Goal: Task Accomplishment & Management: Use online tool/utility

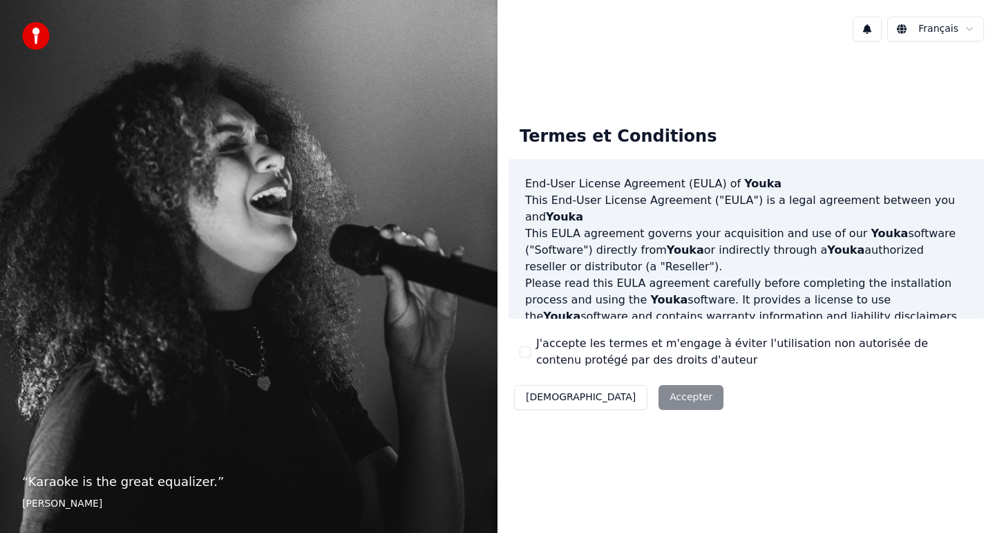
click at [524, 354] on button "J'accepte les termes et m'engage à éviter l'utilisation non autorisée de conten…" at bounding box center [525, 351] width 11 height 11
click at [658, 395] on button "Accepter" at bounding box center [690, 397] width 65 height 25
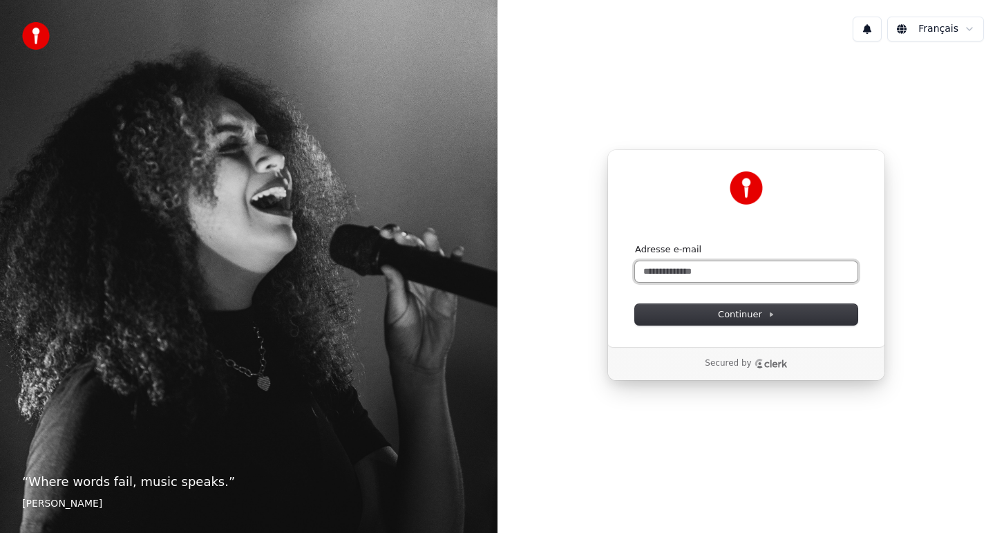
click at [701, 275] on input "Adresse e-mail" at bounding box center [746, 271] width 222 height 21
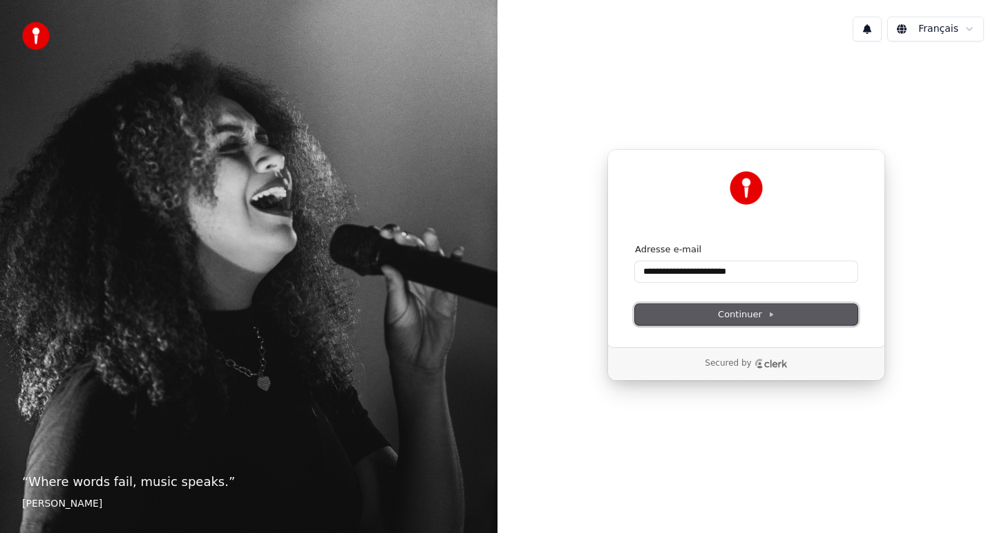
click at [692, 312] on button "Continuer" at bounding box center [746, 314] width 222 height 21
type input "**********"
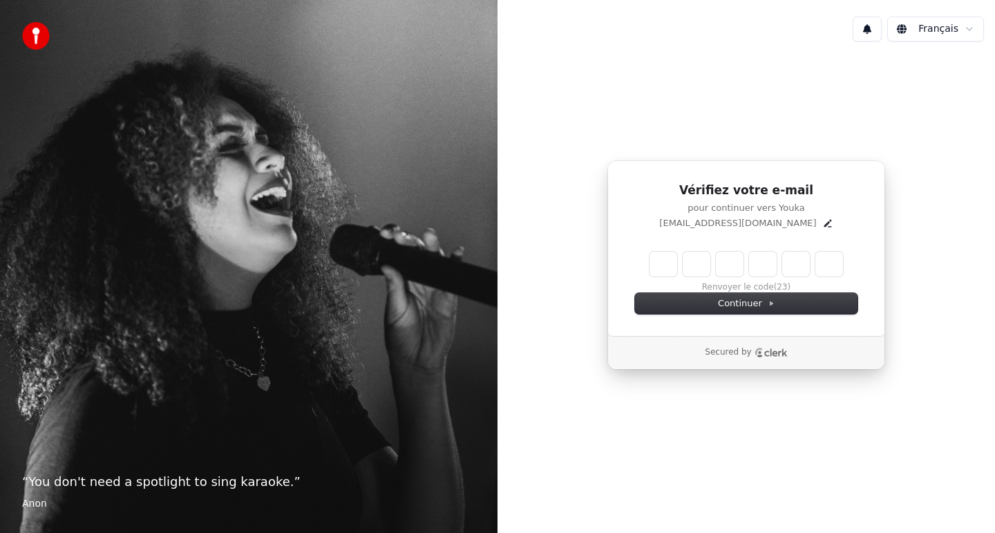
click at [664, 260] on input "Enter verification code" at bounding box center [745, 263] width 193 height 25
click at [663, 266] on input "Enter verification code" at bounding box center [759, 263] width 221 height 25
type input "******"
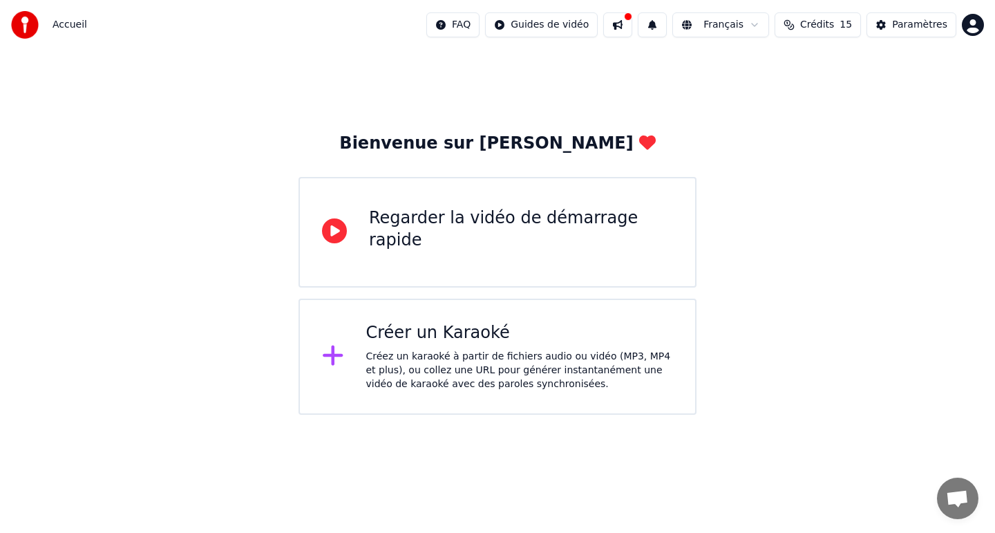
click at [351, 370] on div "Créer un Karaoké Créez un karaoké à partir de fichiers audio ou vidéo (MP3, MP4…" at bounding box center [497, 356] width 398 height 116
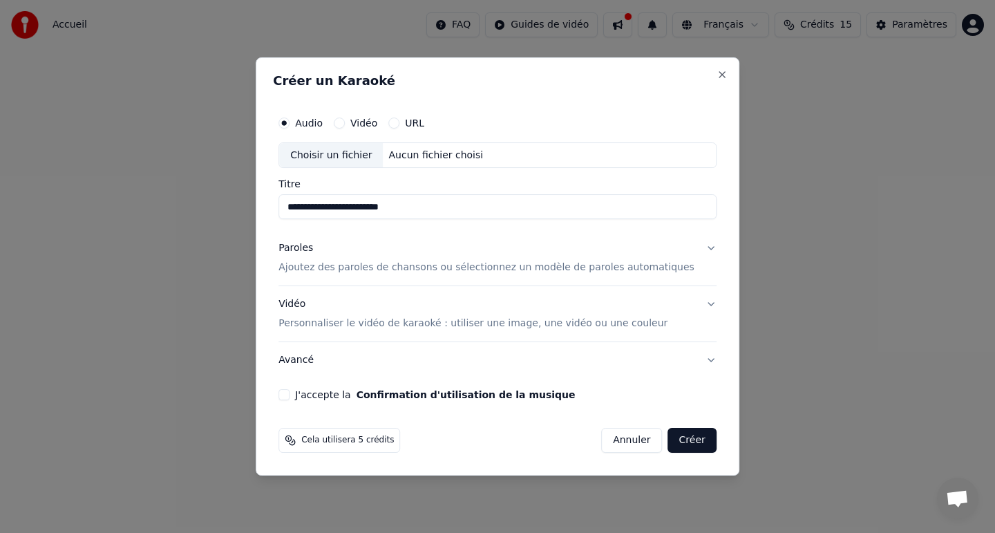
type input "**********"
click at [322, 267] on p "Ajoutez des paroles de chansons ou sélectionnez un modèle de paroles automatiqu…" at bounding box center [486, 268] width 416 height 14
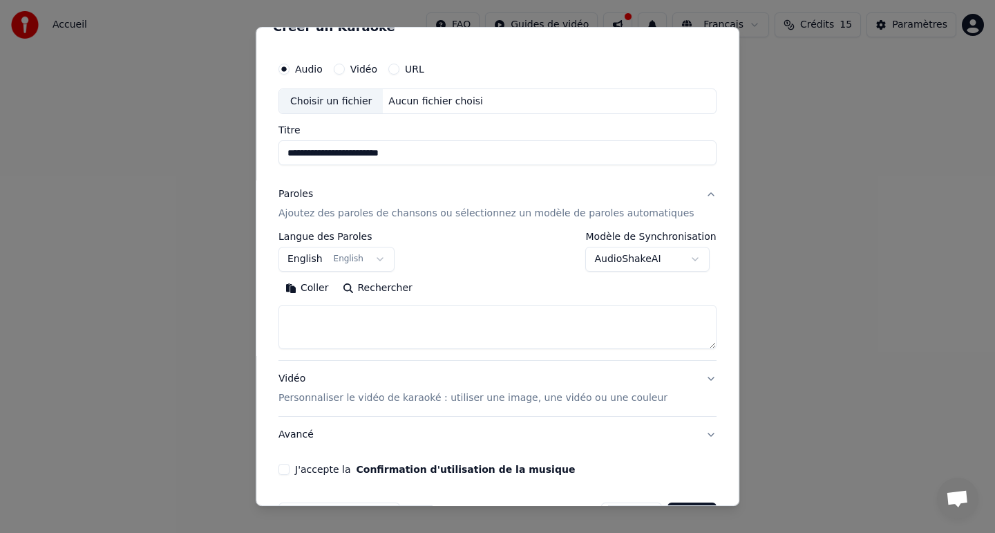
scroll to position [27, 0]
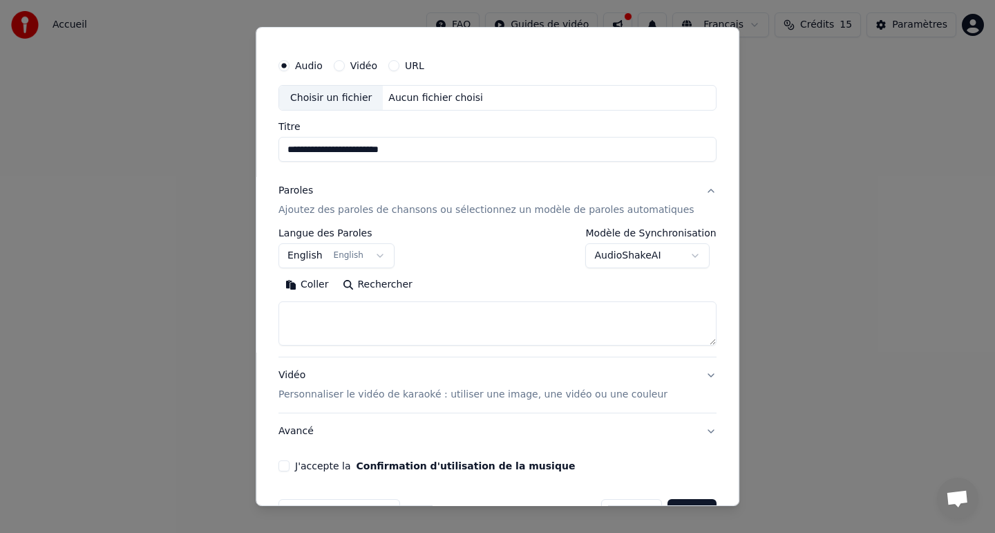
click at [316, 320] on textarea at bounding box center [497, 324] width 438 height 44
paste textarea "**********"
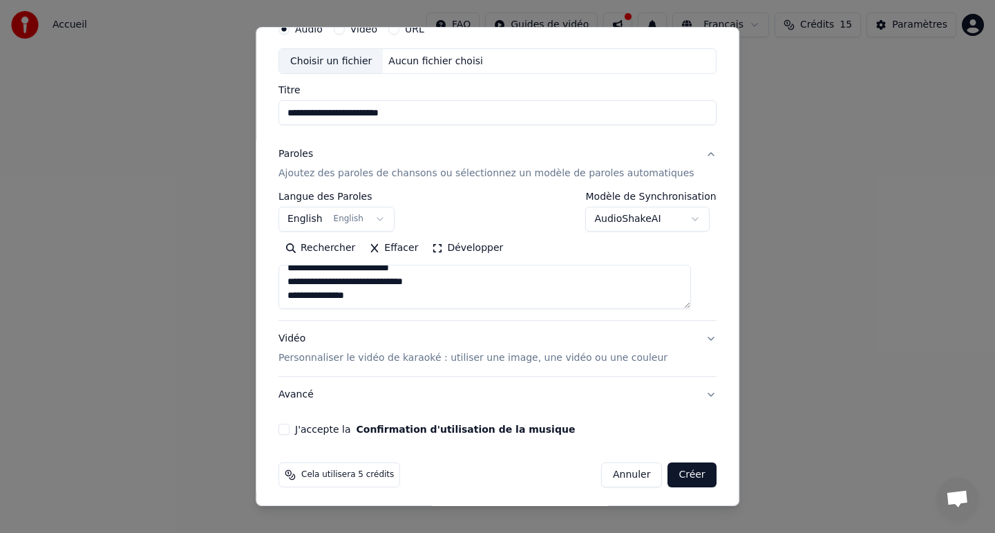
scroll to position [68, 0]
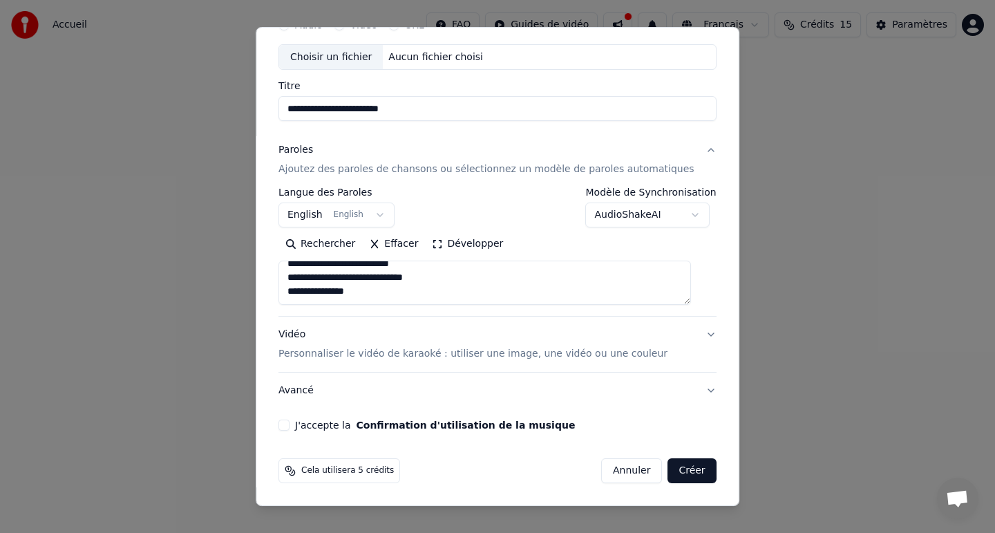
type textarea "**********"
click at [683, 468] on button "Créer" at bounding box center [692, 470] width 48 height 25
select select "**"
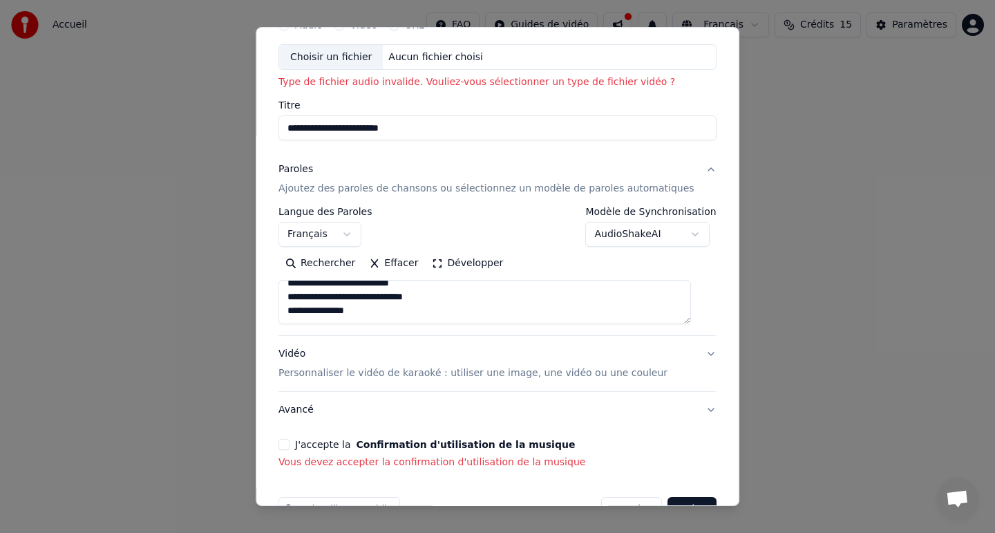
scroll to position [0, 0]
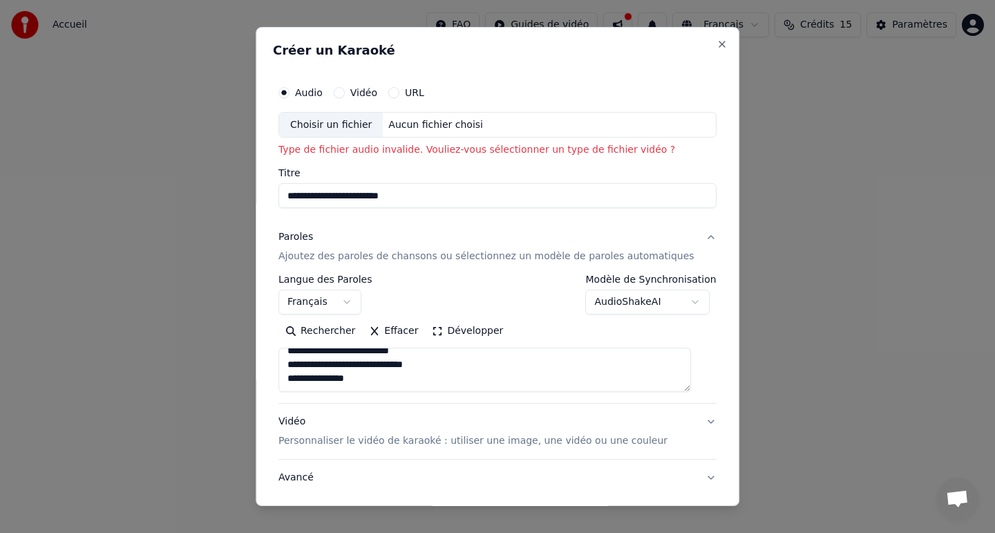
click at [381, 121] on div "Choisir un fichier" at bounding box center [331, 125] width 104 height 25
click at [340, 128] on div "Choisir un fichier" at bounding box center [331, 125] width 104 height 25
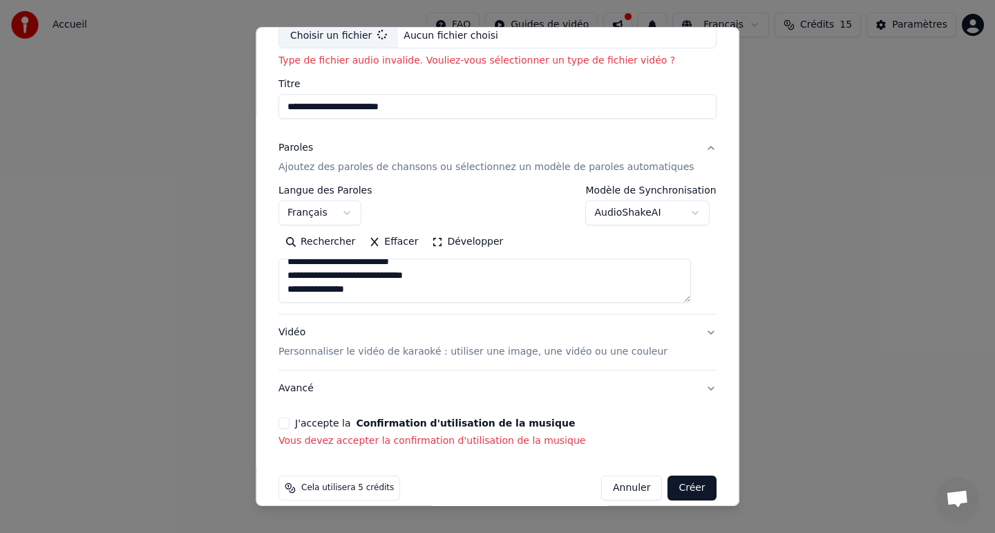
scroll to position [106, 0]
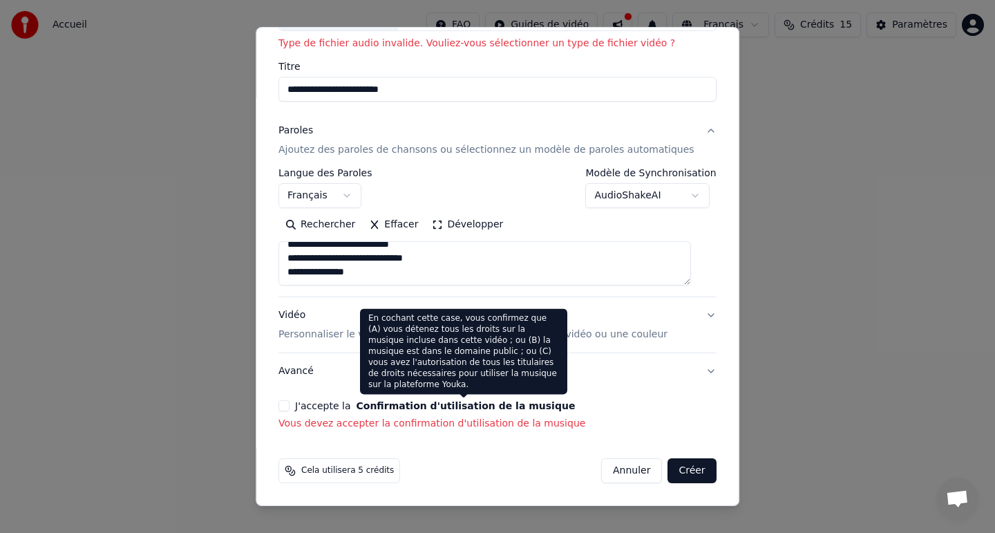
type input "**********"
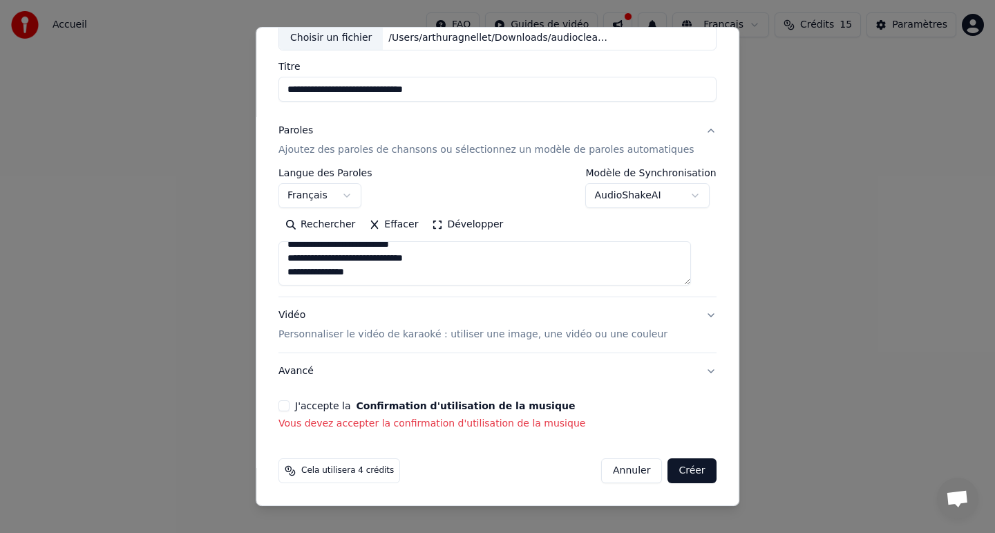
click at [289, 407] on button "J'accepte la Confirmation d'utilisation de la musique" at bounding box center [283, 405] width 11 height 11
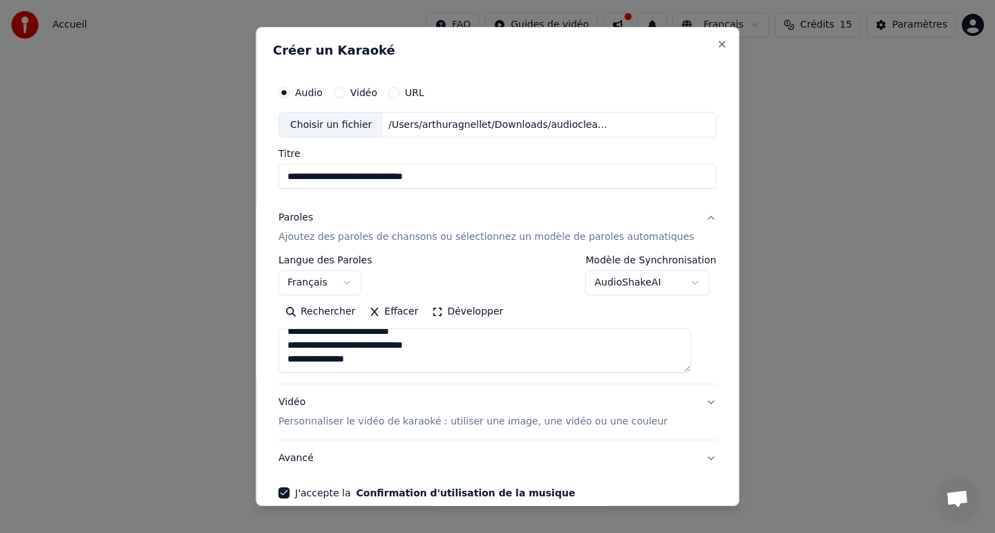
scroll to position [68, 0]
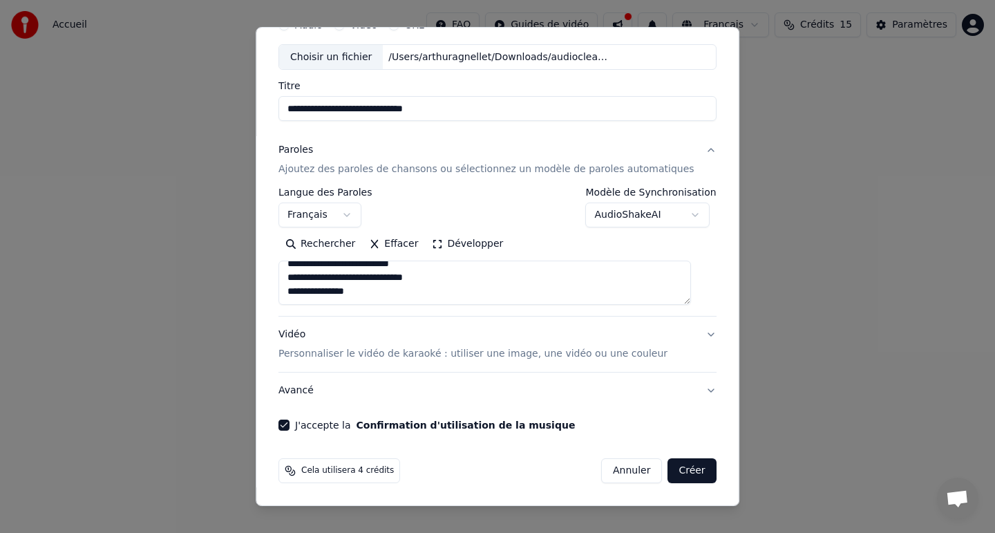
click at [680, 472] on button "Créer" at bounding box center [692, 470] width 48 height 25
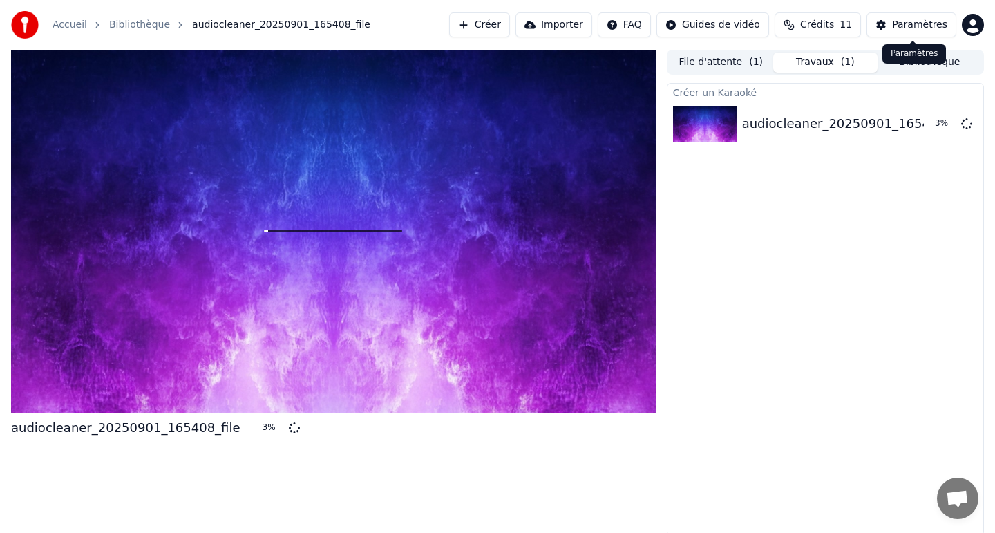
click at [898, 19] on div "Paramètres" at bounding box center [919, 25] width 55 height 14
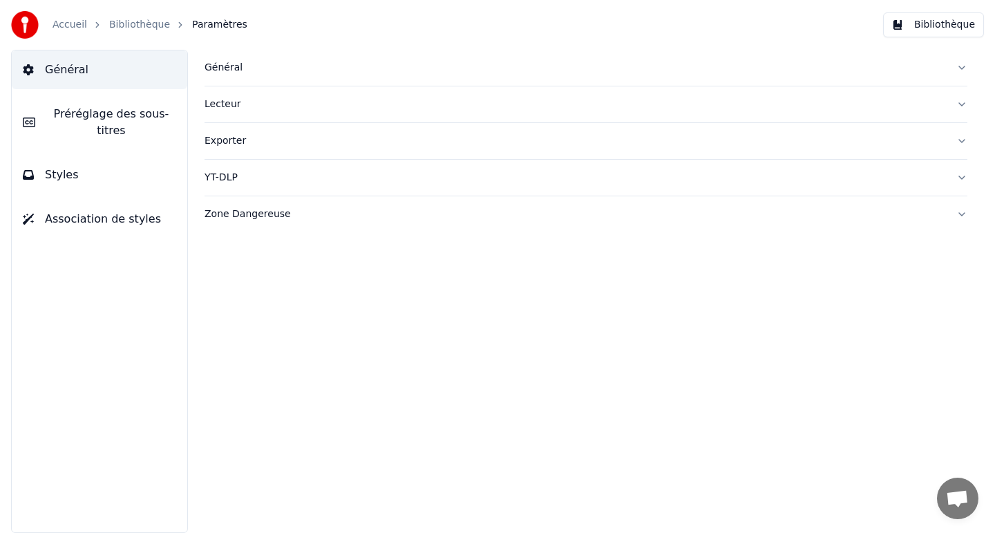
click at [151, 23] on link "Bibliothèque" at bounding box center [139, 25] width 61 height 14
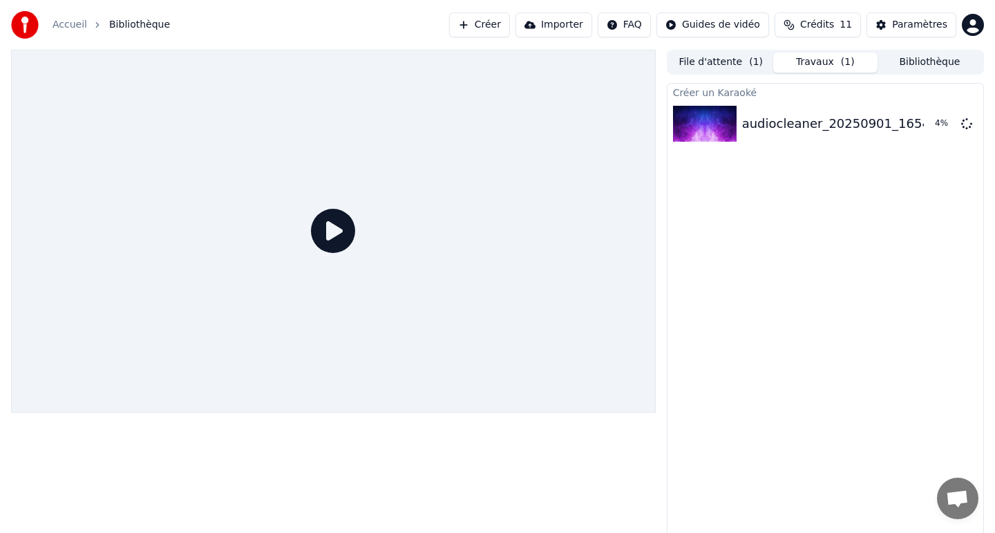
click at [339, 225] on icon at bounding box center [333, 231] width 44 height 44
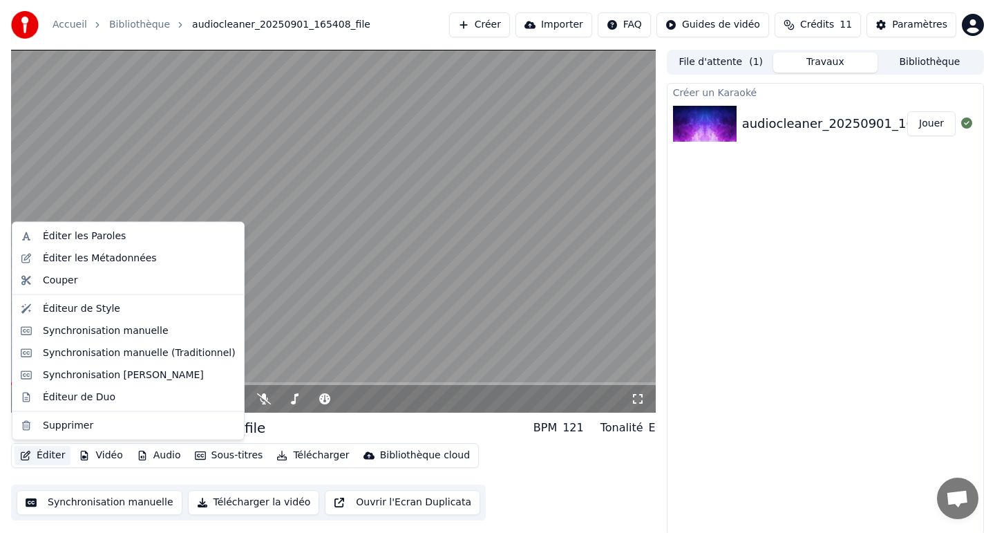
click at [39, 460] on button "Éditer" at bounding box center [43, 455] width 56 height 19
click at [108, 332] on div "Synchronisation manuelle" at bounding box center [106, 330] width 126 height 14
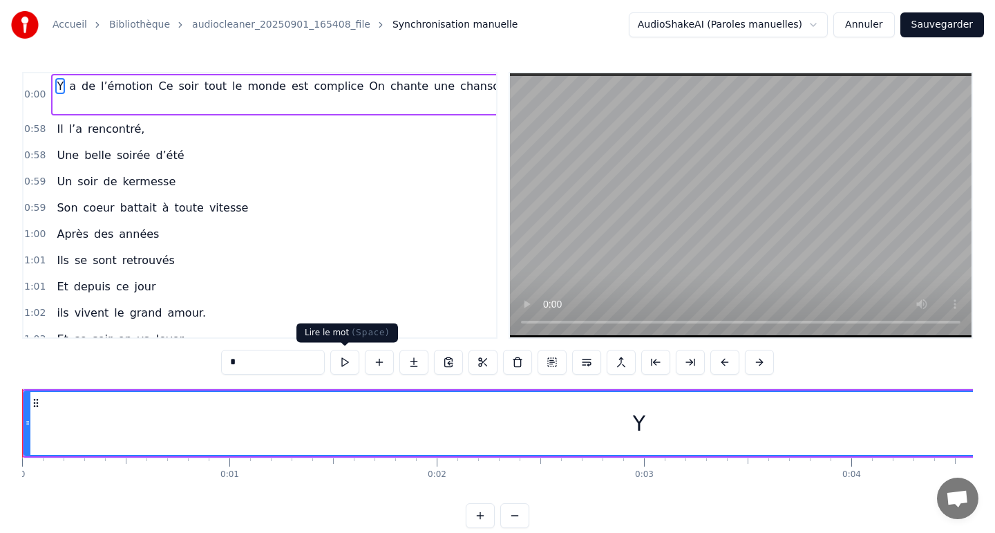
click at [346, 360] on button at bounding box center [344, 362] width 29 height 25
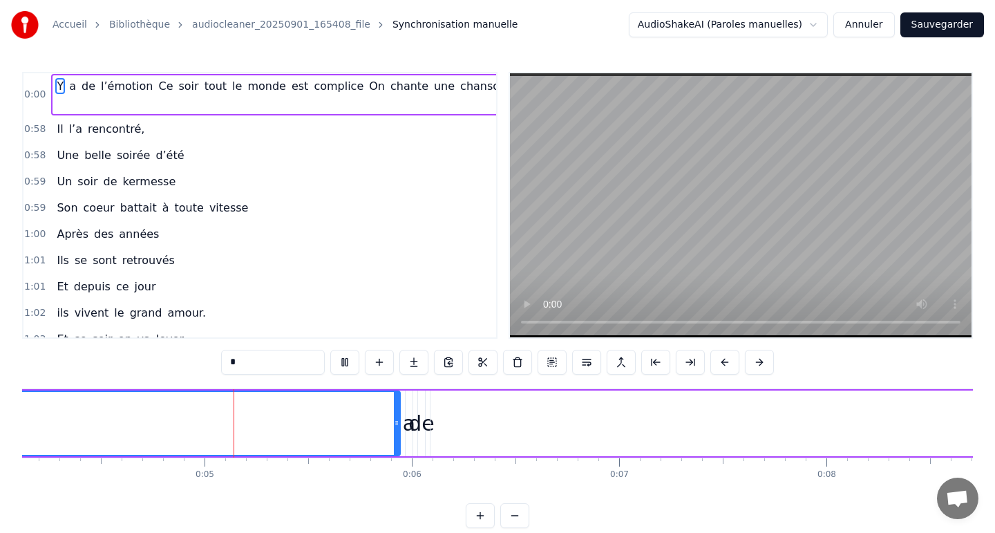
scroll to position [0, 855]
drag, startPoint x: 95, startPoint y: 99, endPoint x: 94, endPoint y: 124, distance: 24.9
click at [94, 124] on div "0:00 Y a de l’émotion Ce soir tout le monde est complice On chante une chanson …" at bounding box center [259, 205] width 475 height 267
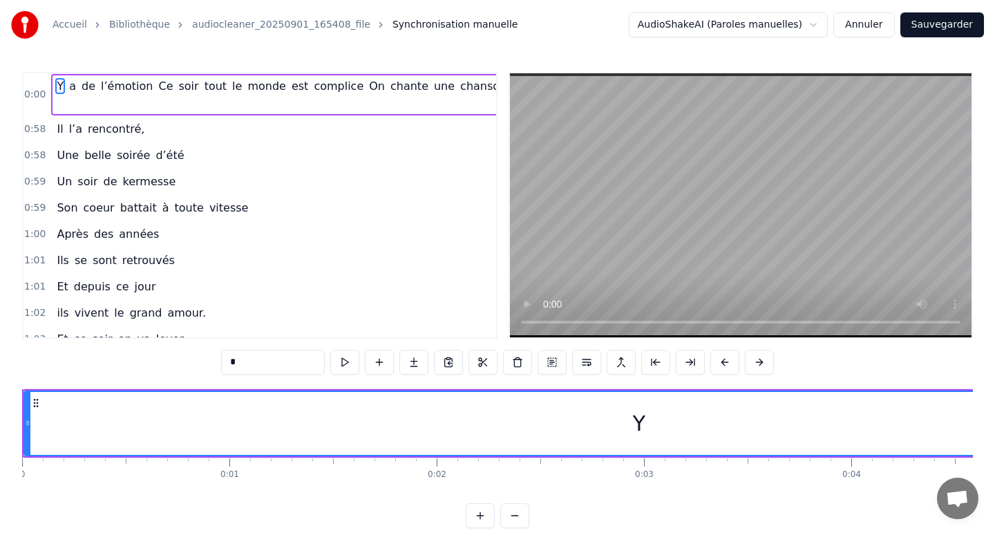
click at [639, 420] on div "Y" at bounding box center [639, 423] width 12 height 31
drag, startPoint x: 639, startPoint y: 420, endPoint x: 690, endPoint y: 419, distance: 51.1
click at [690, 419] on div "Y" at bounding box center [639, 423] width 1228 height 63
click at [622, 416] on div "Y" at bounding box center [639, 423] width 1228 height 63
click at [640, 419] on div "Y" at bounding box center [639, 423] width 12 height 31
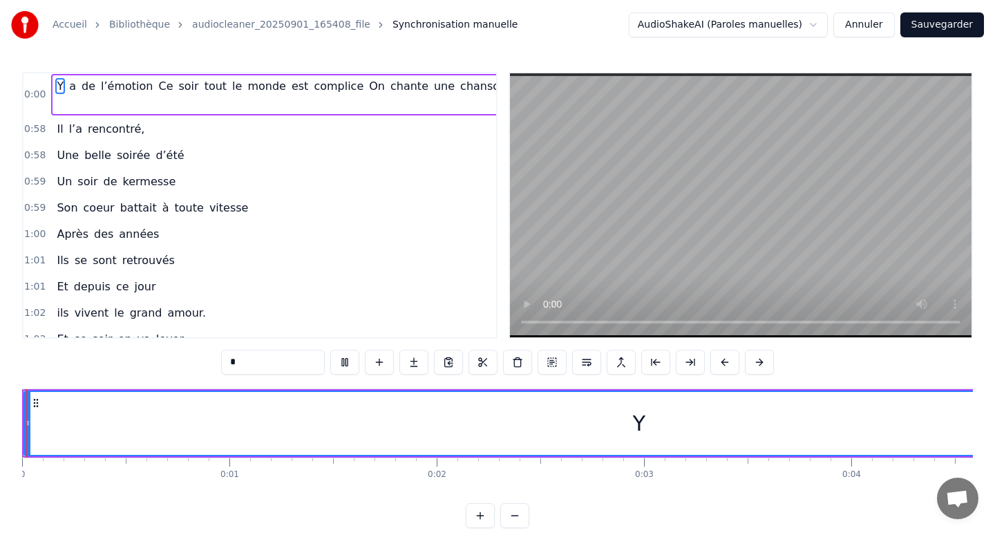
scroll to position [17, 0]
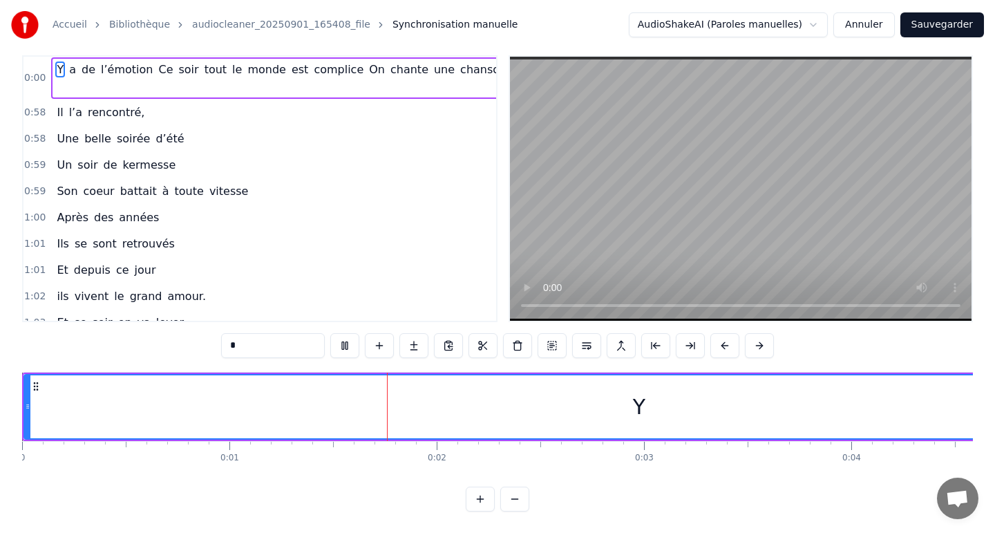
click at [482, 504] on button at bounding box center [480, 498] width 29 height 25
click at [481, 504] on button at bounding box center [480, 498] width 29 height 25
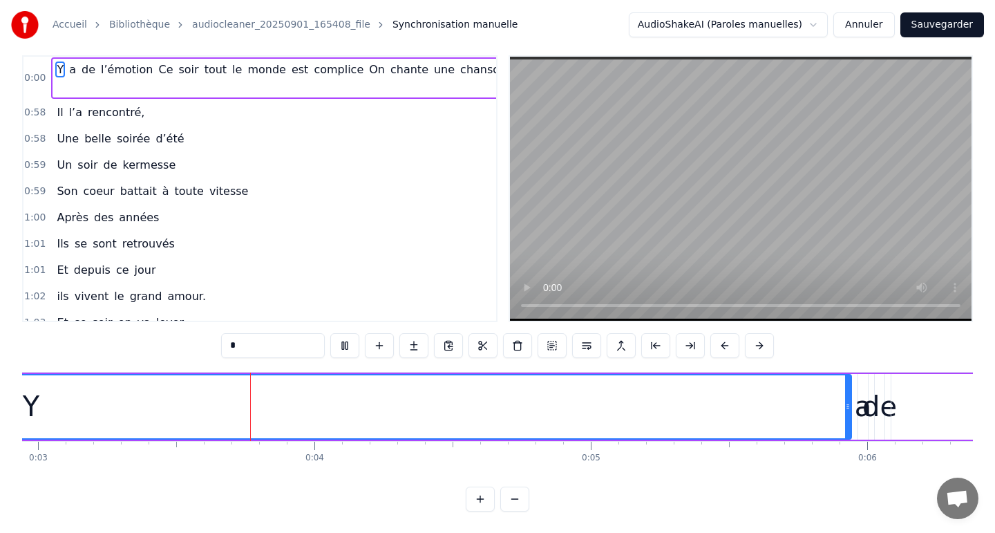
scroll to position [0, 817]
click at [517, 498] on button at bounding box center [514, 498] width 29 height 25
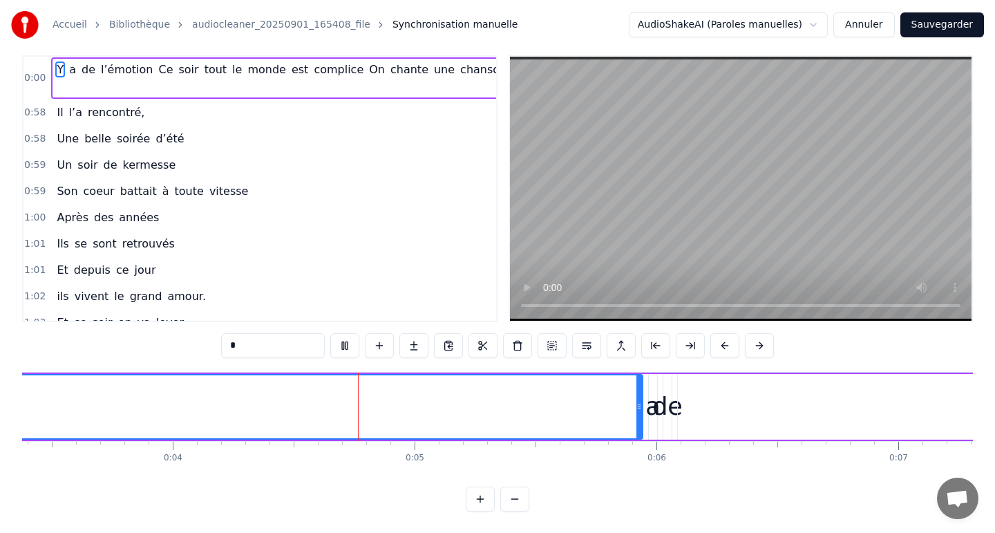
click at [517, 498] on button at bounding box center [514, 498] width 29 height 25
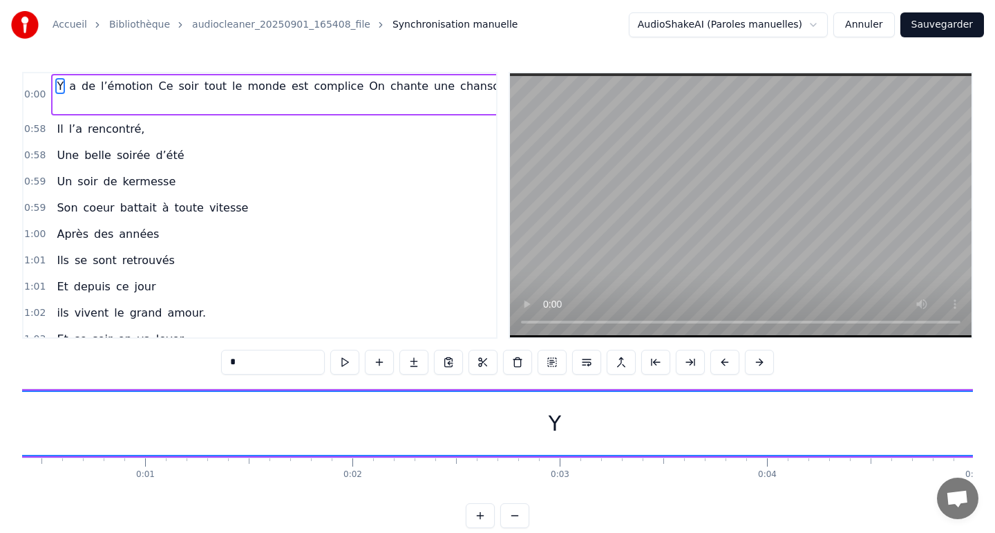
scroll to position [0, 73]
click at [543, 421] on div "Y" at bounding box center [566, 423] width 1228 height 63
click at [558, 419] on div "Y" at bounding box center [566, 423] width 1228 height 63
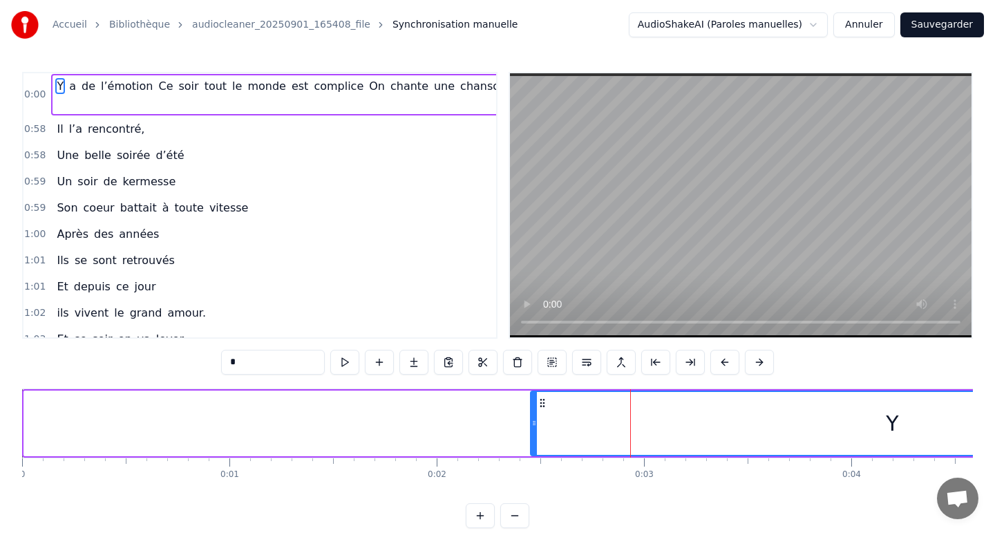
drag, startPoint x: 28, startPoint y: 424, endPoint x: 537, endPoint y: 442, distance: 508.8
click at [537, 442] on div at bounding box center [534, 423] width 6 height 63
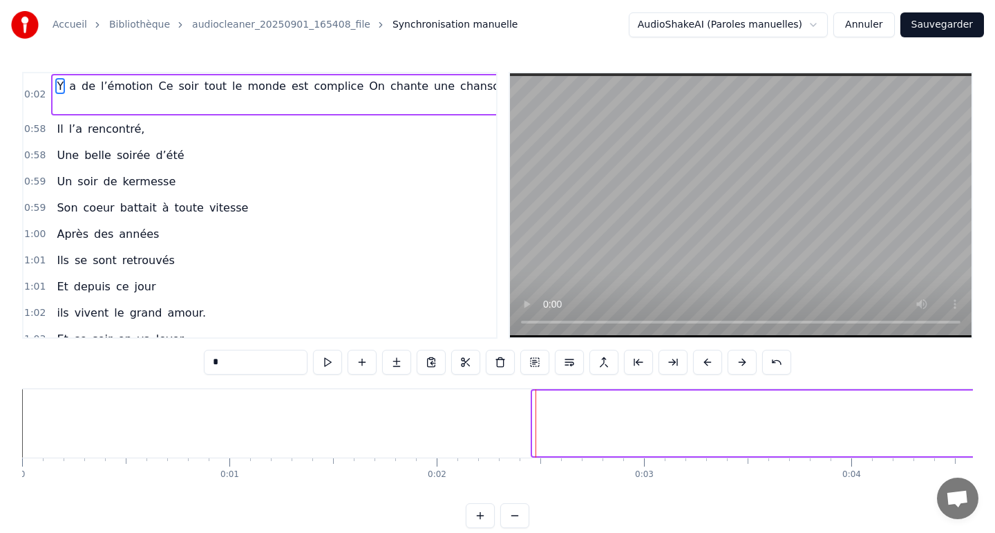
drag, startPoint x: 533, startPoint y: 426, endPoint x: 989, endPoint y: 430, distance: 456.0
click at [989, 430] on div "Accueil Bibliothèque audiocleaner_20250901_165408_file Synchronisation manuelle…" at bounding box center [497, 264] width 995 height 528
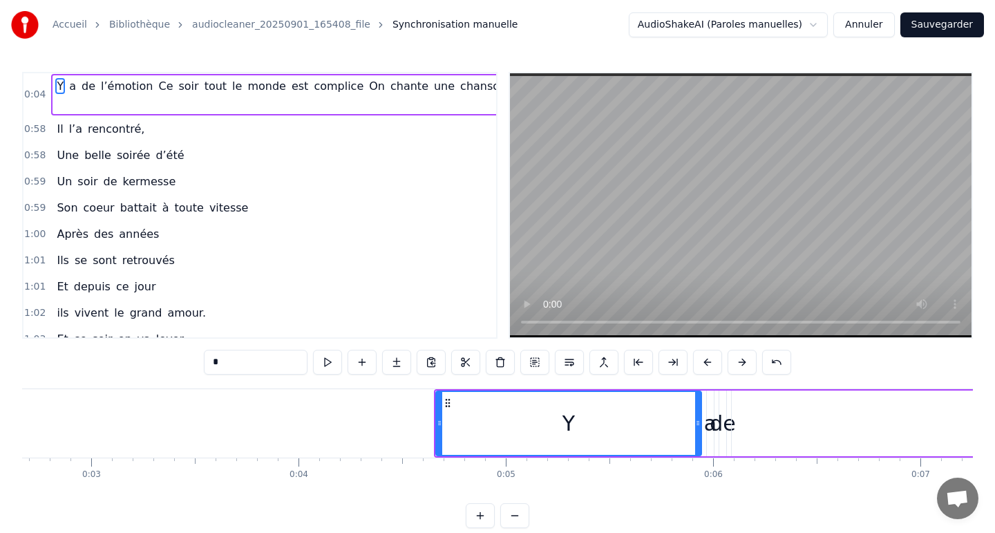
scroll to position [0, 559]
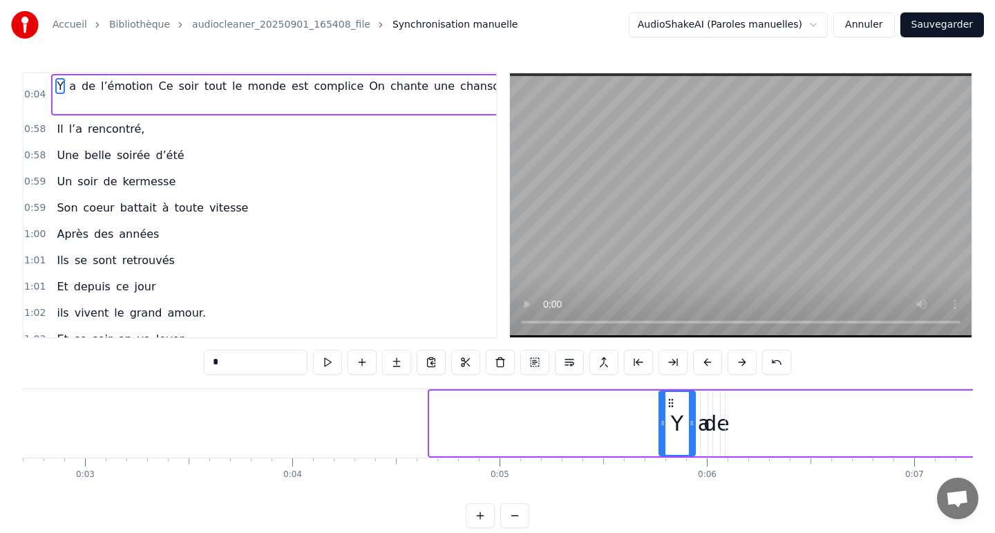
drag, startPoint x: 431, startPoint y: 414, endPoint x: 660, endPoint y: 414, distance: 229.4
click at [660, 414] on div at bounding box center [663, 423] width 6 height 63
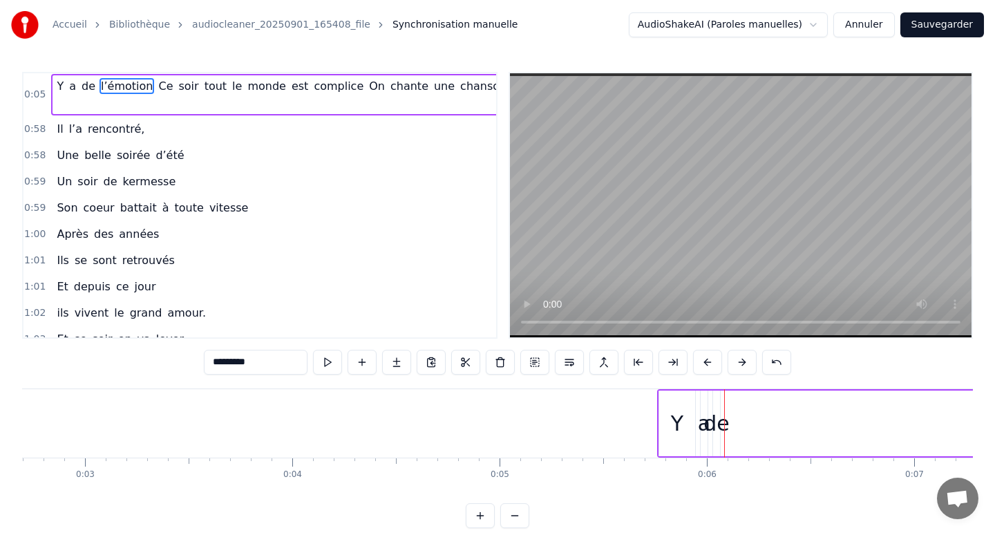
drag, startPoint x: 730, startPoint y: 428, endPoint x: 994, endPoint y: 433, distance: 264.7
click at [994, 433] on div "Accueil Bibliothèque audiocleaner_20250901_165408_file Synchronisation manuelle…" at bounding box center [497, 264] width 995 height 528
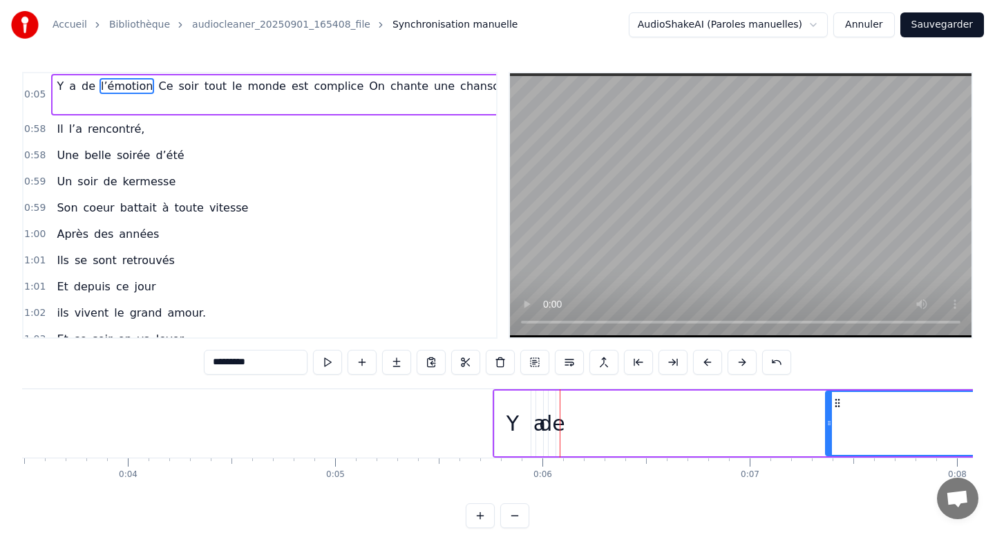
scroll to position [0, 885]
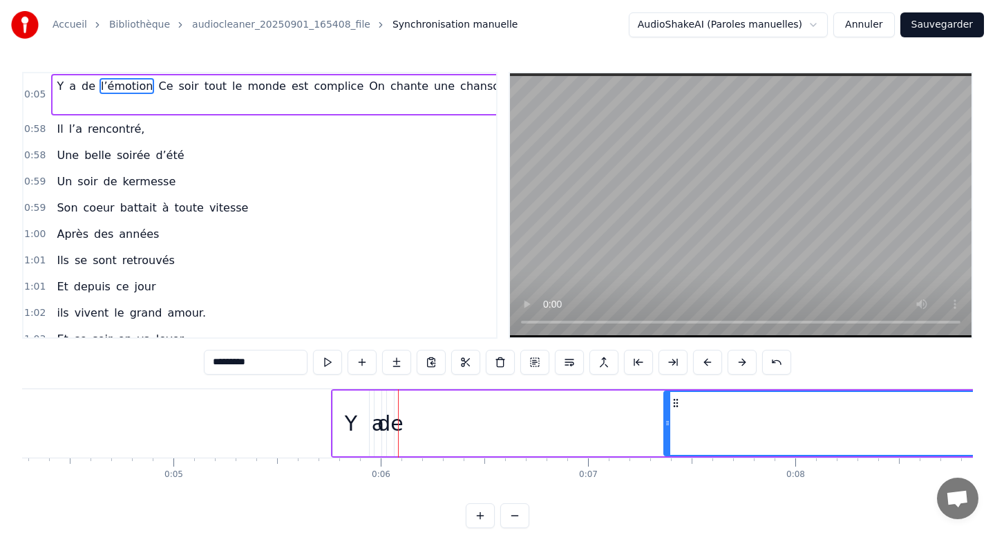
drag, startPoint x: 57, startPoint y: 84, endPoint x: 60, endPoint y: 111, distance: 27.1
click at [60, 111] on div "Y a de l’émotion Ce soir tout le monde est complice On chante une chanson Pour …" at bounding box center [630, 94] width 1159 height 41
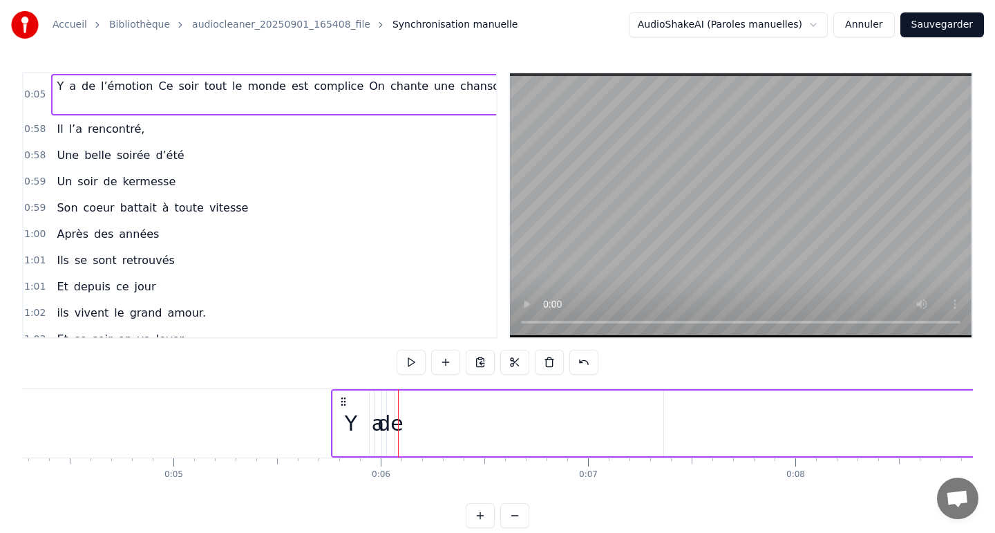
drag, startPoint x: 59, startPoint y: 87, endPoint x: 63, endPoint y: 117, distance: 30.0
click at [63, 117] on div "0:05 Y a de l’émotion Ce soir tout le monde est complice On chante une chanson …" at bounding box center [259, 205] width 475 height 267
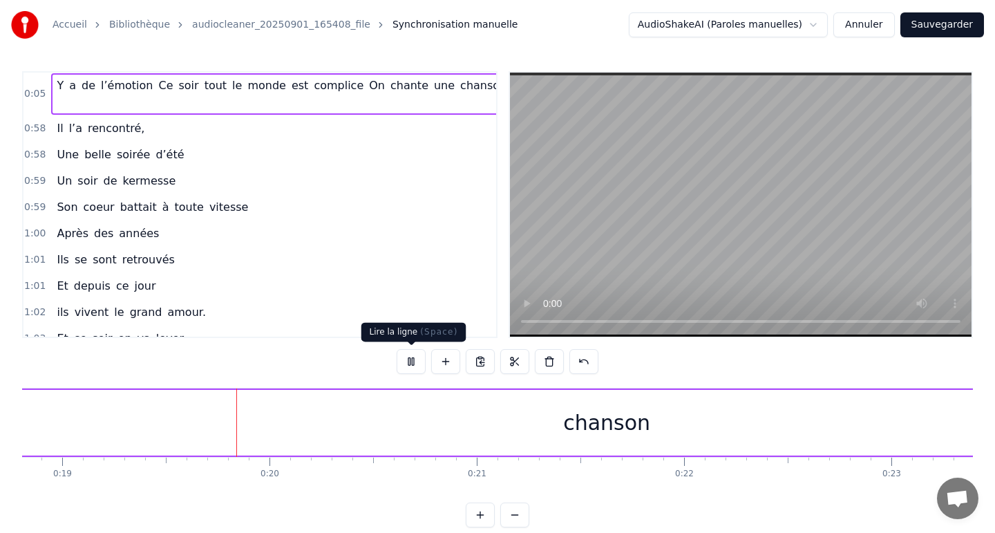
scroll to position [0, 3906]
click at [410, 362] on button at bounding box center [411, 361] width 29 height 25
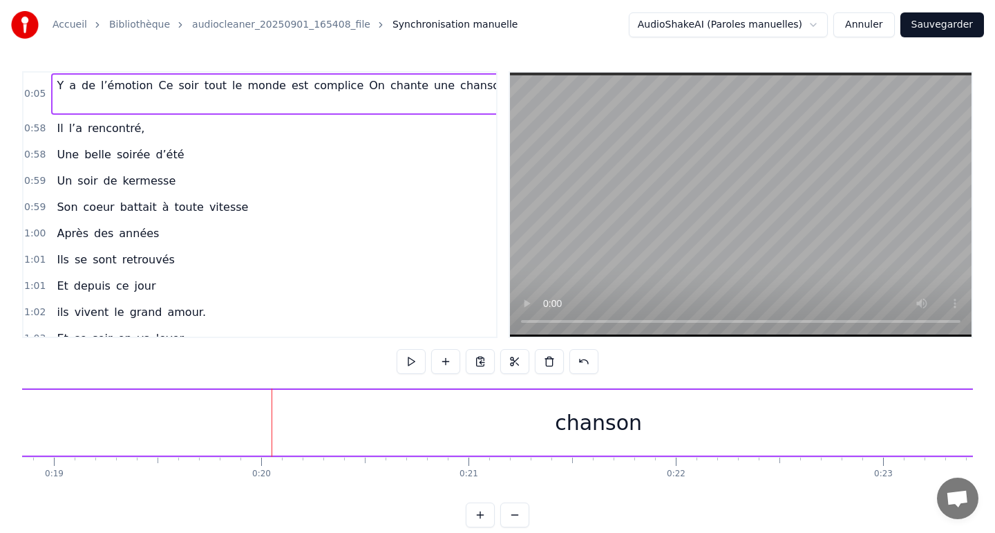
click at [416, 26] on span "Synchronisation manuelle" at bounding box center [455, 25] width 126 height 14
click at [307, 18] on link "audiocleaner_20250901_165408_file" at bounding box center [281, 25] width 178 height 14
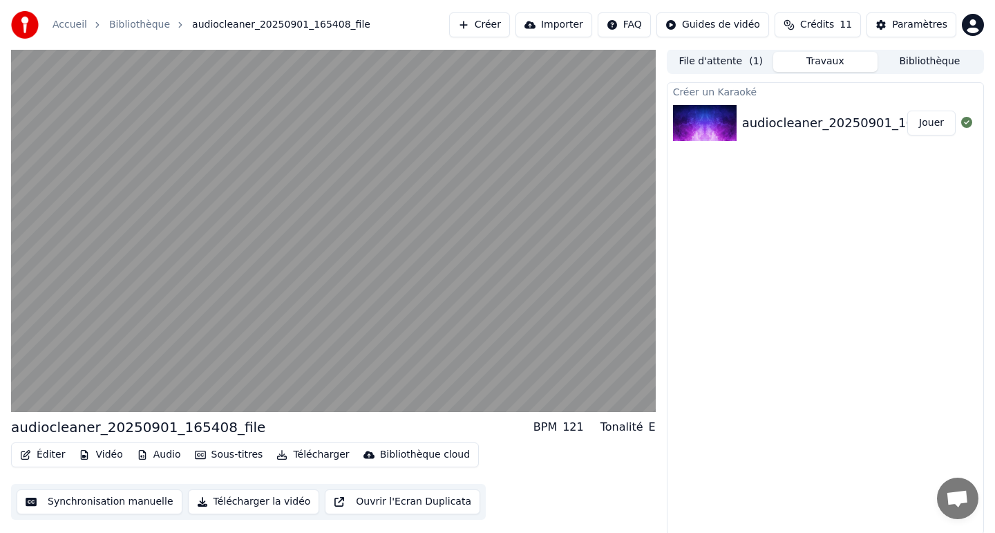
click at [44, 455] on button "Éditer" at bounding box center [43, 454] width 56 height 19
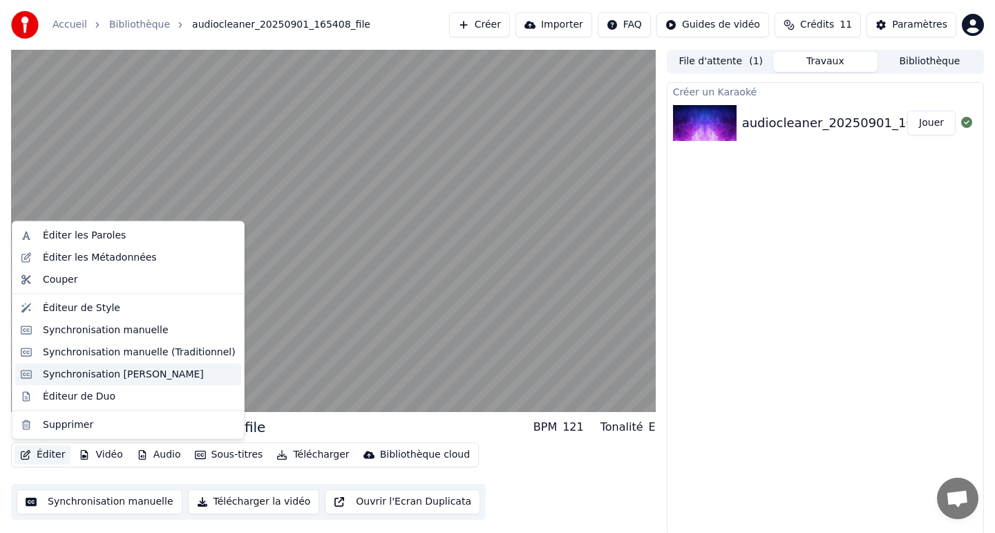
click at [143, 376] on div "Synchronisation [PERSON_NAME]" at bounding box center [123, 374] width 161 height 14
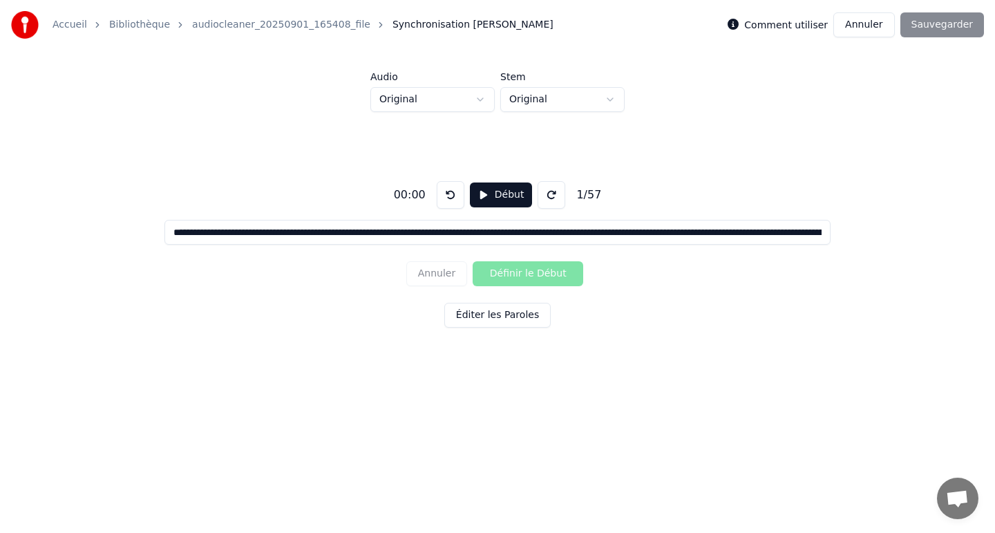
click at [490, 195] on button "Début" at bounding box center [501, 194] width 63 height 25
click at [501, 274] on button "Définir le Début" at bounding box center [528, 273] width 111 height 25
click at [532, 277] on button "Définir la Fin" at bounding box center [528, 273] width 111 height 25
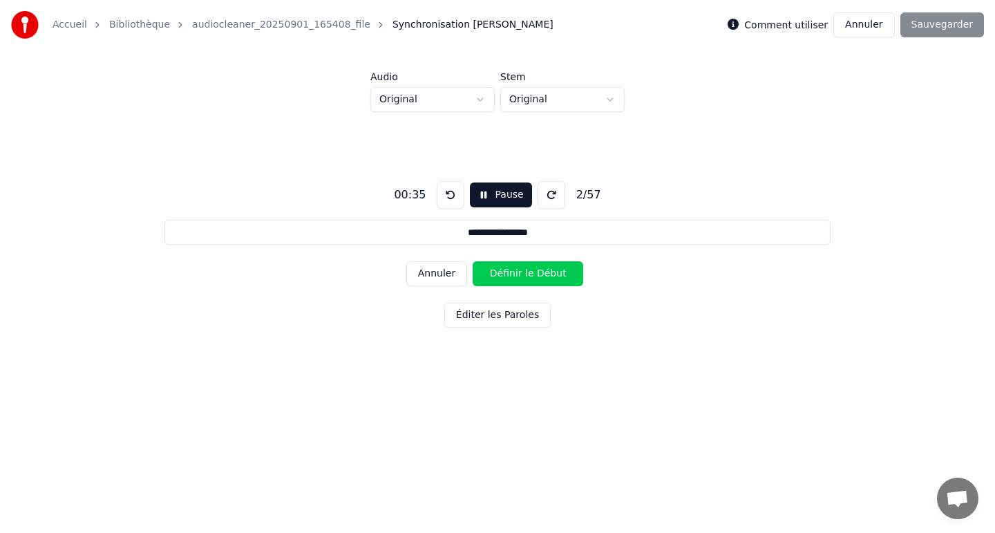
scroll to position [0, 0]
click at [524, 272] on button "Définir le Début" at bounding box center [528, 273] width 111 height 25
click at [534, 272] on button "Définir la Fin" at bounding box center [528, 273] width 111 height 25
click at [487, 187] on button "Pause" at bounding box center [500, 194] width 61 height 25
click at [495, 274] on div "Annuler Définir le Début" at bounding box center [497, 274] width 182 height 36
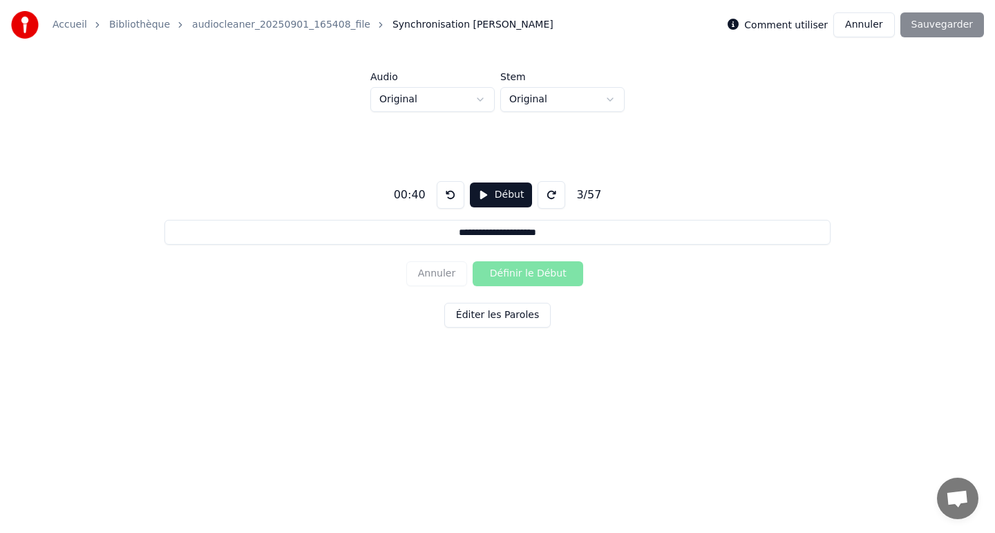
click at [506, 196] on button "Début" at bounding box center [501, 194] width 63 height 25
click at [505, 285] on button "Définir le Début" at bounding box center [528, 273] width 111 height 25
click at [505, 285] on button "Définir la Fin" at bounding box center [528, 273] width 111 height 25
click at [505, 285] on button "Définir le Début" at bounding box center [528, 273] width 111 height 25
click at [505, 285] on button "Définir la Fin" at bounding box center [528, 273] width 111 height 25
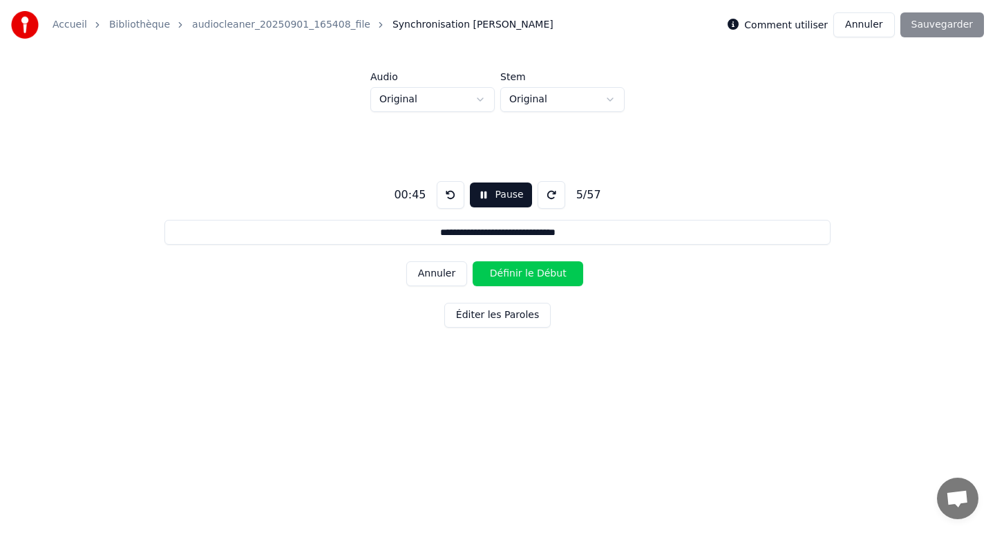
click at [505, 285] on button "Définir le Début" at bounding box center [528, 273] width 111 height 25
click at [505, 285] on button "Définir la Fin" at bounding box center [528, 273] width 111 height 25
click at [505, 285] on button "Définir le Début" at bounding box center [528, 273] width 111 height 25
click at [505, 285] on button "Définir la Fin" at bounding box center [528, 273] width 111 height 25
click at [505, 285] on button "Définir le Début" at bounding box center [528, 273] width 111 height 25
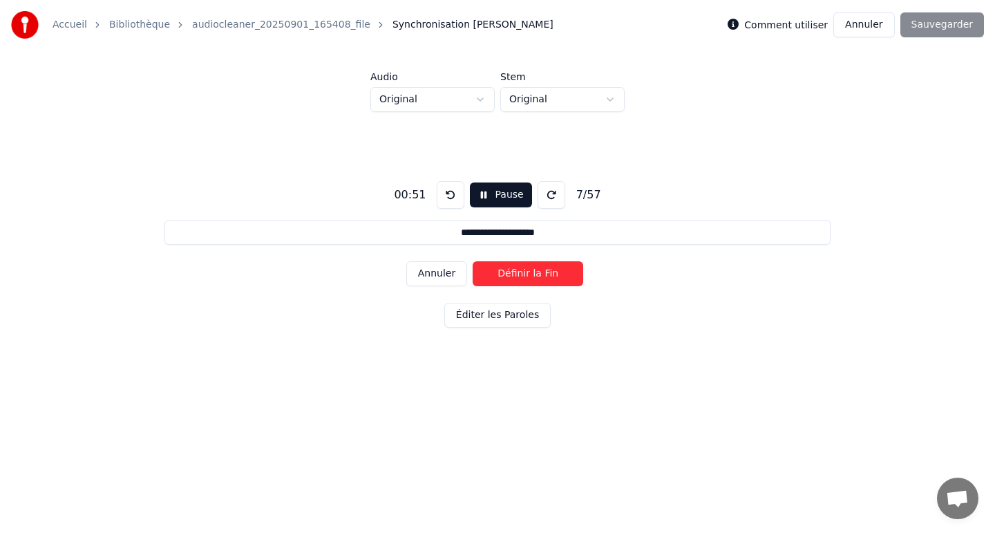
click at [505, 285] on button "Définir la Fin" at bounding box center [528, 273] width 111 height 25
click at [505, 285] on button "Définir le Début" at bounding box center [528, 273] width 111 height 25
click at [505, 285] on button "Définir la Fin" at bounding box center [528, 273] width 111 height 25
click at [505, 285] on button "Définir le Début" at bounding box center [528, 273] width 111 height 25
click at [505, 285] on button "Définir la Fin" at bounding box center [528, 273] width 111 height 25
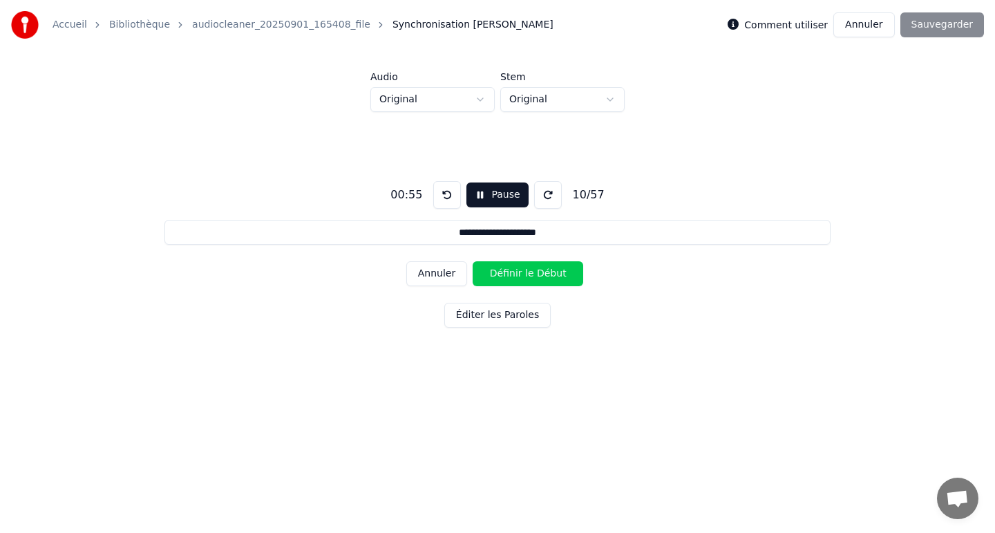
click at [505, 285] on button "Définir le Début" at bounding box center [528, 273] width 111 height 25
click at [505, 285] on button "Définir la Fin" at bounding box center [528, 273] width 111 height 25
click at [505, 285] on button "Définir le Début" at bounding box center [528, 273] width 111 height 25
click at [505, 285] on button "Définir la Fin" at bounding box center [528, 273] width 111 height 25
click at [505, 285] on button "Définir le Début" at bounding box center [528, 273] width 111 height 25
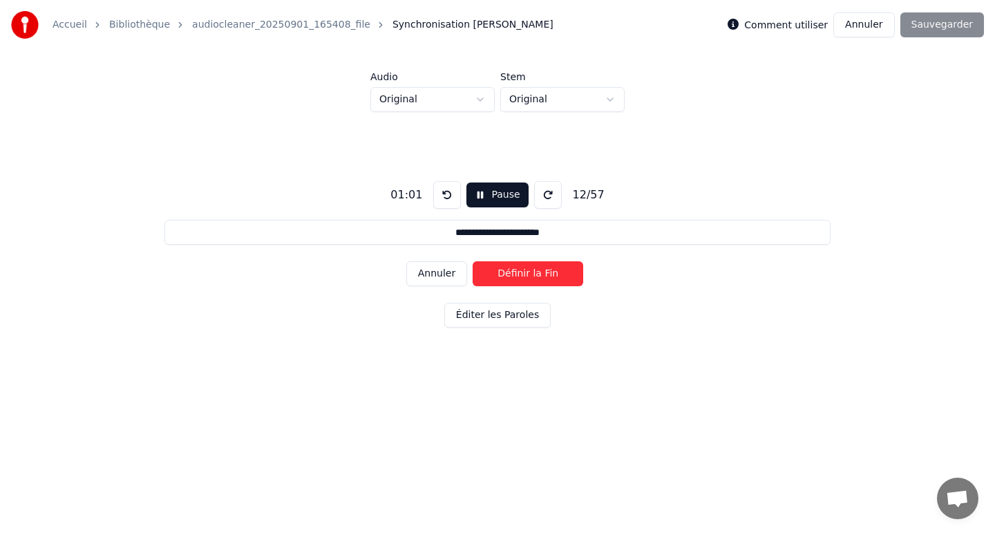
click at [505, 285] on button "Définir la Fin" at bounding box center [528, 273] width 111 height 25
click at [505, 285] on button "Définir le Début" at bounding box center [528, 273] width 111 height 25
click at [505, 285] on button "Définir la Fin" at bounding box center [528, 273] width 111 height 25
click at [505, 285] on button "Définir le Début" at bounding box center [528, 273] width 111 height 25
click at [505, 285] on button "Définir la Fin" at bounding box center [528, 273] width 111 height 25
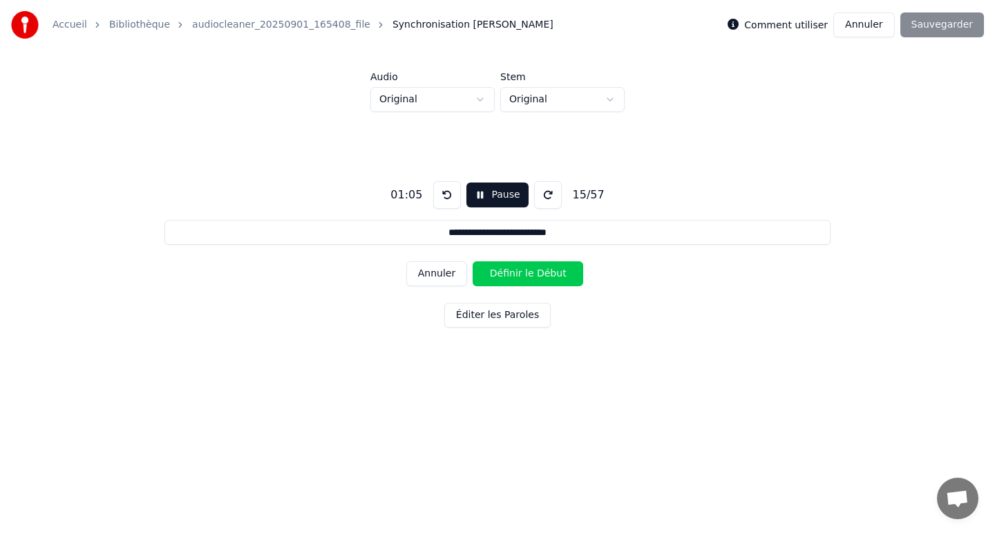
click at [505, 285] on button "Définir le Début" at bounding box center [528, 273] width 111 height 25
click at [505, 285] on button "Définir la Fin" at bounding box center [528, 273] width 111 height 25
click at [505, 285] on button "Définir le Début" at bounding box center [528, 273] width 111 height 25
click at [505, 285] on button "Définir la Fin" at bounding box center [528, 273] width 111 height 25
click at [505, 285] on button "Définir le Début" at bounding box center [528, 273] width 111 height 25
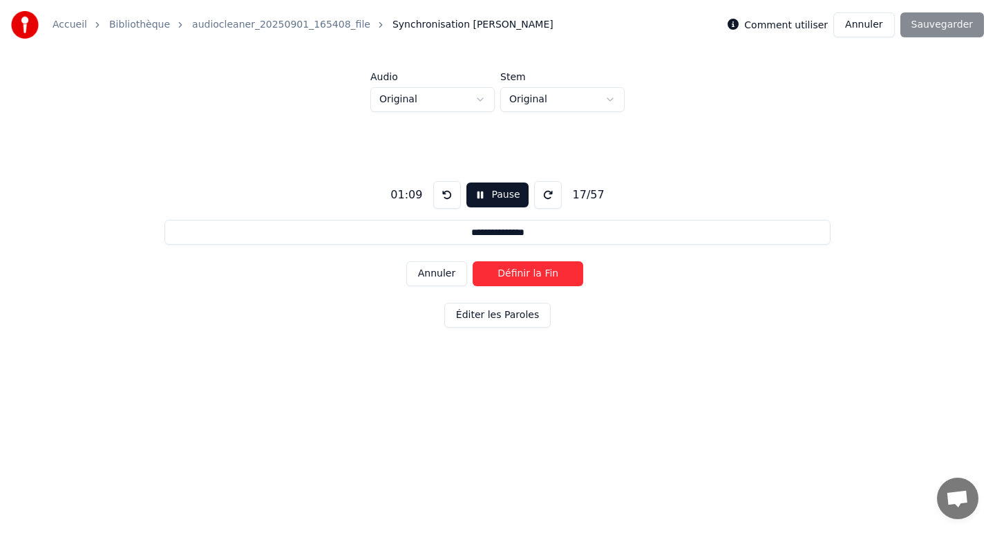
click at [504, 189] on button "Pause" at bounding box center [496, 194] width 61 height 25
click at [492, 318] on button "Éditer les Paroles" at bounding box center [497, 315] width 106 height 25
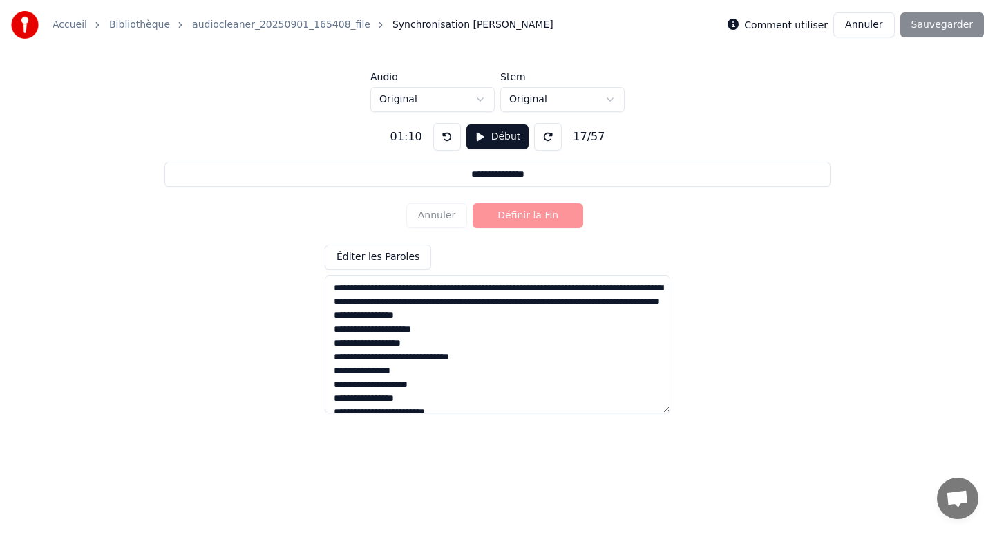
click at [409, 290] on textarea at bounding box center [497, 344] width 345 height 138
type input "**********"
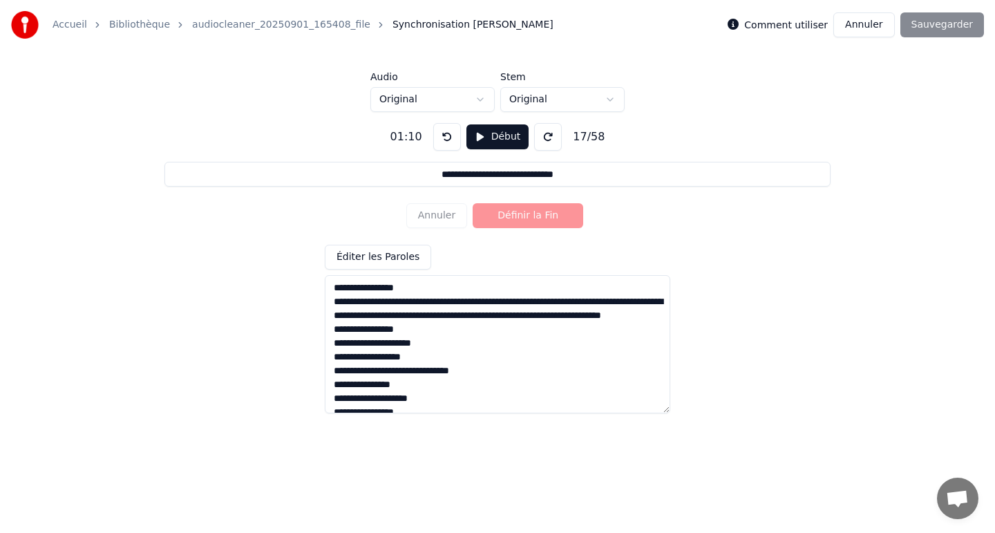
click at [491, 301] on textarea at bounding box center [497, 344] width 345 height 138
type textarea "**********"
type input "**********"
type textarea "**********"
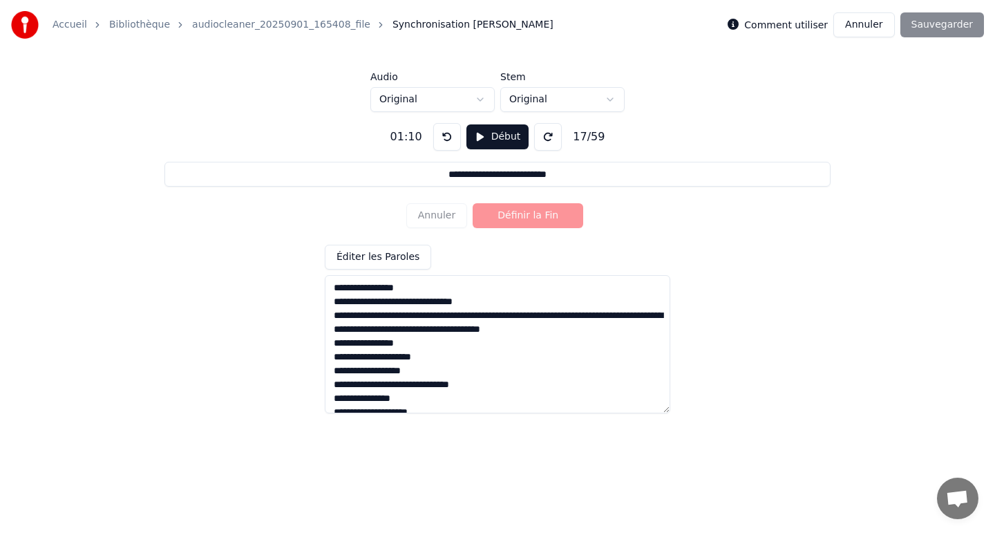
click at [444, 312] on textarea at bounding box center [497, 344] width 345 height 138
type input "**********"
type textarea "**********"
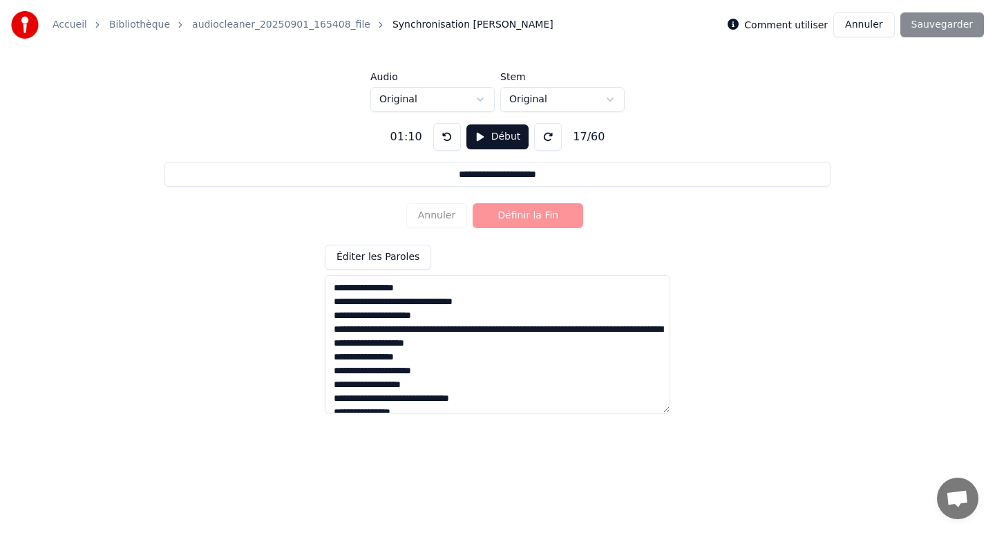
click at [437, 327] on textarea at bounding box center [497, 344] width 345 height 138
type input "**********"
type textarea "**********"
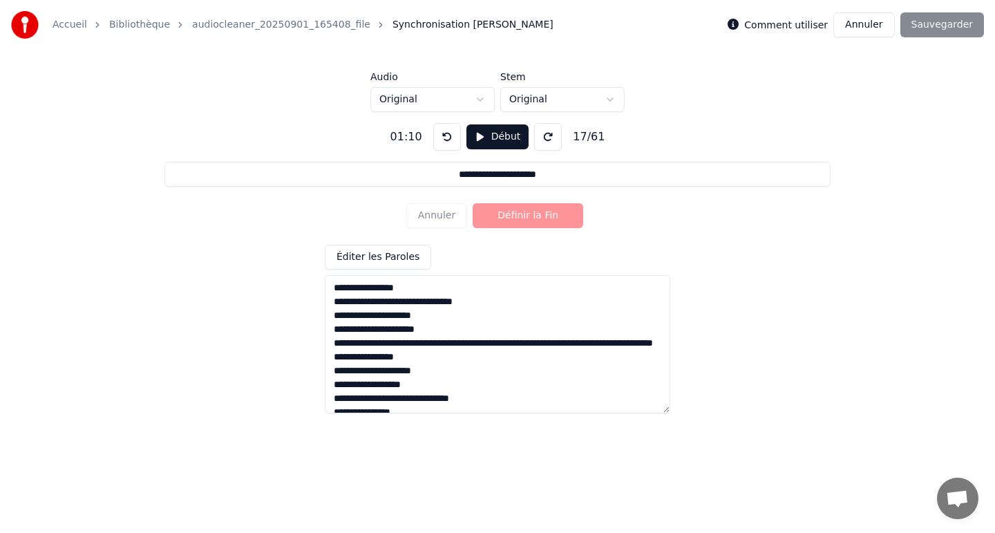
click at [411, 339] on textarea at bounding box center [497, 344] width 345 height 138
type input "**********"
type textarea "**********"
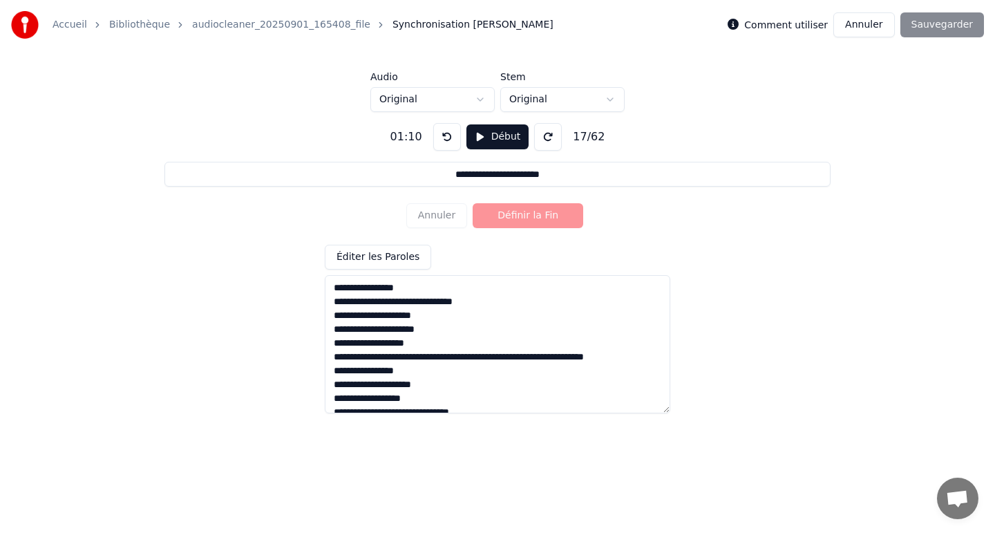
click at [445, 357] on textarea at bounding box center [497, 344] width 345 height 138
type input "**********"
type textarea "**********"
click at [410, 373] on textarea at bounding box center [497, 344] width 345 height 138
type input "**********"
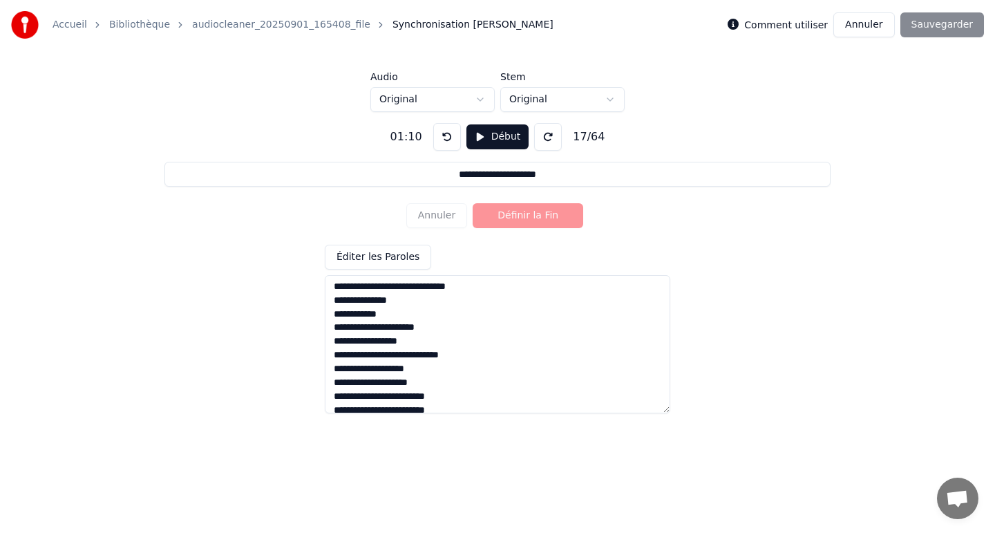
scroll to position [758, 0]
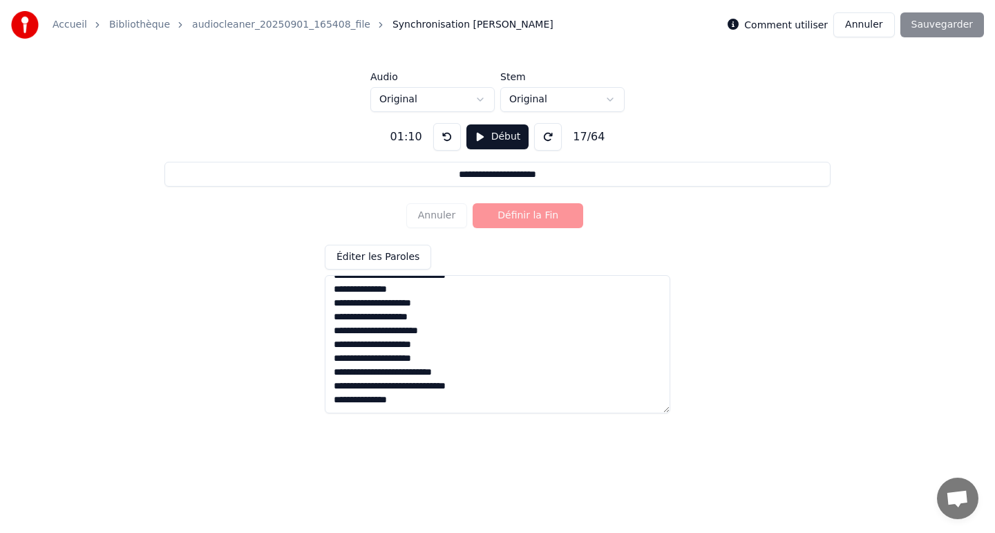
type textarea "**********"
click at [455, 251] on div "Éditer les Paroles" at bounding box center [497, 329] width 345 height 169
click at [483, 134] on button "Début" at bounding box center [497, 136] width 63 height 25
click at [483, 134] on button "Pause" at bounding box center [496, 136] width 61 height 25
click at [292, 25] on link "audiocleaner_20250901_165408_file" at bounding box center [281, 25] width 178 height 14
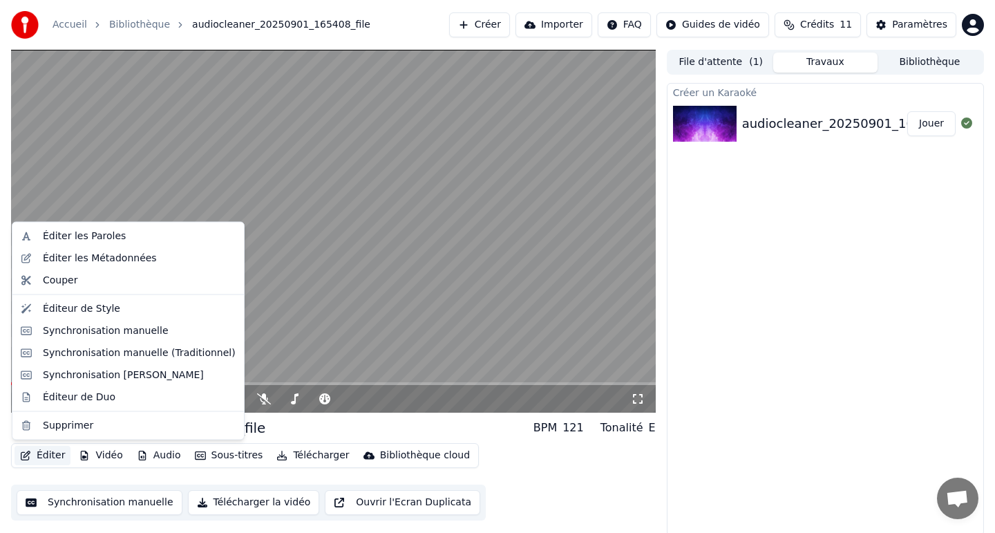
click at [46, 453] on button "Éditer" at bounding box center [43, 455] width 56 height 19
click at [101, 234] on div "Éditer les Paroles" at bounding box center [84, 236] width 83 height 14
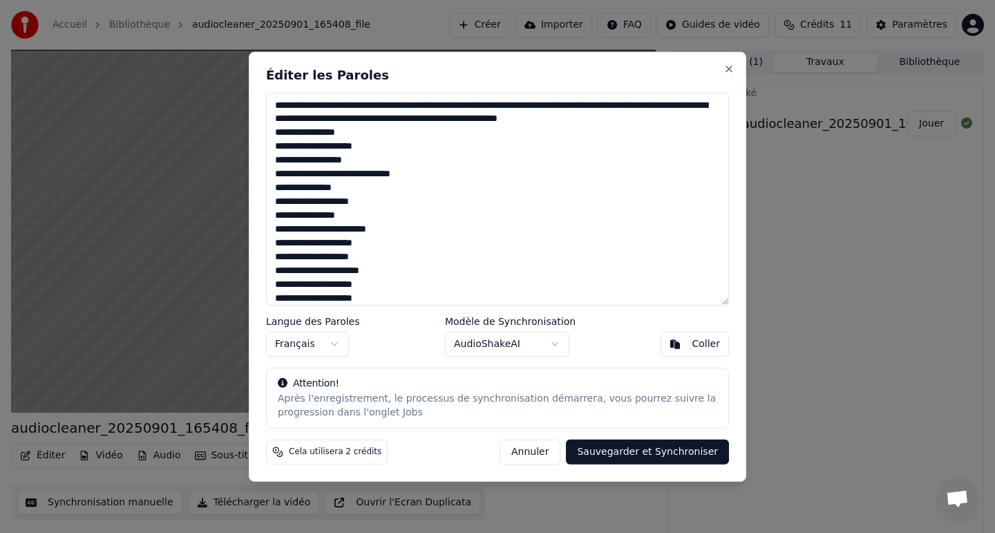
click at [348, 101] on textarea at bounding box center [497, 198] width 463 height 213
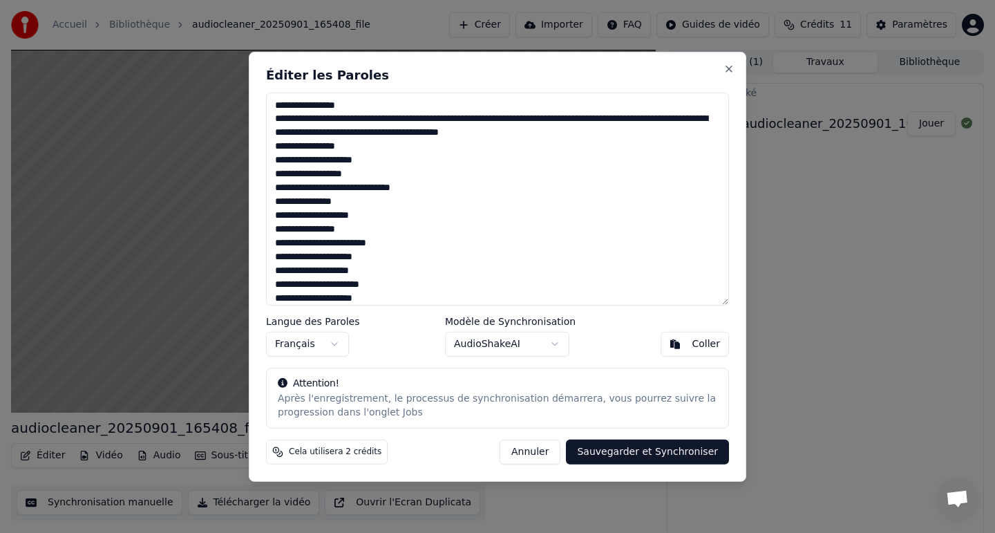
click at [433, 122] on textarea at bounding box center [497, 198] width 463 height 213
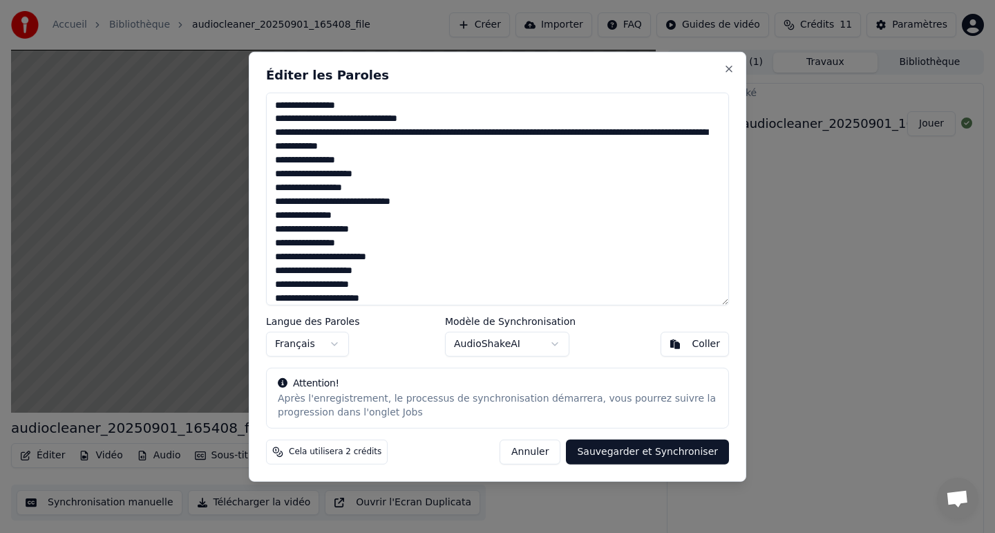
click at [382, 132] on textarea at bounding box center [497, 198] width 463 height 213
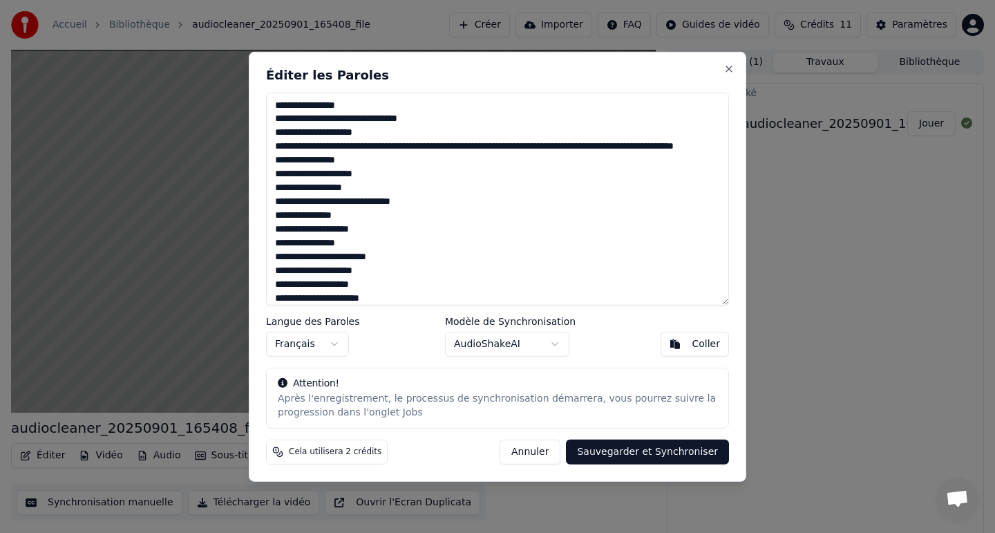
click at [377, 144] on textarea at bounding box center [497, 198] width 463 height 213
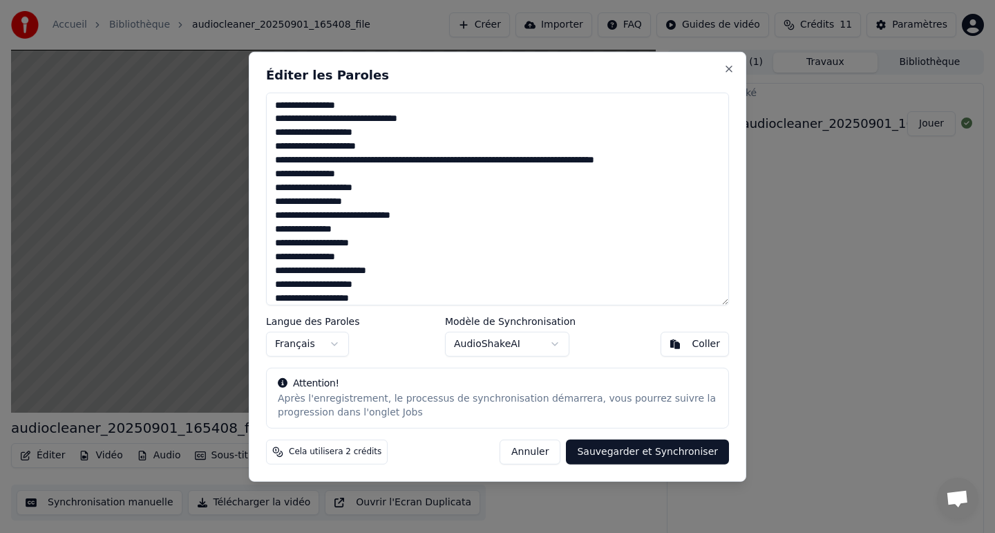
click at [353, 159] on textarea at bounding box center [497, 198] width 463 height 213
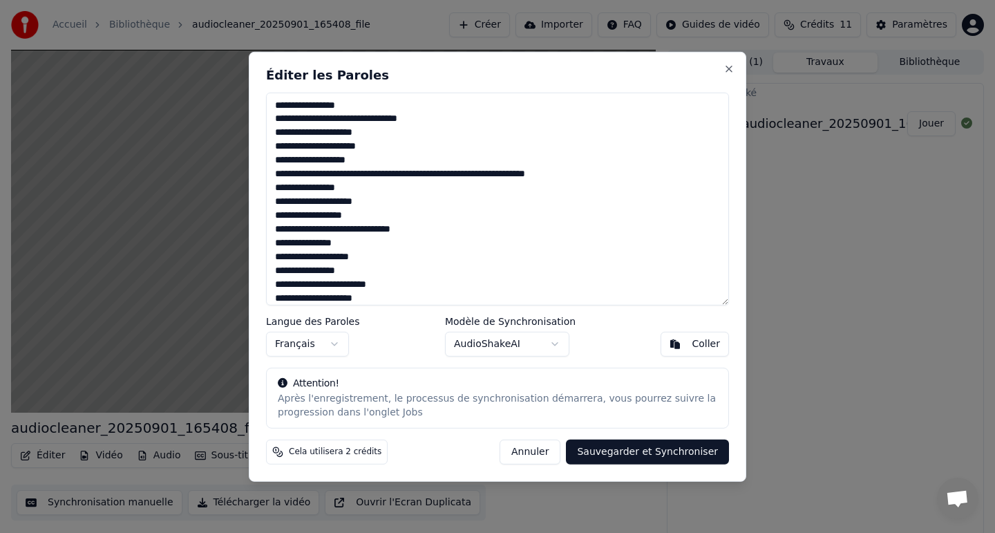
click at [388, 171] on textarea at bounding box center [497, 198] width 463 height 213
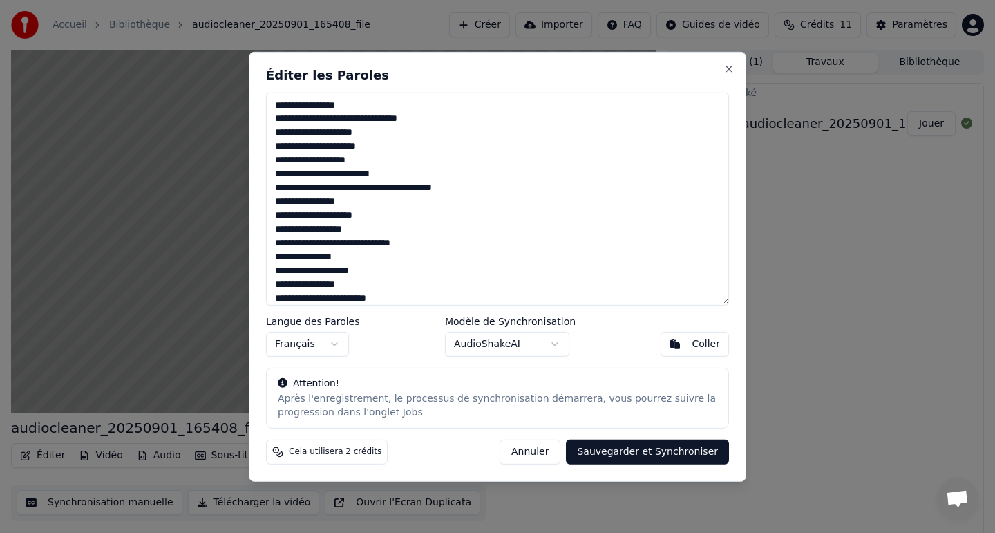
click at [352, 186] on textarea at bounding box center [497, 198] width 463 height 213
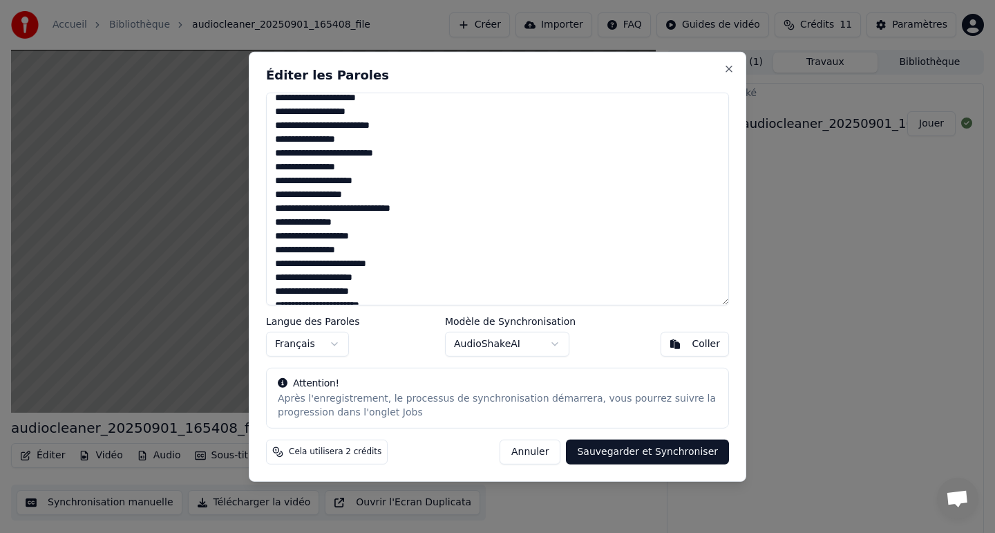
click at [400, 152] on textarea at bounding box center [497, 198] width 463 height 213
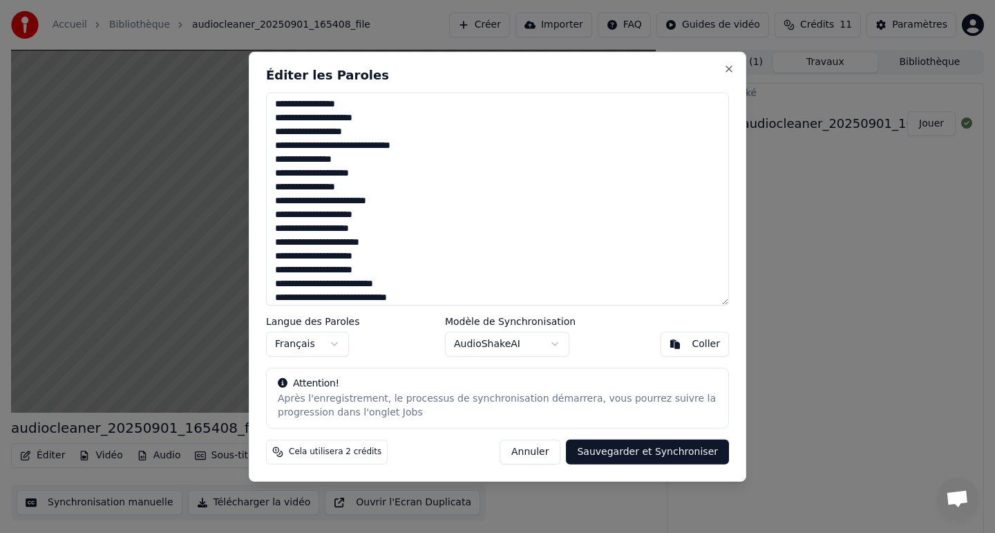
scroll to position [113, 0]
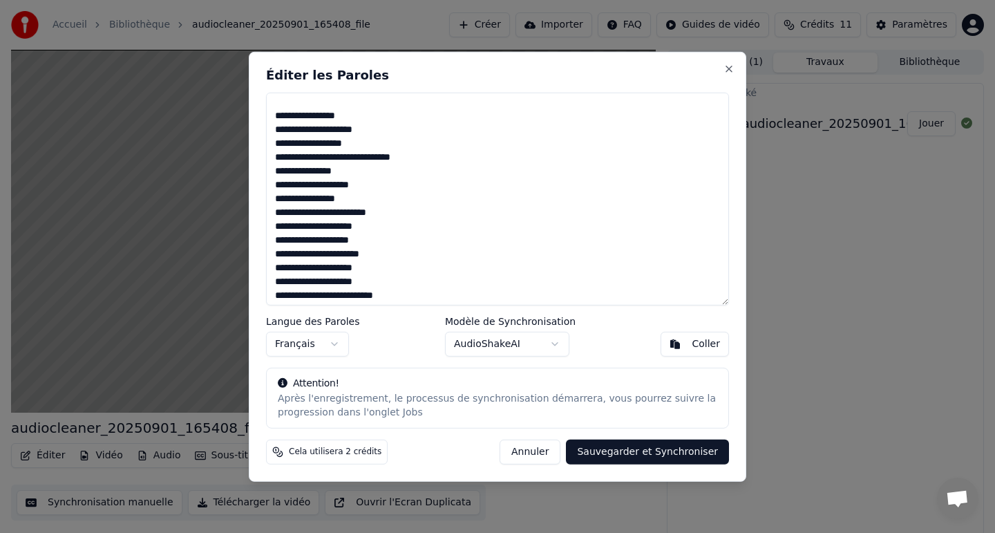
click at [396, 216] on textarea at bounding box center [497, 198] width 463 height 213
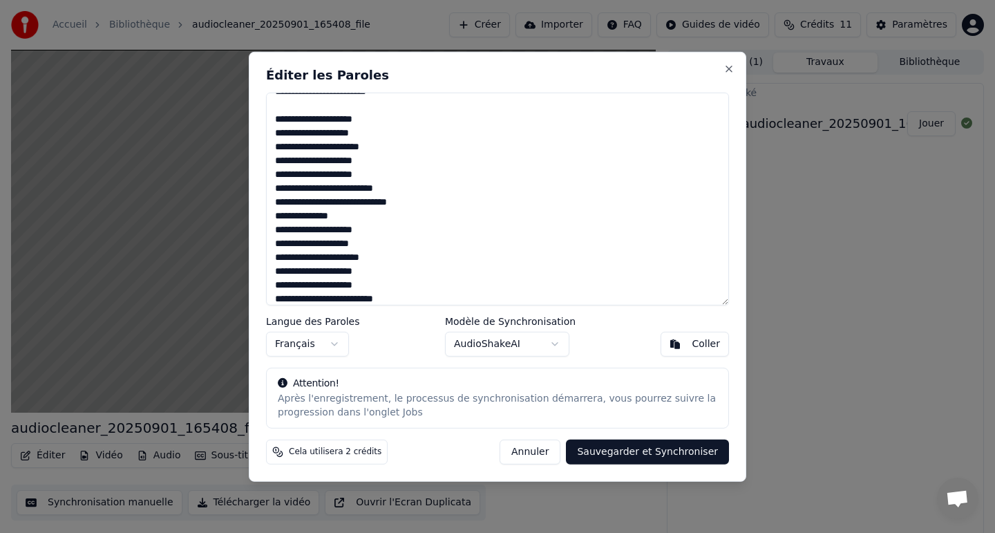
scroll to position [238, 0]
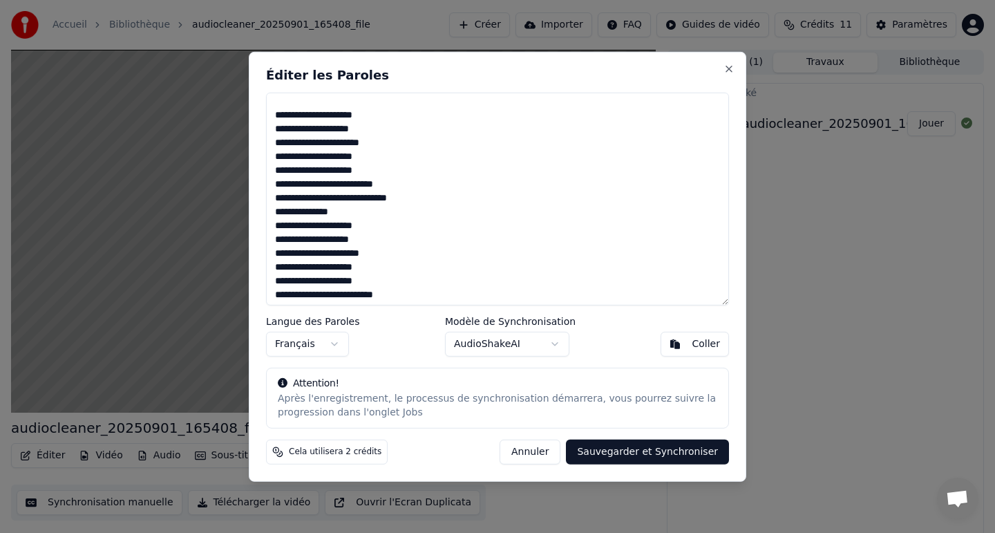
click at [359, 217] on textarea at bounding box center [497, 198] width 463 height 213
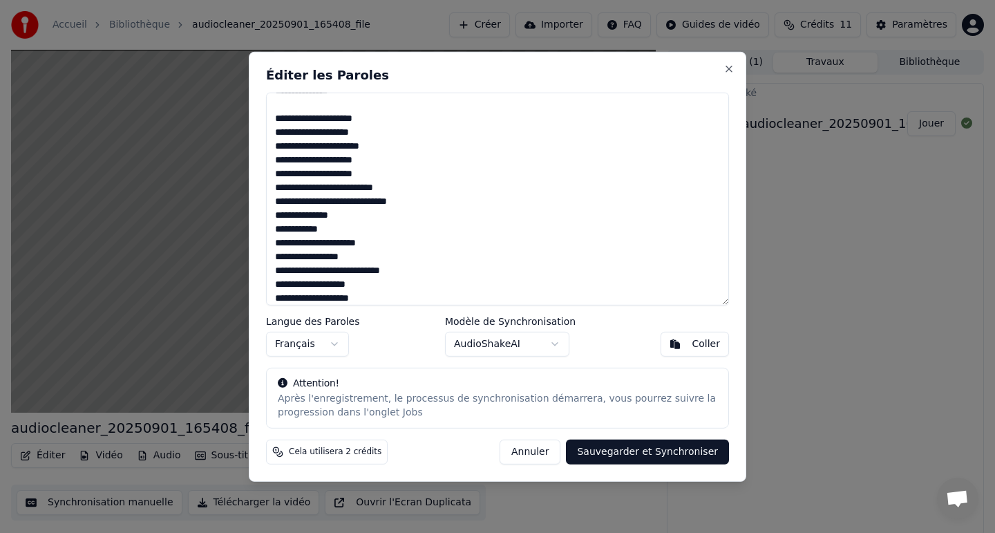
scroll to position [383, 0]
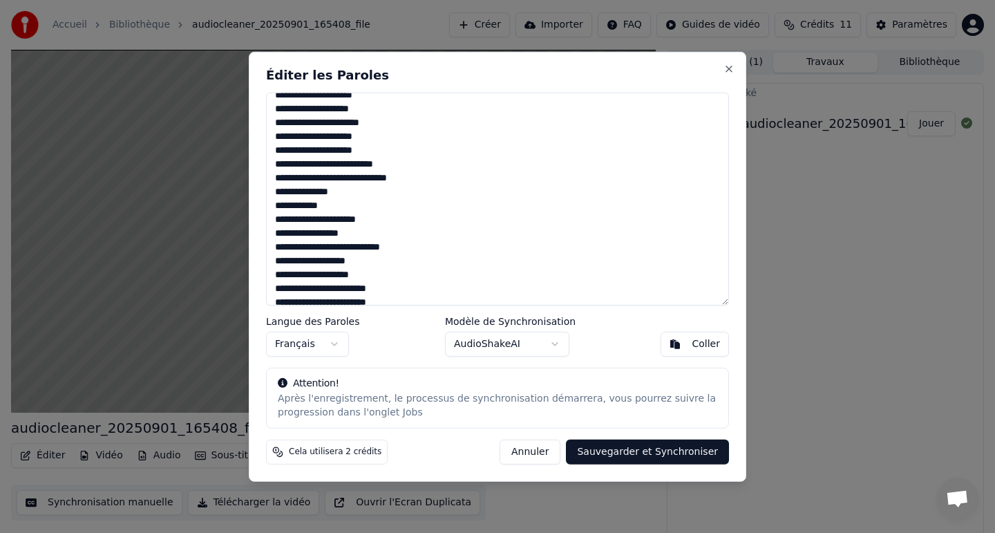
click at [348, 193] on textarea at bounding box center [497, 198] width 463 height 213
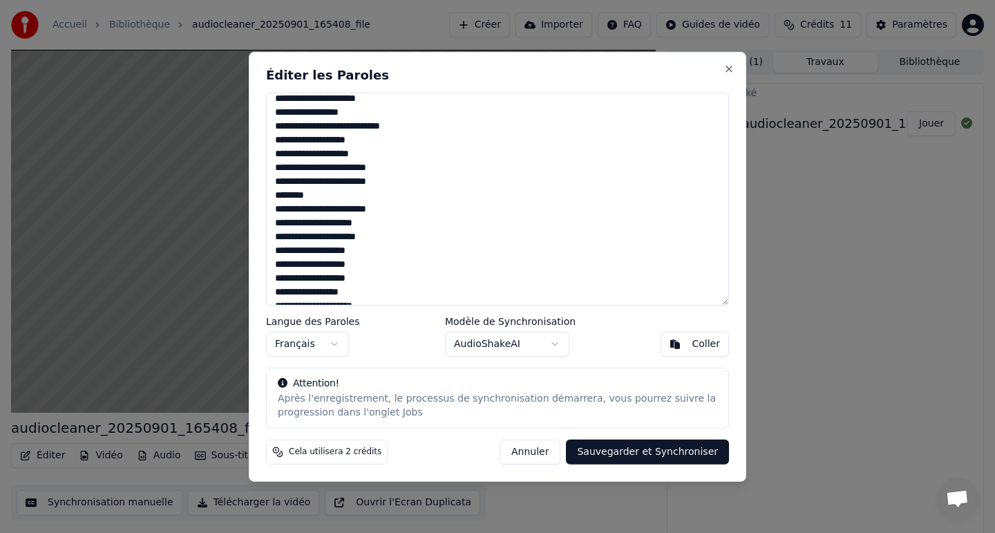
scroll to position [519, 0]
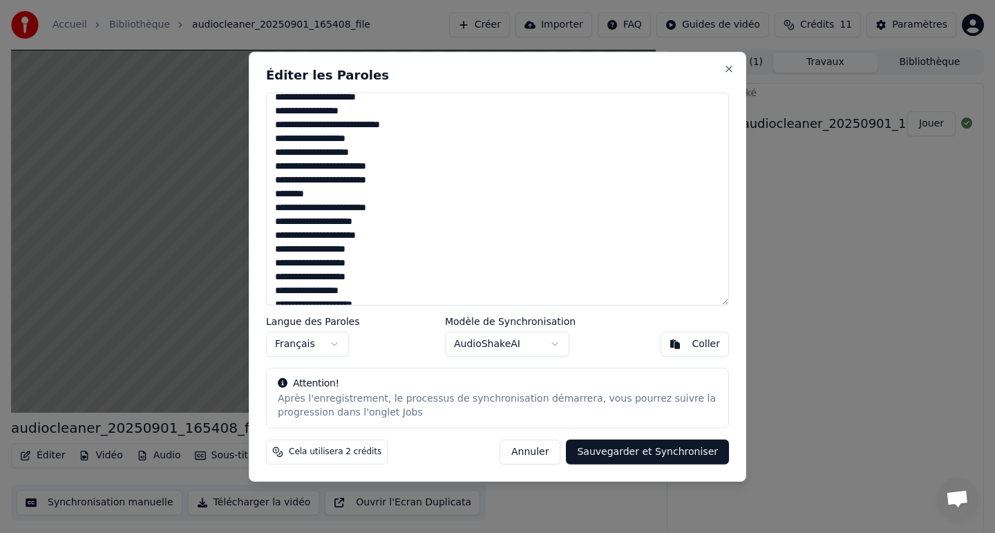
click at [271, 194] on textarea at bounding box center [497, 198] width 463 height 213
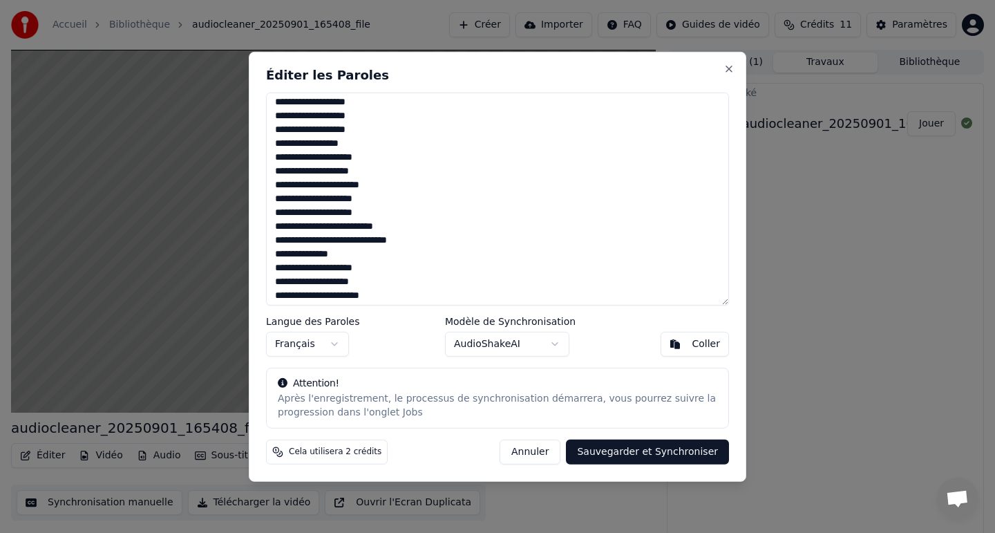
scroll to position [682, 0]
click at [270, 155] on textarea at bounding box center [497, 198] width 463 height 213
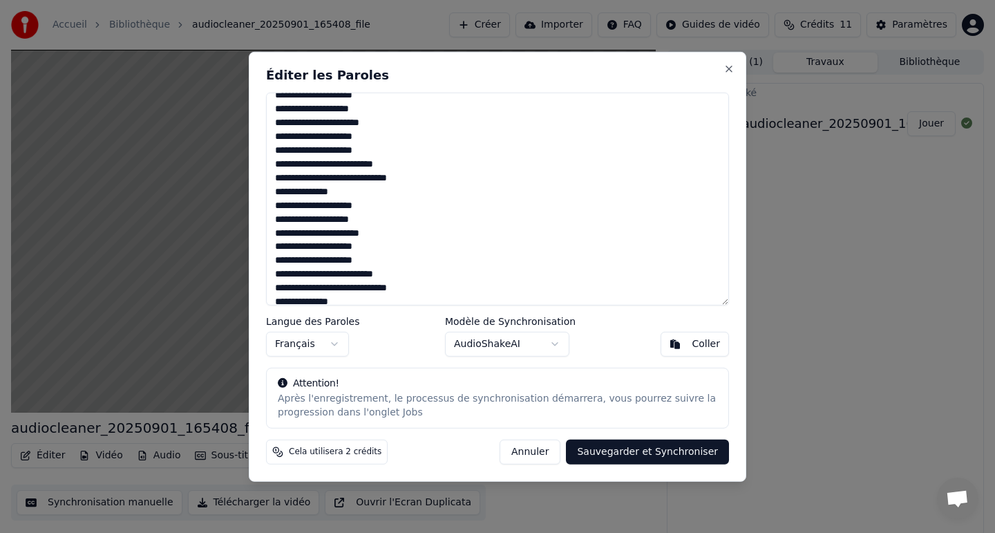
click at [271, 209] on textarea at bounding box center [497, 198] width 463 height 213
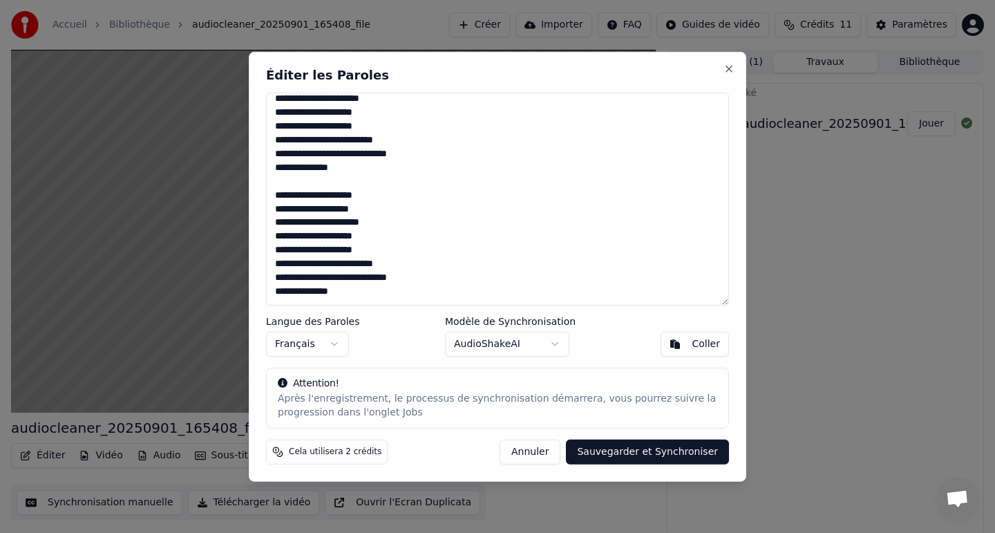
type textarea "**********"
click at [607, 451] on button "Sauvegarder et Synchroniser" at bounding box center [647, 451] width 163 height 25
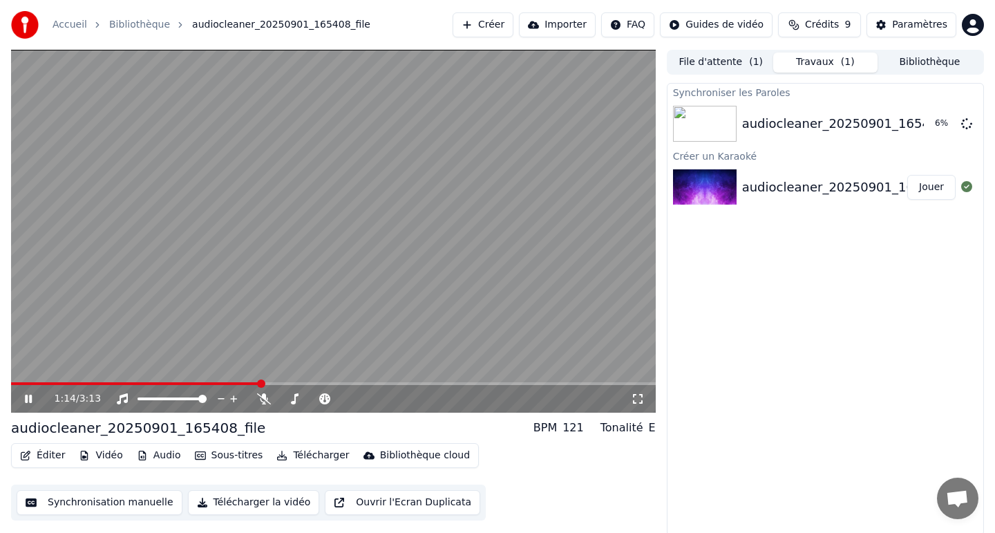
click at [29, 398] on icon at bounding box center [28, 398] width 7 height 8
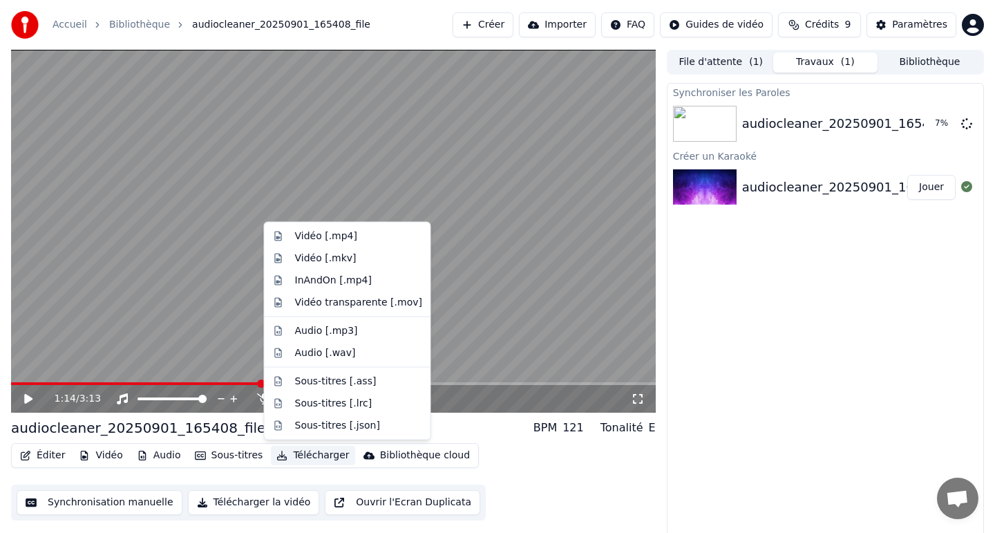
click at [304, 454] on button "Télécharger" at bounding box center [313, 455] width 84 height 19
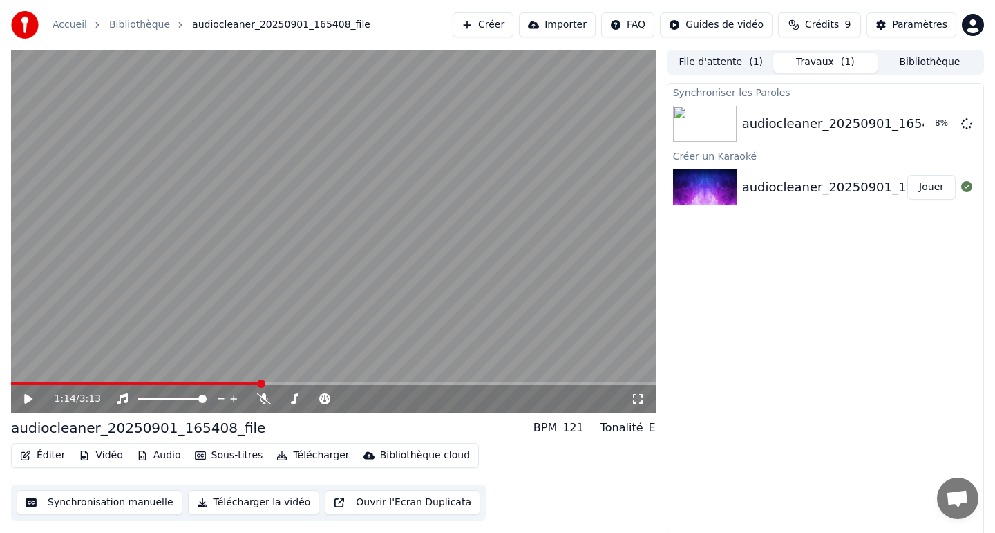
click at [521, 475] on div "Éditer Vidéo Audio Sous-titres Télécharger Bibliothèque cloud Synchronisation m…" at bounding box center [333, 481] width 645 height 77
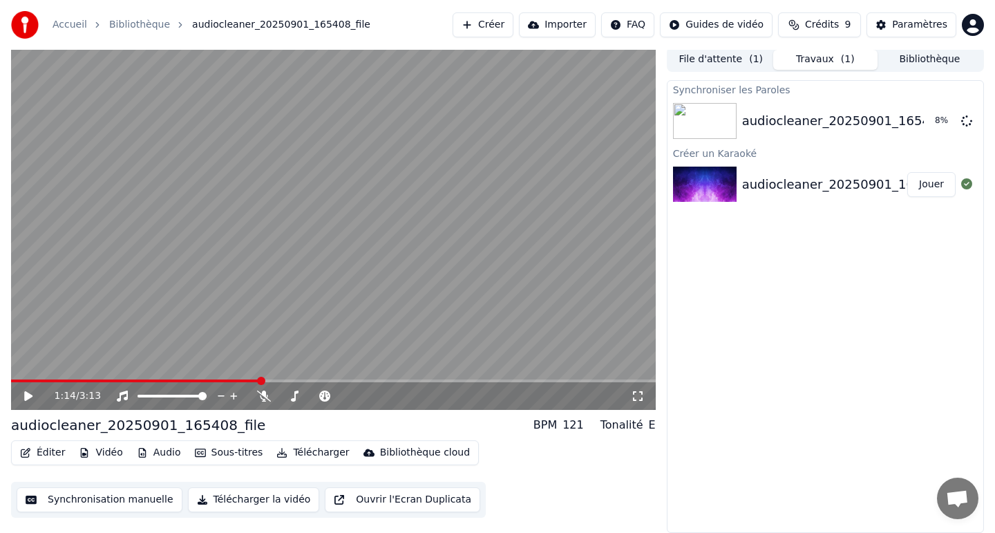
scroll to position [2, 0]
click at [910, 23] on div "Paramètres" at bounding box center [919, 25] width 55 height 14
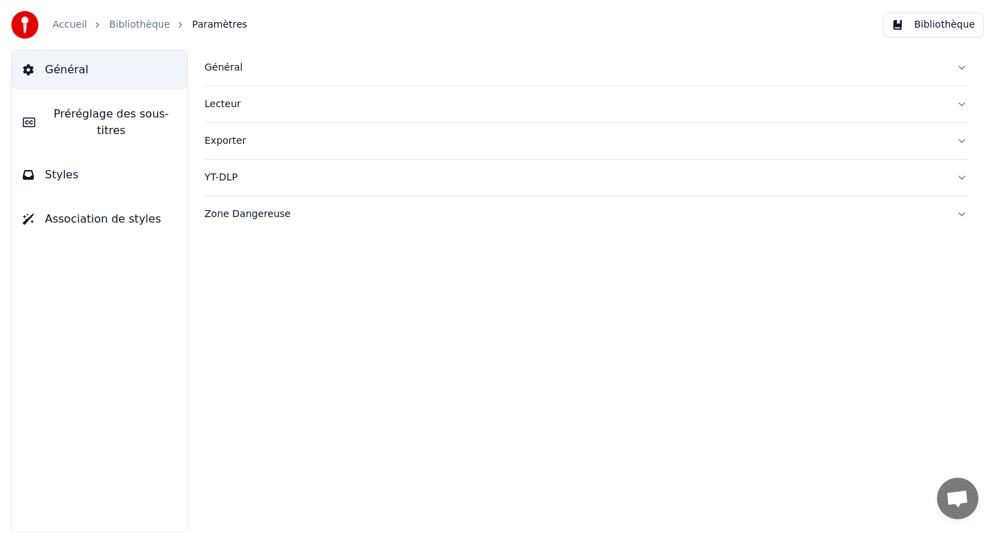
click at [125, 25] on link "Bibliothèque" at bounding box center [139, 25] width 61 height 14
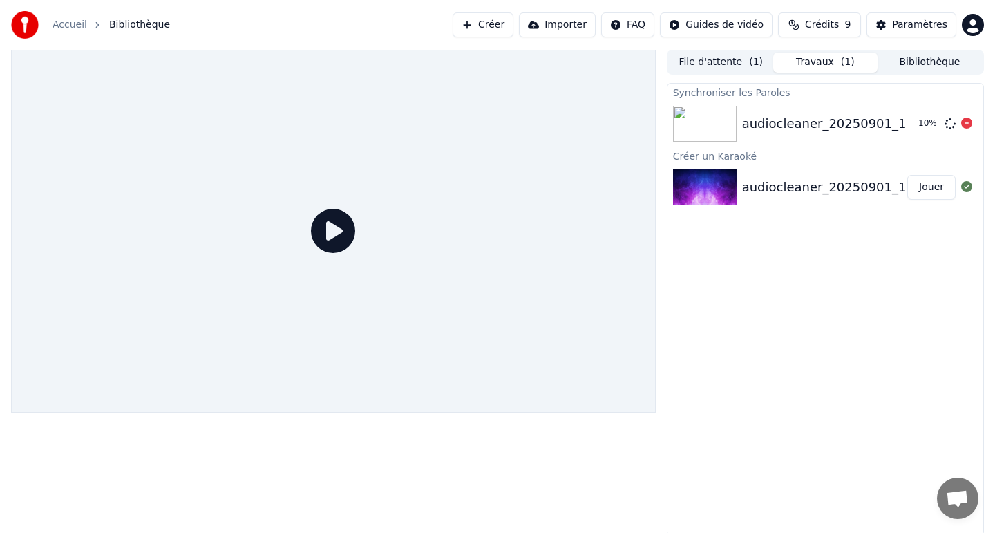
click at [779, 120] on div "audiocleaner_20250901_165408_file" at bounding box center [856, 123] width 229 height 19
click at [933, 122] on button "Jouer" at bounding box center [931, 123] width 48 height 25
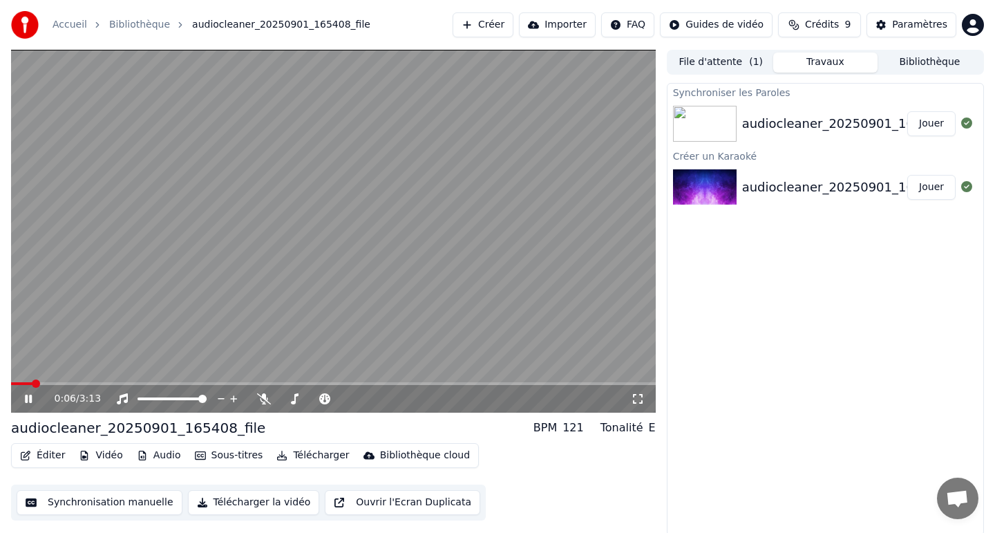
click at [24, 397] on icon at bounding box center [38, 398] width 32 height 11
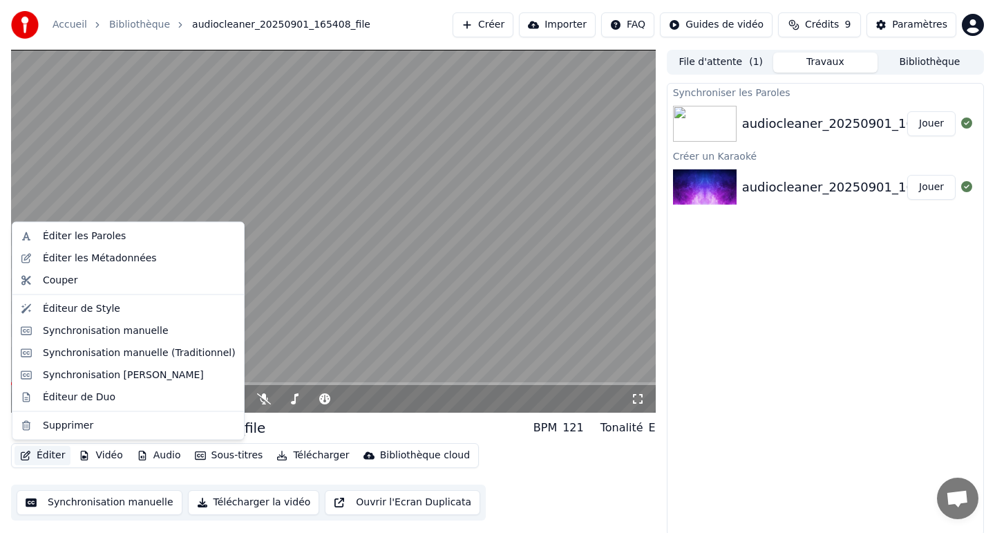
click at [33, 455] on button "Éditer" at bounding box center [43, 455] width 56 height 19
click at [115, 351] on div "Synchronisation manuelle (Traditionnel)" at bounding box center [139, 352] width 193 height 14
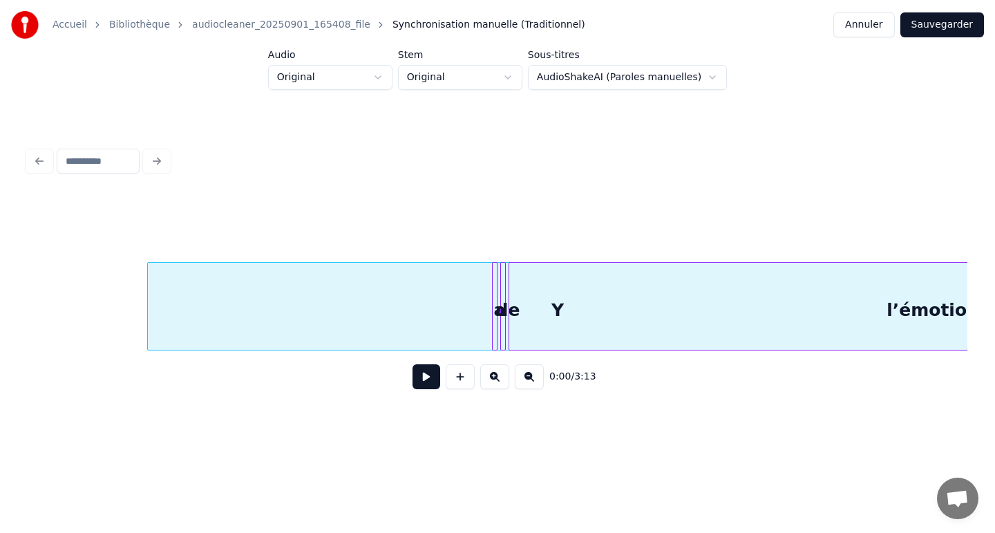
scroll to position [0, 390]
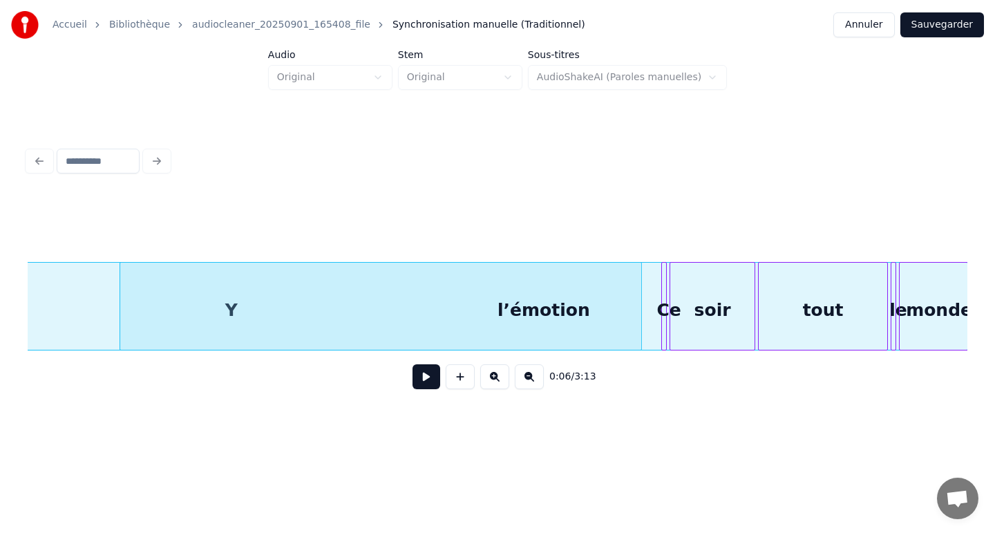
scroll to position [0, 1099]
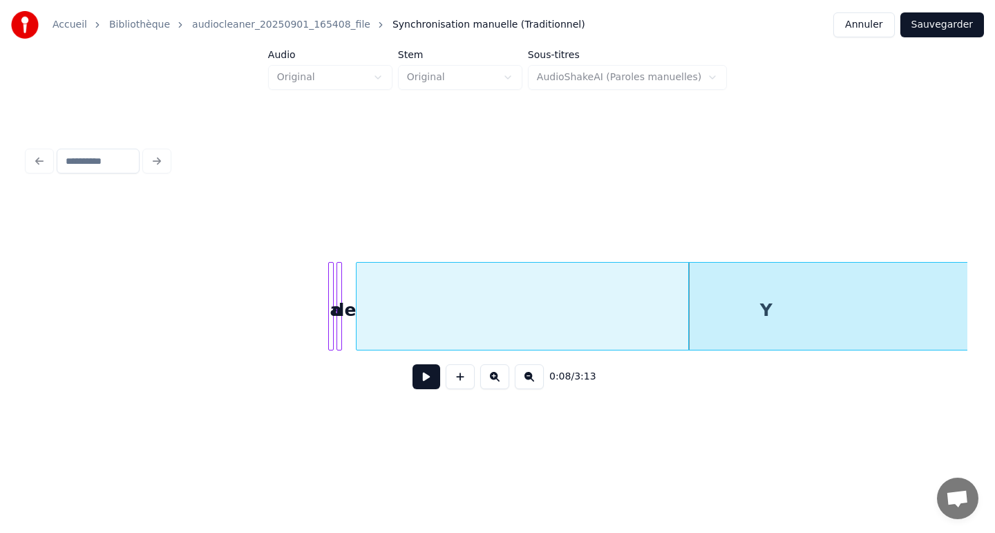
scroll to position [0, 518]
click at [33, 164] on div at bounding box center [497, 161] width 951 height 30
click at [859, 28] on button "Annuler" at bounding box center [863, 24] width 61 height 25
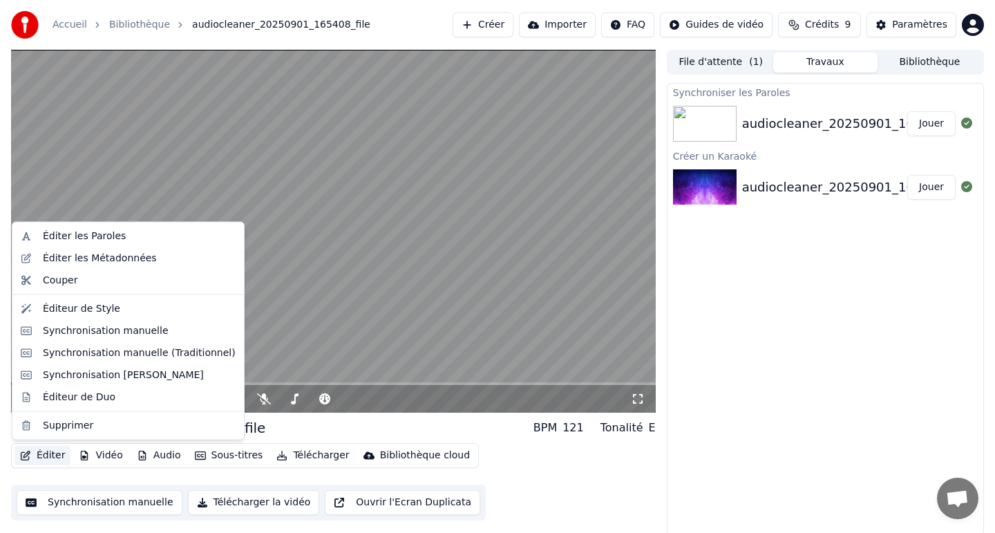
click at [38, 454] on button "Éditer" at bounding box center [43, 455] width 56 height 19
click at [158, 376] on div "Synchronisation [PERSON_NAME]" at bounding box center [123, 375] width 161 height 14
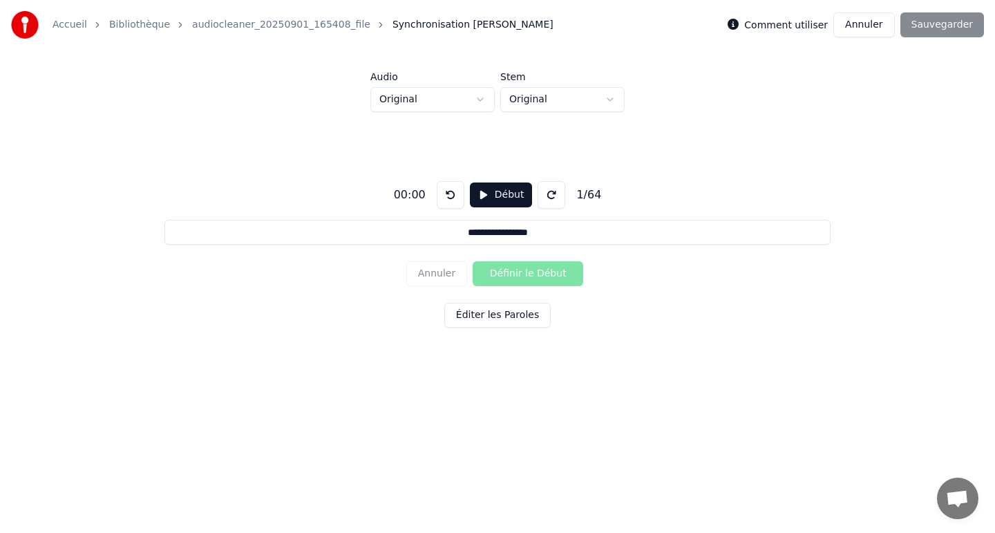
click at [489, 197] on button "Début" at bounding box center [501, 194] width 63 height 25
click at [521, 268] on button "Définir le Début" at bounding box center [528, 273] width 111 height 25
click at [521, 268] on button "Définir la Fin" at bounding box center [528, 273] width 111 height 25
click at [521, 268] on button "Définir le Début" at bounding box center [528, 273] width 111 height 25
click at [521, 268] on button "Définir la Fin" at bounding box center [528, 273] width 111 height 25
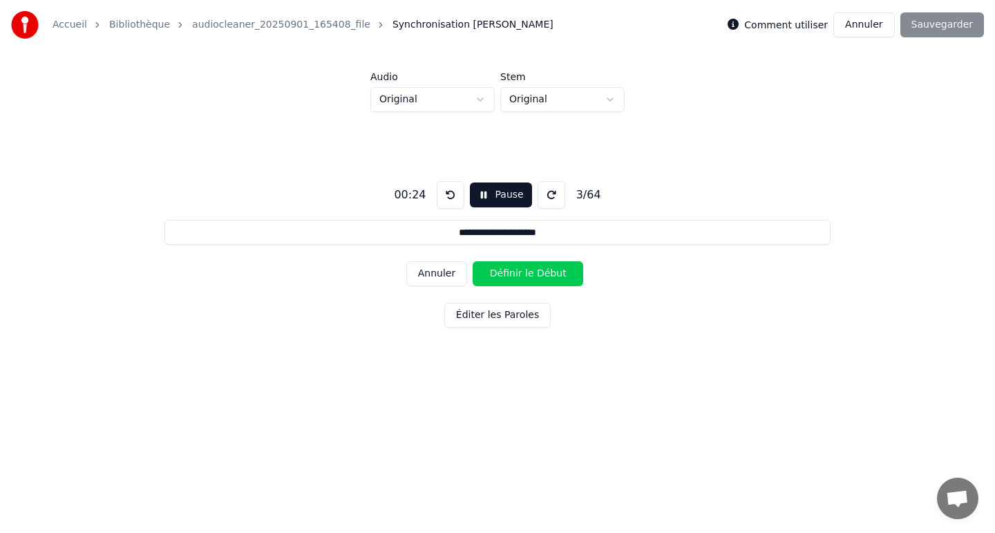
click at [521, 268] on button "Définir le Début" at bounding box center [528, 273] width 111 height 25
click at [521, 268] on button "Définir la Fin" at bounding box center [528, 273] width 111 height 25
click at [521, 268] on button "Définir le Début" at bounding box center [528, 273] width 111 height 25
click at [521, 268] on button "Définir la Fin" at bounding box center [528, 273] width 111 height 25
click at [521, 268] on button "Définir le Début" at bounding box center [528, 273] width 111 height 25
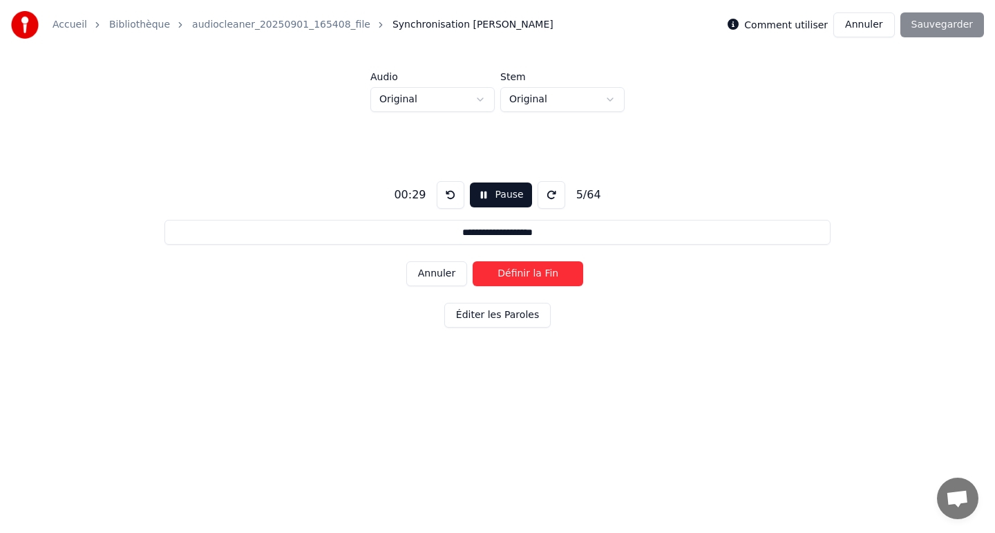
click at [521, 268] on button "Définir la Fin" at bounding box center [528, 273] width 111 height 25
click at [521, 268] on button "Définir le Début" at bounding box center [528, 273] width 111 height 25
click at [521, 268] on button "Définir la Fin" at bounding box center [528, 273] width 111 height 25
click at [521, 268] on button "Définir le Début" at bounding box center [528, 273] width 111 height 25
click at [521, 268] on button "Définir la Fin" at bounding box center [528, 273] width 111 height 25
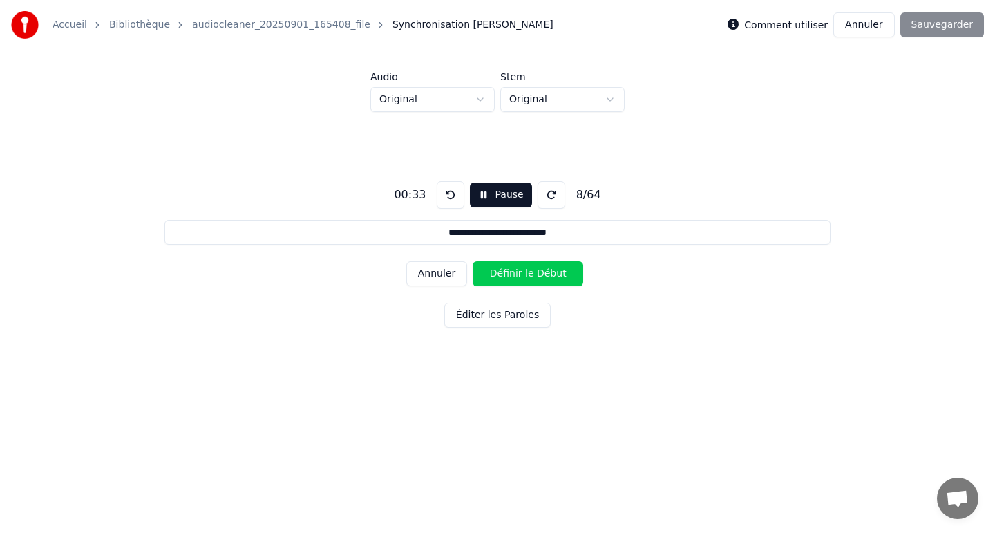
click at [521, 268] on button "Définir le Début" at bounding box center [528, 273] width 111 height 25
click at [521, 268] on button "Définir la Fin" at bounding box center [528, 273] width 111 height 25
click at [521, 268] on button "Définir le Début" at bounding box center [528, 273] width 111 height 25
click at [521, 268] on button "Définir la Fin" at bounding box center [528, 273] width 111 height 25
click at [521, 268] on button "Définir le Début" at bounding box center [528, 273] width 111 height 25
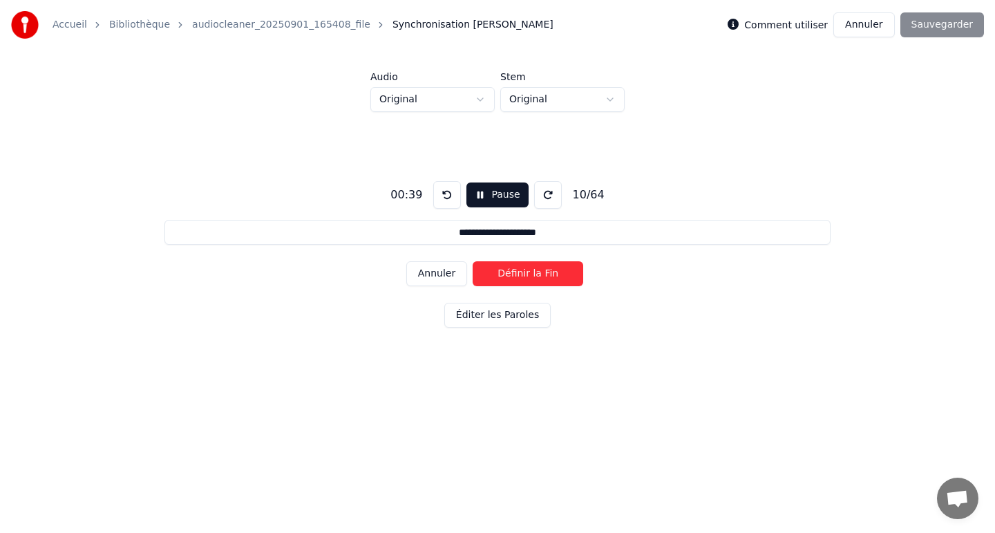
click at [521, 268] on button "Définir la Fin" at bounding box center [528, 273] width 111 height 25
click at [521, 268] on button "Définir le Début" at bounding box center [528, 273] width 111 height 25
click at [521, 268] on button "Définir la Fin" at bounding box center [528, 273] width 111 height 25
click at [521, 268] on button "Définir le Début" at bounding box center [528, 273] width 111 height 25
click at [521, 268] on button "Définir la Fin" at bounding box center [528, 273] width 111 height 25
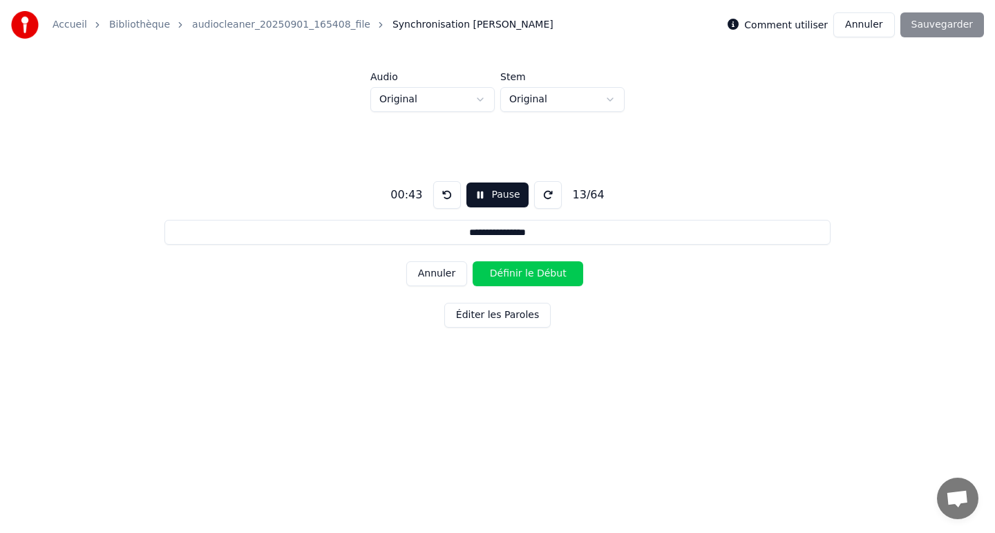
click at [521, 268] on button "Définir le Début" at bounding box center [528, 273] width 111 height 25
click at [521, 268] on button "Définir la Fin" at bounding box center [528, 273] width 111 height 25
click at [521, 268] on button "Définir le Début" at bounding box center [528, 273] width 111 height 25
click at [521, 268] on button "Définir la Fin" at bounding box center [528, 273] width 111 height 25
click at [521, 268] on button "Définir le Début" at bounding box center [528, 273] width 111 height 25
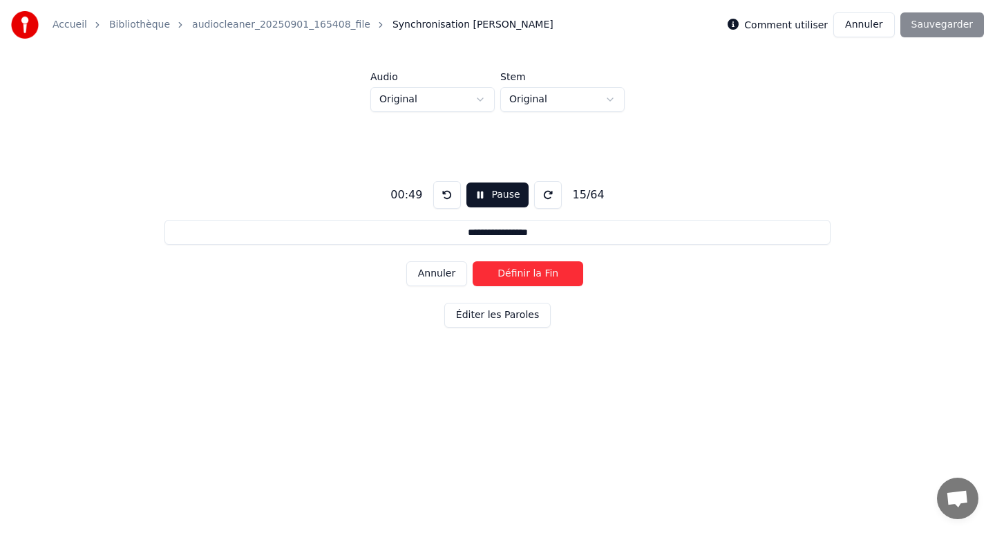
click at [521, 268] on button "Définir la Fin" at bounding box center [528, 273] width 111 height 25
click at [521, 268] on button "Définir le Début" at bounding box center [528, 273] width 111 height 25
click at [521, 268] on button "Définir la Fin" at bounding box center [528, 273] width 111 height 25
click at [521, 268] on button "Définir le Début" at bounding box center [528, 273] width 111 height 25
click at [521, 268] on button "Définir la Fin" at bounding box center [528, 273] width 111 height 25
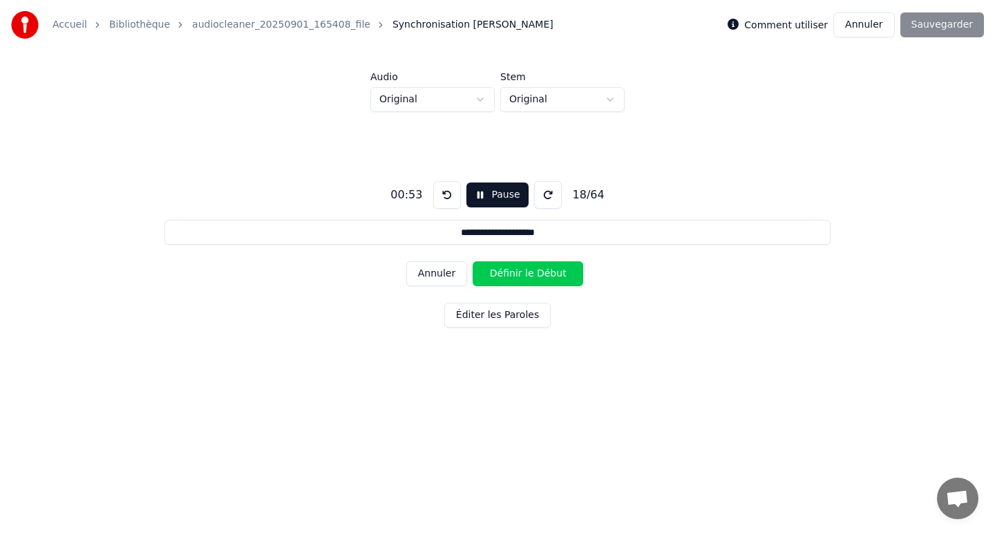
click at [521, 268] on button "Définir le Début" at bounding box center [528, 273] width 111 height 25
click at [521, 268] on button "Définir la Fin" at bounding box center [528, 273] width 111 height 25
click at [521, 268] on button "Définir le Début" at bounding box center [528, 273] width 111 height 25
click at [521, 268] on button "Définir la Fin" at bounding box center [528, 273] width 111 height 25
click at [521, 268] on button "Définir le Début" at bounding box center [528, 273] width 111 height 25
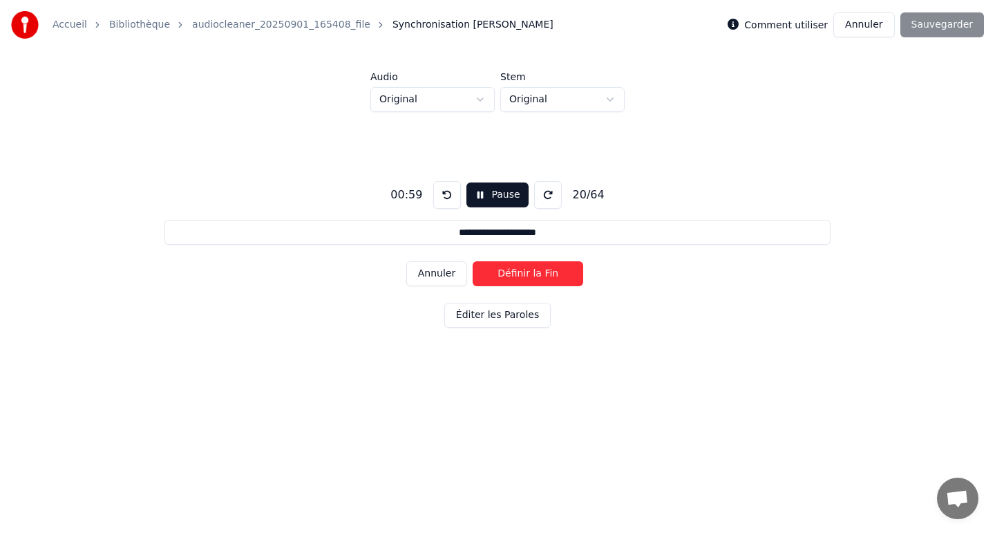
click at [521, 268] on button "Définir la Fin" at bounding box center [528, 273] width 111 height 25
click at [521, 268] on button "Définir le Début" at bounding box center [528, 273] width 111 height 25
click at [521, 268] on button "Définir la Fin" at bounding box center [528, 273] width 111 height 25
click at [521, 268] on button "Définir le Début" at bounding box center [528, 273] width 111 height 25
click at [521, 268] on button "Définir la Fin" at bounding box center [528, 273] width 111 height 25
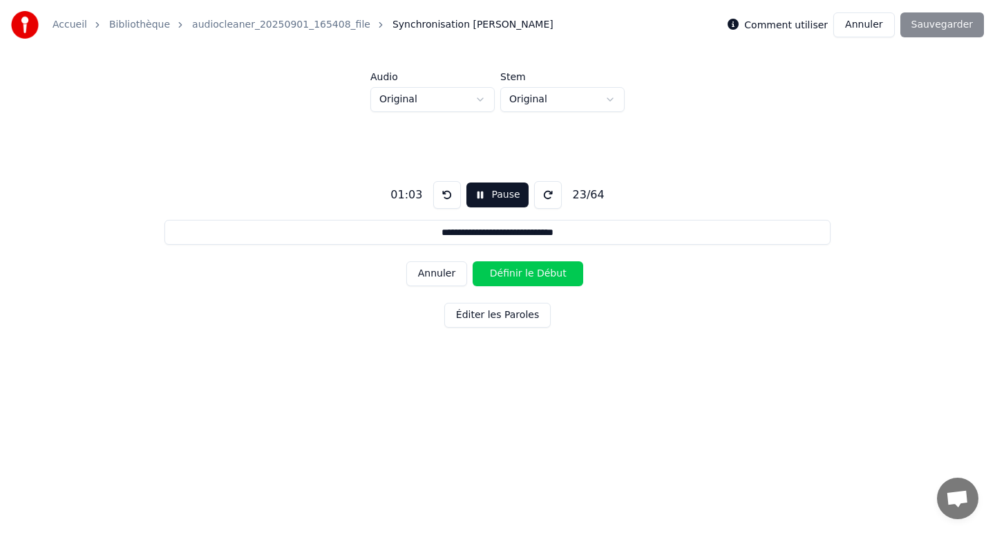
click at [521, 268] on button "Définir le Début" at bounding box center [528, 273] width 111 height 25
click at [521, 268] on button "Définir la Fin" at bounding box center [528, 273] width 111 height 25
click at [521, 268] on button "Définir le Début" at bounding box center [528, 273] width 111 height 25
click at [521, 268] on button "Définir la Fin" at bounding box center [528, 273] width 111 height 25
click at [521, 268] on button "Définir le Début" at bounding box center [528, 273] width 111 height 25
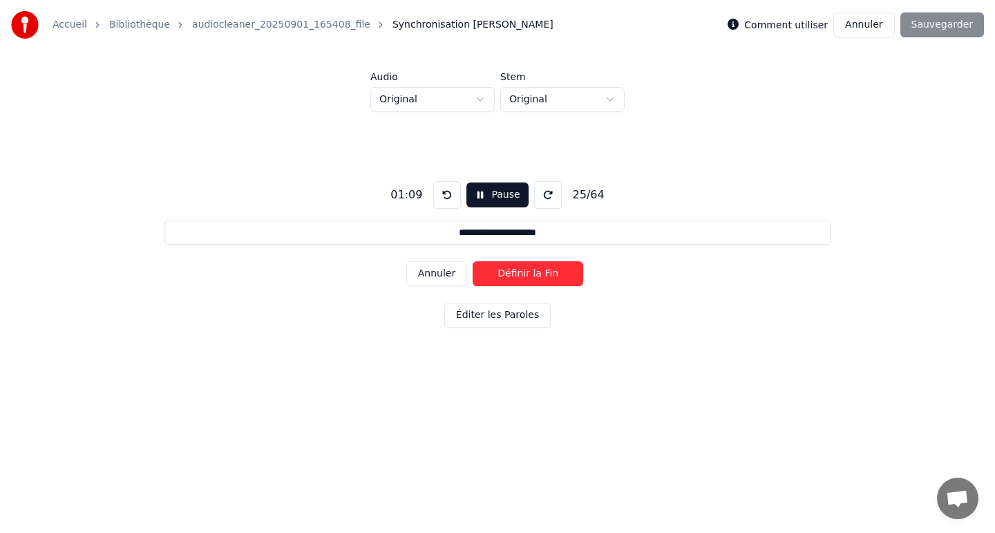
click at [521, 268] on button "Définir la Fin" at bounding box center [528, 273] width 111 height 25
click at [521, 268] on button "Définir le Début" at bounding box center [528, 273] width 111 height 25
click at [521, 268] on button "Définir la Fin" at bounding box center [528, 273] width 111 height 25
click at [521, 268] on button "Définir le Début" at bounding box center [528, 273] width 111 height 25
click at [521, 268] on button "Définir la Fin" at bounding box center [528, 273] width 111 height 25
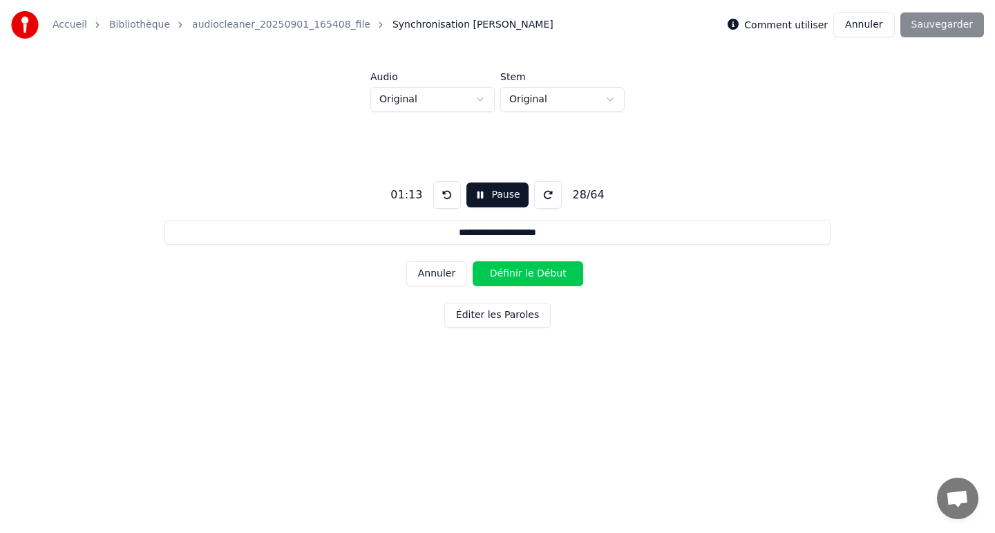
click at [521, 268] on button "Définir le Début" at bounding box center [528, 273] width 111 height 25
click at [521, 268] on button "Définir la Fin" at bounding box center [528, 273] width 111 height 25
click at [521, 268] on button "Définir le Début" at bounding box center [528, 273] width 111 height 25
click at [521, 268] on button "Définir la Fin" at bounding box center [528, 273] width 111 height 25
click at [521, 268] on button "Définir le Début" at bounding box center [528, 273] width 111 height 25
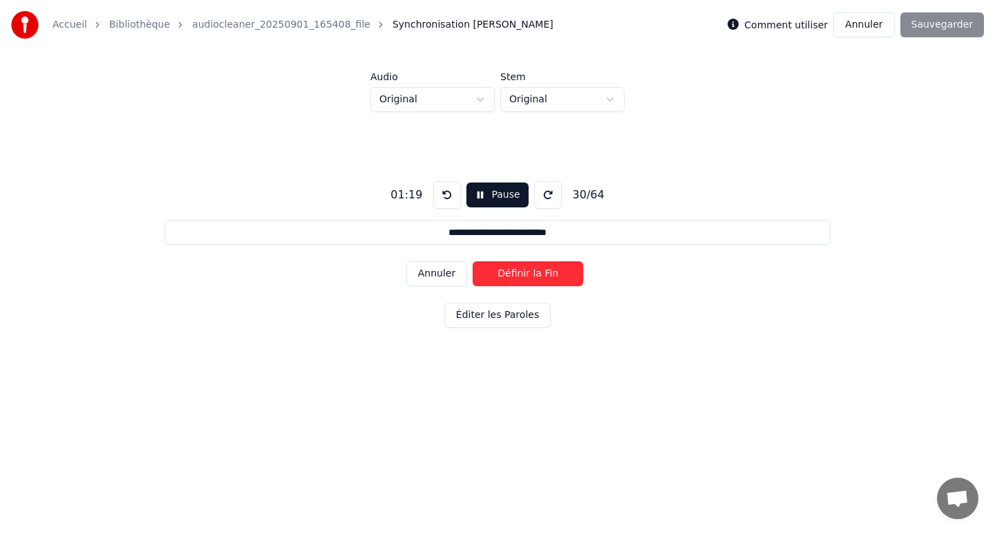
click at [521, 268] on button "Définir la Fin" at bounding box center [528, 273] width 111 height 25
click at [521, 268] on button "Définir le Début" at bounding box center [528, 273] width 111 height 25
click at [521, 268] on button "Définir la Fin" at bounding box center [528, 273] width 111 height 25
click at [521, 268] on button "Définir le Début" at bounding box center [528, 273] width 111 height 25
click at [521, 268] on button "Définir la Fin" at bounding box center [528, 273] width 111 height 25
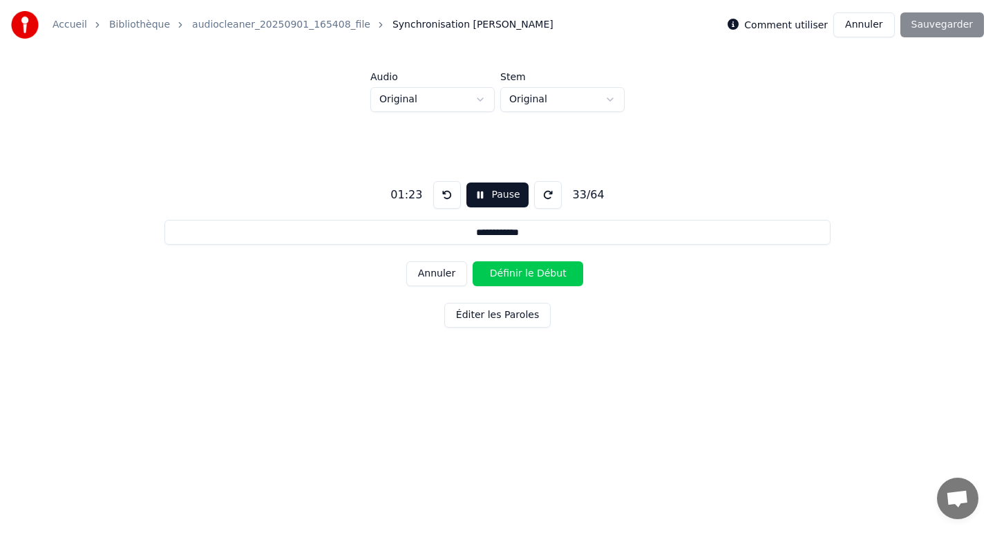
click at [521, 268] on button "Définir le Début" at bounding box center [528, 273] width 111 height 25
click at [521, 268] on button "Définir la Fin" at bounding box center [528, 273] width 111 height 25
click at [521, 268] on button "Définir le Début" at bounding box center [528, 273] width 111 height 25
click at [521, 268] on button "Définir la Fin" at bounding box center [528, 273] width 111 height 25
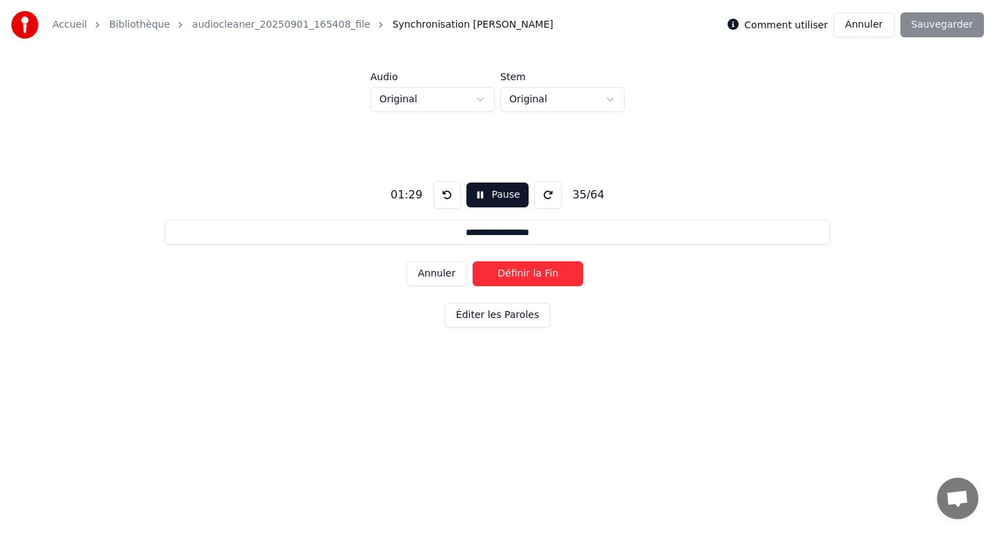
click at [521, 268] on button "Définir la Fin" at bounding box center [528, 273] width 111 height 25
click at [521, 268] on button "Définir le Début" at bounding box center [528, 273] width 111 height 25
click at [521, 268] on button "Définir la Fin" at bounding box center [528, 273] width 111 height 25
click at [521, 268] on button "Définir le Début" at bounding box center [528, 273] width 111 height 25
click at [521, 268] on button "Définir la Fin" at bounding box center [528, 273] width 111 height 25
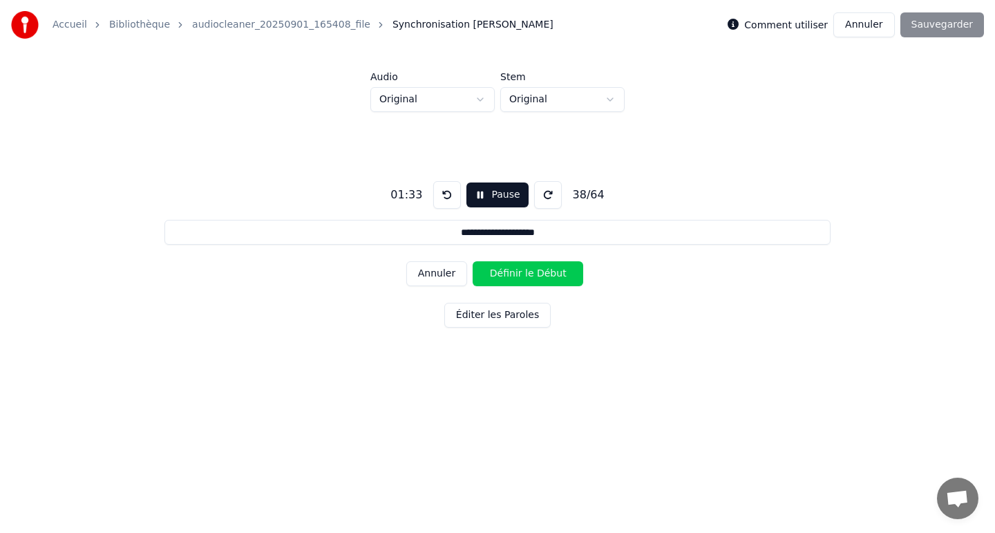
click at [521, 268] on button "Définir le Début" at bounding box center [528, 273] width 111 height 25
click at [521, 268] on button "Définir la Fin" at bounding box center [528, 273] width 111 height 25
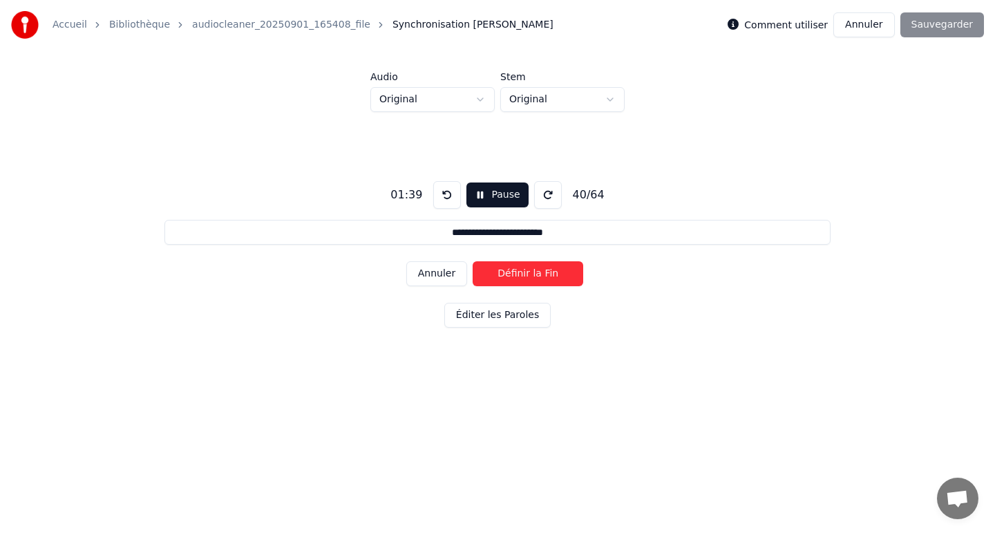
click at [521, 268] on button "Définir la Fin" at bounding box center [528, 273] width 111 height 25
click at [521, 268] on button "Définir le Début" at bounding box center [528, 273] width 111 height 25
click at [521, 268] on button "Définir la Fin" at bounding box center [528, 273] width 111 height 25
click at [521, 268] on button "Définir le Début" at bounding box center [528, 273] width 111 height 25
click at [521, 268] on button "Définir la Fin" at bounding box center [528, 273] width 111 height 25
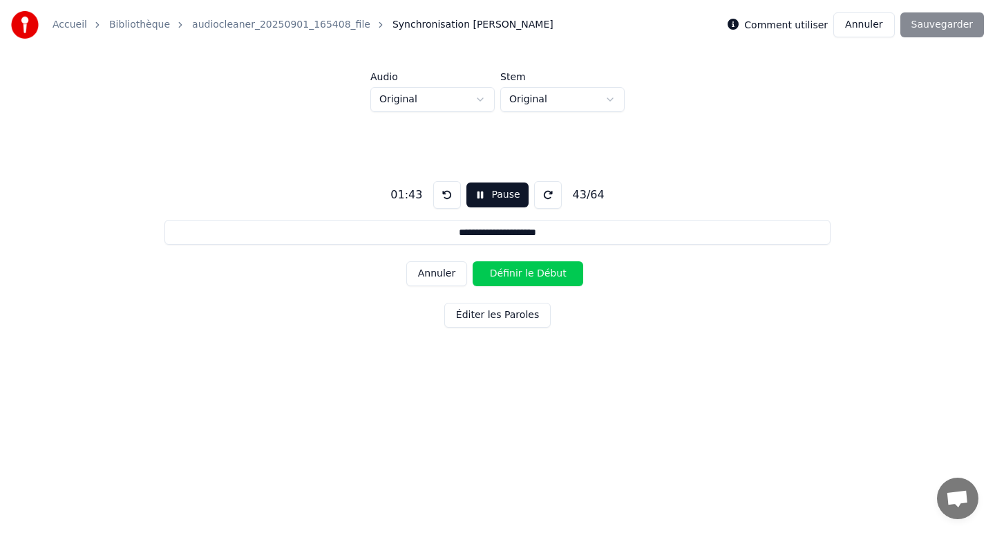
click at [521, 268] on button "Définir le Début" at bounding box center [528, 273] width 111 height 25
click at [521, 268] on button "Définir la Fin" at bounding box center [528, 273] width 111 height 25
click at [521, 268] on button "Définir le Début" at bounding box center [528, 273] width 111 height 25
click at [521, 268] on button "Définir la Fin" at bounding box center [528, 273] width 111 height 25
click at [521, 268] on button "Définir le Début" at bounding box center [528, 273] width 111 height 25
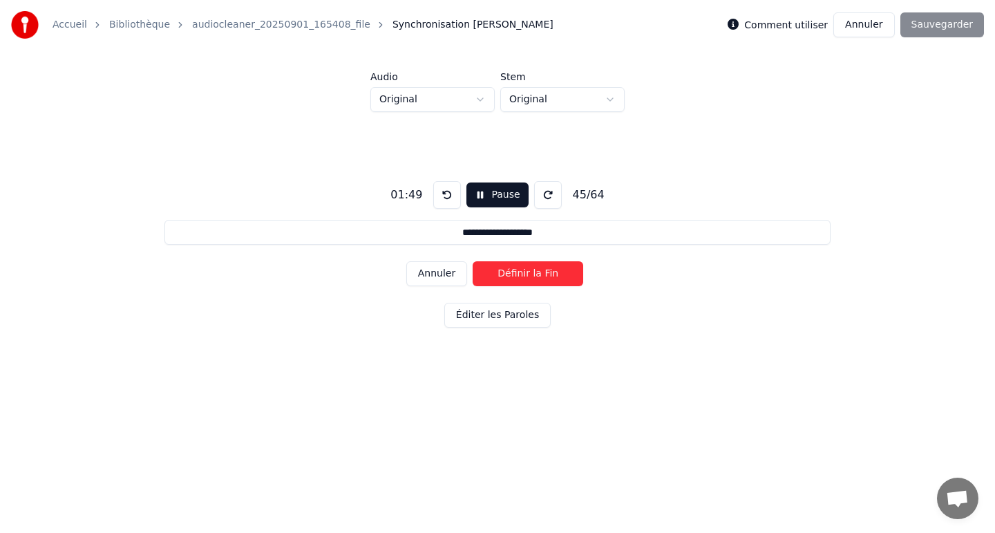
click at [521, 268] on button "Définir la Fin" at bounding box center [528, 273] width 111 height 25
click at [521, 268] on button "Définir le Début" at bounding box center [528, 273] width 111 height 25
click at [521, 268] on button "Définir la Fin" at bounding box center [528, 273] width 111 height 25
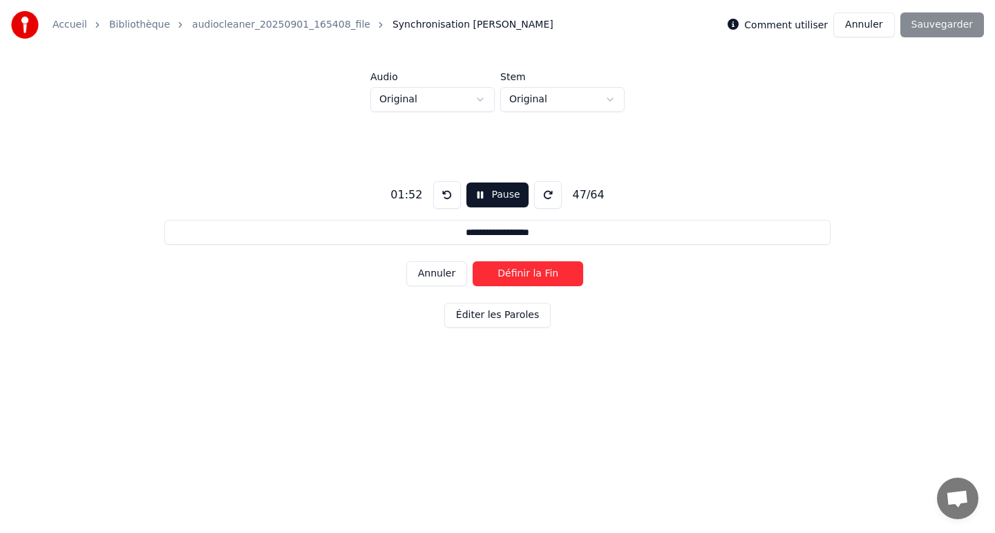
click at [521, 268] on button "Définir la Fin" at bounding box center [528, 273] width 111 height 25
click at [444, 189] on button at bounding box center [447, 195] width 28 height 28
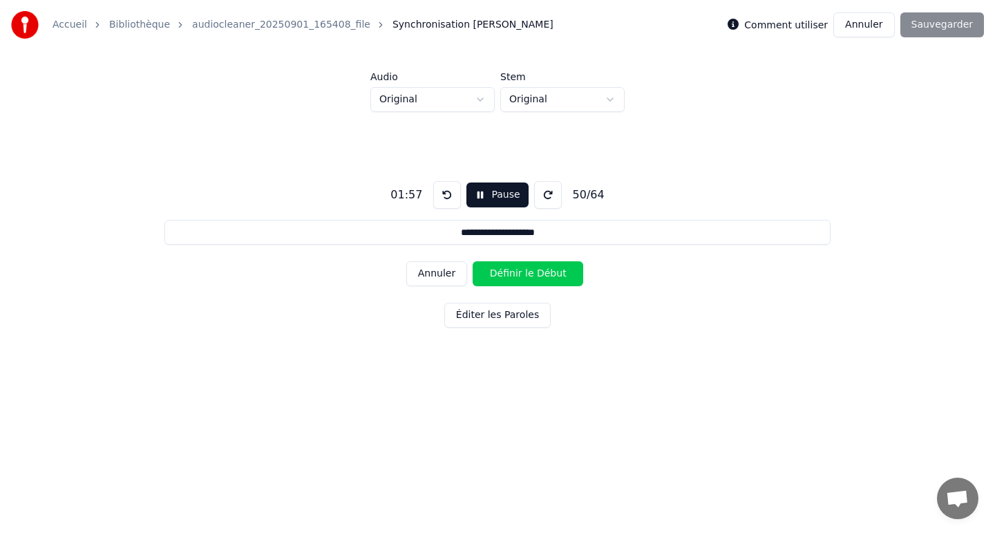
click at [444, 193] on button at bounding box center [447, 195] width 28 height 28
click at [457, 275] on button "Annuler" at bounding box center [436, 273] width 61 height 25
click at [492, 191] on button "Pause" at bounding box center [496, 194] width 61 height 25
click at [492, 191] on button "Début" at bounding box center [497, 194] width 63 height 25
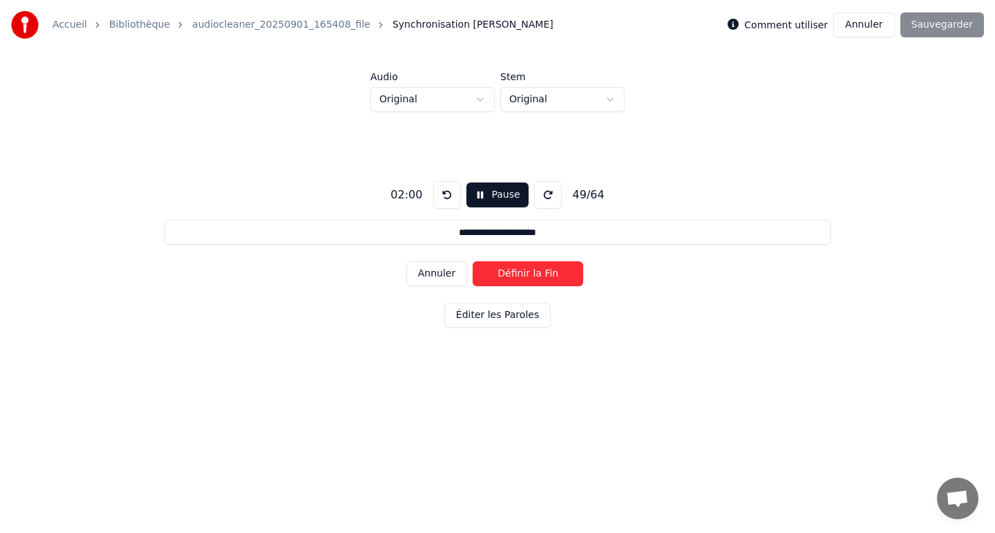
click at [415, 281] on button "Annuler" at bounding box center [436, 273] width 61 height 25
click at [494, 273] on button "Définir le Début" at bounding box center [528, 273] width 111 height 25
click at [494, 273] on button "Définir la Fin" at bounding box center [528, 273] width 111 height 25
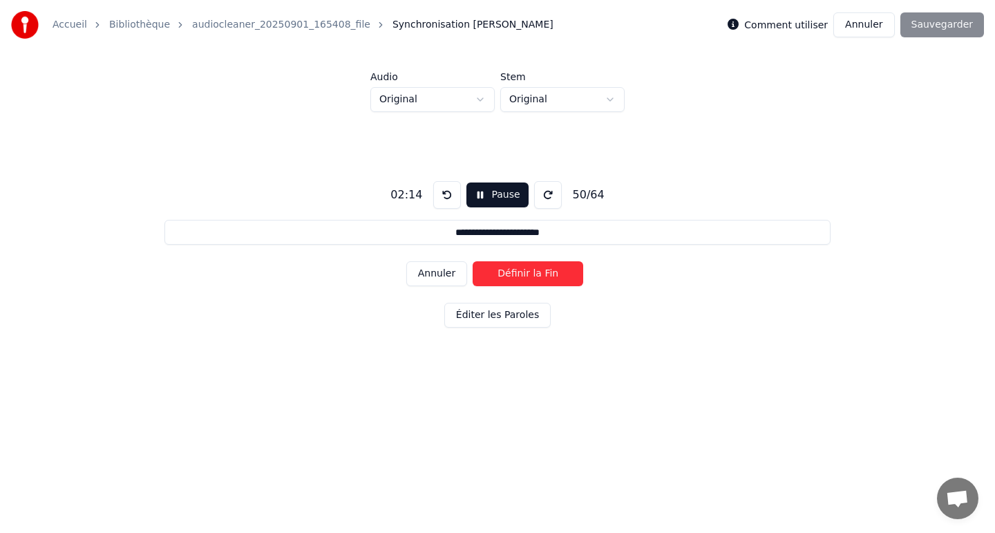
click at [494, 273] on button "Définir la Fin" at bounding box center [528, 273] width 111 height 25
click at [494, 273] on button "Définir le Début" at bounding box center [528, 273] width 111 height 25
click at [494, 273] on button "Définir la Fin" at bounding box center [528, 273] width 111 height 25
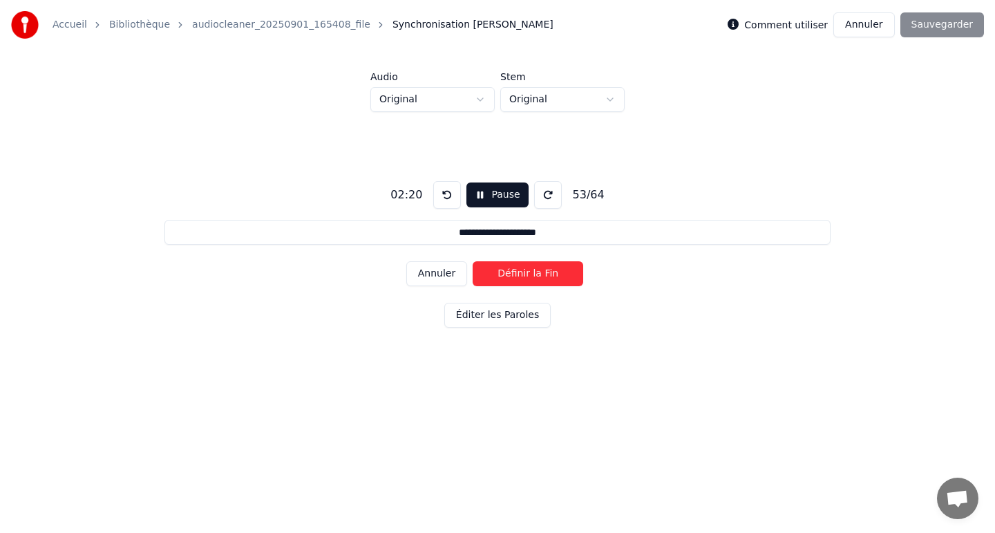
click at [494, 273] on button "Définir la Fin" at bounding box center [528, 273] width 111 height 25
click at [494, 273] on button "Définir le Début" at bounding box center [528, 273] width 111 height 25
click at [494, 273] on button "Définir la Fin" at bounding box center [528, 273] width 111 height 25
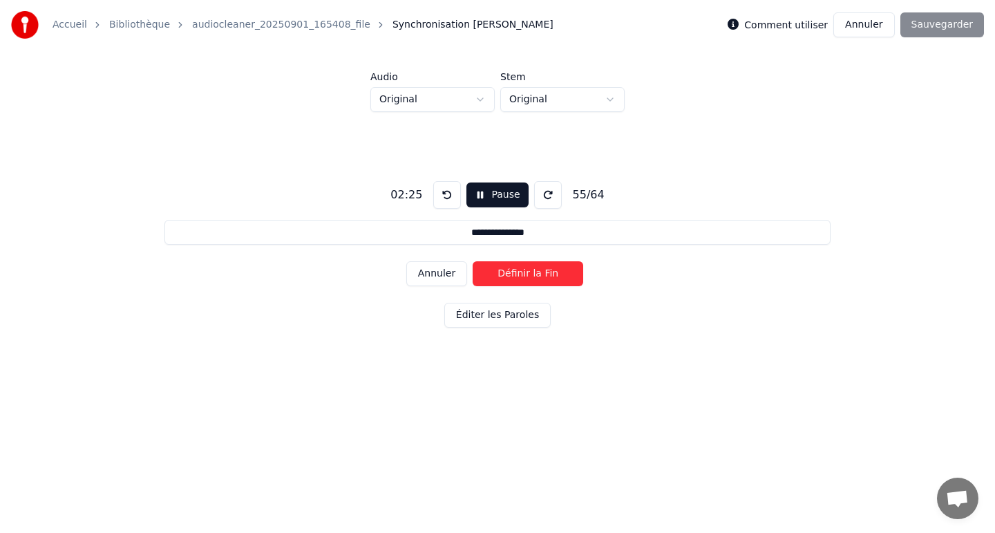
click at [494, 273] on button "Définir la Fin" at bounding box center [528, 273] width 111 height 25
click at [494, 273] on button "Définir le Début" at bounding box center [528, 273] width 111 height 25
click at [494, 273] on button "Définir la Fin" at bounding box center [528, 273] width 111 height 25
click at [494, 273] on button "Définir le Début" at bounding box center [528, 273] width 111 height 25
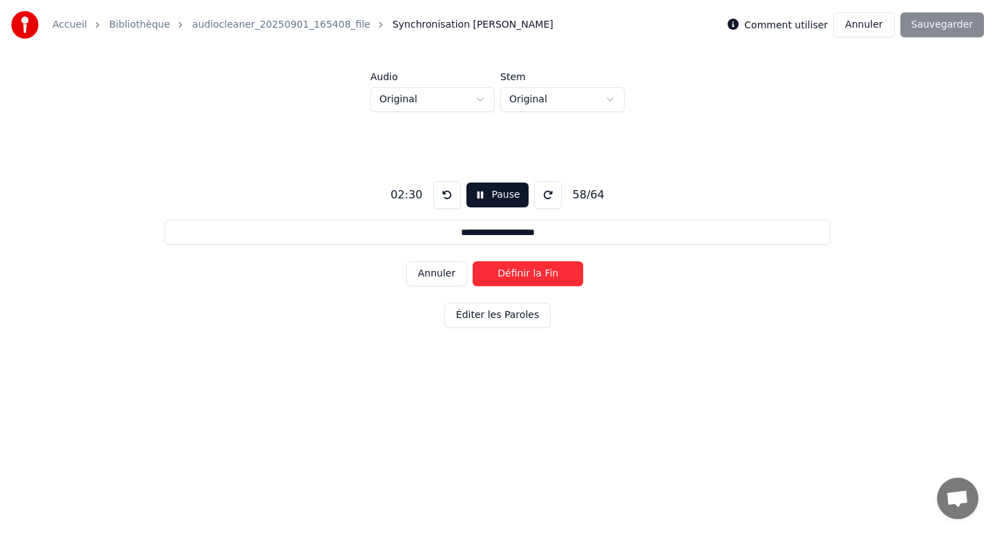
click at [494, 273] on button "Définir la Fin" at bounding box center [528, 273] width 111 height 25
click at [494, 273] on button "Définir le Début" at bounding box center [528, 273] width 111 height 25
click at [494, 273] on button "Définir la Fin" at bounding box center [528, 273] width 111 height 25
click at [494, 273] on button "Définir le Début" at bounding box center [528, 273] width 111 height 25
click at [494, 273] on button "Définir la Fin" at bounding box center [528, 273] width 111 height 25
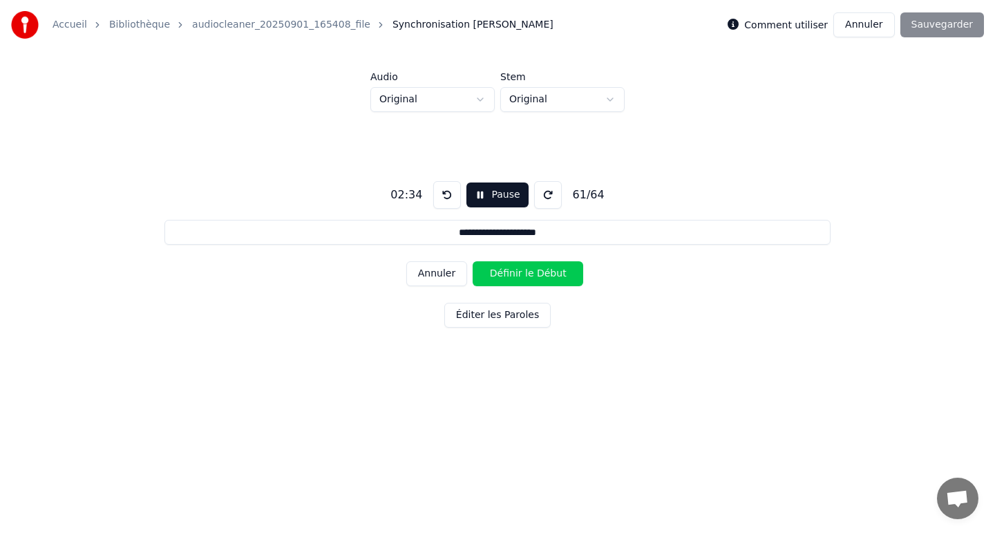
click at [494, 273] on button "Définir le Début" at bounding box center [528, 273] width 111 height 25
click at [494, 273] on button "Définir la Fin" at bounding box center [528, 273] width 111 height 25
click at [494, 273] on button "Définir le Début" at bounding box center [528, 273] width 111 height 25
click at [494, 273] on button "Définir la Fin" at bounding box center [528, 273] width 111 height 25
click at [494, 273] on button "Définir le Début" at bounding box center [528, 273] width 111 height 25
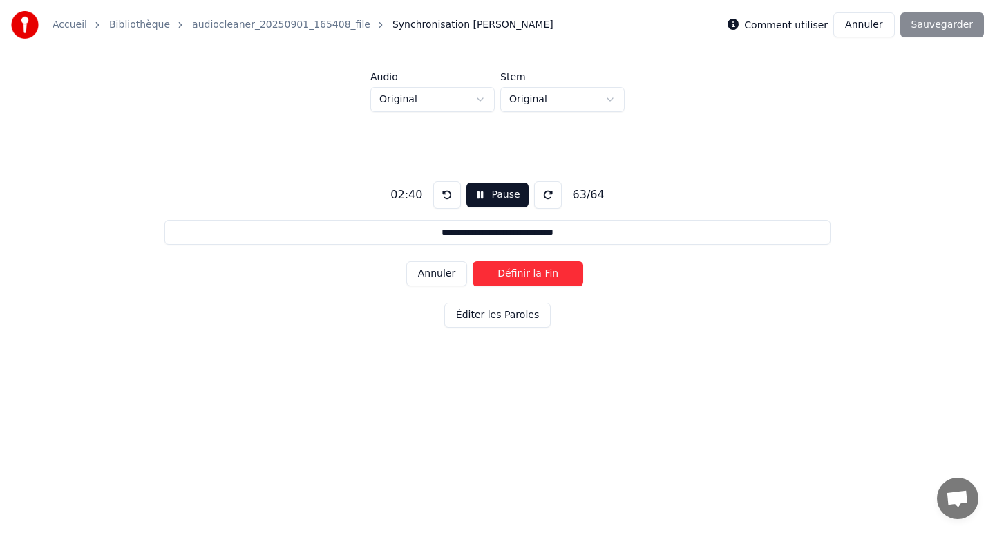
click at [494, 273] on button "Définir la Fin" at bounding box center [528, 273] width 111 height 25
type input "**********"
click at [494, 273] on button "Définir le Début" at bounding box center [528, 273] width 111 height 25
click at [494, 273] on button "Définir la Fin" at bounding box center [528, 273] width 111 height 25
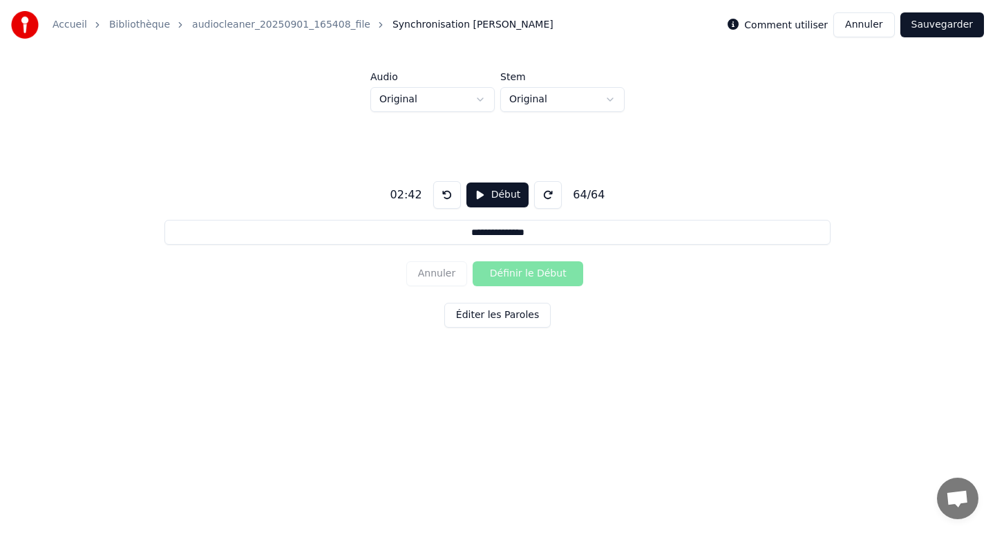
click at [947, 21] on button "Sauvegarder" at bounding box center [942, 24] width 84 height 25
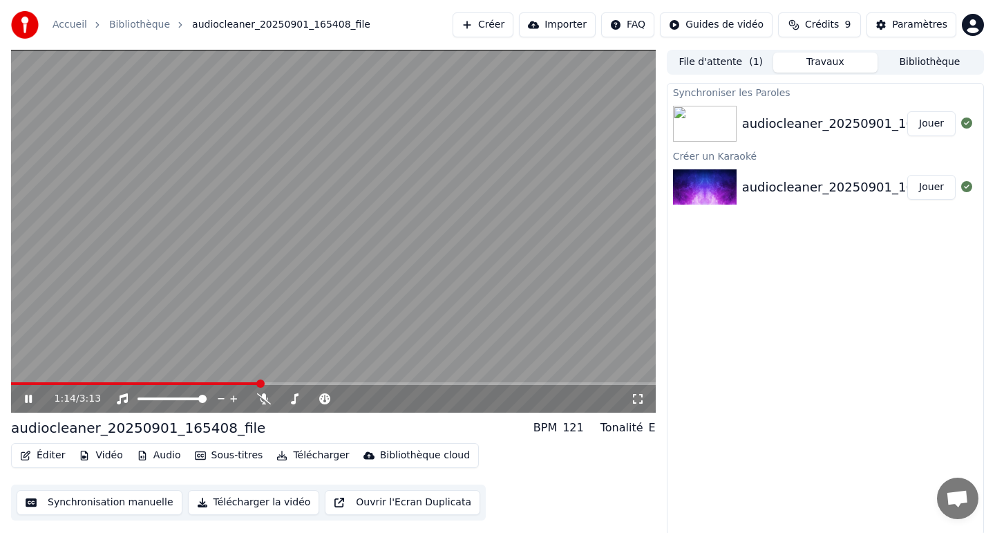
click at [26, 397] on icon at bounding box center [28, 398] width 7 height 8
click at [37, 453] on button "Éditer" at bounding box center [43, 455] width 56 height 19
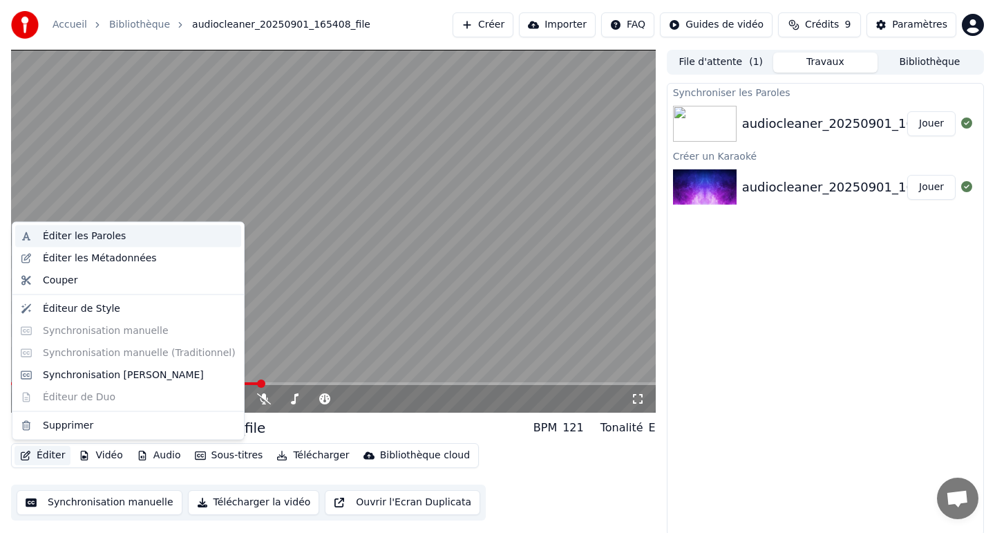
click at [124, 233] on div "Éditer les Paroles" at bounding box center [139, 236] width 193 height 14
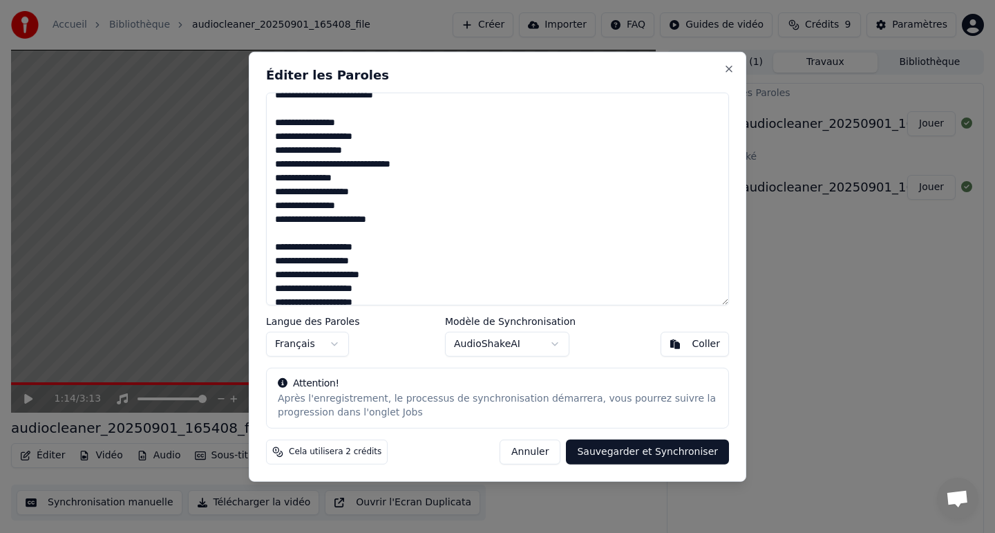
scroll to position [111, 0]
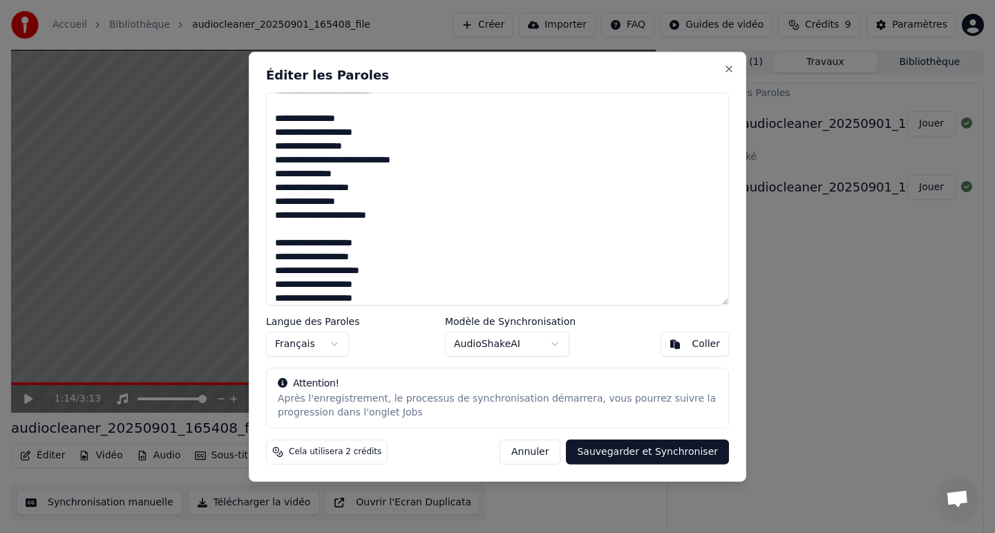
click at [353, 159] on textarea at bounding box center [497, 198] width 463 height 213
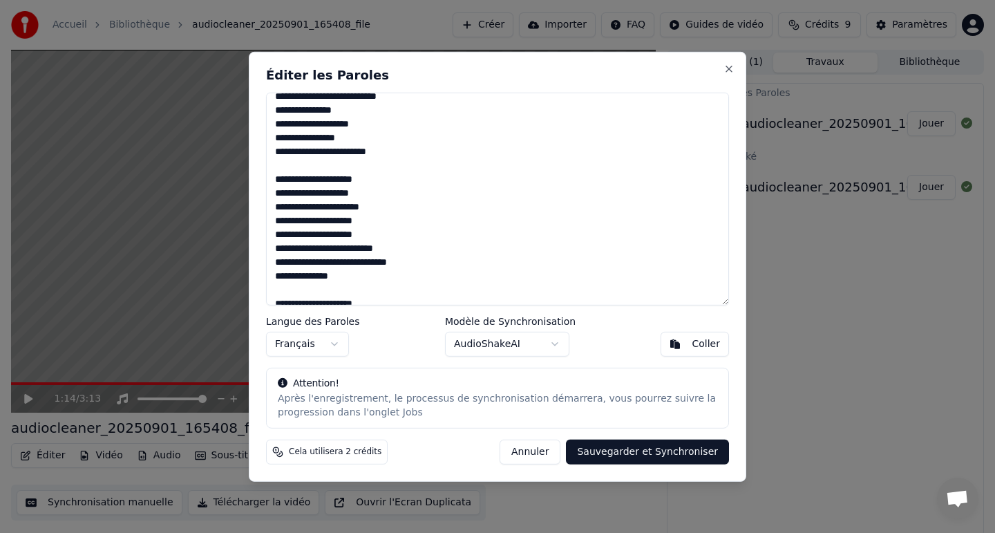
scroll to position [179, 0]
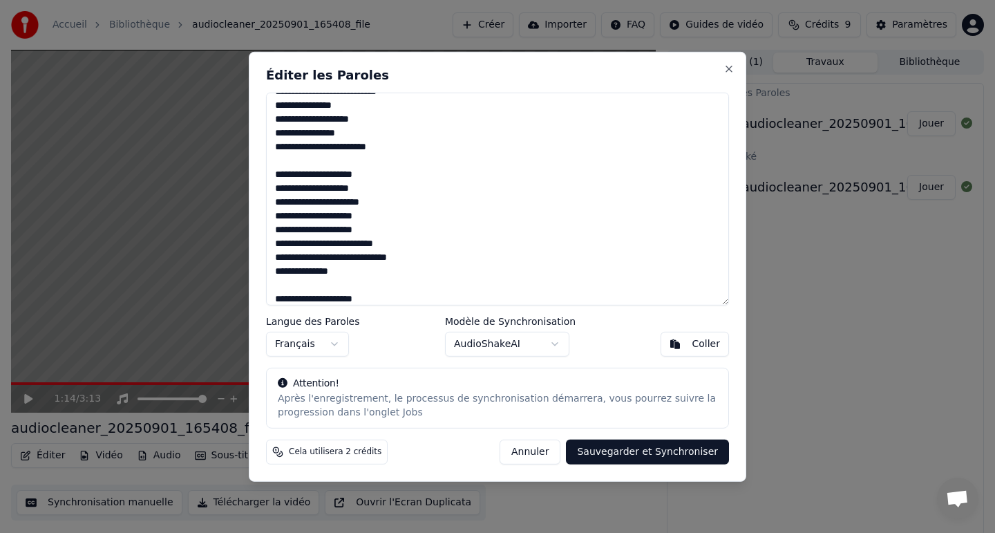
click at [276, 147] on textarea at bounding box center [497, 198] width 463 height 213
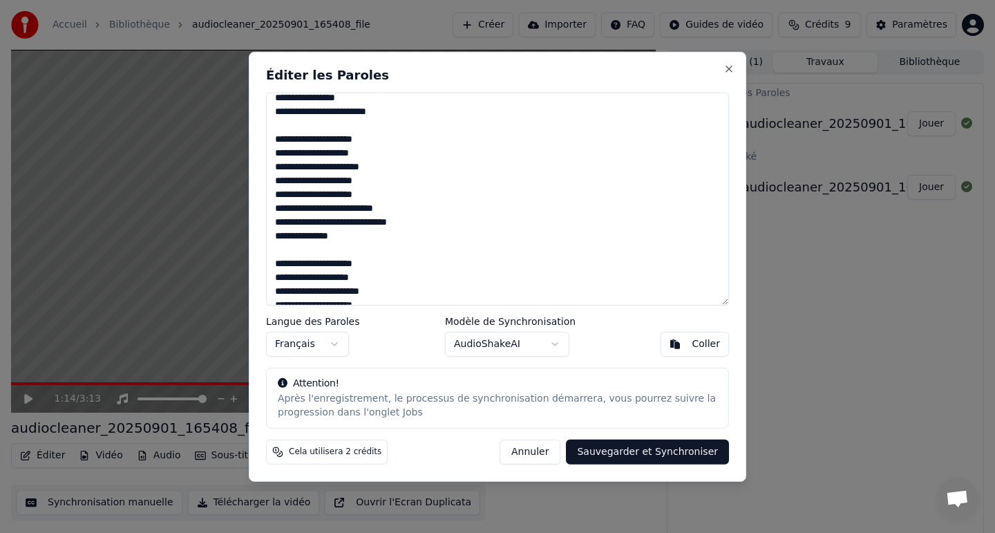
scroll to position [218, 0]
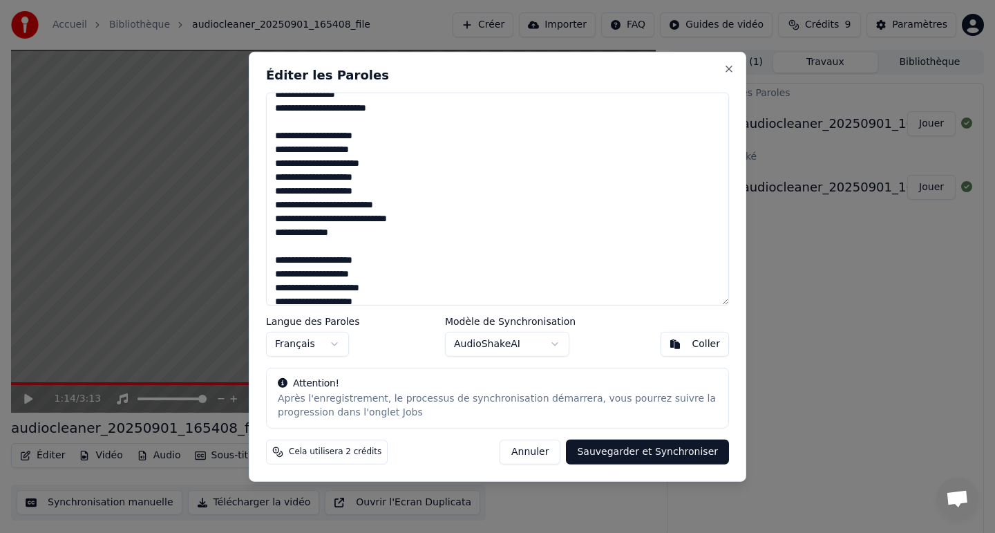
click at [306, 204] on textarea at bounding box center [497, 198] width 463 height 213
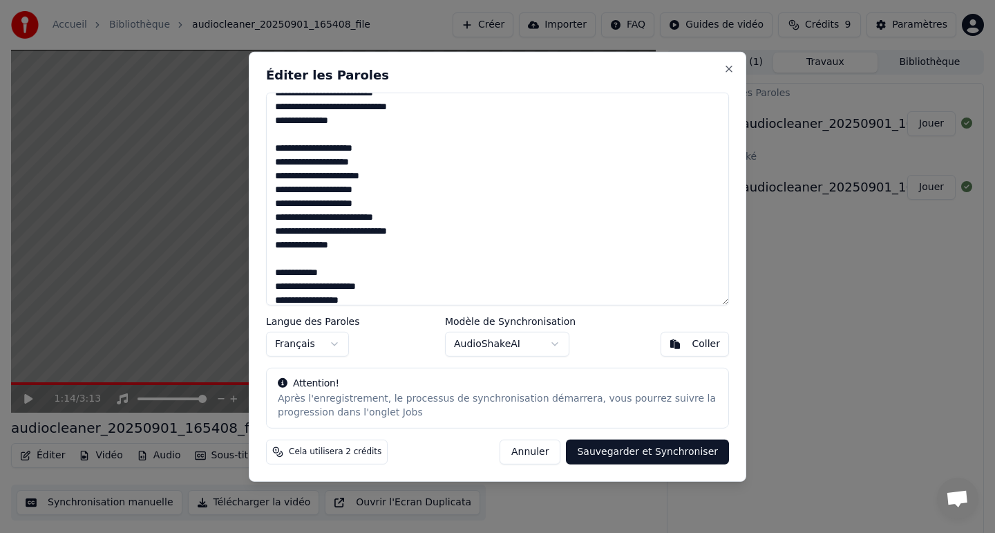
scroll to position [332, 0]
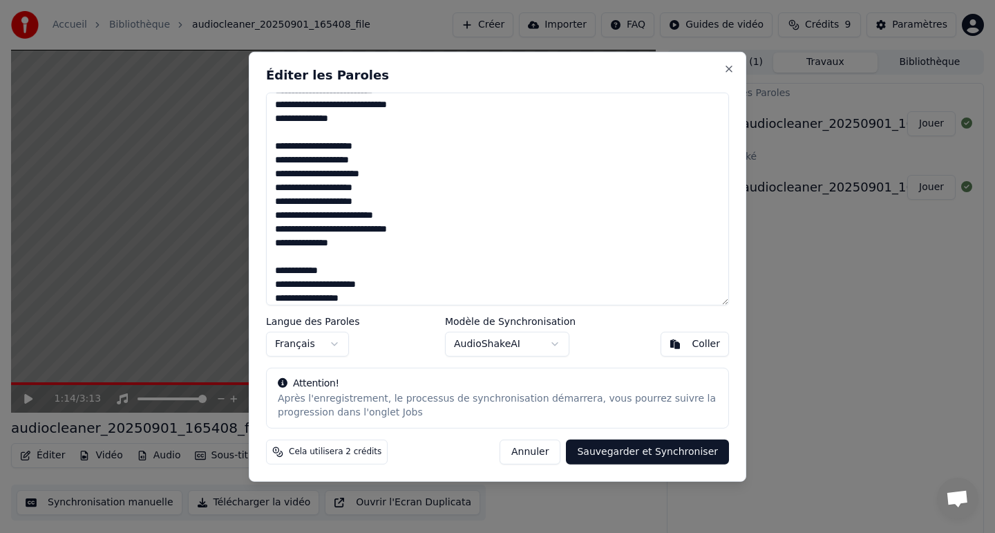
click at [304, 216] on textarea at bounding box center [497, 198] width 463 height 213
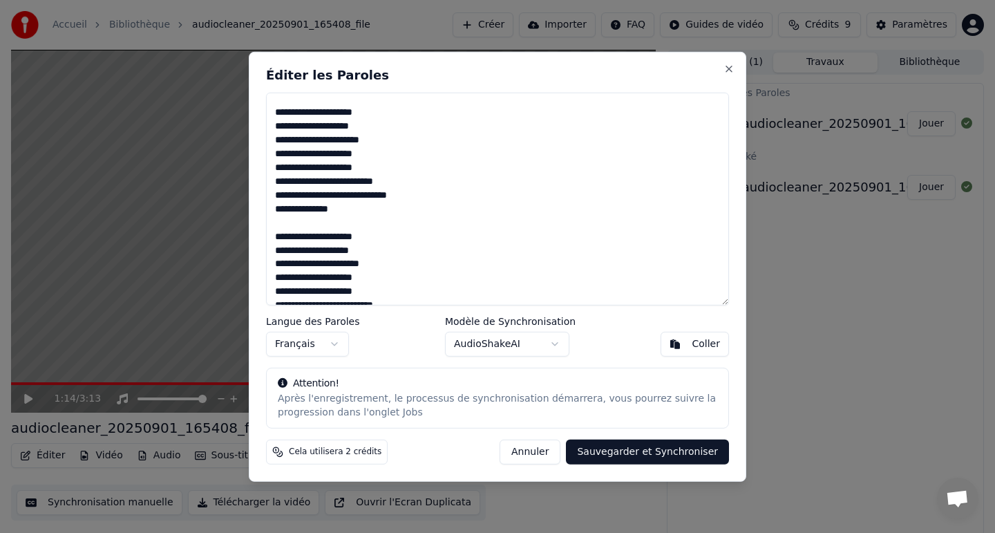
scroll to position [780, 0]
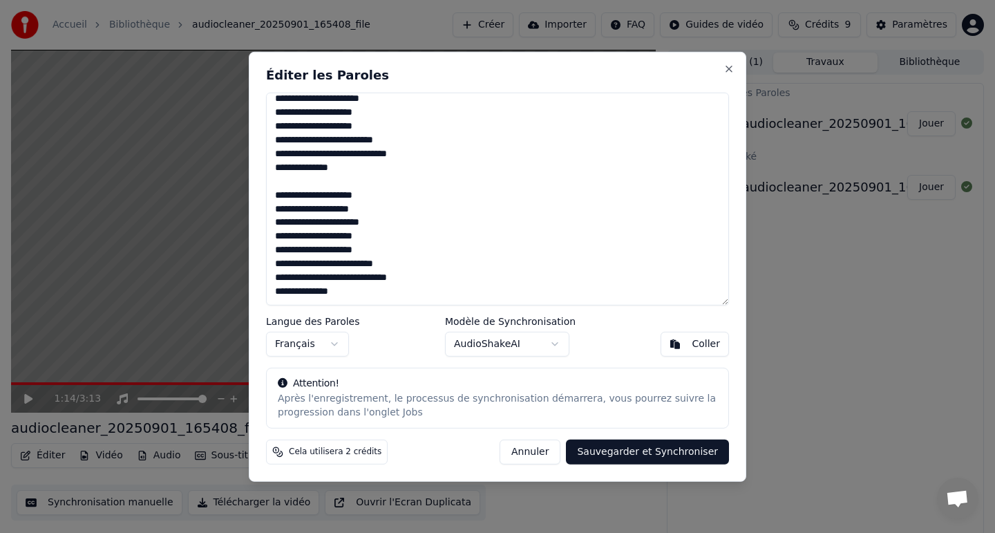
click at [305, 264] on textarea at bounding box center [497, 198] width 463 height 213
click at [304, 136] on textarea at bounding box center [497, 198] width 463 height 213
type textarea "**********"
click at [612, 457] on button "Sauvegarder et Synchroniser" at bounding box center [647, 451] width 163 height 25
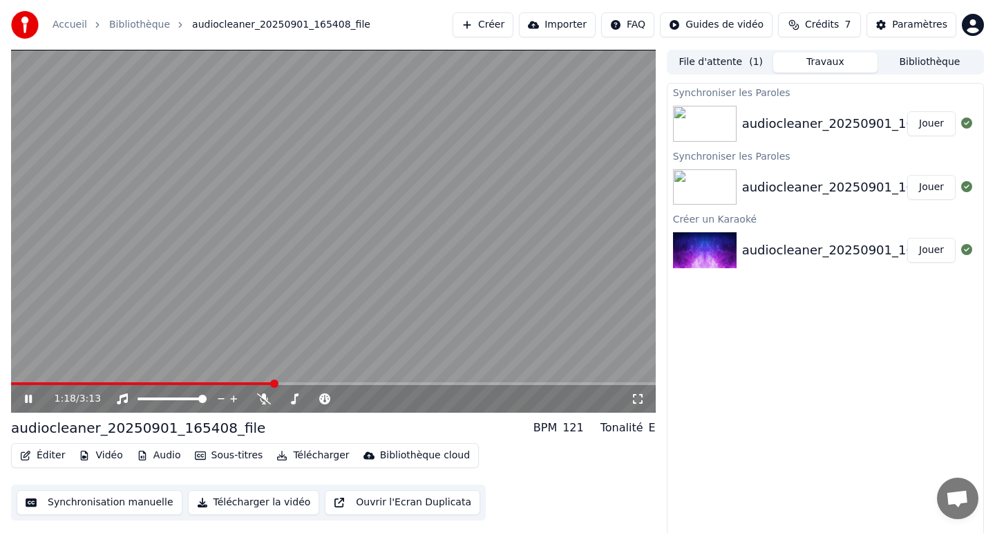
click at [29, 397] on icon at bounding box center [28, 398] width 7 height 8
click at [49, 457] on button "Éditer" at bounding box center [43, 455] width 56 height 19
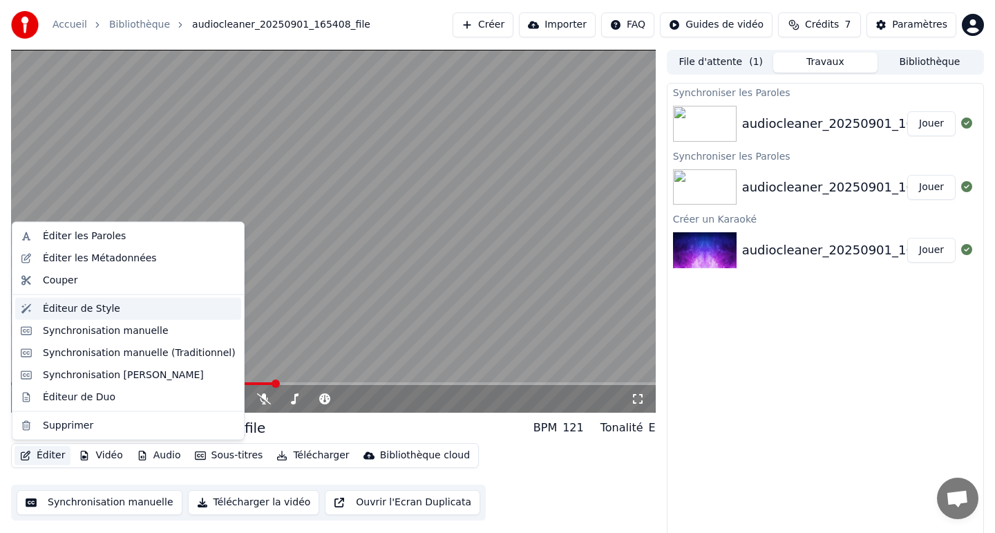
click at [83, 312] on div "Éditeur de Style" at bounding box center [81, 308] width 77 height 14
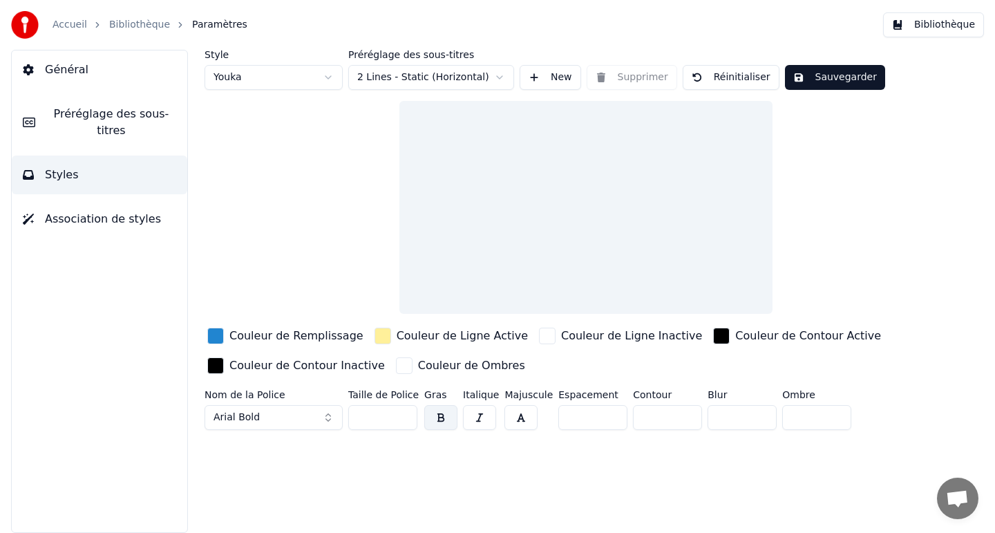
click at [217, 331] on div "button" at bounding box center [215, 335] width 17 height 17
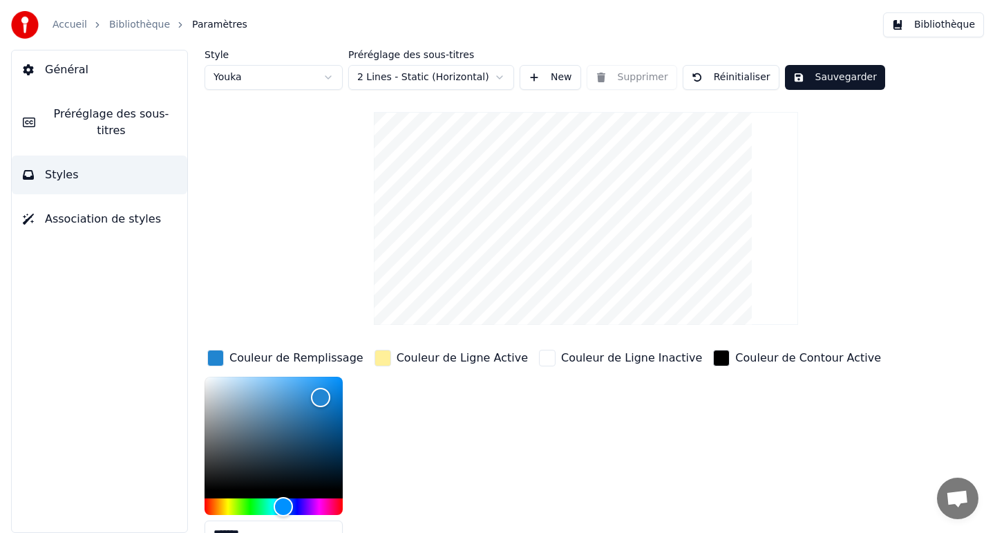
click at [388, 356] on div "button" at bounding box center [382, 358] width 17 height 17
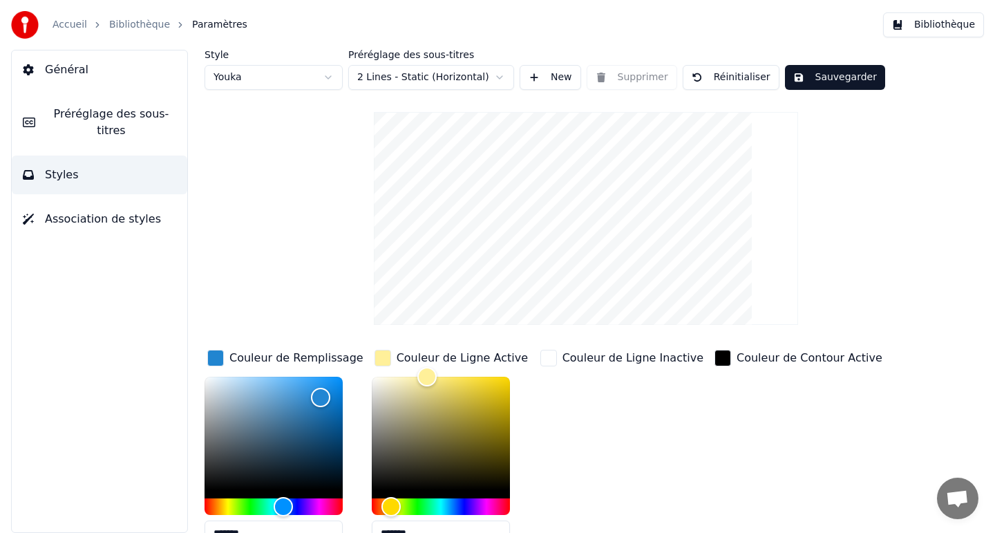
click at [385, 356] on div "button" at bounding box center [382, 358] width 17 height 17
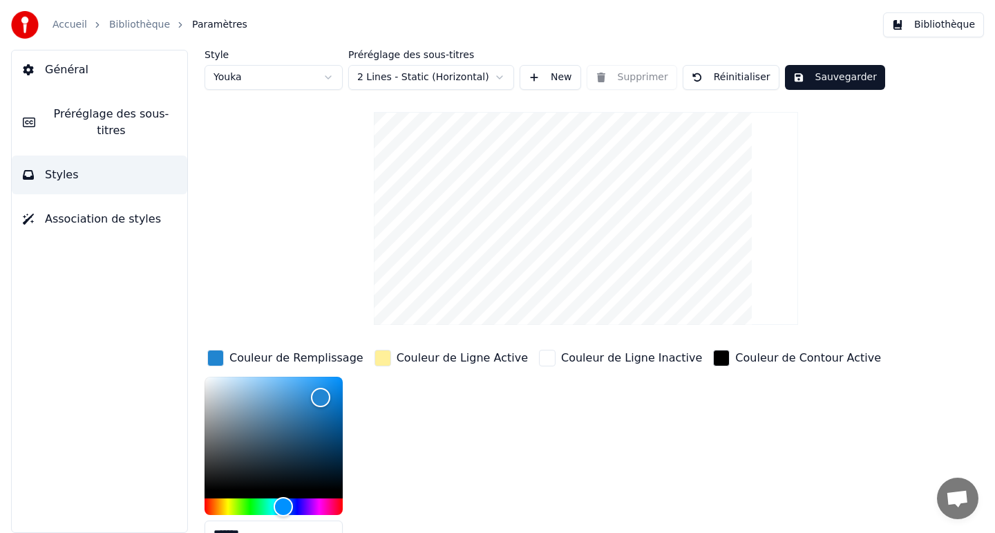
click at [211, 358] on div "button" at bounding box center [215, 358] width 17 height 17
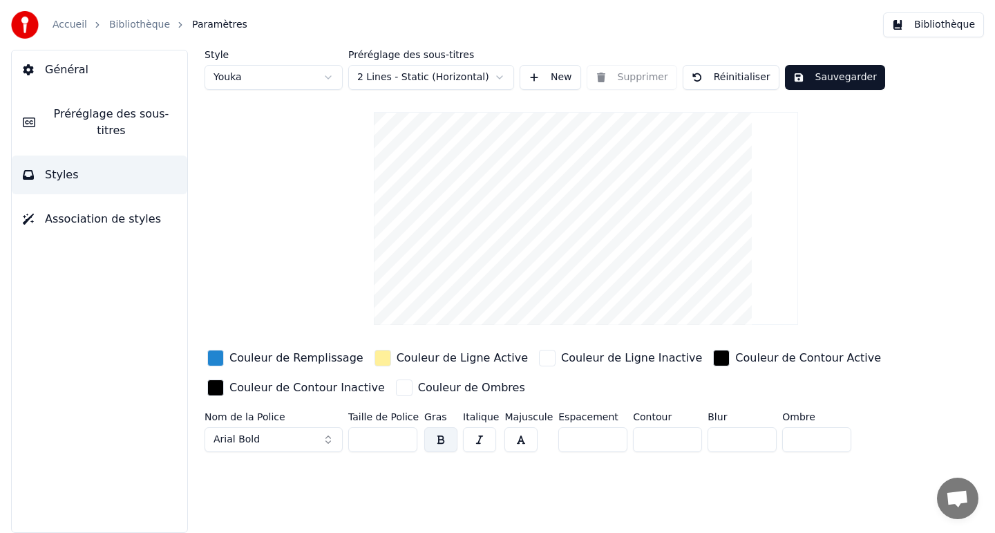
click at [550, 269] on video at bounding box center [586, 218] width 425 height 213
click at [95, 216] on span "Association de styles" at bounding box center [103, 219] width 116 height 17
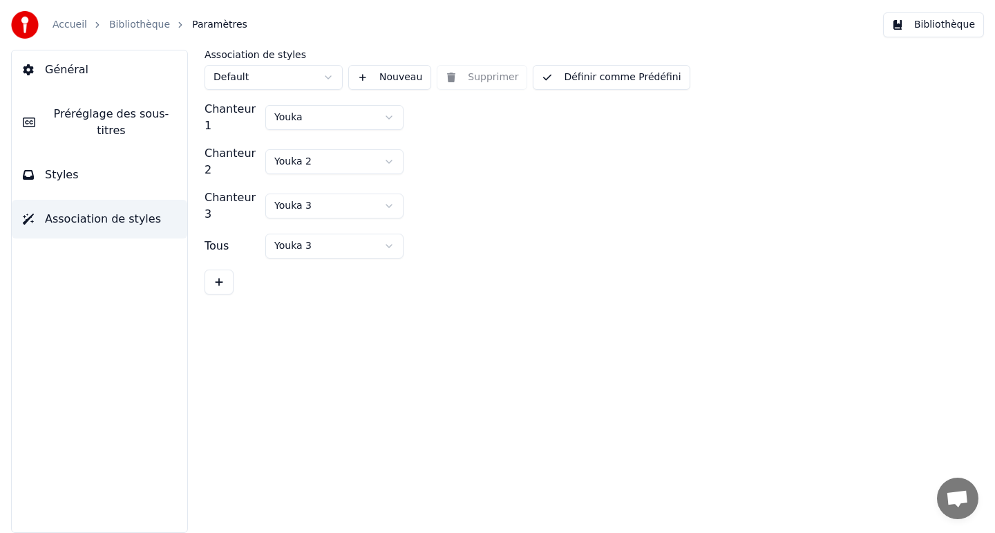
click at [85, 182] on button "Styles" at bounding box center [99, 174] width 175 height 39
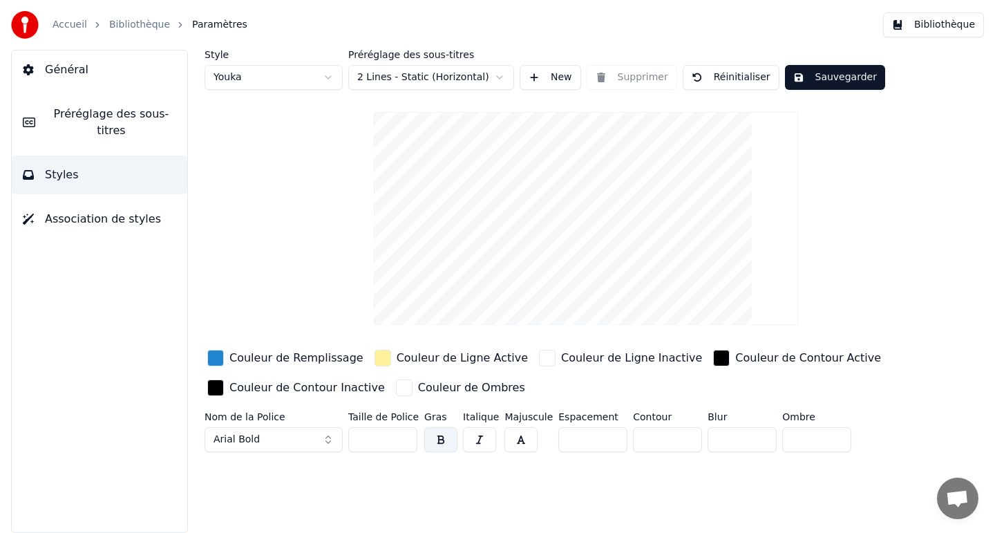
click at [87, 130] on span "Préréglage des sous-titres" at bounding box center [111, 122] width 130 height 33
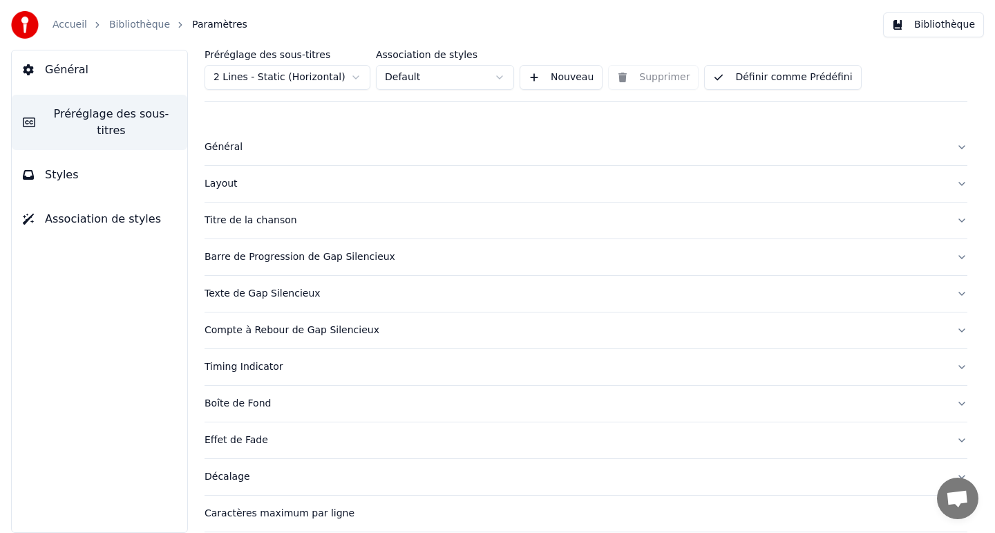
click at [88, 178] on button "Styles" at bounding box center [99, 174] width 175 height 39
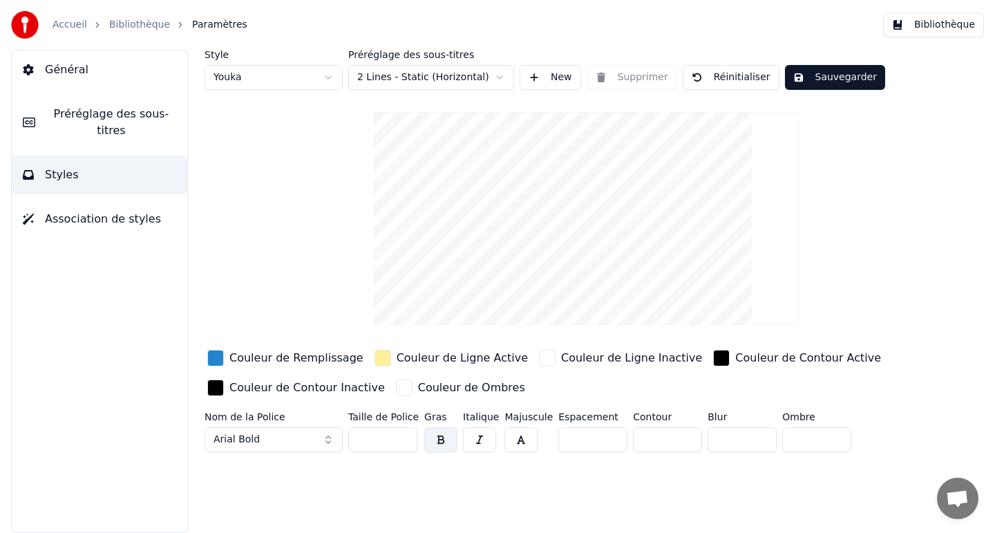
click at [114, 122] on span "Préréglage des sous-titres" at bounding box center [111, 122] width 130 height 33
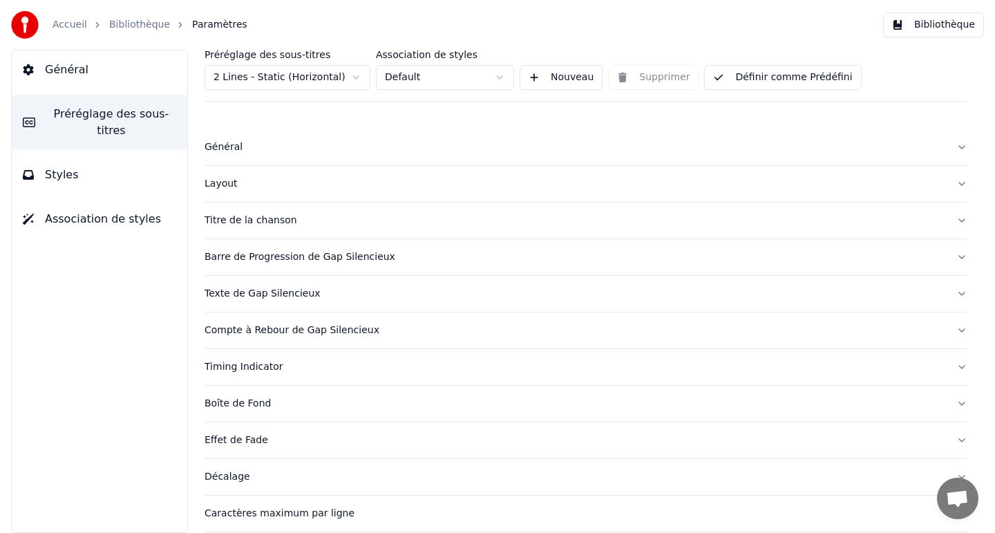
click at [238, 218] on div "Titre de la chanson" at bounding box center [574, 220] width 741 height 14
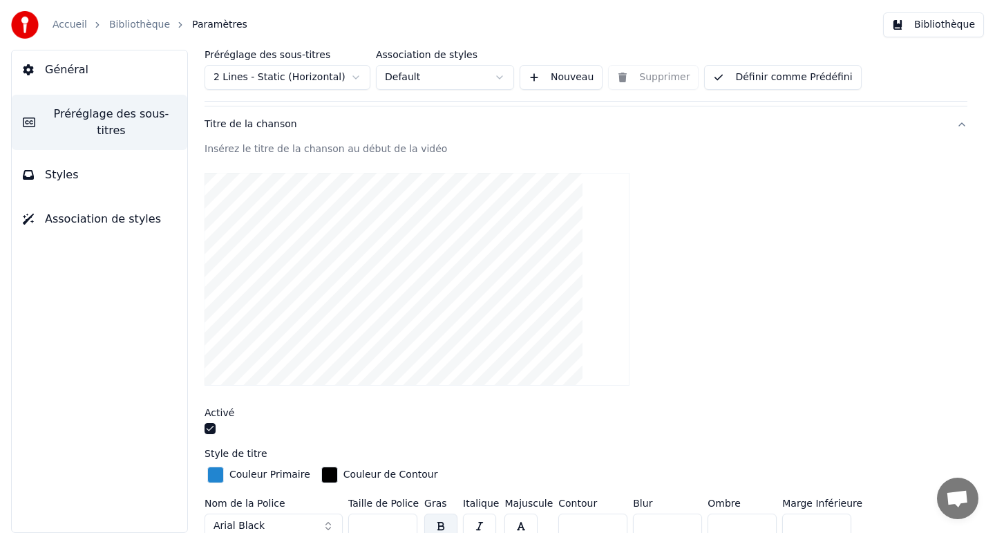
scroll to position [98, 0]
click at [373, 218] on video at bounding box center [416, 277] width 425 height 213
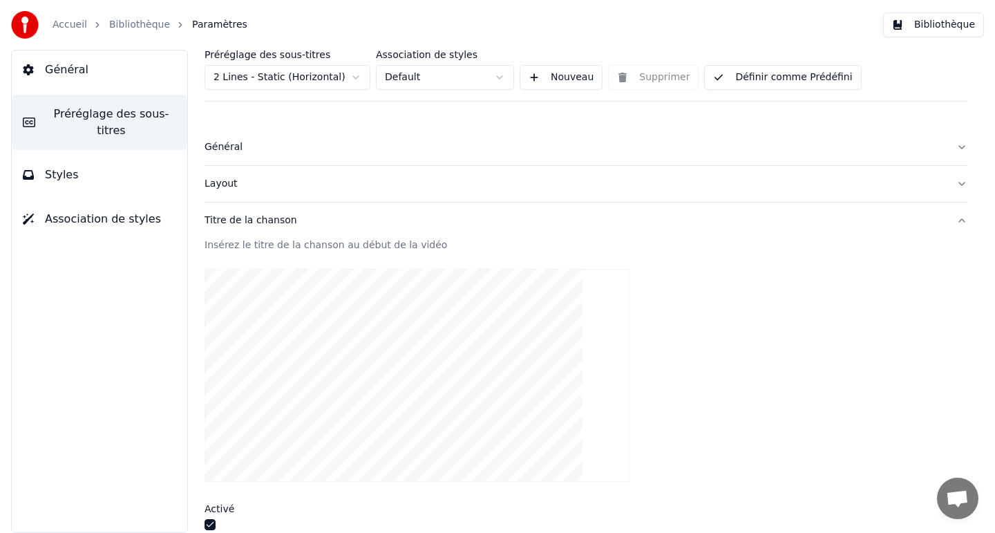
click at [90, 59] on button "Général" at bounding box center [99, 69] width 175 height 39
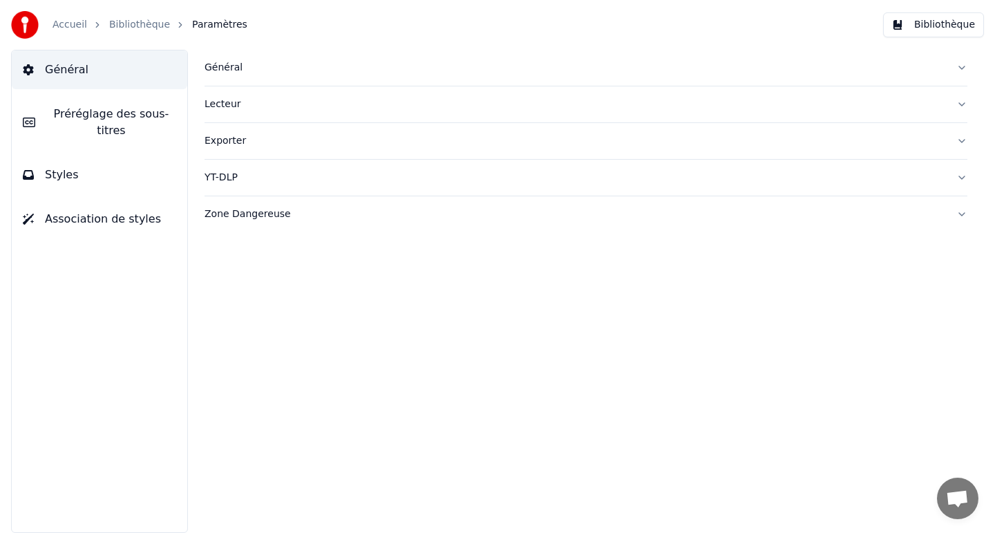
click at [141, 23] on link "Bibliothèque" at bounding box center [139, 25] width 61 height 14
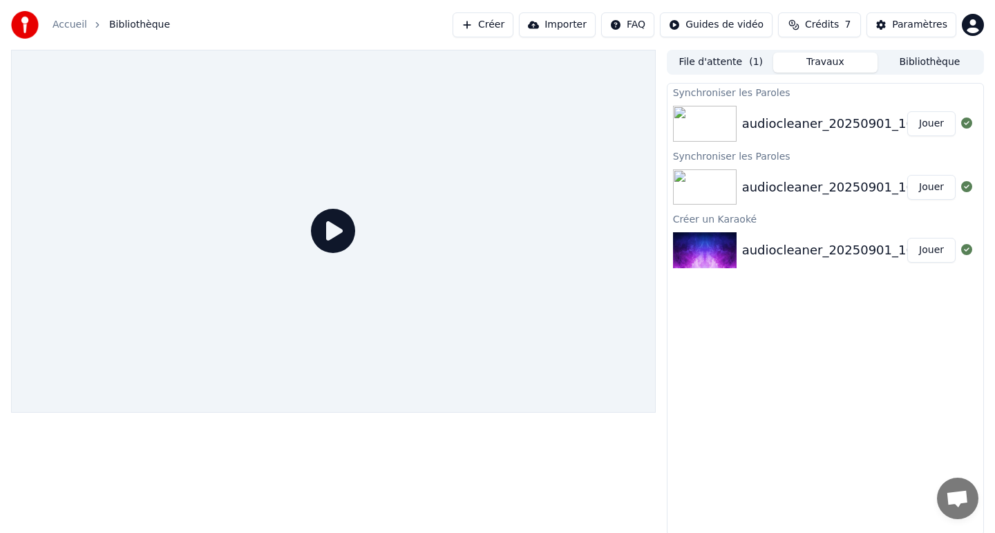
click at [831, 126] on div "audiocleaner_20250901_165408_file" at bounding box center [856, 123] width 229 height 19
click at [785, 128] on div "audiocleaner_20250901_165408_file" at bounding box center [856, 123] width 229 height 19
click at [317, 241] on icon at bounding box center [333, 231] width 44 height 44
click at [754, 117] on div "audiocleaner_20250901_165408_file" at bounding box center [856, 123] width 229 height 19
click at [714, 115] on img at bounding box center [705, 124] width 64 height 36
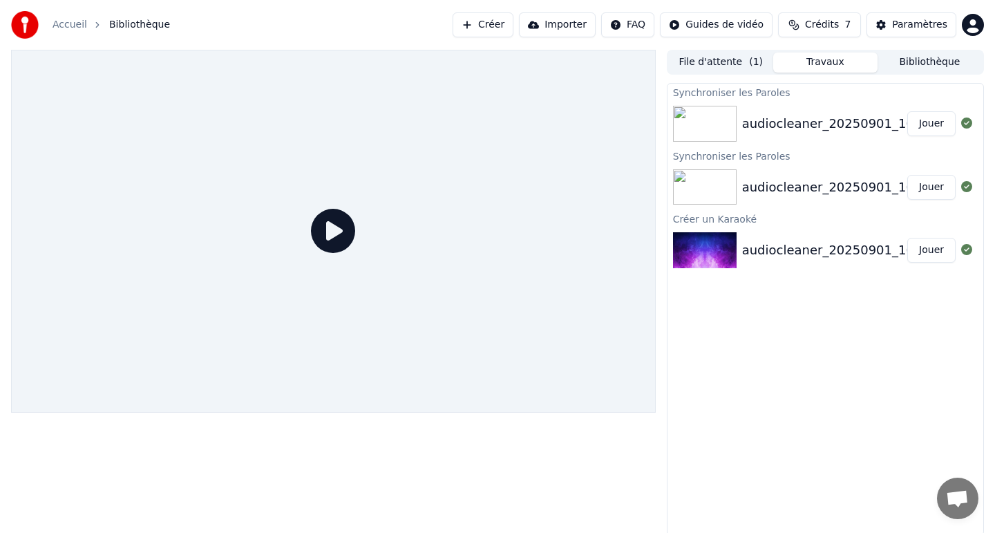
click at [714, 115] on img at bounding box center [705, 124] width 64 height 36
click at [334, 225] on icon at bounding box center [333, 231] width 44 height 44
click at [789, 128] on div "audiocleaner_20250901_165408_file" at bounding box center [856, 123] width 229 height 19
click at [783, 170] on div "audiocleaner_20250901_165408_file Jouer" at bounding box center [825, 187] width 316 height 47
click at [800, 113] on div "audiocleaner_20250901_165408_file Jouer" at bounding box center [825, 123] width 316 height 47
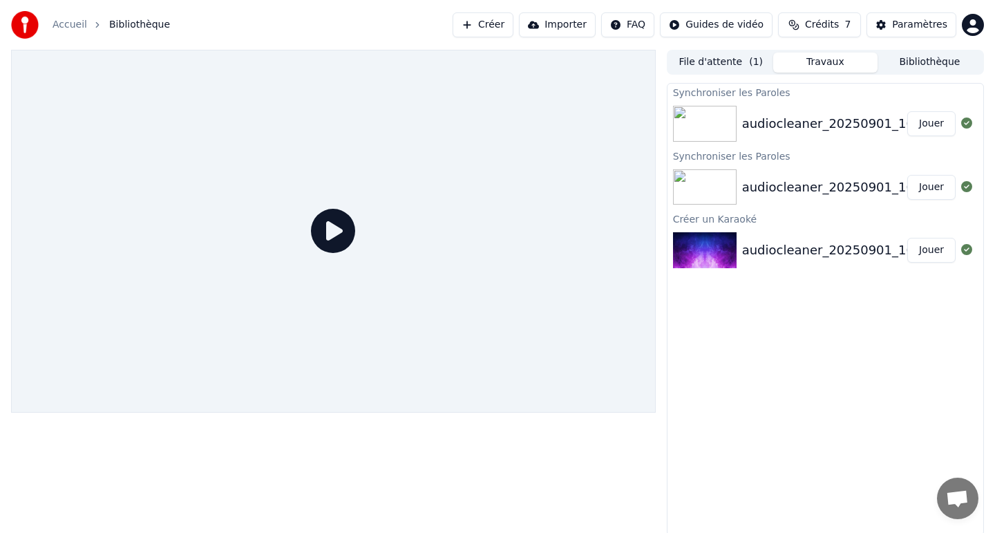
click at [366, 182] on div at bounding box center [333, 231] width 645 height 363
click at [766, 145] on div "audiocleaner_20250901_165408_file Jouer" at bounding box center [825, 123] width 316 height 47
click at [801, 191] on div "audiocleaner_20250901_165408_file" at bounding box center [856, 187] width 229 height 19
click at [933, 123] on button "Jouer" at bounding box center [931, 123] width 48 height 25
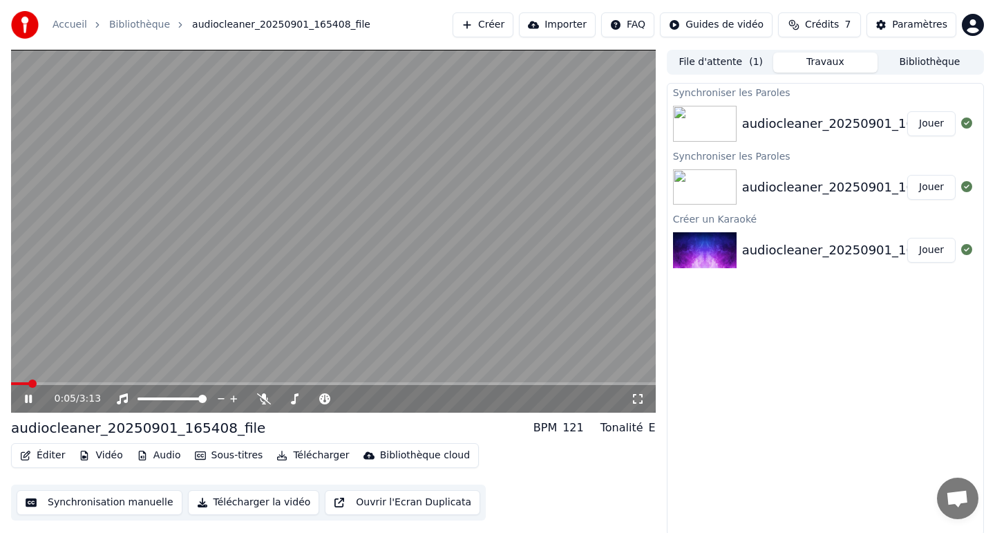
click at [52, 457] on button "Éditer" at bounding box center [43, 455] width 56 height 19
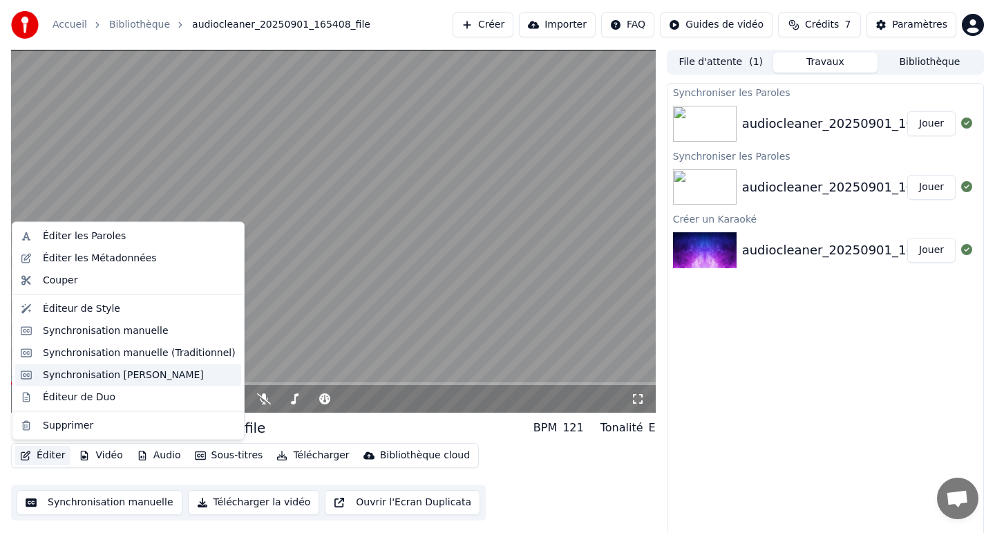
click at [111, 376] on div "Synchronisation [PERSON_NAME]" at bounding box center [123, 375] width 161 height 14
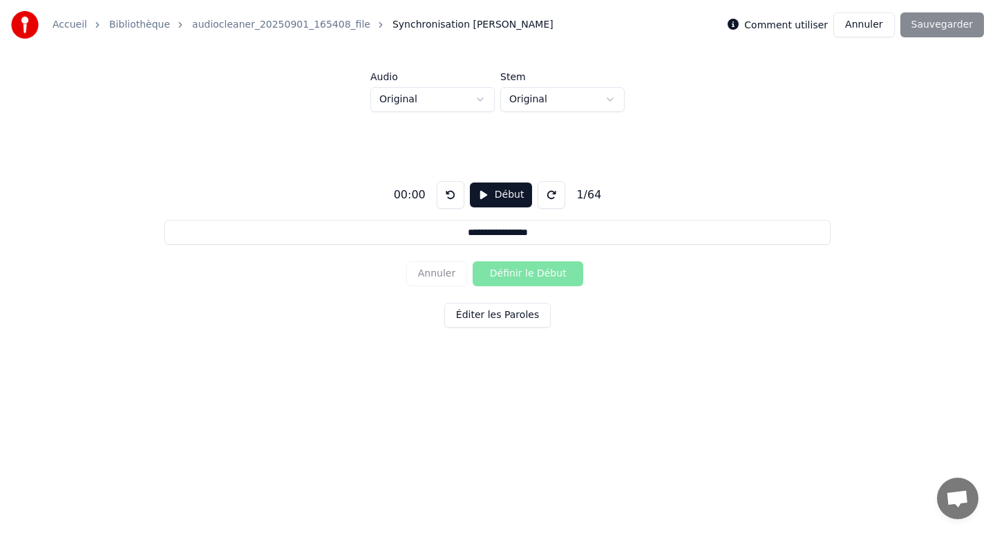
click at [490, 200] on button "Début" at bounding box center [501, 194] width 63 height 25
click at [506, 273] on button "Définir le Début" at bounding box center [528, 273] width 111 height 25
click at [506, 273] on button "Définir la Fin" at bounding box center [528, 273] width 111 height 25
click at [506, 273] on button "Définir le Début" at bounding box center [528, 273] width 111 height 25
click at [506, 273] on button "Définir la Fin" at bounding box center [528, 273] width 111 height 25
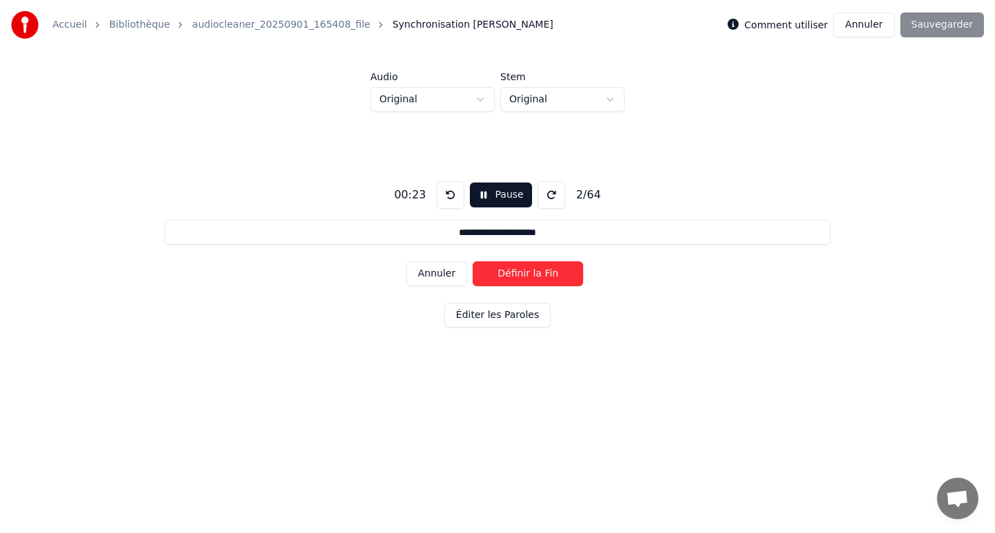
click at [506, 273] on button "Définir la Fin" at bounding box center [528, 273] width 111 height 25
click at [506, 273] on button "Définir le Début" at bounding box center [528, 273] width 111 height 25
click at [506, 273] on button "Définir la Fin" at bounding box center [528, 273] width 111 height 25
click at [506, 273] on button "Définir le Début" at bounding box center [528, 273] width 111 height 25
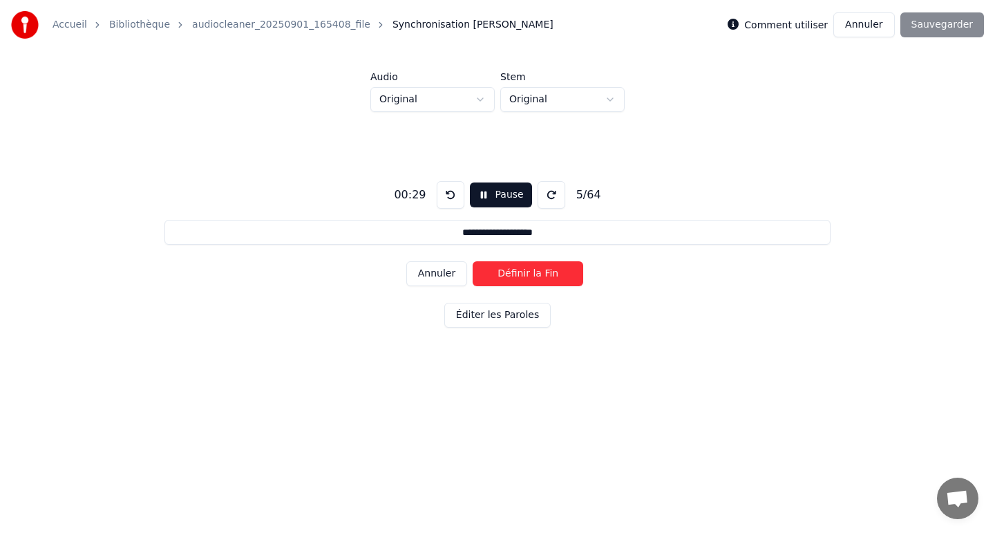
click at [506, 273] on button "Définir la Fin" at bounding box center [528, 273] width 111 height 25
click at [506, 273] on button "Définir le Début" at bounding box center [528, 273] width 111 height 25
click at [506, 273] on button "Définir la Fin" at bounding box center [528, 273] width 111 height 25
click at [506, 273] on button "Définir le Début" at bounding box center [528, 273] width 111 height 25
click at [506, 273] on button "Définir la Fin" at bounding box center [528, 273] width 111 height 25
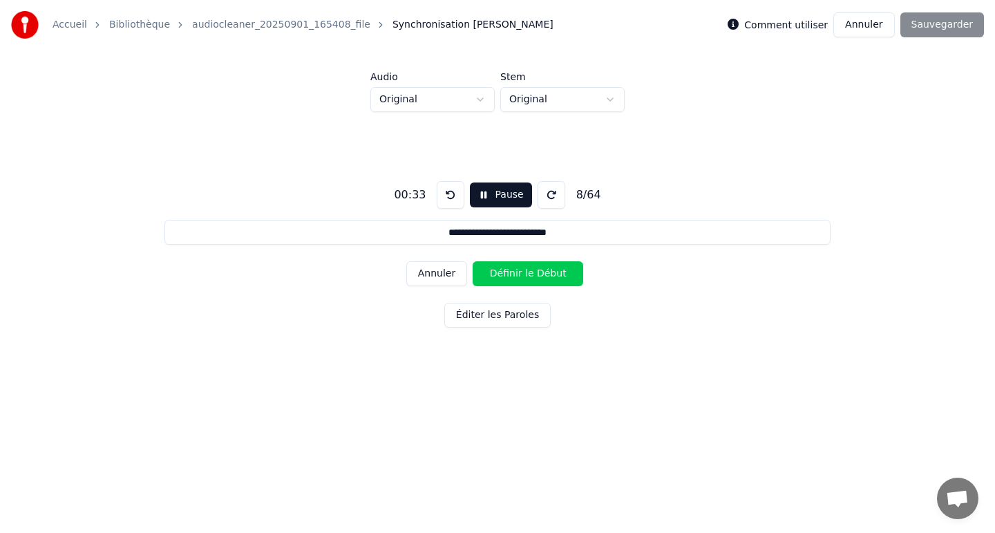
click at [506, 273] on button "Définir le Début" at bounding box center [528, 273] width 111 height 25
click at [506, 273] on button "Définir la Fin" at bounding box center [528, 273] width 111 height 25
click at [506, 273] on button "Définir le Début" at bounding box center [528, 273] width 111 height 25
click at [506, 273] on button "Définir la Fin" at bounding box center [528, 273] width 111 height 25
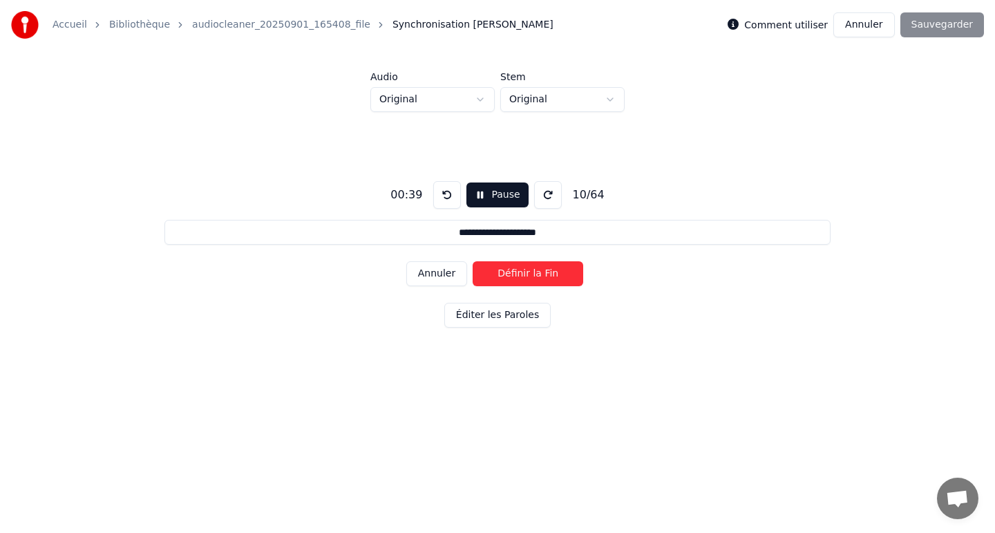
click at [506, 273] on button "Définir la Fin" at bounding box center [528, 273] width 111 height 25
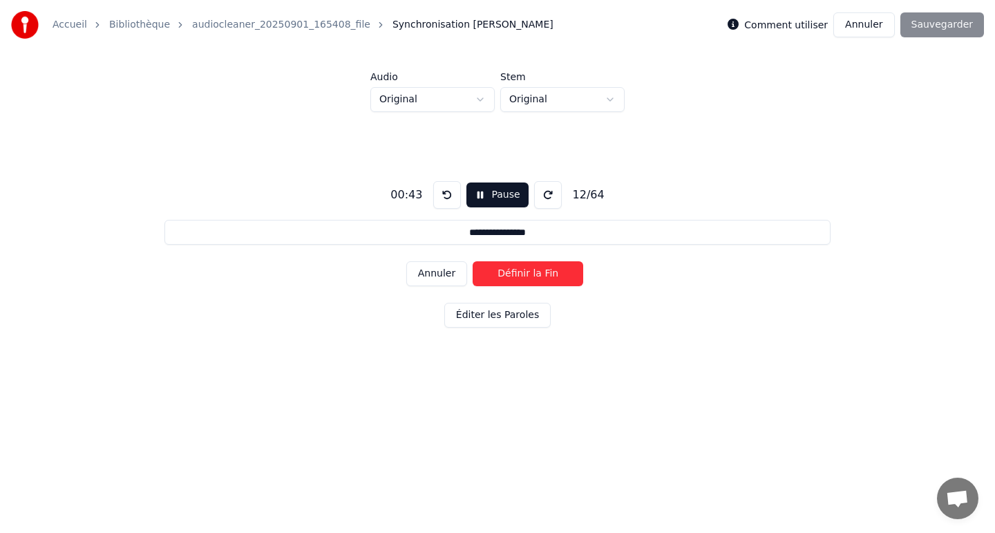
click at [506, 273] on button "Définir la Fin" at bounding box center [528, 273] width 111 height 25
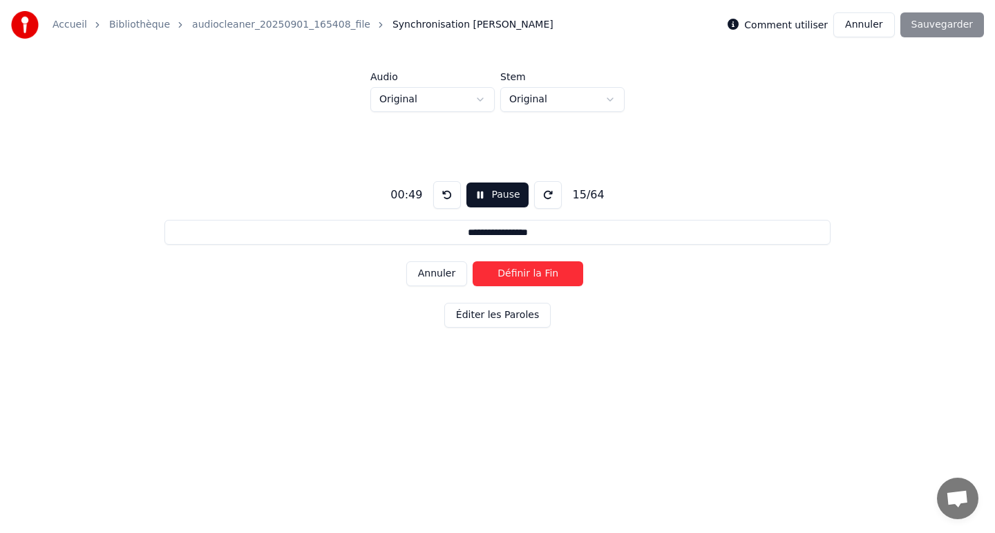
click at [506, 273] on button "Définir la Fin" at bounding box center [528, 273] width 111 height 25
click at [506, 273] on button "Définir le Début" at bounding box center [528, 273] width 111 height 25
click at [506, 273] on button "Définir la Fin" at bounding box center [528, 273] width 111 height 25
click at [506, 273] on button "Définir le Début" at bounding box center [528, 273] width 111 height 25
click at [506, 273] on button "Définir la Fin" at bounding box center [528, 273] width 111 height 25
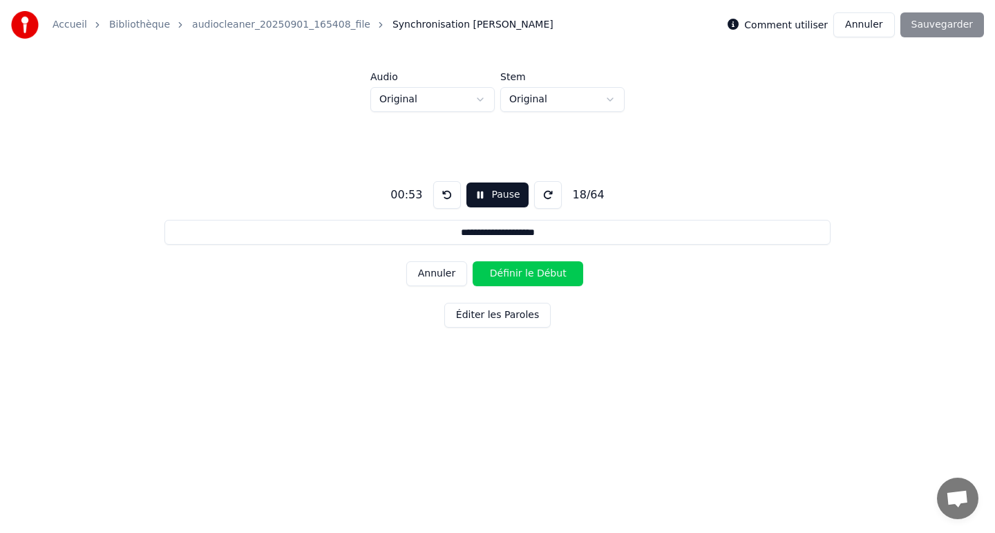
click at [506, 273] on button "Définir le Début" at bounding box center [528, 273] width 111 height 25
click at [506, 273] on button "Définir la Fin" at bounding box center [528, 273] width 111 height 25
click at [506, 273] on button "Définir le Début" at bounding box center [528, 273] width 111 height 25
click at [506, 273] on button "Définir la Fin" at bounding box center [528, 273] width 111 height 25
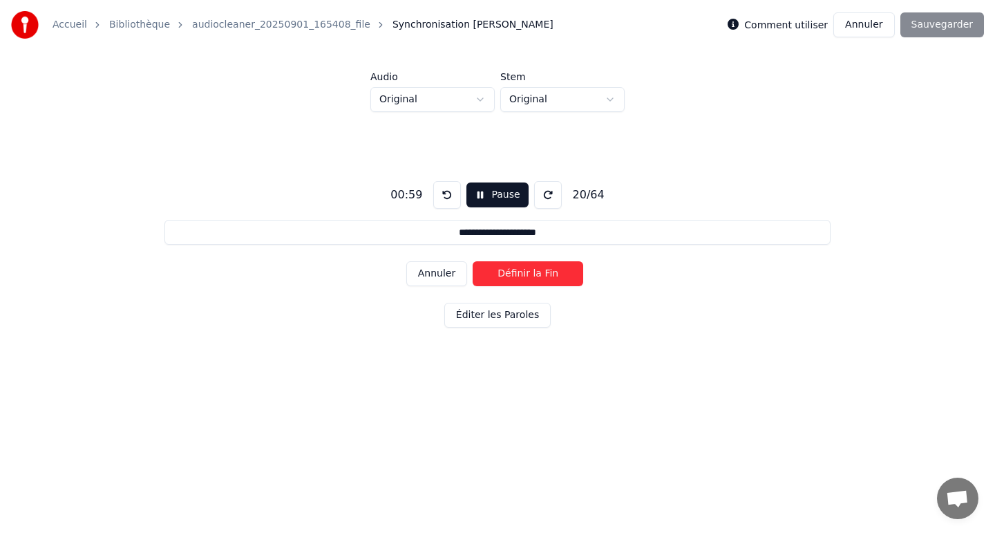
click at [506, 273] on button "Définir la Fin" at bounding box center [528, 273] width 111 height 25
click at [506, 273] on button "Définir le Début" at bounding box center [528, 273] width 111 height 25
click at [506, 273] on button "Définir la Fin" at bounding box center [528, 273] width 111 height 25
click at [506, 273] on button "Définir le Début" at bounding box center [528, 273] width 111 height 25
click at [506, 273] on button "Définir la Fin" at bounding box center [528, 273] width 111 height 25
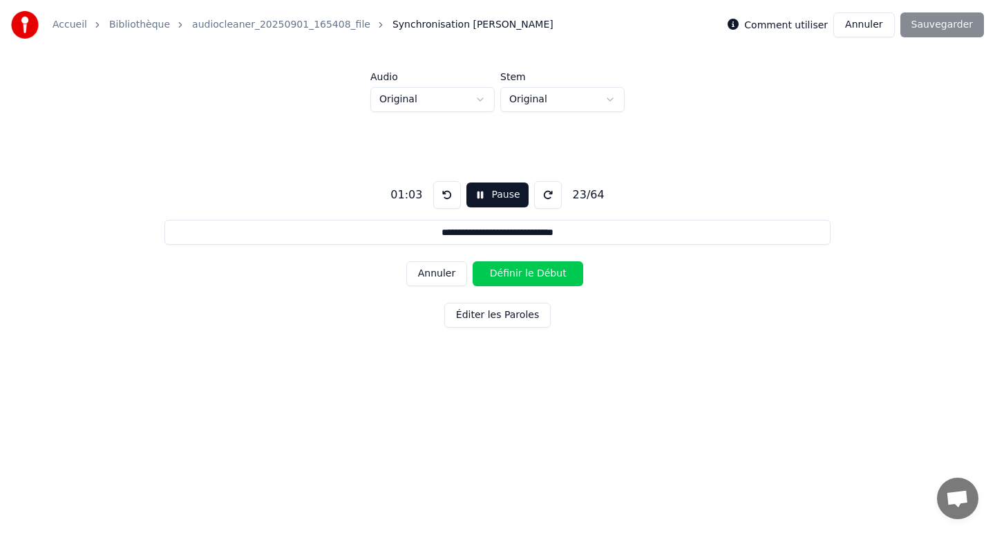
click at [506, 273] on button "Définir le Début" at bounding box center [528, 273] width 111 height 25
click at [506, 273] on button "Définir la Fin" at bounding box center [528, 273] width 111 height 25
click at [506, 273] on button "Définir le Début" at bounding box center [528, 273] width 111 height 25
click at [506, 273] on button "Définir la Fin" at bounding box center [528, 273] width 111 height 25
click at [506, 273] on button "Définir le Début" at bounding box center [528, 273] width 111 height 25
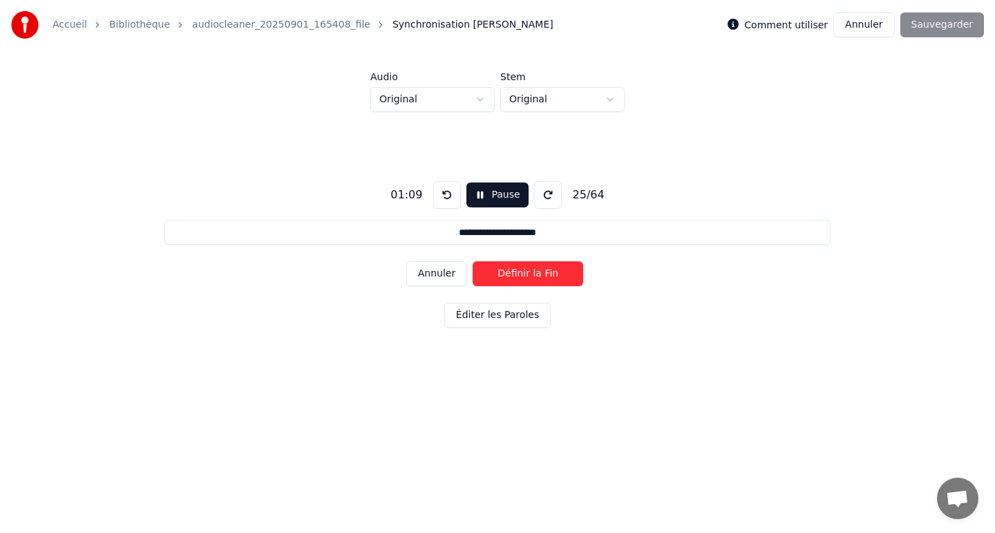
click at [506, 273] on button "Définir la Fin" at bounding box center [528, 273] width 111 height 25
click at [506, 273] on button "Définir le Début" at bounding box center [528, 273] width 111 height 25
click at [506, 273] on button "Définir la Fin" at bounding box center [528, 273] width 111 height 25
click at [506, 273] on button "Définir le Début" at bounding box center [528, 273] width 111 height 25
click at [506, 273] on button "Définir la Fin" at bounding box center [528, 273] width 111 height 25
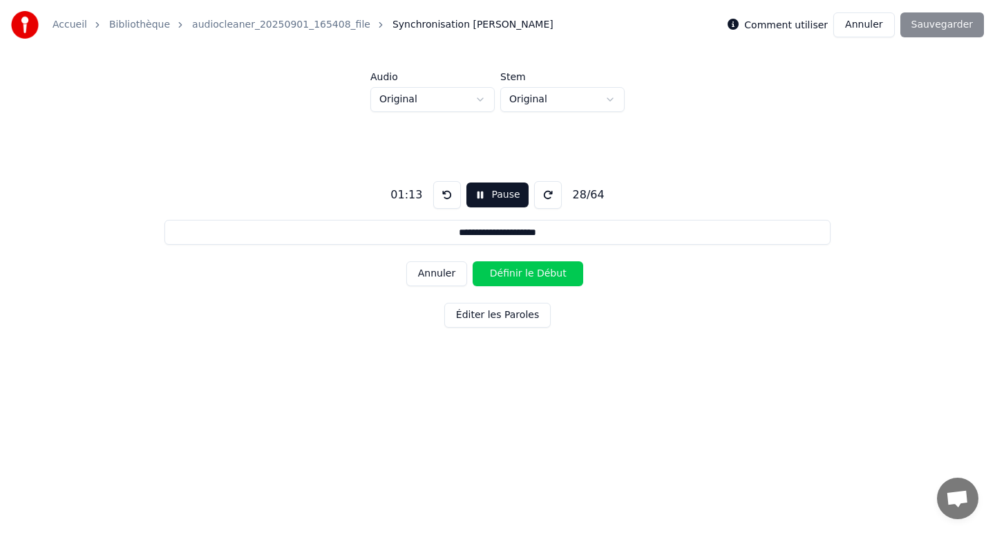
click at [506, 273] on button "Définir le Début" at bounding box center [528, 273] width 111 height 25
click at [506, 273] on button "Définir la Fin" at bounding box center [528, 273] width 111 height 25
click at [506, 273] on button "Définir le Début" at bounding box center [528, 273] width 111 height 25
click at [506, 273] on button "Définir la Fin" at bounding box center [528, 273] width 111 height 25
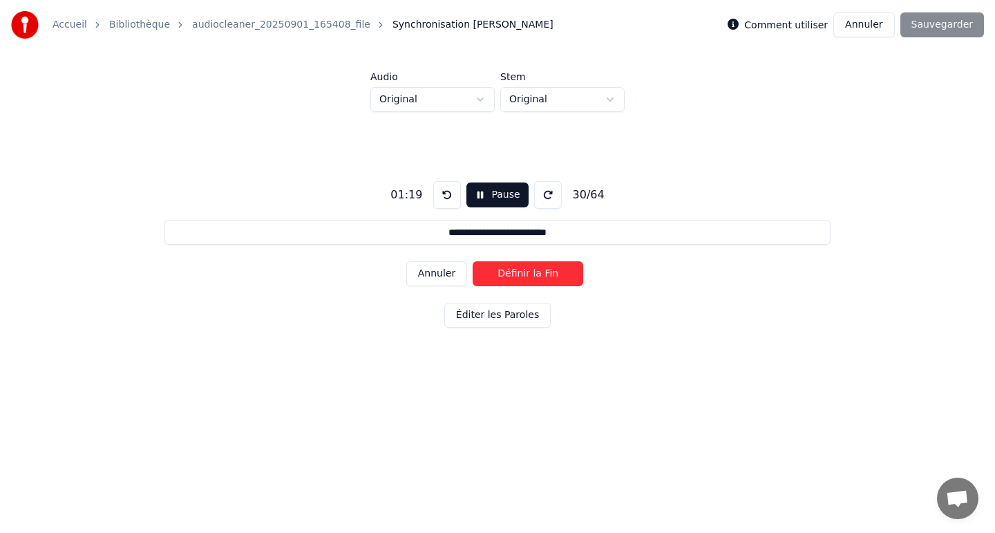
click at [506, 273] on button "Définir la Fin" at bounding box center [528, 273] width 111 height 25
click at [506, 273] on button "Définir le Début" at bounding box center [528, 273] width 111 height 25
click at [506, 273] on button "Définir la Fin" at bounding box center [528, 273] width 111 height 25
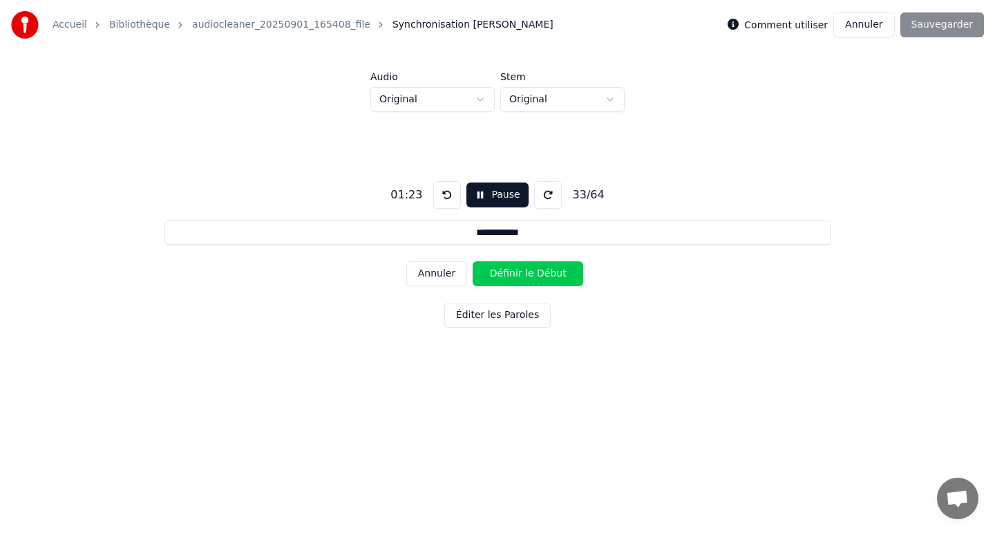
click at [506, 273] on button "Définir le Début" at bounding box center [528, 273] width 111 height 25
click at [506, 273] on button "Définir la Fin" at bounding box center [528, 273] width 111 height 25
click at [506, 273] on button "Définir le Début" at bounding box center [528, 273] width 111 height 25
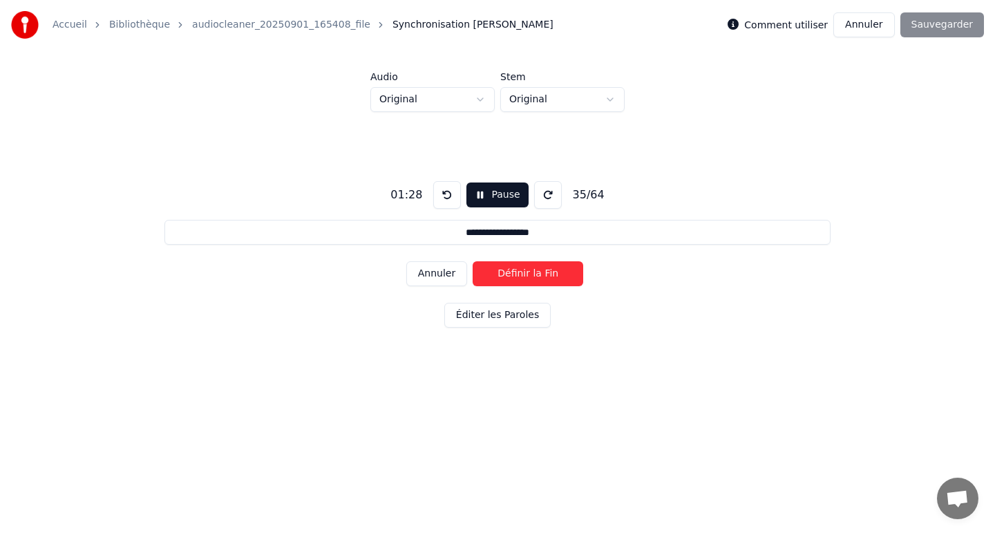
click at [506, 273] on button "Définir la Fin" at bounding box center [528, 273] width 111 height 25
click at [506, 273] on button "Définir le Début" at bounding box center [528, 273] width 111 height 25
click at [506, 273] on button "Définir la Fin" at bounding box center [528, 273] width 111 height 25
click at [506, 273] on button "Définir le Début" at bounding box center [528, 273] width 111 height 25
click at [506, 273] on button "Définir la Fin" at bounding box center [528, 273] width 111 height 25
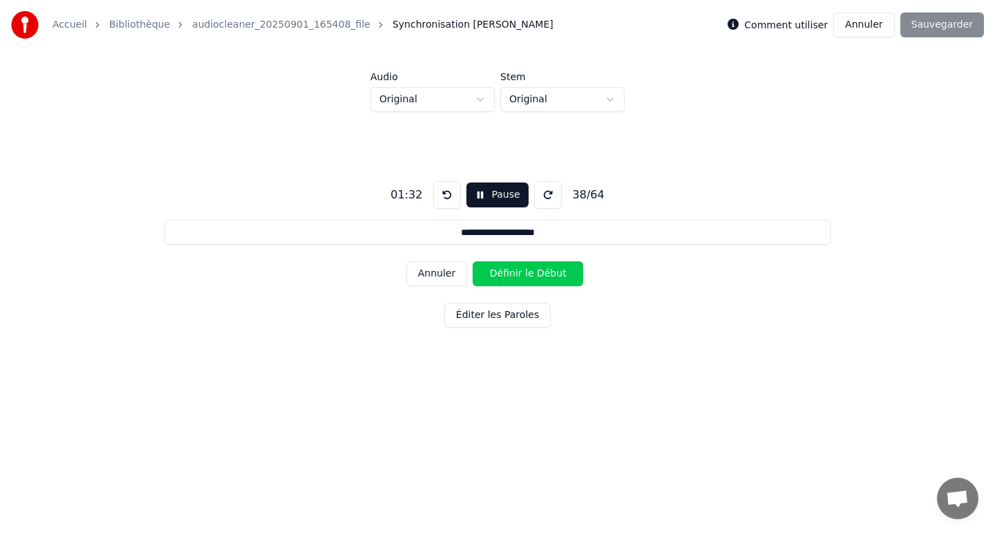
click at [506, 273] on button "Définir le Début" at bounding box center [528, 273] width 111 height 25
click at [506, 273] on button "Définir la Fin" at bounding box center [528, 273] width 111 height 25
click at [506, 273] on button "Définir le Début" at bounding box center [528, 273] width 111 height 25
click at [506, 273] on button "Définir la Fin" at bounding box center [528, 273] width 111 height 25
click at [506, 273] on button "Définir le Début" at bounding box center [528, 273] width 111 height 25
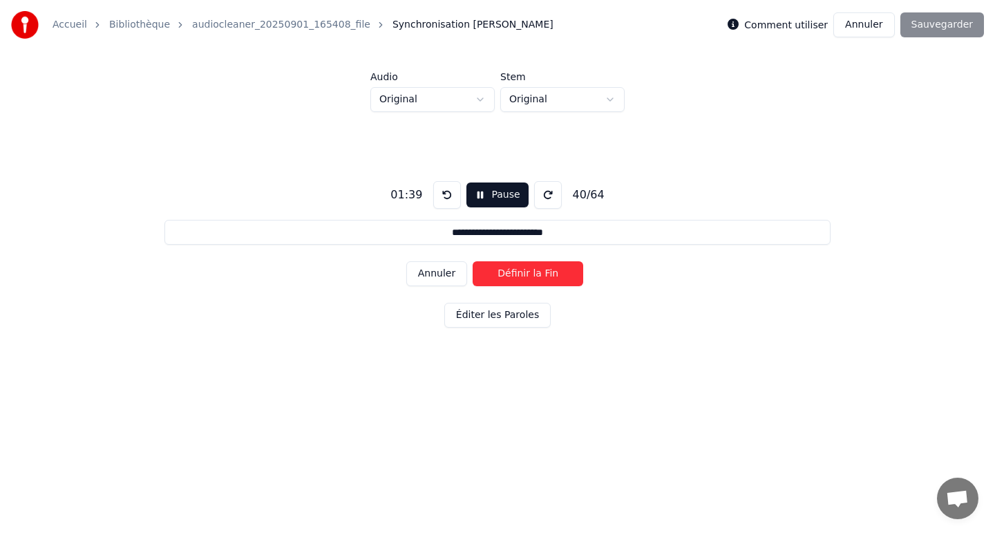
click at [506, 273] on button "Définir la Fin" at bounding box center [528, 273] width 111 height 25
click at [506, 273] on button "Définir le Début" at bounding box center [528, 273] width 111 height 25
click at [506, 273] on button "Définir la Fin" at bounding box center [528, 273] width 111 height 25
click at [506, 273] on button "Définir le Début" at bounding box center [528, 273] width 111 height 25
click at [506, 273] on button "Définir la Fin" at bounding box center [528, 273] width 111 height 25
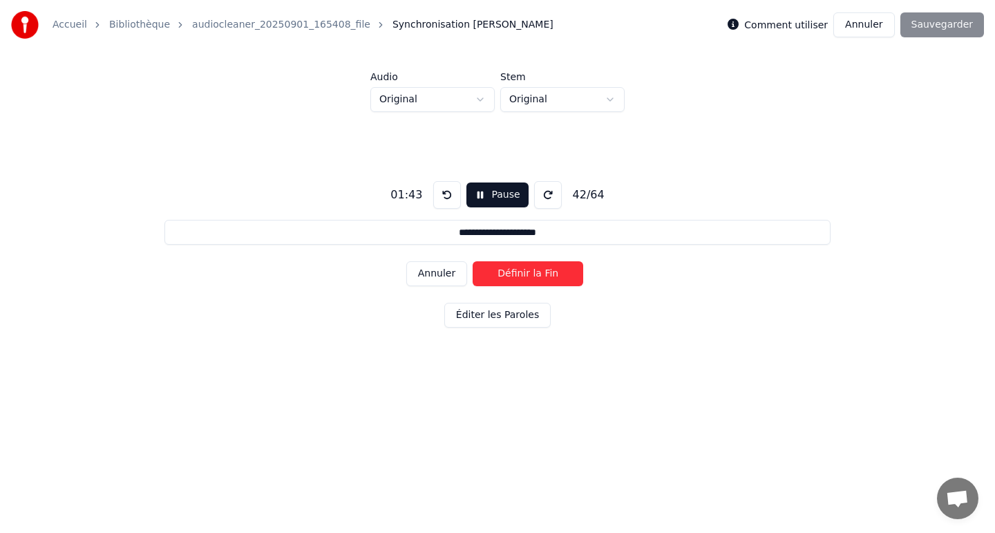
click at [506, 273] on button "Définir la Fin" at bounding box center [528, 273] width 111 height 25
click at [506, 273] on button "Définir le Début" at bounding box center [528, 273] width 111 height 25
click at [506, 273] on button "Définir la Fin" at bounding box center [528, 273] width 111 height 25
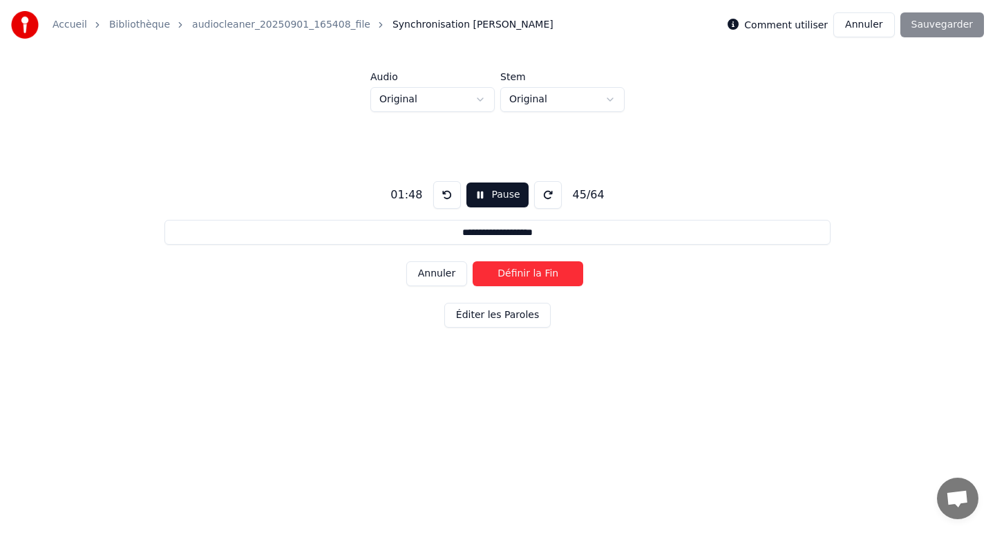
click at [506, 273] on button "Définir la Fin" at bounding box center [528, 273] width 111 height 25
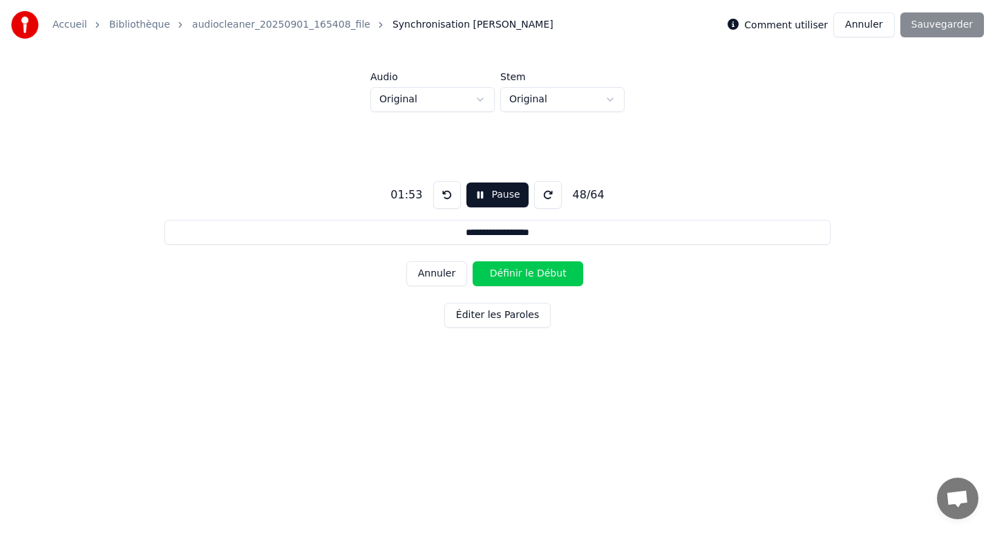
click at [506, 273] on button "Définir le Début" at bounding box center [528, 273] width 111 height 25
click at [506, 273] on button "Définir la Fin" at bounding box center [528, 273] width 111 height 25
click at [506, 273] on button "Définir le Début" at bounding box center [528, 273] width 111 height 25
click at [506, 273] on button "Définir la Fin" at bounding box center [528, 273] width 111 height 25
click at [506, 273] on button "Définir le Début" at bounding box center [528, 273] width 111 height 25
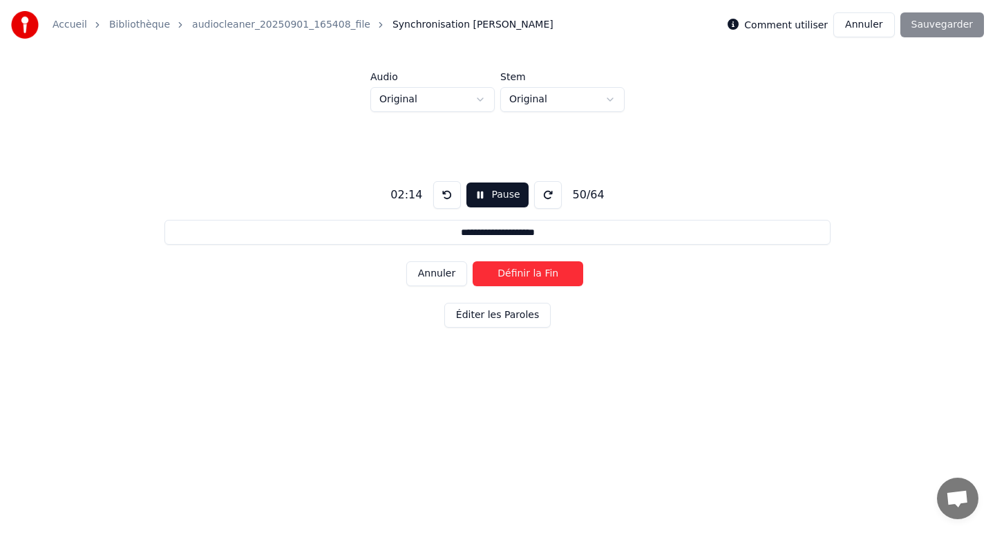
click at [506, 273] on button "Définir la Fin" at bounding box center [528, 273] width 111 height 25
click at [506, 273] on button "Définir le Début" at bounding box center [528, 273] width 111 height 25
click at [506, 273] on button "Définir la Fin" at bounding box center [528, 273] width 111 height 25
click at [506, 273] on button "Définir le Début" at bounding box center [528, 273] width 111 height 25
click at [506, 273] on button "Définir la Fin" at bounding box center [528, 273] width 111 height 25
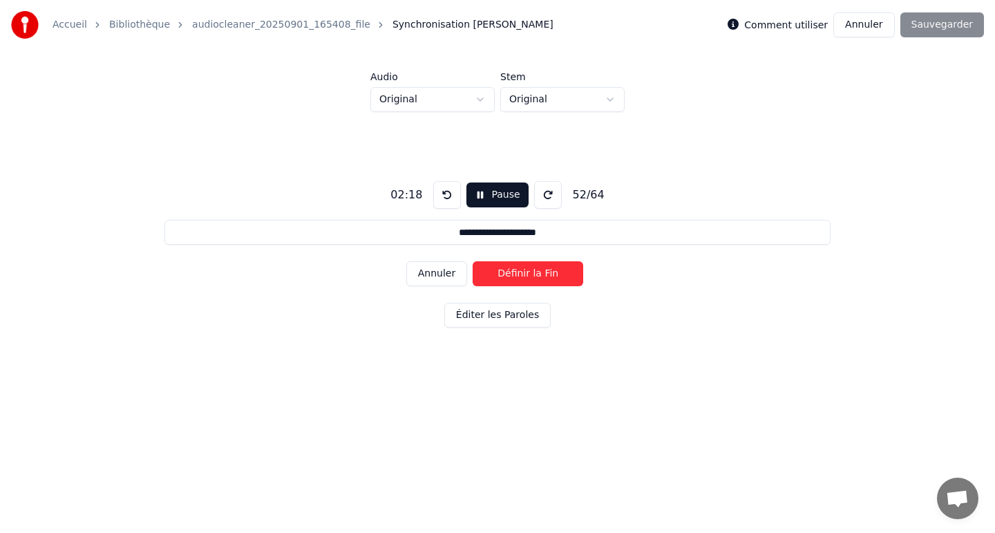
click at [506, 273] on button "Définir la Fin" at bounding box center [528, 273] width 111 height 25
click at [506, 273] on button "Définir le Début" at bounding box center [528, 273] width 111 height 25
click at [506, 273] on button "Définir la Fin" at bounding box center [528, 273] width 111 height 25
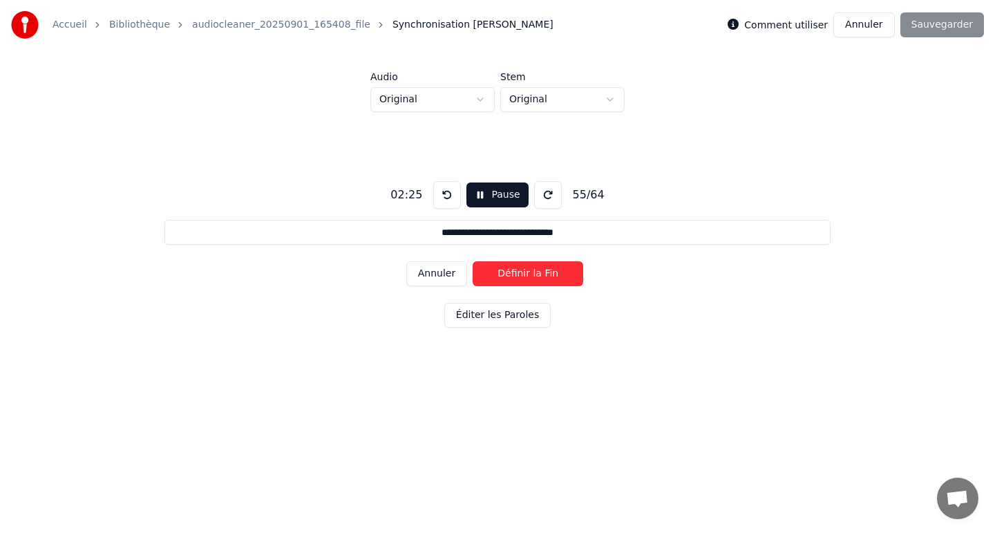
click at [506, 273] on button "Définir la Fin" at bounding box center [528, 273] width 111 height 25
click at [506, 273] on button "Définir le Début" at bounding box center [528, 273] width 111 height 25
click at [506, 273] on button "Définir la Fin" at bounding box center [528, 273] width 111 height 25
click at [506, 273] on button "Définir le Début" at bounding box center [528, 273] width 111 height 25
click at [506, 273] on button "Définir la Fin" at bounding box center [528, 273] width 111 height 25
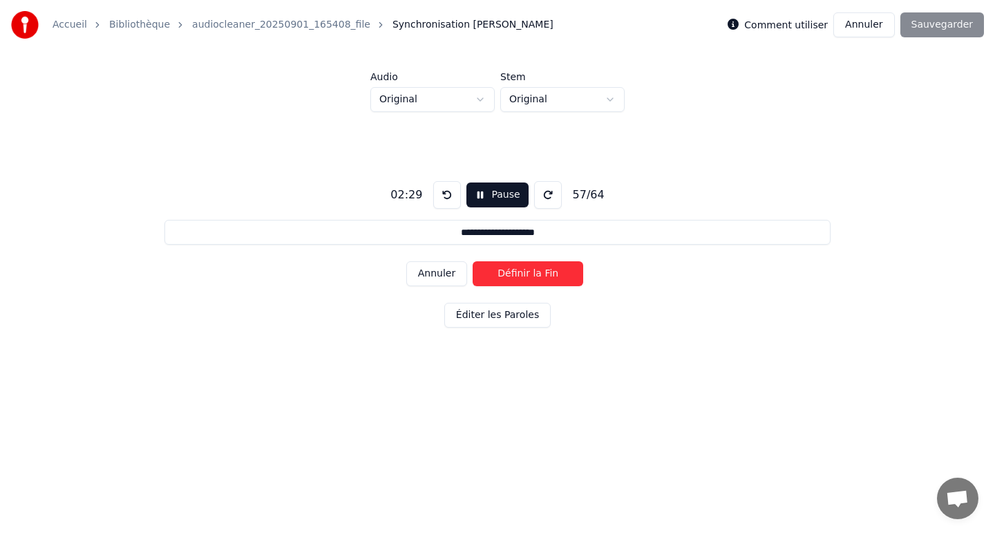
click at [506, 273] on button "Définir la Fin" at bounding box center [528, 273] width 111 height 25
click at [506, 273] on button "Définir le Début" at bounding box center [528, 273] width 111 height 25
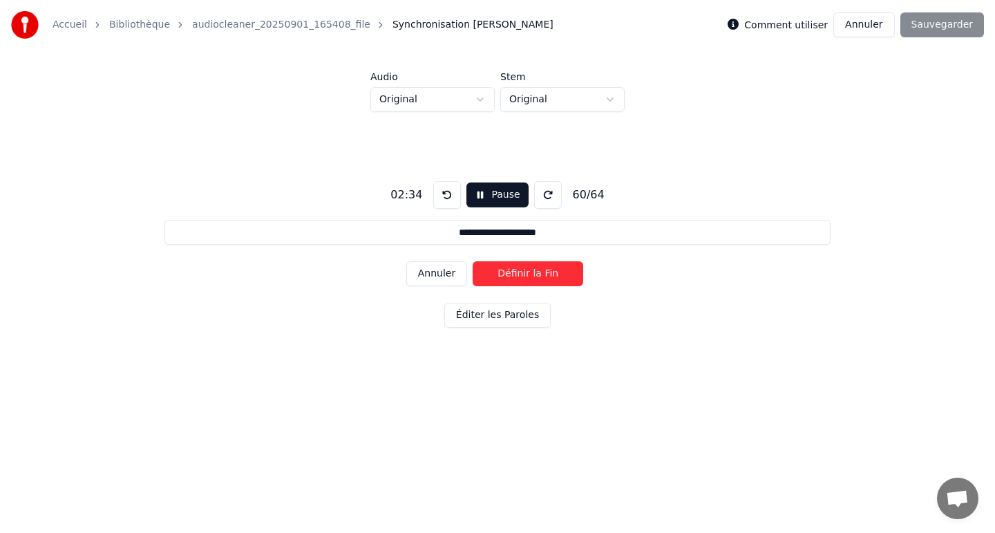
click at [506, 273] on button "Définir la Fin" at bounding box center [528, 273] width 111 height 25
click at [506, 273] on button "Définir le Début" at bounding box center [528, 273] width 111 height 25
click at [506, 273] on button "Définir la Fin" at bounding box center [528, 273] width 111 height 25
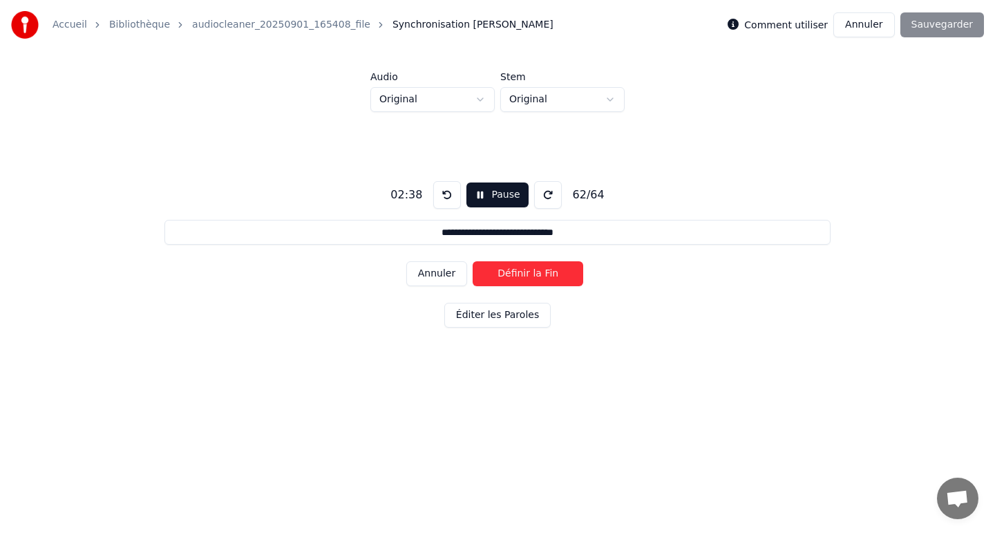
click at [506, 273] on button "Définir la Fin" at bounding box center [528, 273] width 111 height 25
type input "**********"
click at [506, 273] on button "Définir la Fin" at bounding box center [528, 273] width 111 height 25
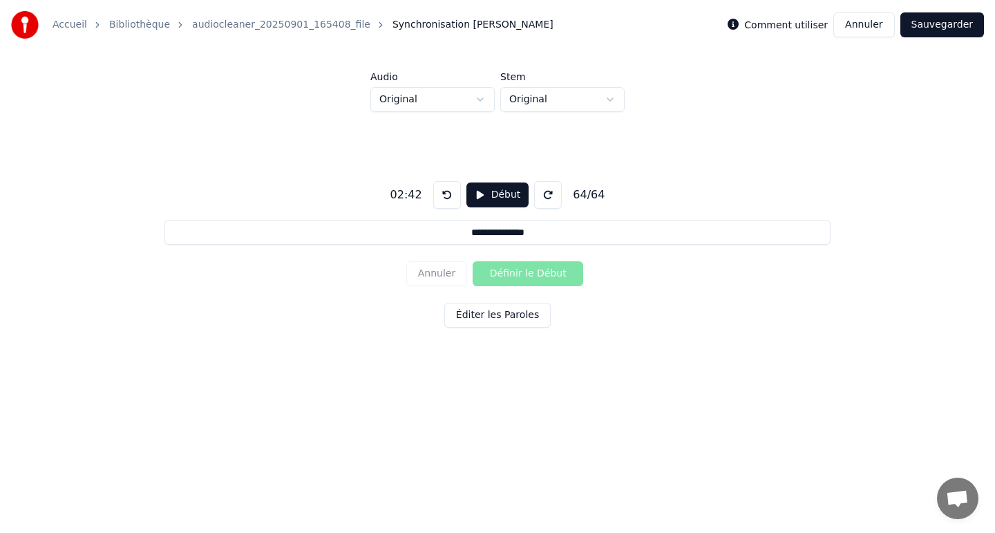
click at [957, 26] on button "Sauvegarder" at bounding box center [942, 24] width 84 height 25
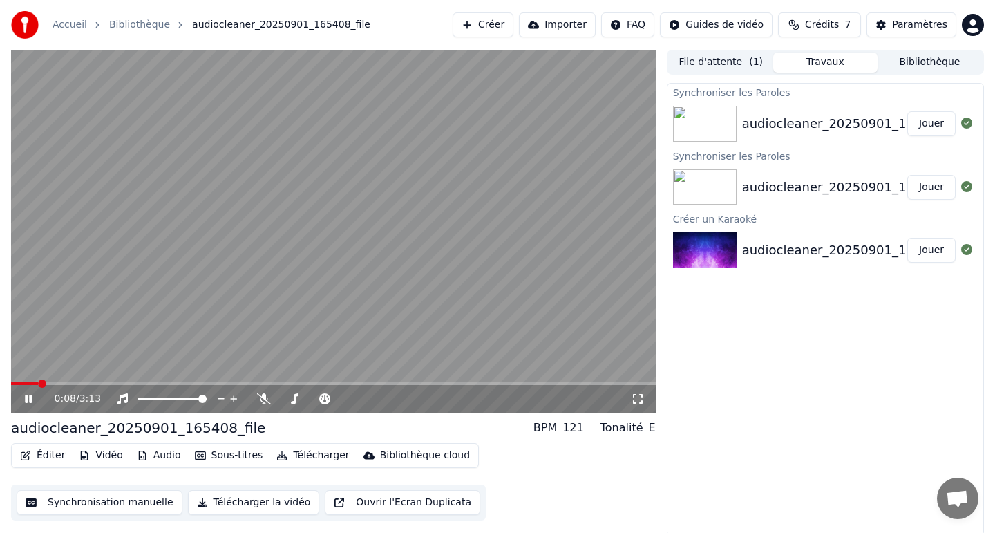
click at [37, 455] on button "Éditer" at bounding box center [43, 455] width 56 height 19
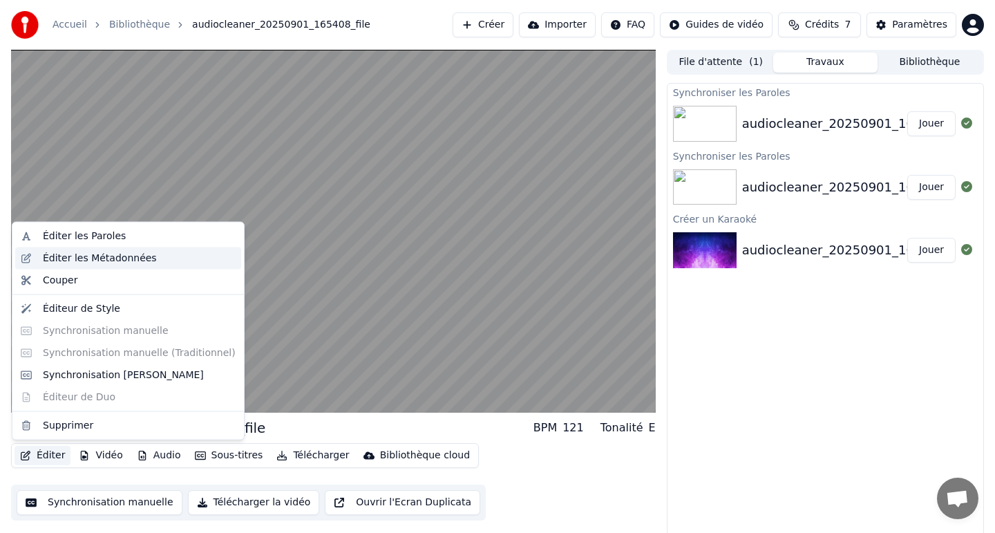
click at [135, 261] on div "Éditer les Métadonnées" at bounding box center [100, 258] width 114 height 14
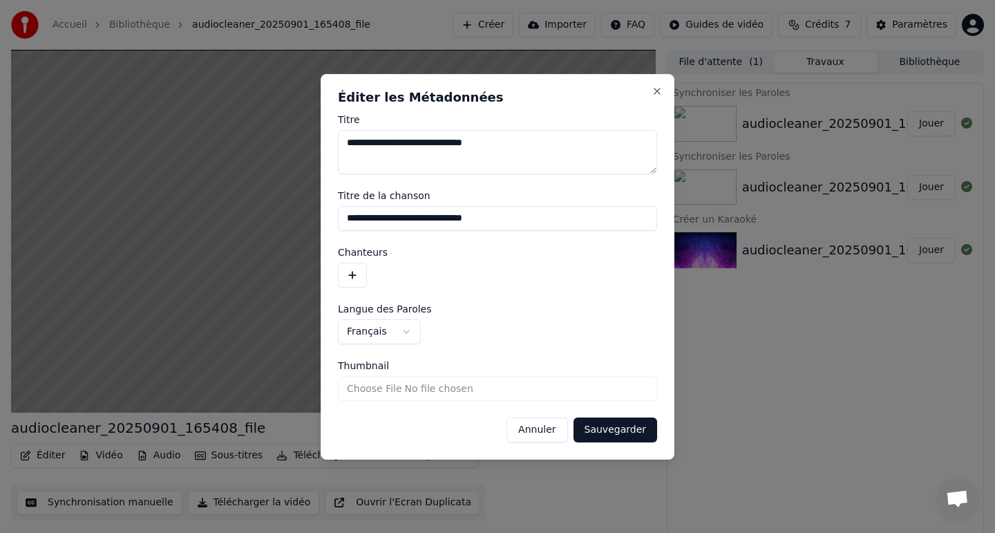
drag, startPoint x: 521, startPoint y: 141, endPoint x: 318, endPoint y: 140, distance: 202.4
click at [318, 140] on body "**********" at bounding box center [497, 266] width 995 height 533
click at [453, 140] on textarea "**********" at bounding box center [497, 152] width 319 height 44
drag, startPoint x: 453, startPoint y: 140, endPoint x: 264, endPoint y: 140, distance: 188.6
click at [264, 140] on body "**********" at bounding box center [497, 266] width 995 height 533
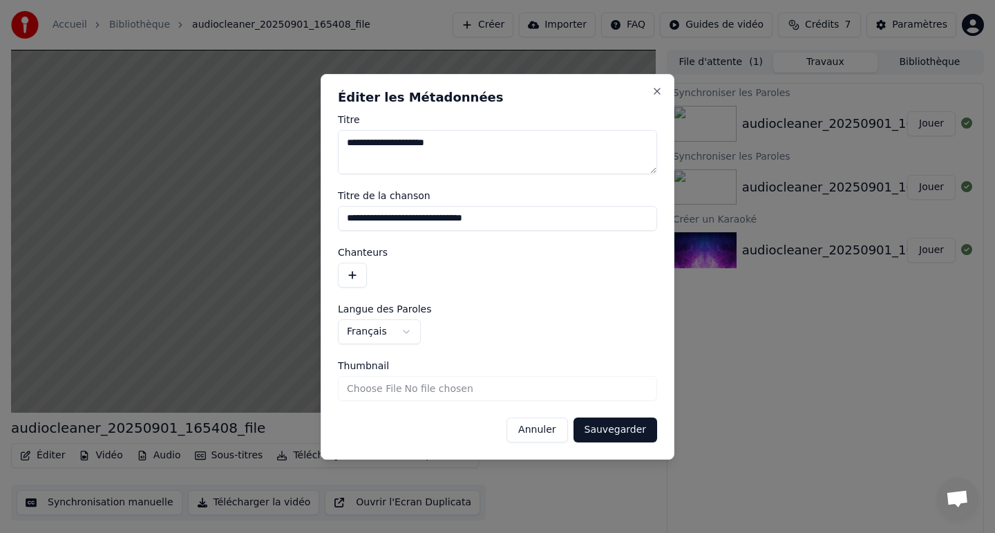
type textarea "**********"
drag, startPoint x: 529, startPoint y: 221, endPoint x: 287, endPoint y: 221, distance: 241.8
click at [287, 221] on body "**********" at bounding box center [497, 266] width 995 height 533
paste input
drag, startPoint x: 461, startPoint y: 222, endPoint x: 298, endPoint y: 212, distance: 162.7
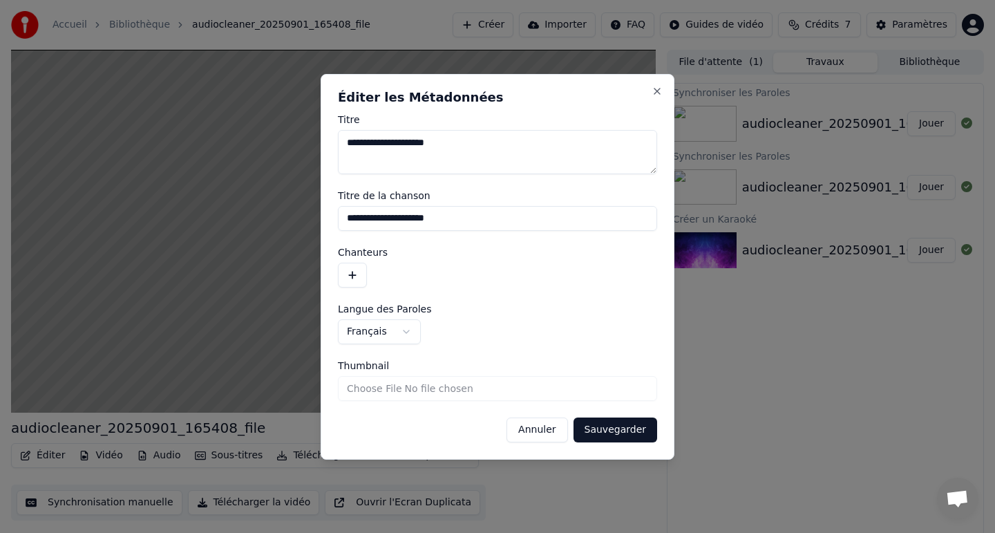
click at [298, 212] on body "**********" at bounding box center [497, 266] width 995 height 533
type input "**********"
click at [622, 428] on button "Sauvegarder" at bounding box center [615, 429] width 84 height 25
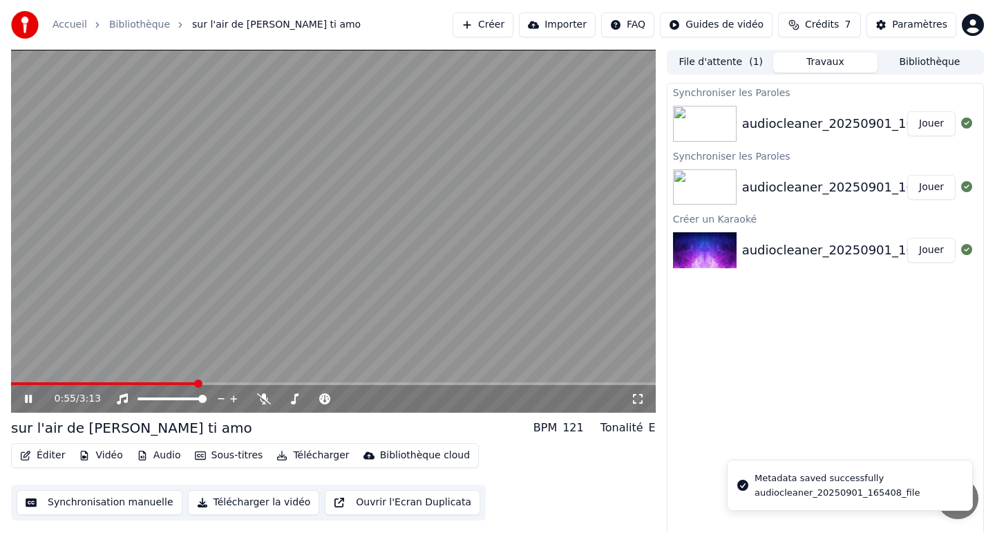
click at [279, 260] on video at bounding box center [333, 231] width 645 height 363
click at [84, 379] on span at bounding box center [88, 383] width 8 height 8
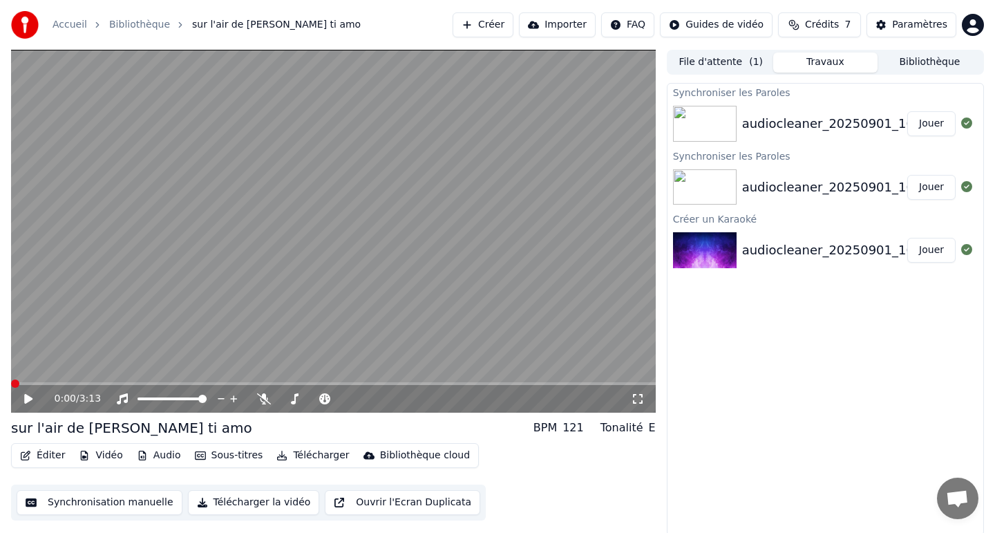
click at [11, 382] on span at bounding box center [15, 383] width 8 height 8
click at [27, 392] on div "0:00 / 3:13" at bounding box center [334, 399] width 634 height 14
click at [28, 398] on icon at bounding box center [28, 399] width 8 height 10
click at [26, 397] on icon at bounding box center [28, 398] width 7 height 8
click at [45, 459] on button "Éditer" at bounding box center [43, 455] width 56 height 19
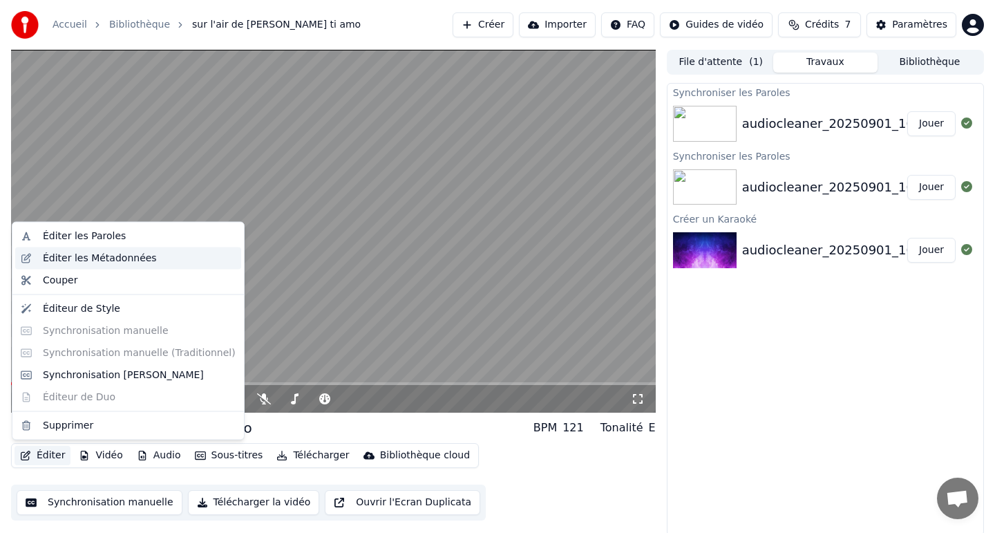
click at [149, 262] on div "Éditer les Métadonnées" at bounding box center [139, 258] width 193 height 14
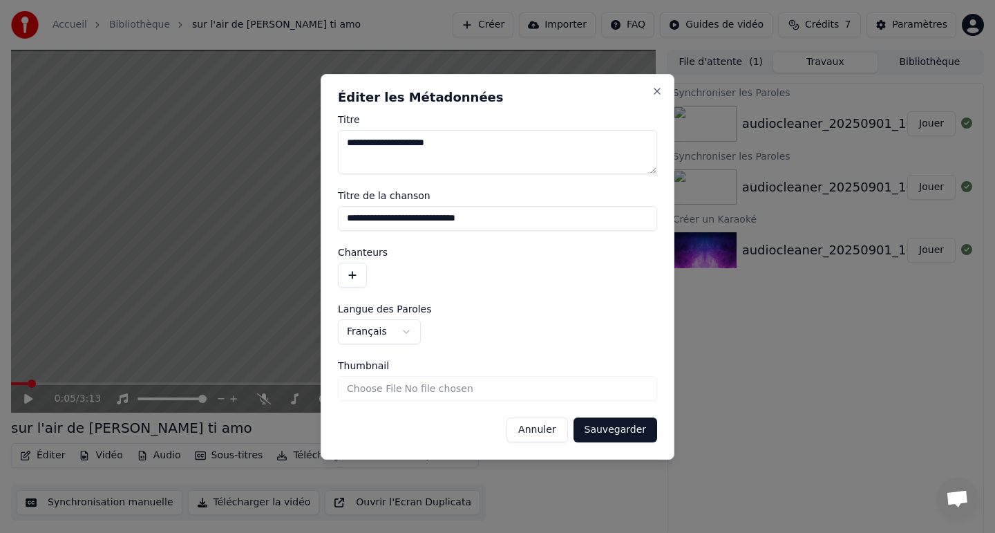
drag, startPoint x: 491, startPoint y: 222, endPoint x: 272, endPoint y: 220, distance: 218.3
click at [272, 220] on body "**********" at bounding box center [497, 266] width 995 height 533
drag, startPoint x: 471, startPoint y: 146, endPoint x: 267, endPoint y: 144, distance: 204.5
click at [267, 144] on body "**********" at bounding box center [497, 266] width 995 height 533
click at [355, 224] on input "Titre de la chanson" at bounding box center [497, 218] width 319 height 25
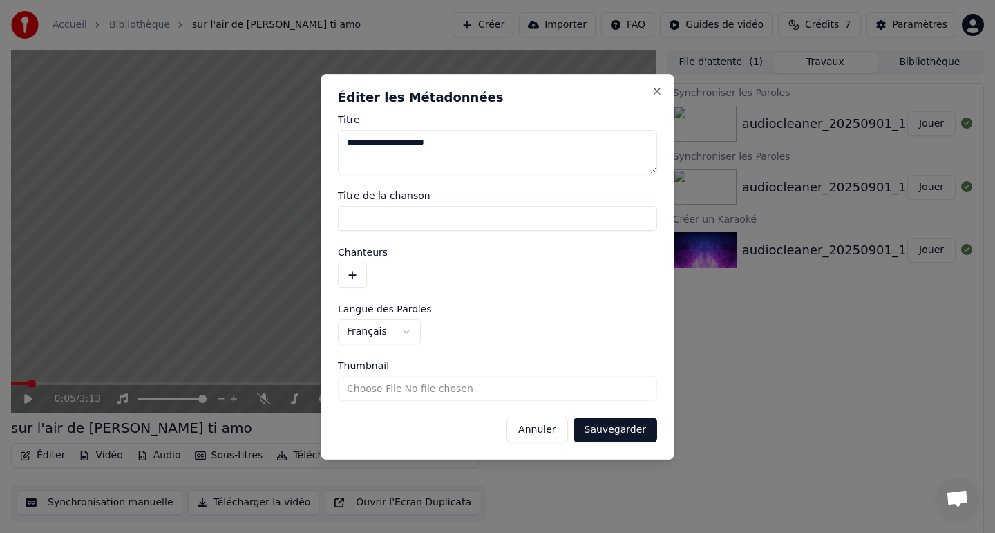
paste input "**********"
type input "**********"
click at [609, 431] on button "Sauvegarder" at bounding box center [615, 429] width 84 height 25
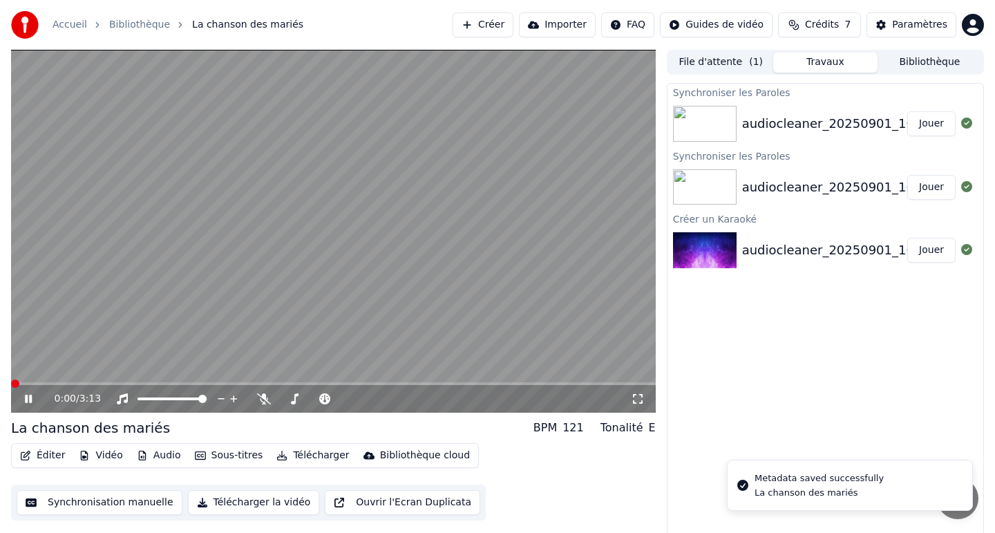
click at [11, 385] on span at bounding box center [15, 383] width 8 height 8
click at [37, 452] on button "Éditer" at bounding box center [43, 455] width 56 height 19
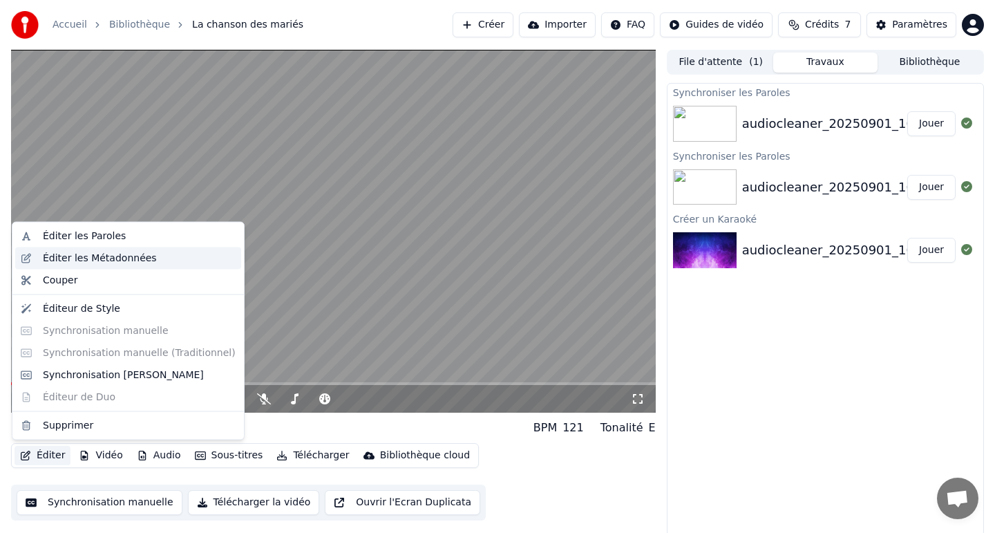
click at [124, 264] on div "Éditer les Métadonnées" at bounding box center [100, 258] width 114 height 14
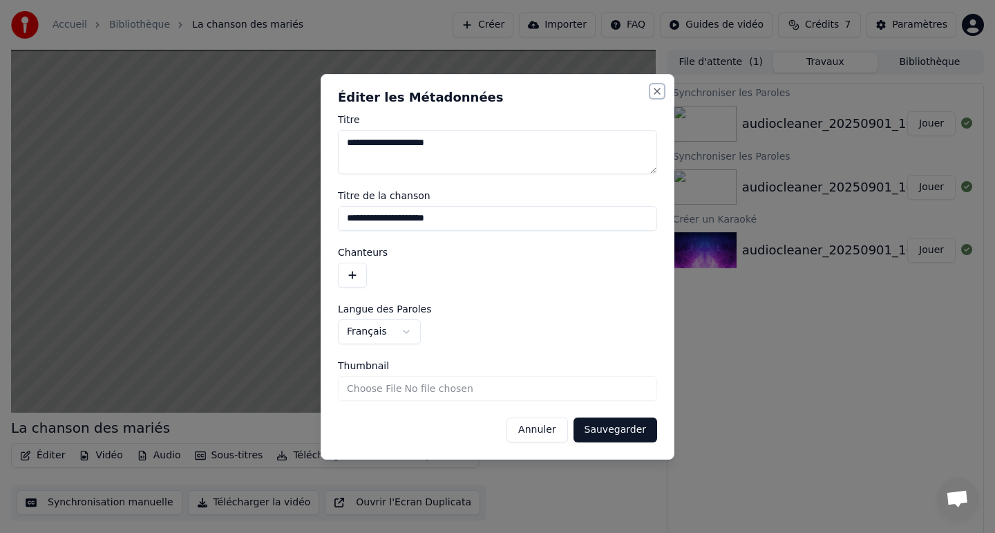
click at [651, 86] on button "Close" at bounding box center [656, 91] width 11 height 11
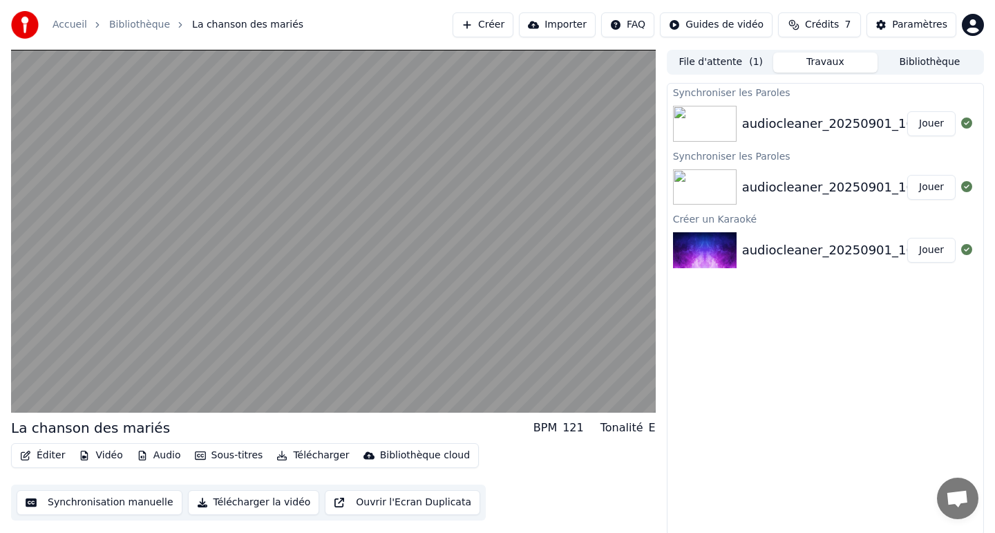
click at [299, 457] on button "Télécharger" at bounding box center [313, 455] width 84 height 19
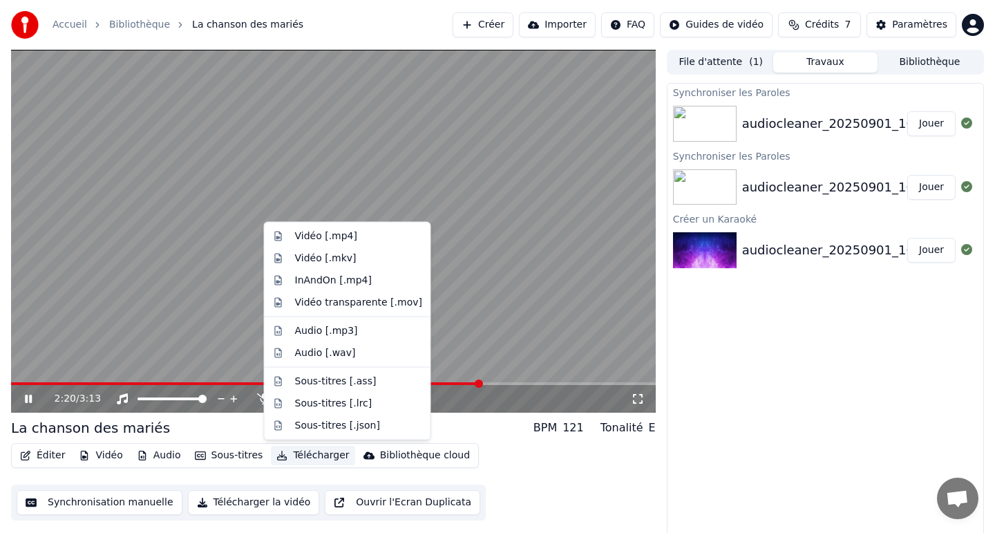
click at [733, 428] on div "Synchroniser les Paroles audiocleaner_20250901_165408_file Jouer Synchroniser l…" at bounding box center [825, 309] width 317 height 453
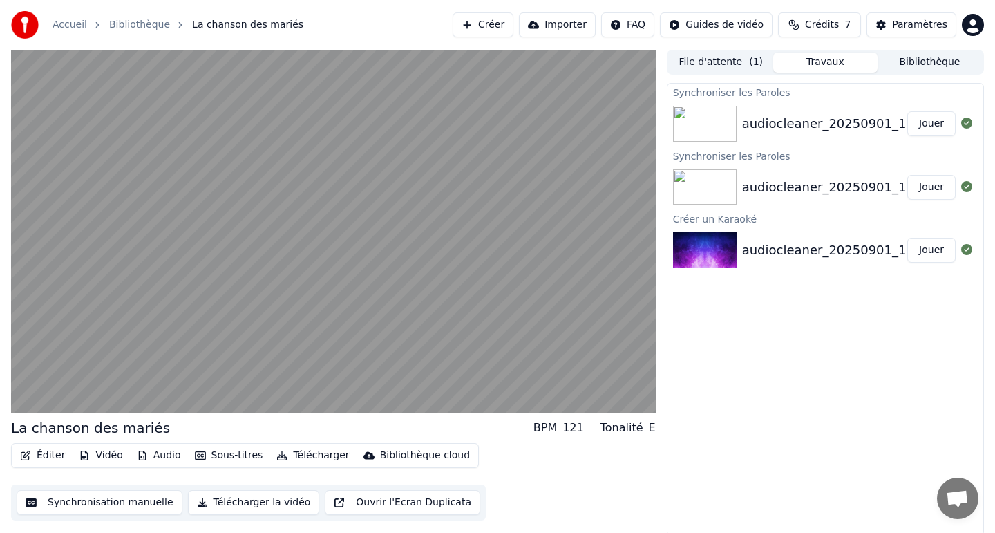
click at [384, 450] on div "Bibliothèque cloud" at bounding box center [425, 455] width 90 height 14
click at [511, 450] on div "Éditer Vidéo Audio Sous-titres Télécharger Bibliothèque cloud Synchronisation m…" at bounding box center [333, 481] width 645 height 77
click at [104, 456] on button "Vidéo" at bounding box center [100, 455] width 55 height 19
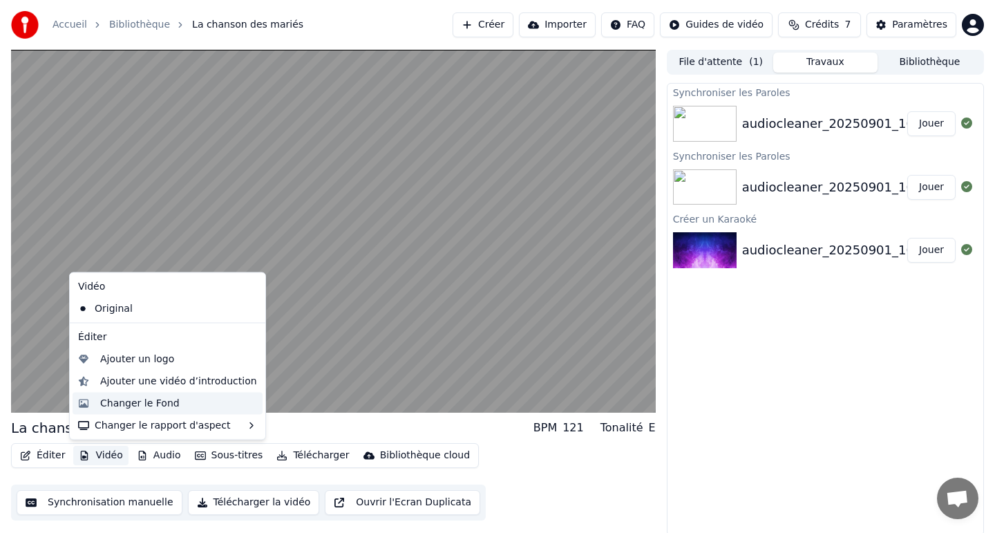
click at [223, 399] on div "Changer le Fond" at bounding box center [178, 403] width 157 height 14
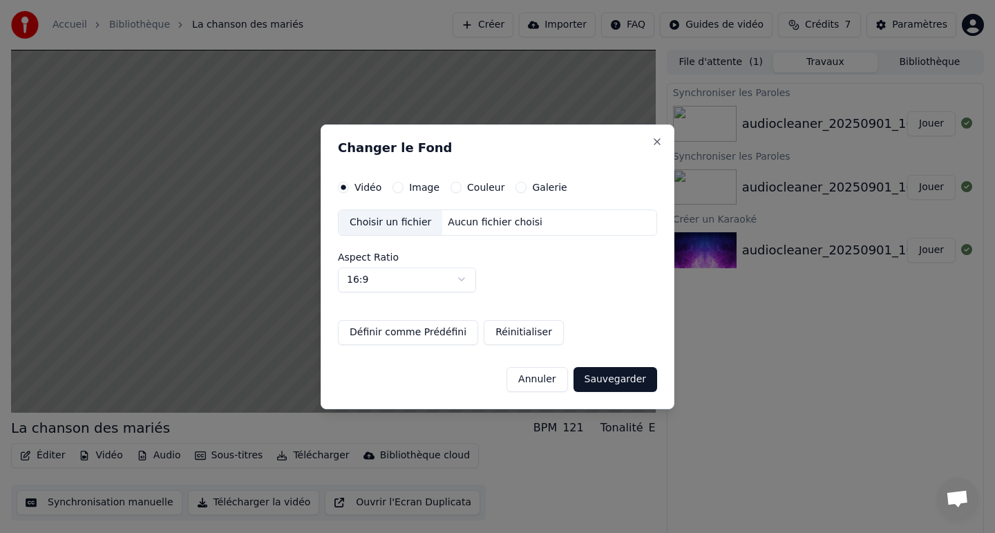
click at [453, 192] on button "Couleur" at bounding box center [455, 187] width 11 height 11
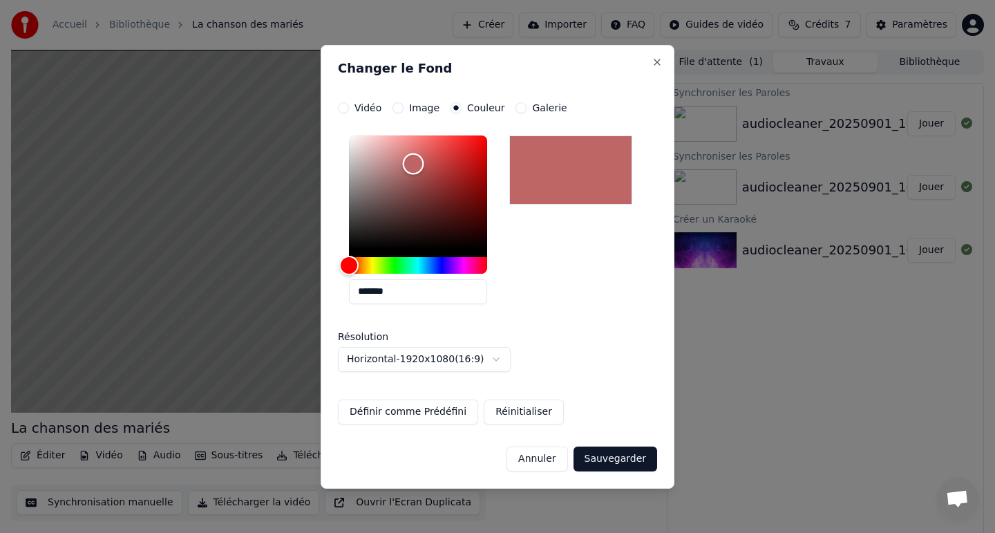
type input "*******"
drag, startPoint x: 351, startPoint y: 245, endPoint x: 413, endPoint y: 164, distance: 102.0
click at [413, 164] on div "Color" at bounding box center [413, 164] width 21 height 21
click at [538, 108] on label "Galerie" at bounding box center [549, 108] width 35 height 10
click at [526, 108] on button "Galerie" at bounding box center [520, 107] width 11 height 11
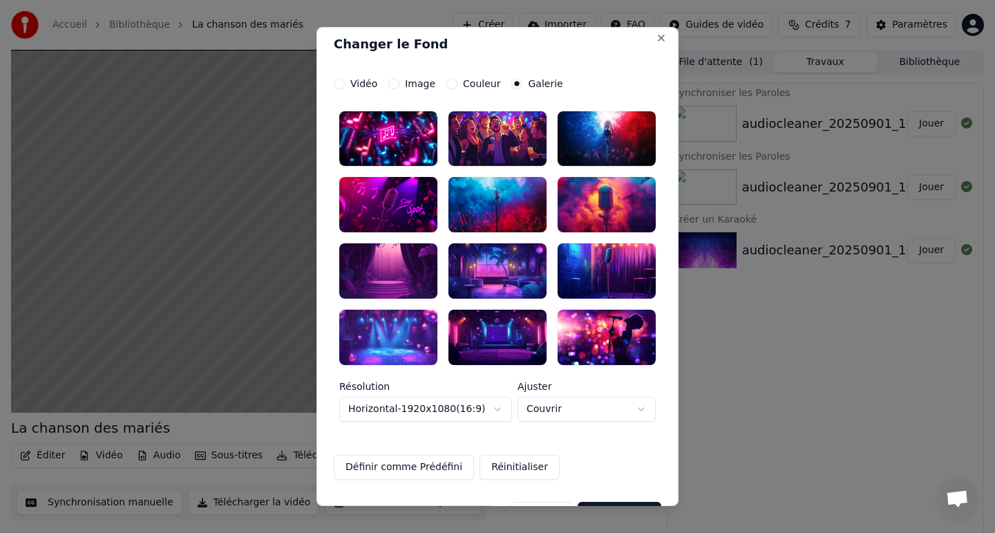
scroll to position [3, 0]
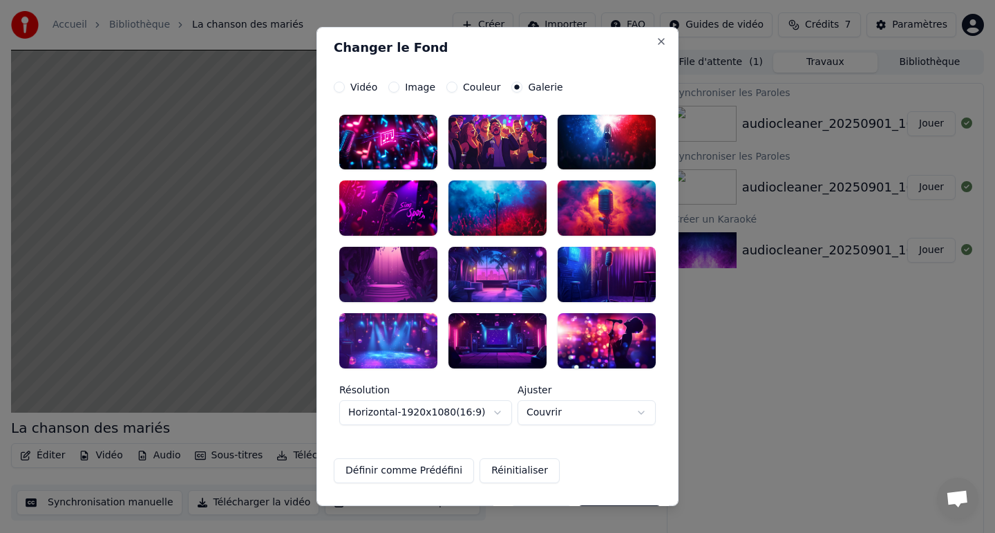
click at [517, 343] on div at bounding box center [497, 340] width 98 height 55
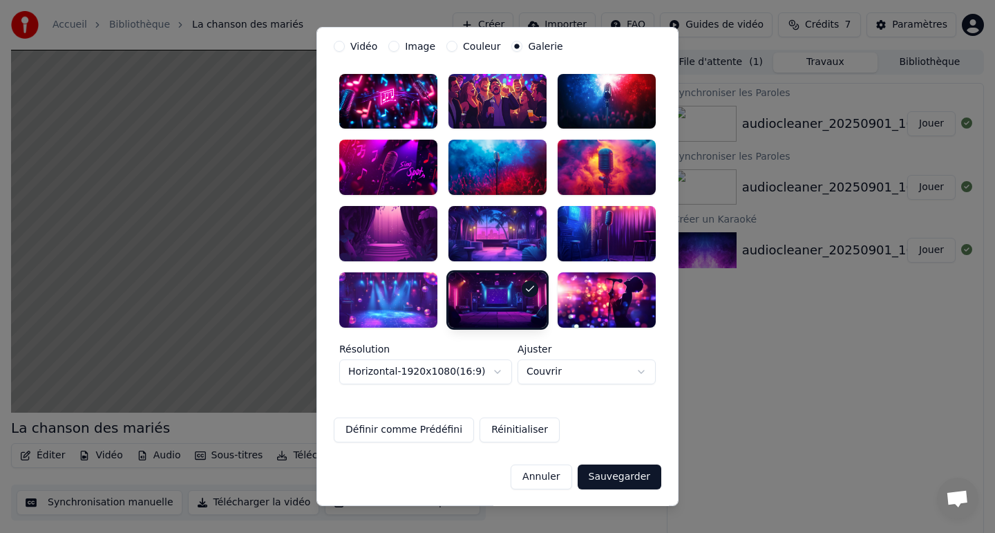
scroll to position [0, 0]
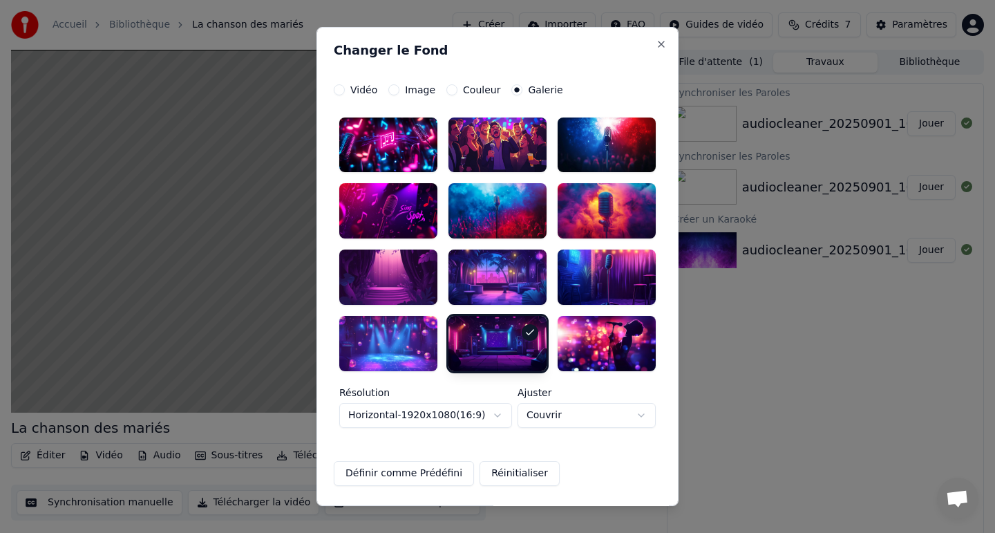
click at [395, 87] on button "Image" at bounding box center [393, 89] width 11 height 11
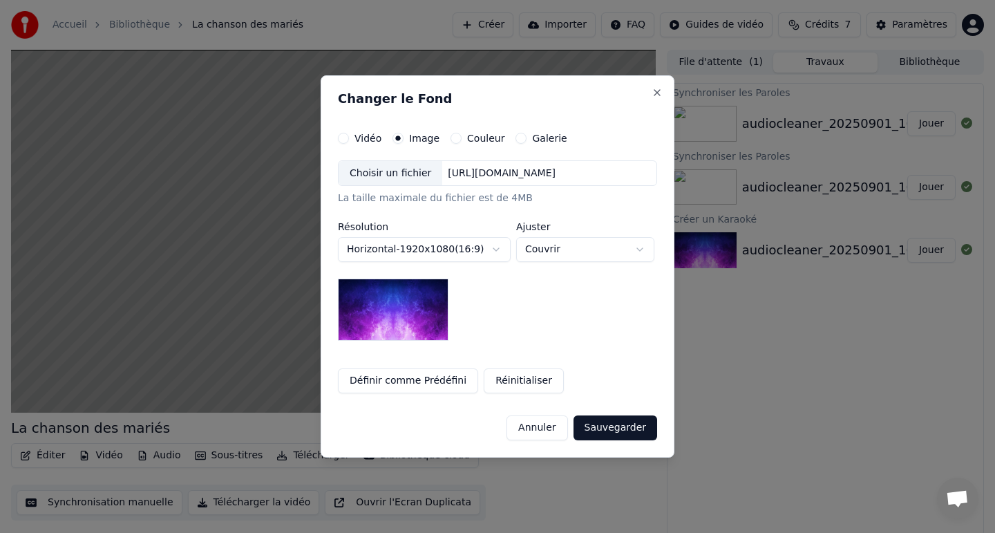
click at [338, 137] on button "Vidéo" at bounding box center [343, 138] width 11 height 11
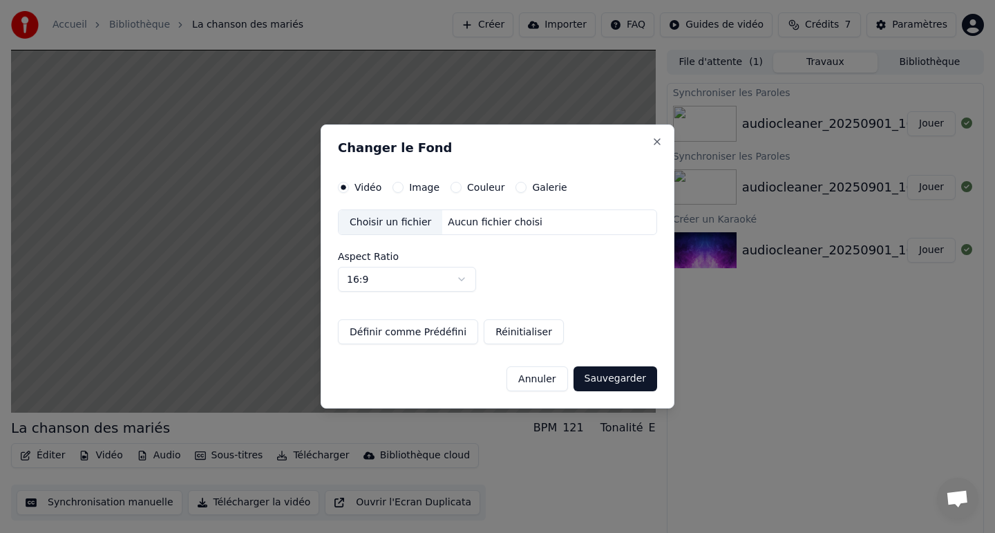
click at [399, 188] on button "Image" at bounding box center [397, 187] width 11 height 11
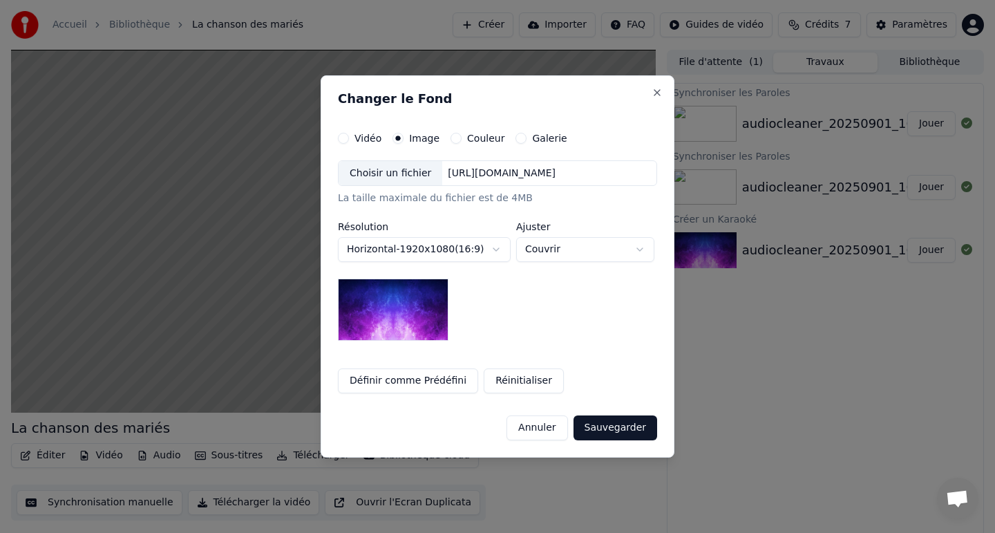
click at [450, 137] on button "Couleur" at bounding box center [455, 138] width 11 height 11
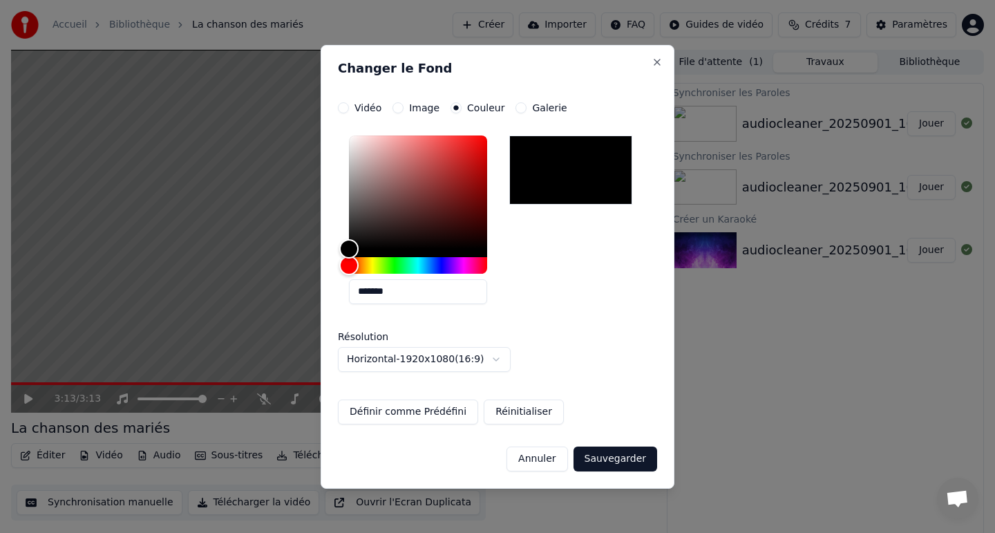
click at [398, 109] on button "Image" at bounding box center [397, 107] width 11 height 11
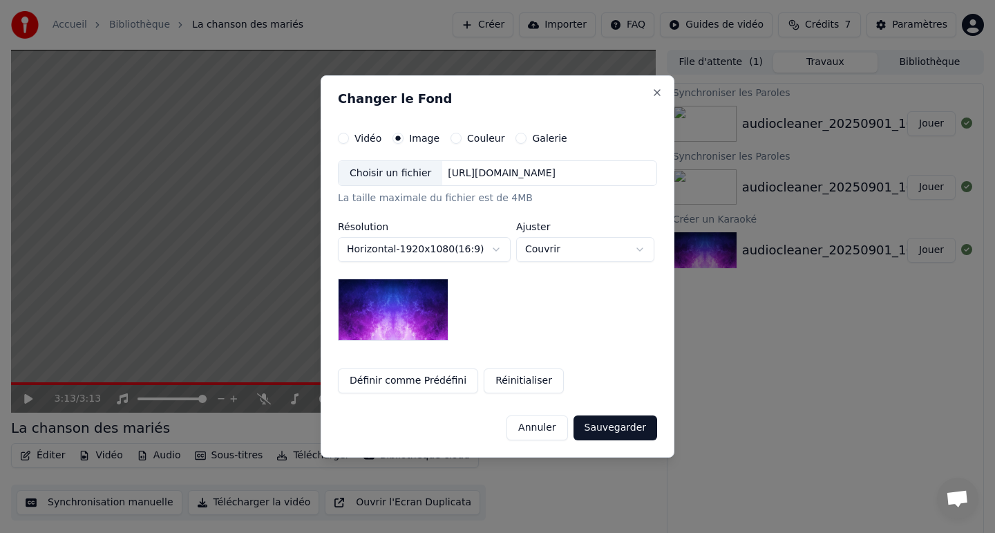
click at [374, 177] on div "Choisir un fichier" at bounding box center [391, 173] width 104 height 25
click at [484, 179] on div "[URL][DOMAIN_NAME]" at bounding box center [501, 173] width 119 height 14
click at [397, 184] on div "Choisir un fichier" at bounding box center [391, 173] width 104 height 25
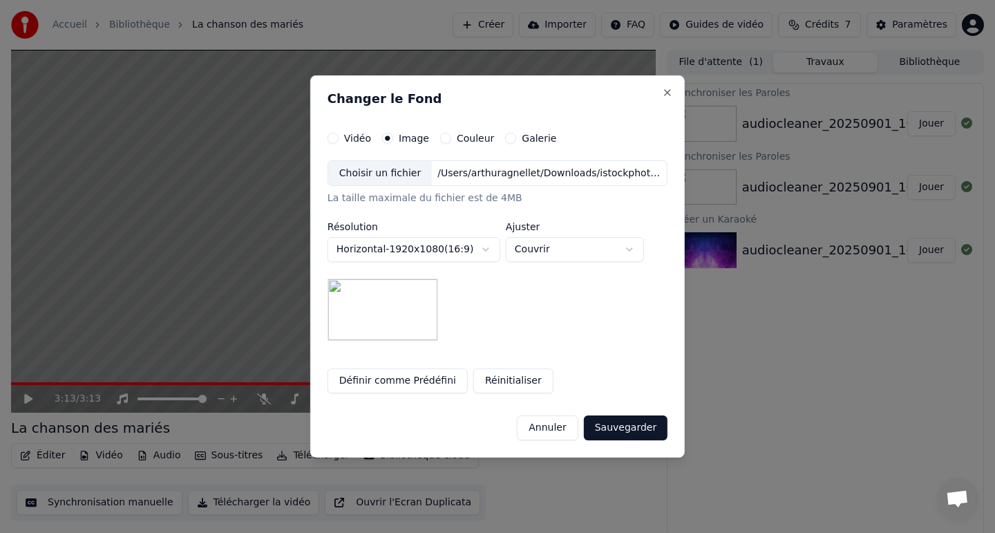
click at [620, 426] on button "Sauvegarder" at bounding box center [626, 427] width 84 height 25
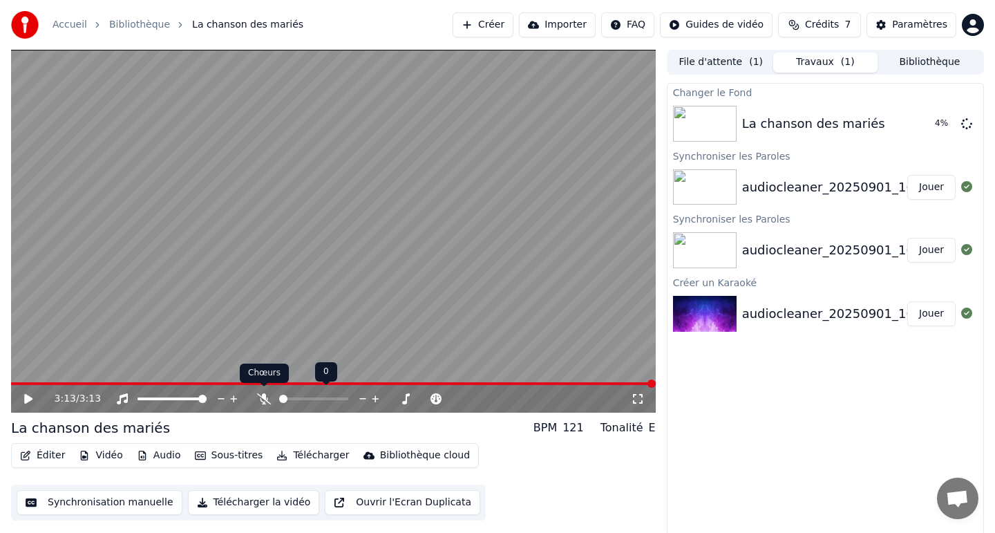
scroll to position [3, 0]
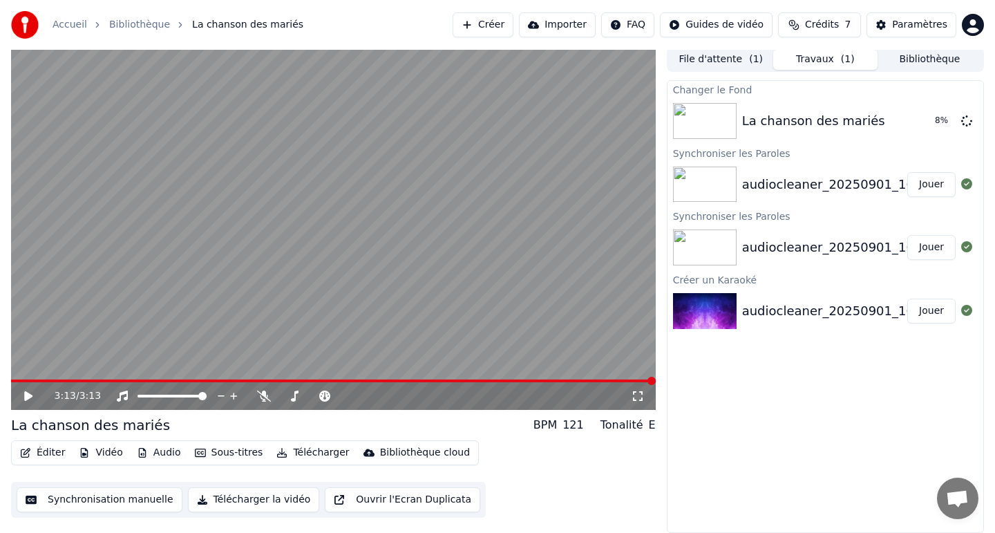
click at [30, 400] on icon at bounding box center [38, 395] width 32 height 11
click at [27, 398] on icon at bounding box center [28, 396] width 7 height 8
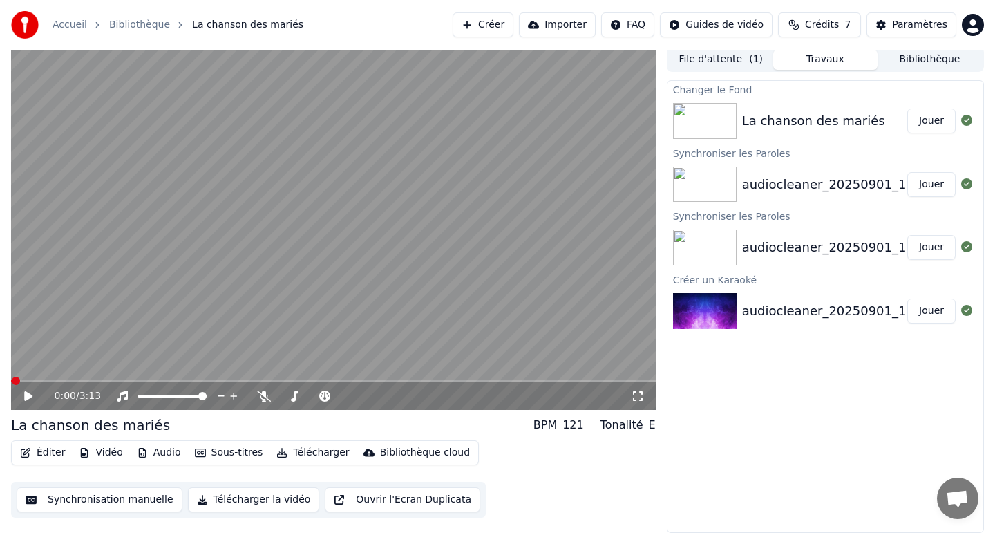
click at [926, 118] on button "Jouer" at bounding box center [931, 120] width 48 height 25
click at [45, 446] on button "Éditer" at bounding box center [43, 452] width 56 height 19
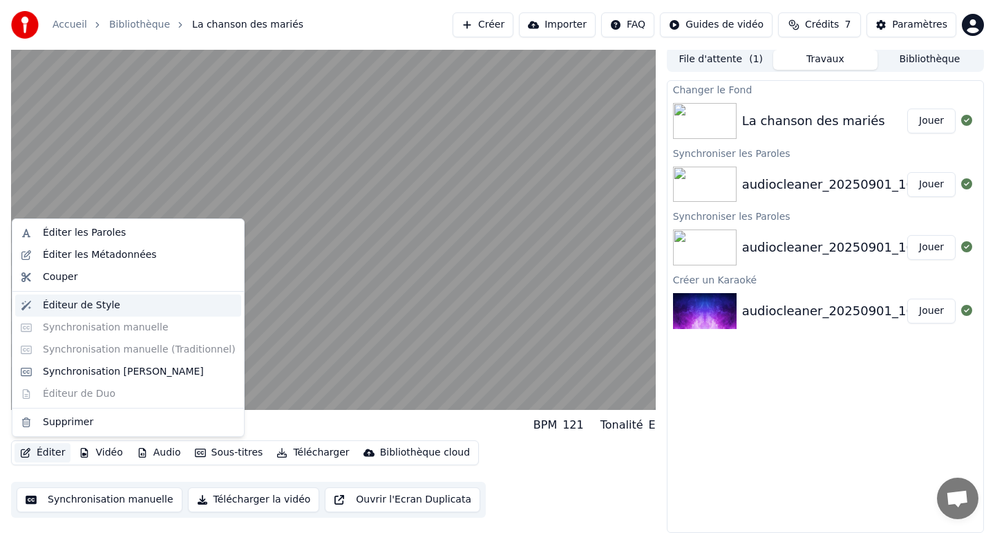
click at [100, 307] on div "Éditeur de Style" at bounding box center [81, 305] width 77 height 14
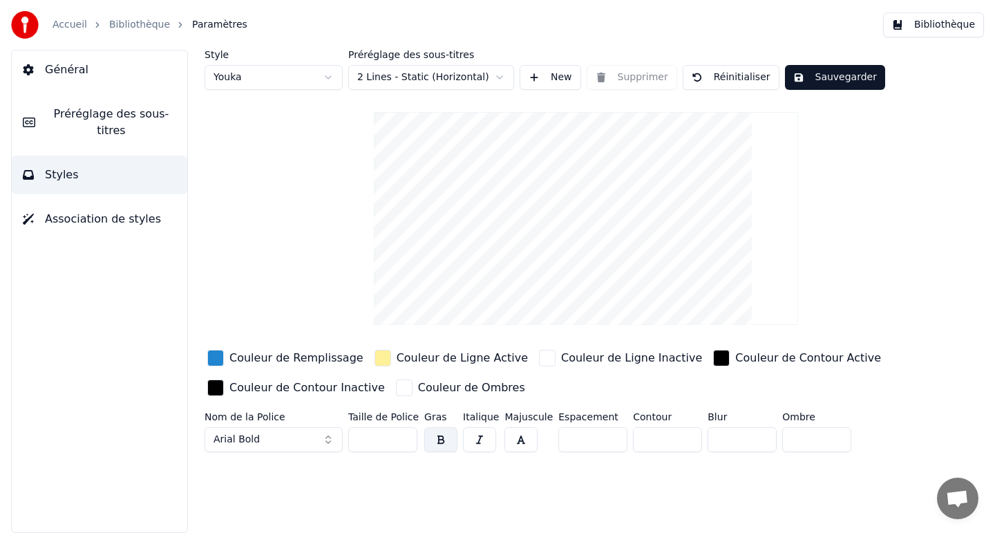
click at [246, 356] on div "Couleur de Remplissage" at bounding box center [296, 358] width 134 height 17
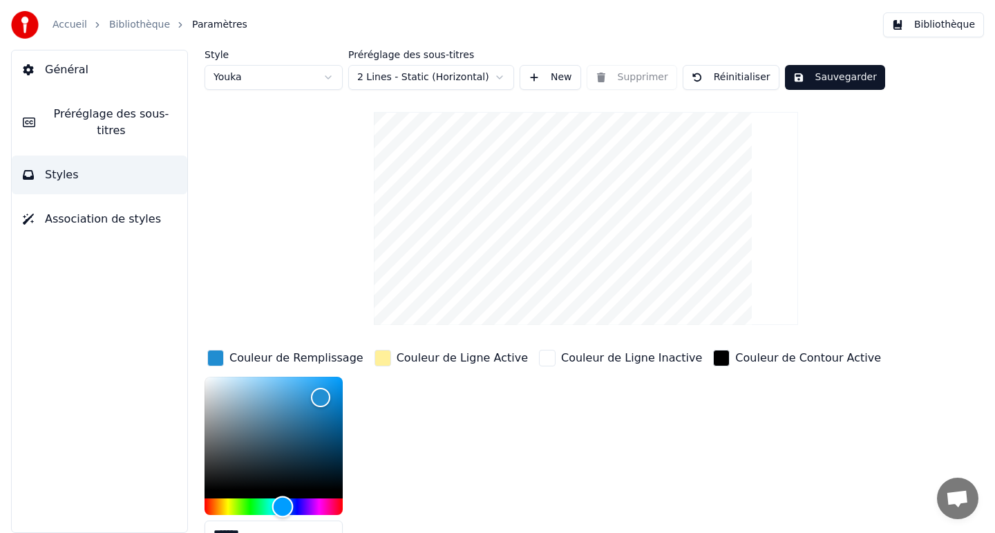
type input "*******"
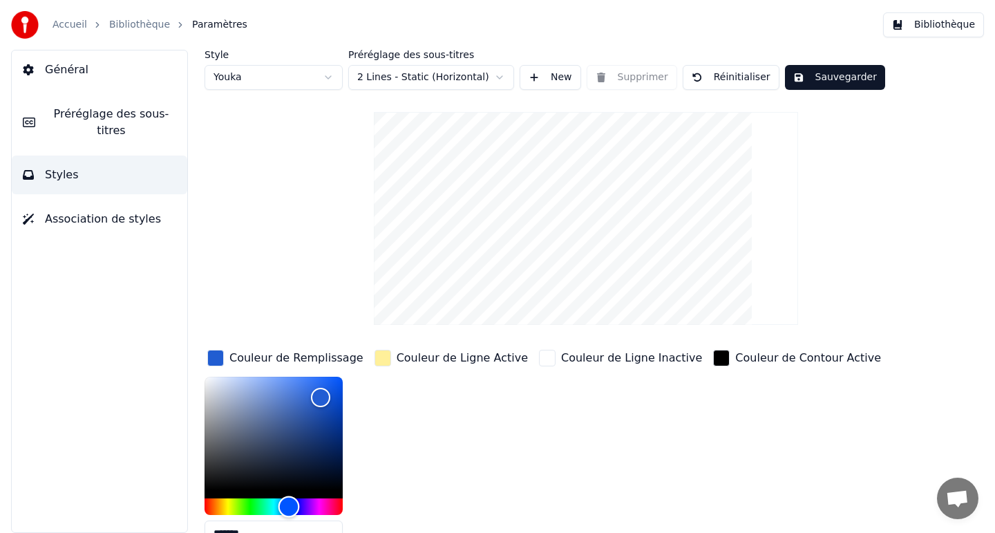
click at [289, 505] on div "Hue" at bounding box center [288, 506] width 21 height 21
click at [400, 362] on div "Couleur de Ligne Active" at bounding box center [462, 358] width 131 height 17
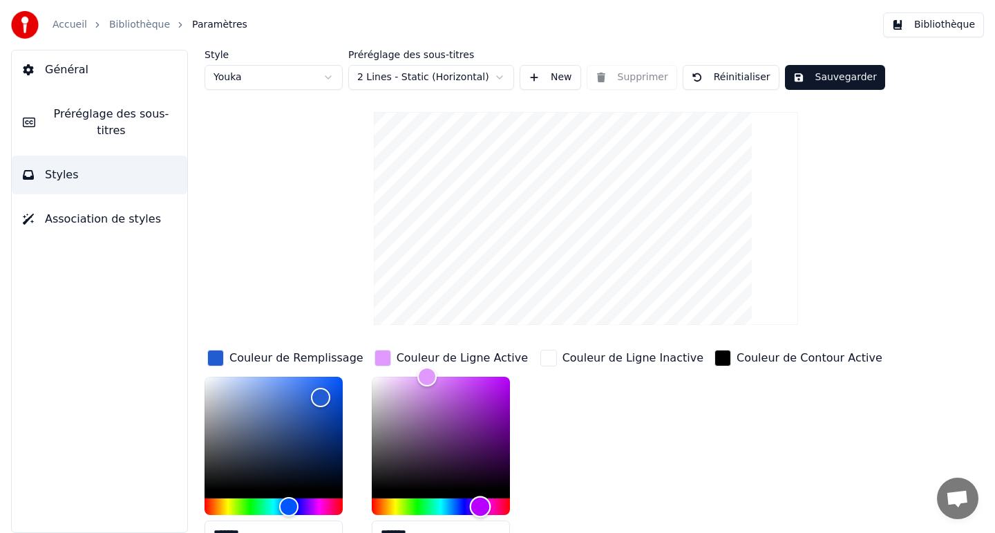
drag, startPoint x: 394, startPoint y: 505, endPoint x: 479, endPoint y: 507, distance: 85.0
click at [479, 507] on div "Hue" at bounding box center [479, 506] width 21 height 21
type input "*******"
drag, startPoint x: 420, startPoint y: 383, endPoint x: 457, endPoint y: 361, distance: 43.0
click at [457, 361] on div "Couleur de Ligne Active *******" at bounding box center [452, 451] width 160 height 209
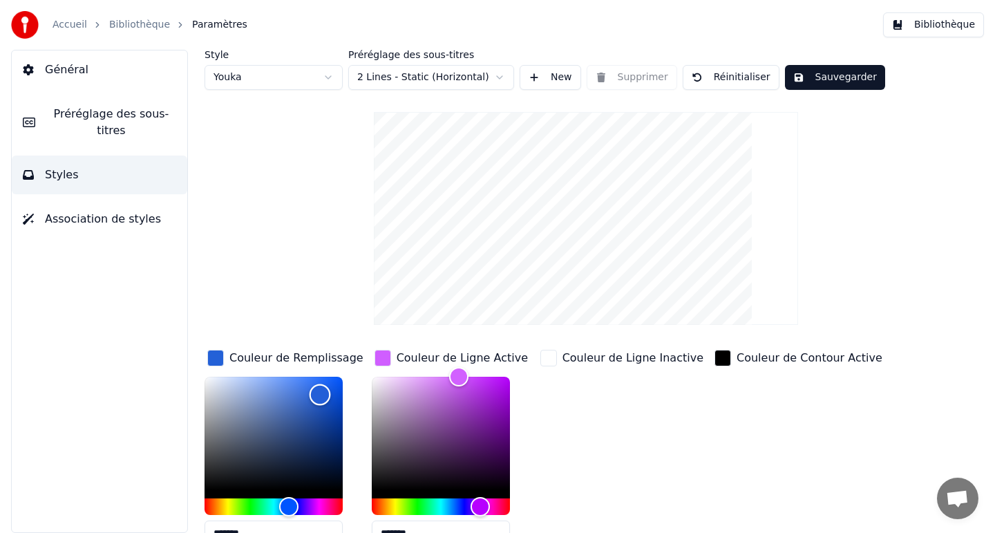
type input "*******"
click at [320, 390] on div "Color" at bounding box center [320, 390] width 21 height 21
click at [446, 77] on html "Accueil Bibliothèque Paramètres Bibliothèque Général Préréglage des sous-titres…" at bounding box center [497, 266] width 995 height 533
click at [558, 275] on html "Accueil Bibliothèque Paramètres Bibliothèque Général Préréglage des sous-titres…" at bounding box center [497, 266] width 995 height 533
click at [115, 122] on span "Préréglage des sous-titres" at bounding box center [111, 122] width 130 height 33
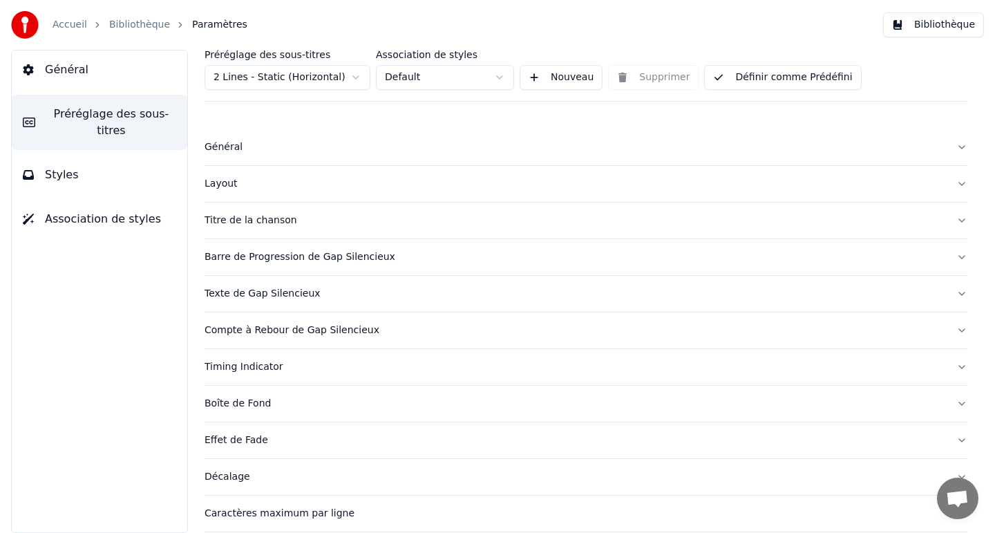
click at [953, 142] on button "Général" at bounding box center [585, 147] width 763 height 36
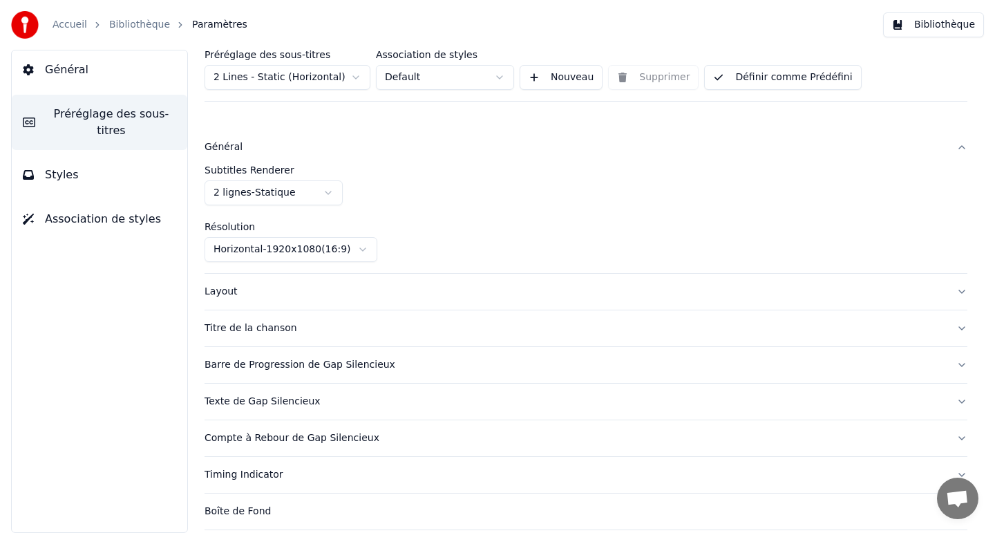
click at [959, 289] on button "Layout" at bounding box center [585, 292] width 763 height 36
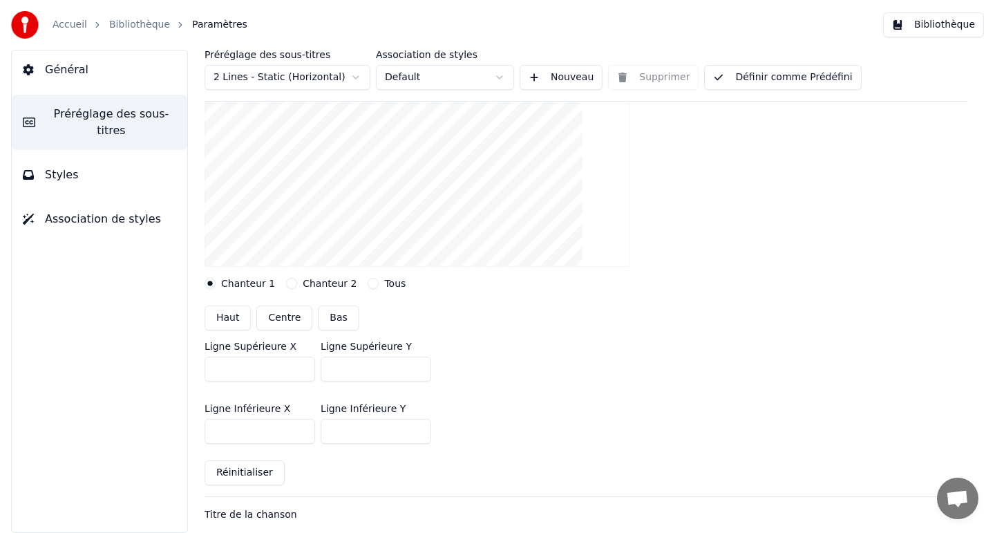
scroll to position [172, 0]
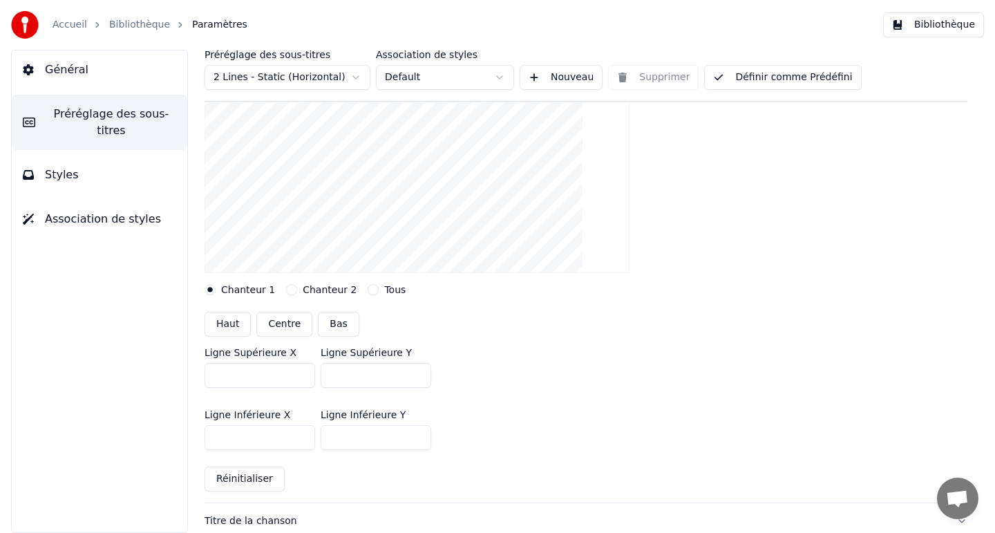
click at [276, 328] on button "Centre" at bounding box center [284, 324] width 56 height 25
type input "***"
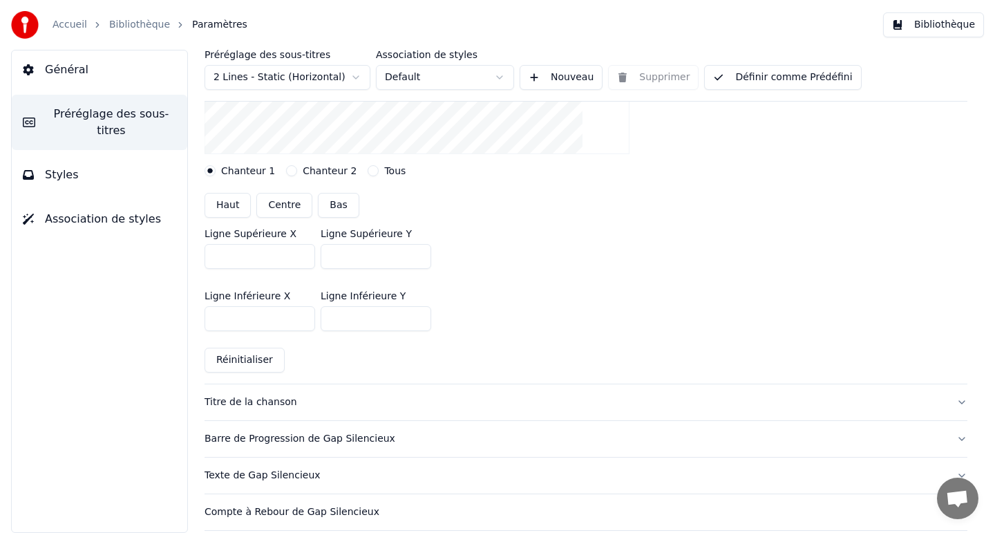
scroll to position [299, 0]
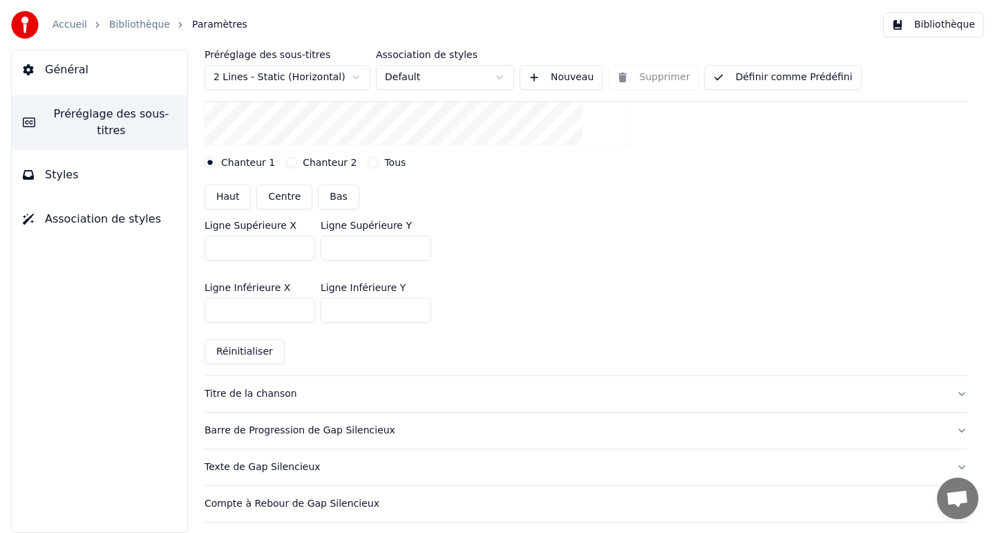
click at [298, 392] on div "Titre de la chanson" at bounding box center [574, 394] width 741 height 14
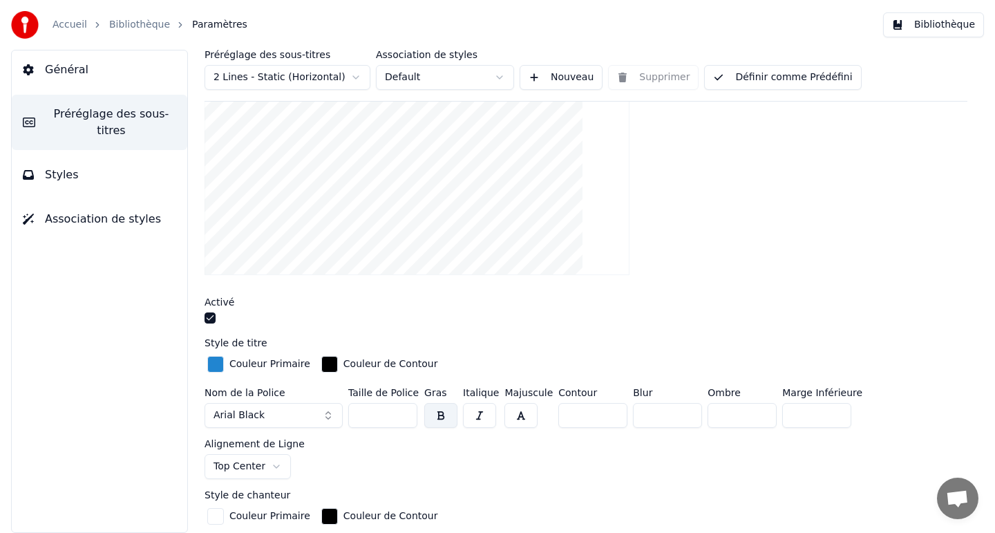
scroll to position [182, 0]
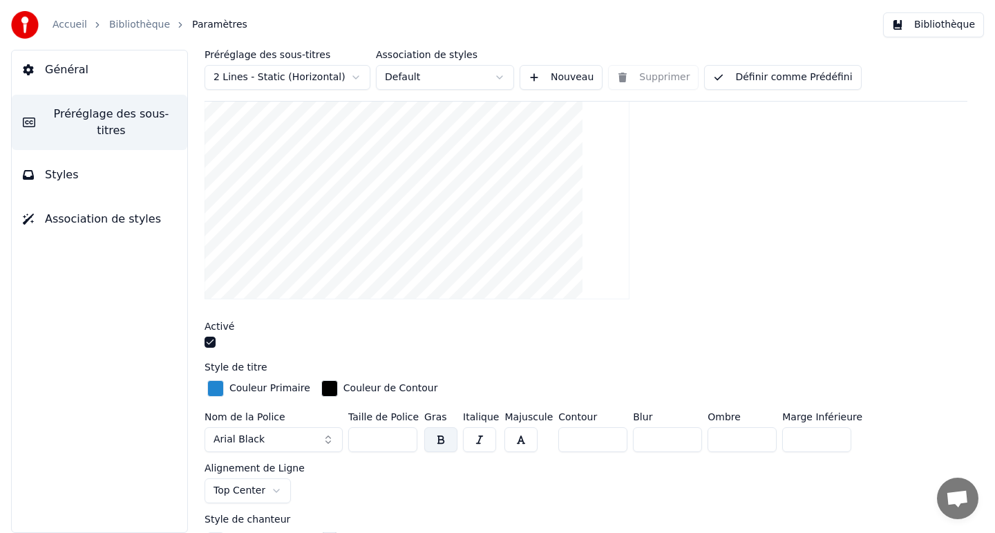
click at [122, 181] on button "Styles" at bounding box center [99, 174] width 175 height 39
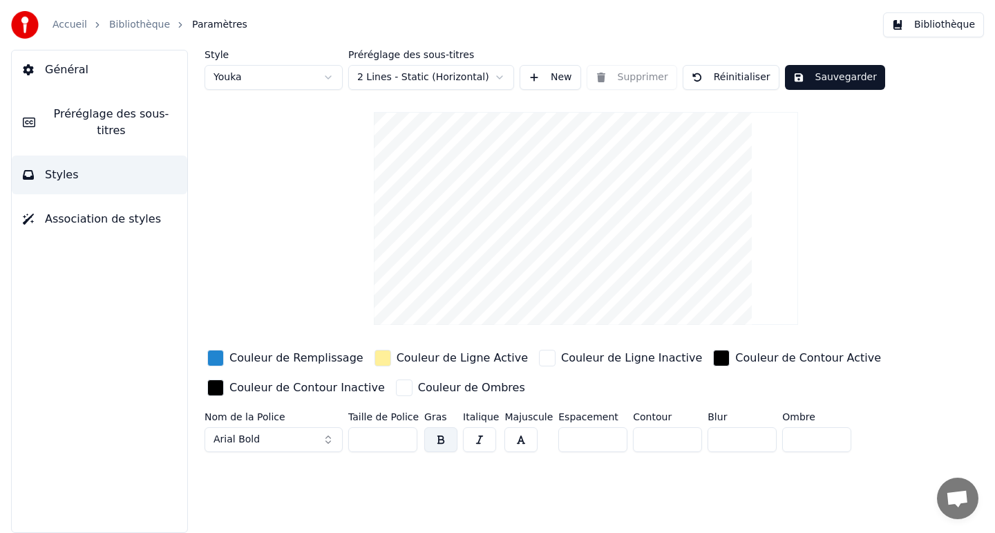
click at [935, 25] on button "Bibliothèque" at bounding box center [933, 24] width 101 height 25
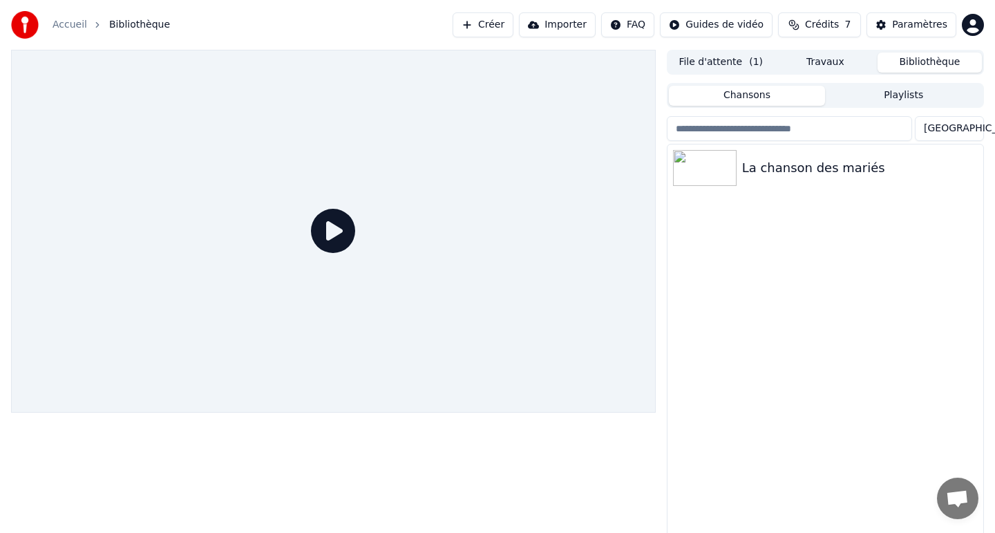
click at [346, 229] on icon at bounding box center [333, 231] width 44 height 44
click at [837, 169] on div "La chanson des mariés" at bounding box center [853, 167] width 222 height 19
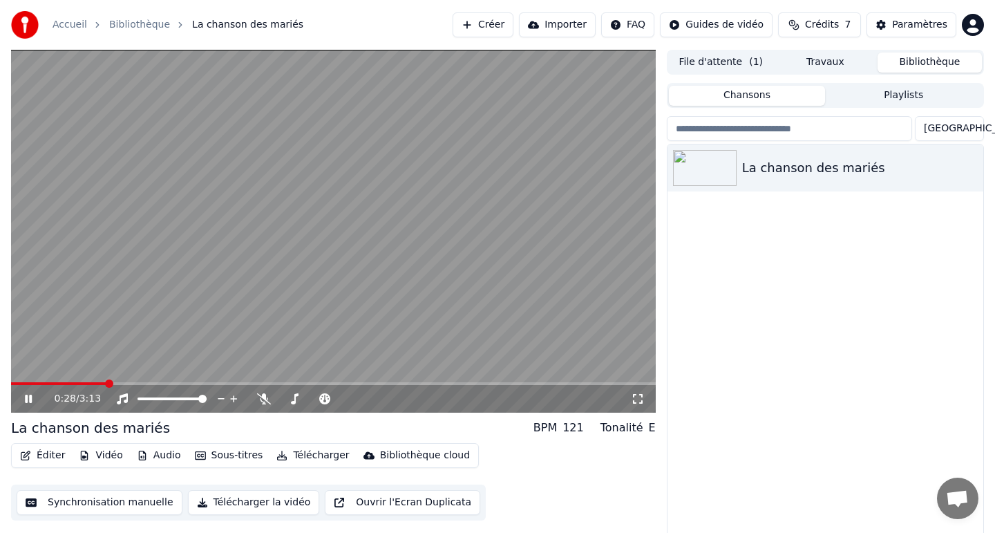
click at [50, 454] on button "Éditer" at bounding box center [43, 455] width 56 height 19
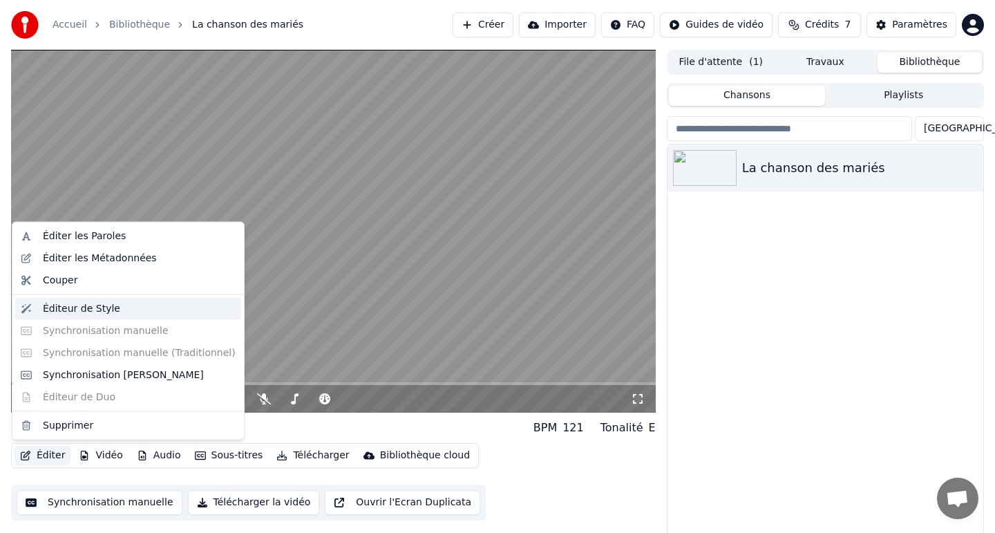
click at [96, 307] on div "Éditeur de Style" at bounding box center [81, 308] width 77 height 14
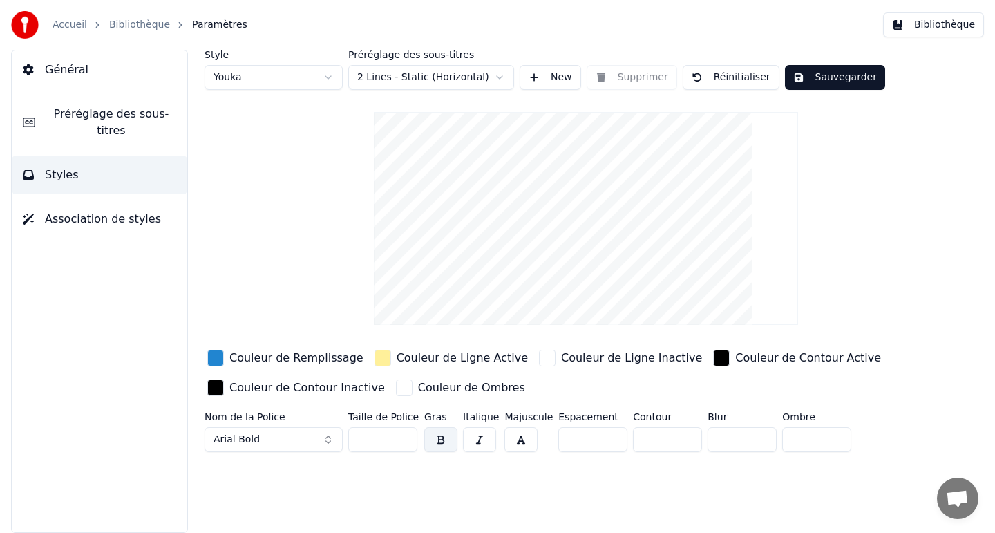
click at [225, 356] on div "Couleur de Remplissage" at bounding box center [285, 358] width 162 height 22
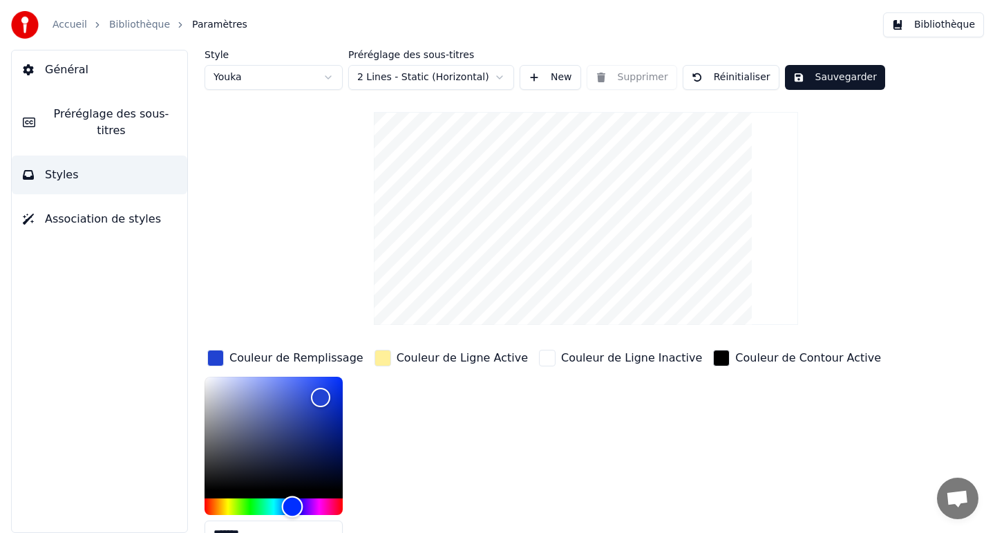
click at [292, 505] on div "Hue" at bounding box center [292, 506] width 21 height 21
type input "*******"
drag, startPoint x: 323, startPoint y: 395, endPoint x: 345, endPoint y: 369, distance: 34.8
click at [345, 369] on div "Color" at bounding box center [342, 376] width 21 height 21
click at [381, 358] on div "button" at bounding box center [382, 358] width 17 height 17
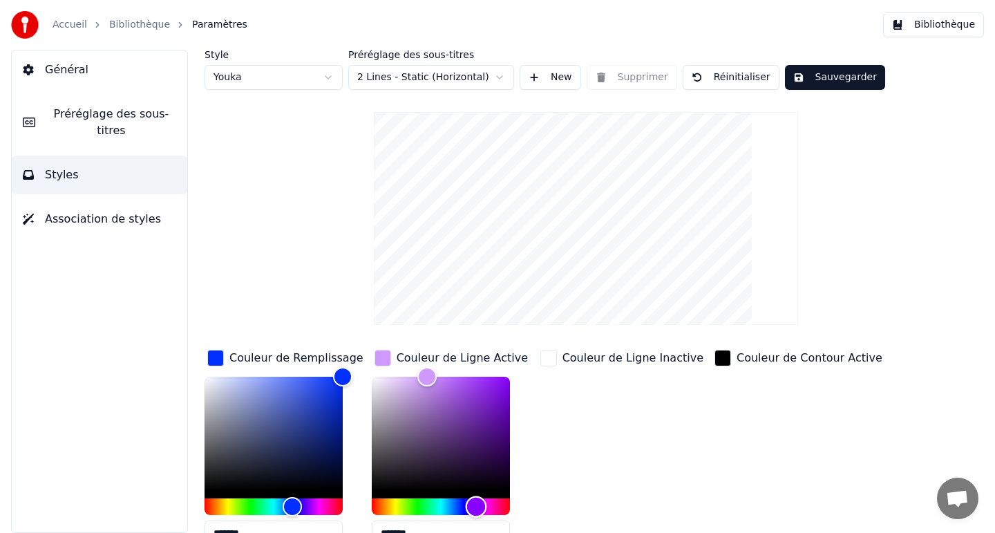
click at [475, 506] on div "Hue" at bounding box center [441, 506] width 138 height 17
drag, startPoint x: 456, startPoint y: 378, endPoint x: 464, endPoint y: 378, distance: 7.6
click at [464, 378] on div "Color" at bounding box center [441, 433] width 138 height 113
drag, startPoint x: 464, startPoint y: 378, endPoint x: 422, endPoint y: 373, distance: 41.7
click at [422, 373] on div "Color" at bounding box center [422, 376] width 21 height 21
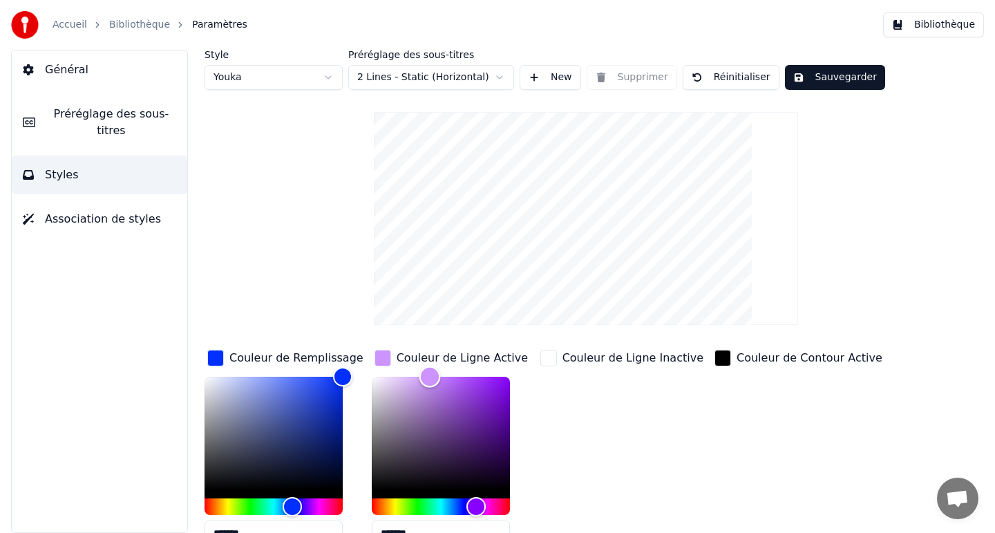
type input "*******"
drag, startPoint x: 419, startPoint y: 374, endPoint x: 433, endPoint y: 373, distance: 13.9
click at [433, 373] on div "Color" at bounding box center [433, 376] width 21 height 21
click at [823, 74] on button "Sauvegarder" at bounding box center [835, 77] width 100 height 25
click at [111, 127] on span "Préréglage des sous-titres" at bounding box center [111, 122] width 130 height 33
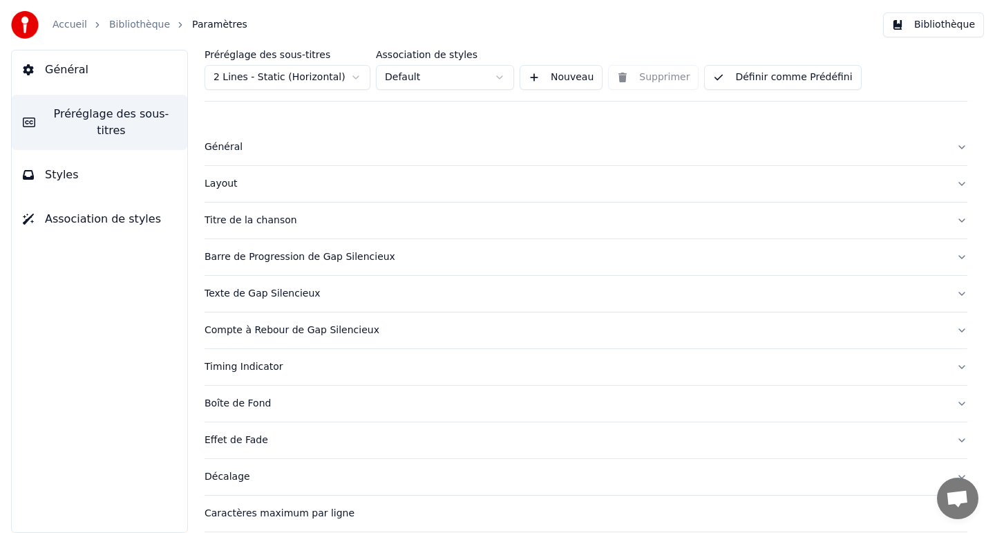
click at [255, 228] on button "Titre de la chanson" at bounding box center [585, 220] width 763 height 36
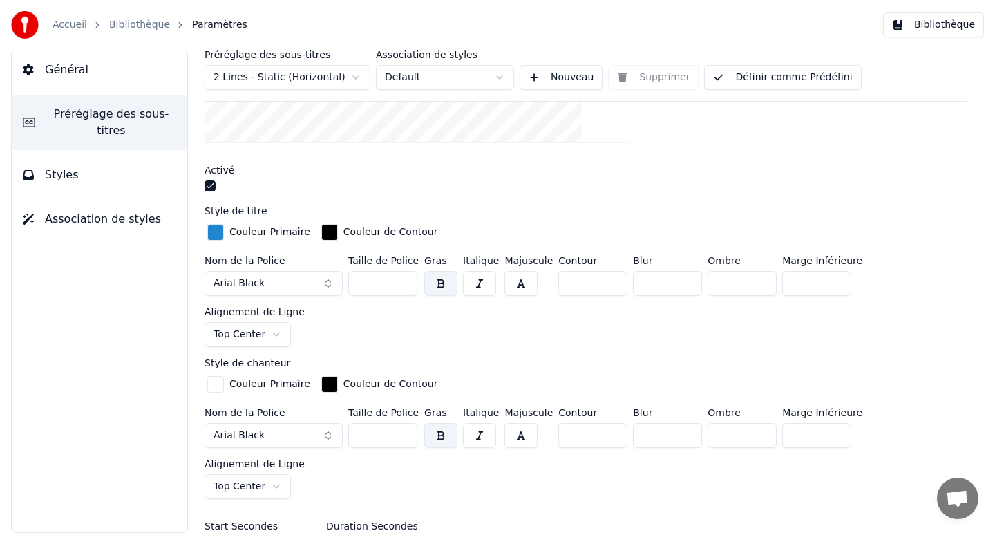
scroll to position [355, 0]
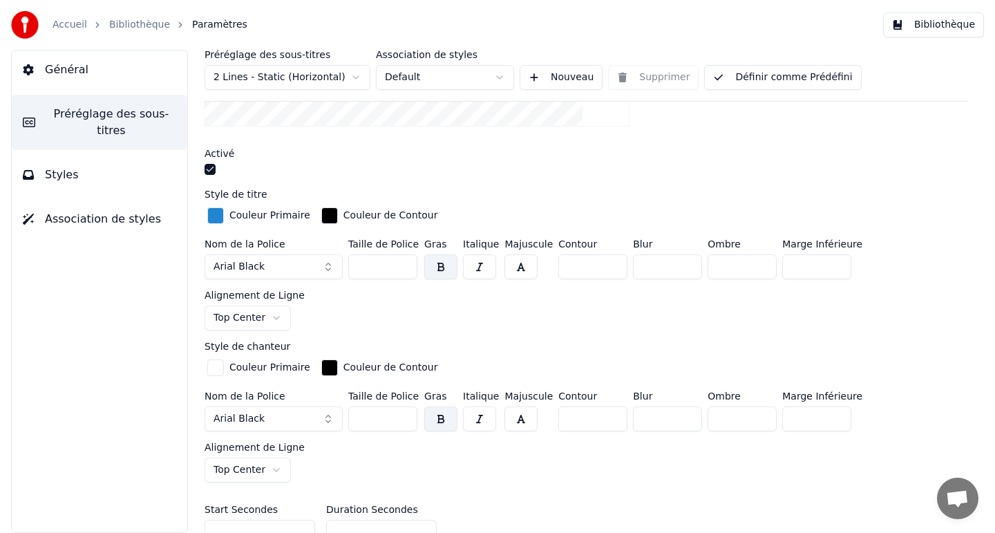
click at [382, 260] on input "***" at bounding box center [382, 266] width 69 height 25
click at [401, 267] on input "***" at bounding box center [382, 266] width 69 height 25
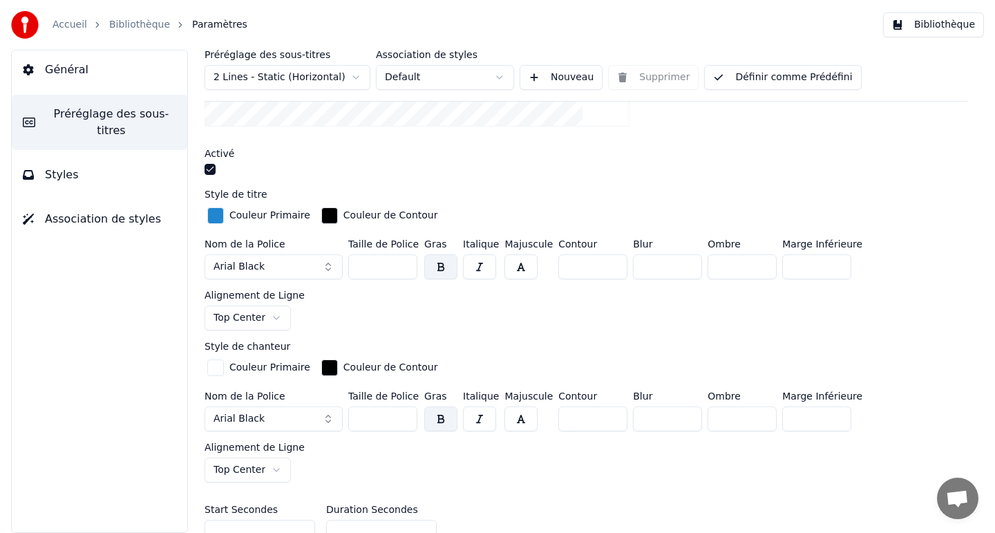
drag, startPoint x: 375, startPoint y: 267, endPoint x: 356, endPoint y: 265, distance: 19.5
click at [356, 265] on input "***" at bounding box center [382, 266] width 69 height 25
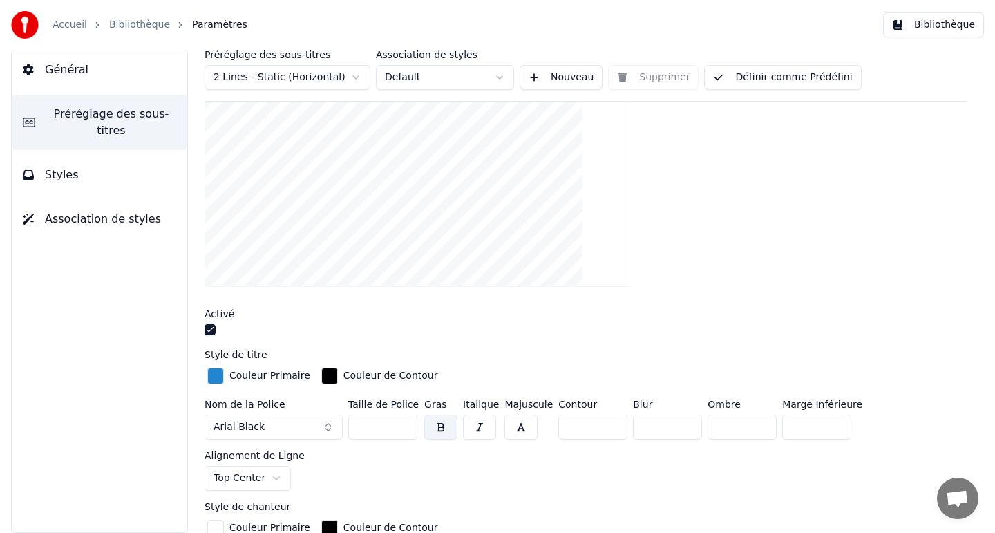
scroll to position [169, 0]
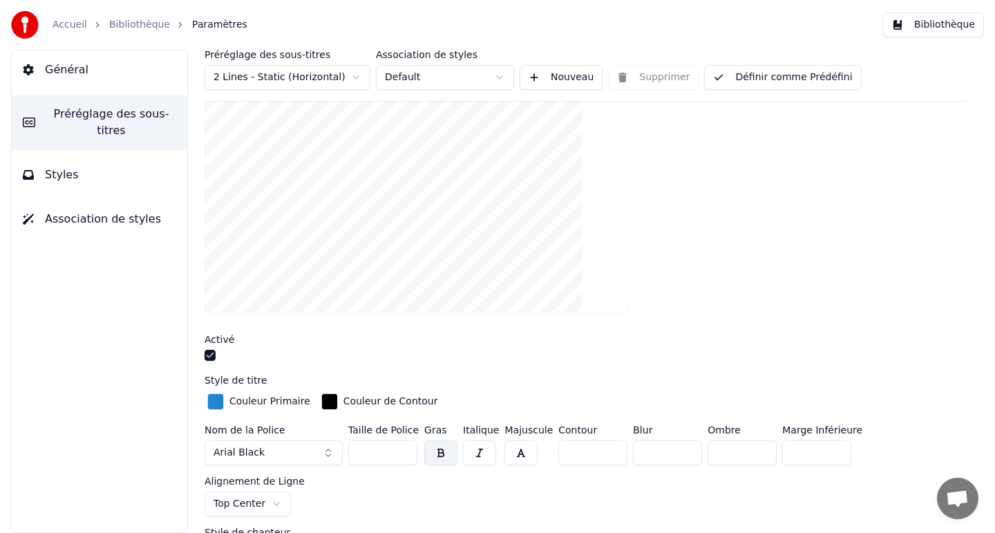
type input "***"
click at [631, 335] on div "Activé" at bounding box center [585, 339] width 763 height 10
click at [216, 403] on div "button" at bounding box center [215, 401] width 17 height 17
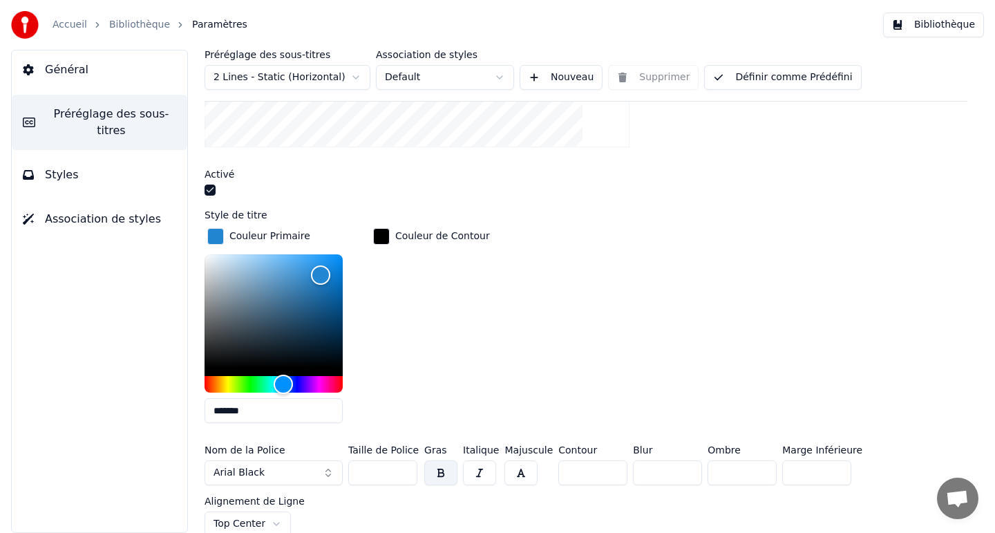
scroll to position [335, 0]
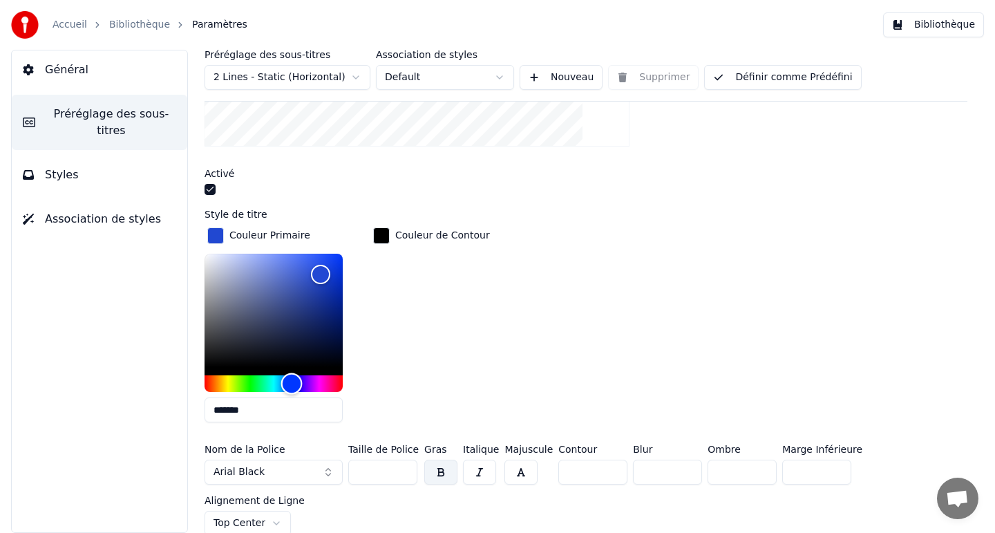
click at [292, 379] on div "Hue" at bounding box center [291, 383] width 21 height 21
type input "*******"
drag, startPoint x: 318, startPoint y: 274, endPoint x: 352, endPoint y: 249, distance: 42.6
click at [352, 249] on div "Color" at bounding box center [342, 253] width 21 height 21
click at [428, 282] on div "Couleur de Contour" at bounding box center [431, 329] width 122 height 209
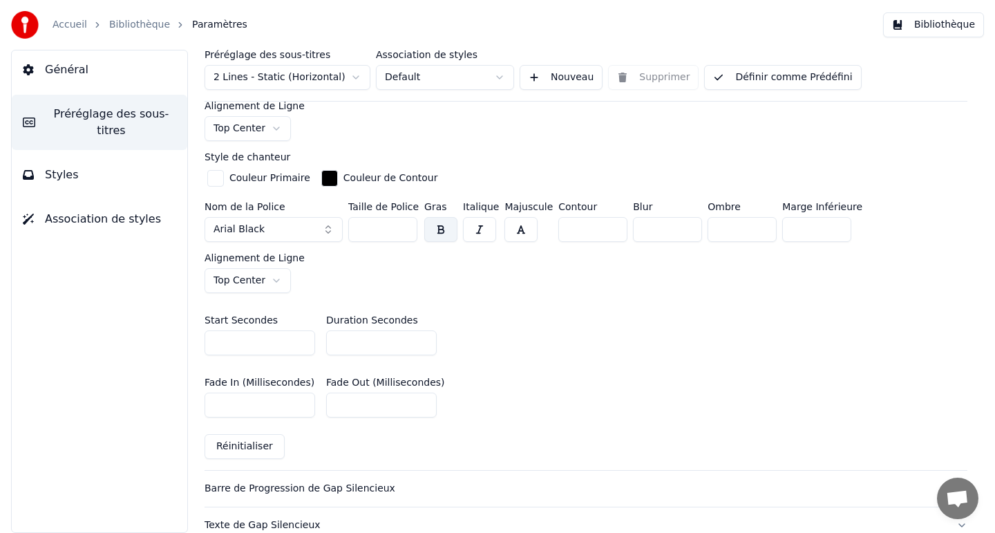
scroll to position [877, 0]
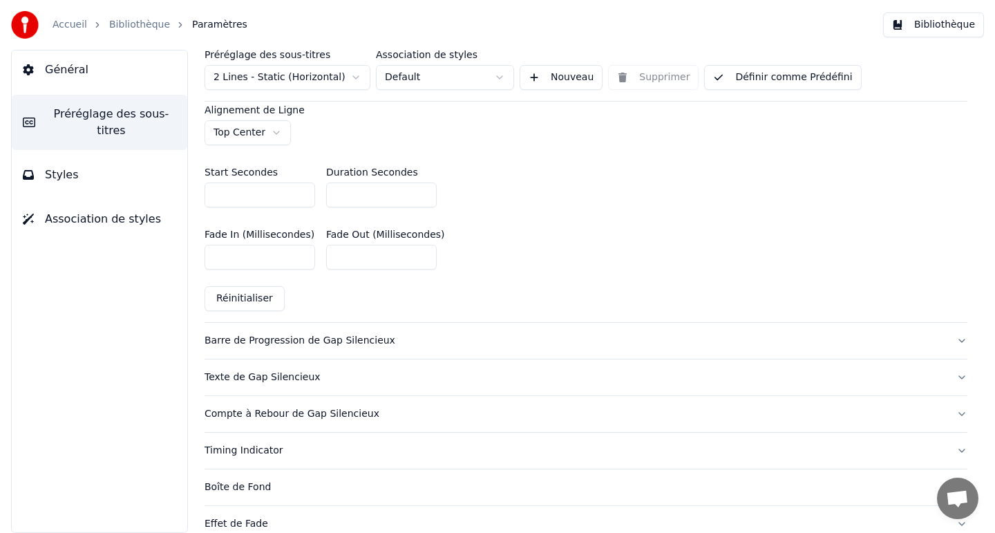
click at [967, 323] on button "Barre de Progression de Gap Silencieux" at bounding box center [585, 341] width 763 height 36
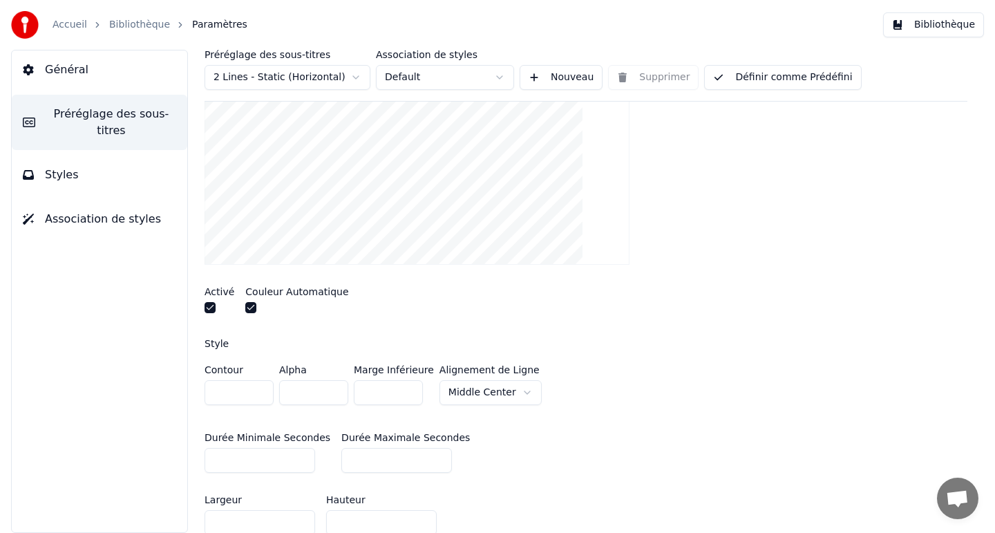
scroll to position [266, 0]
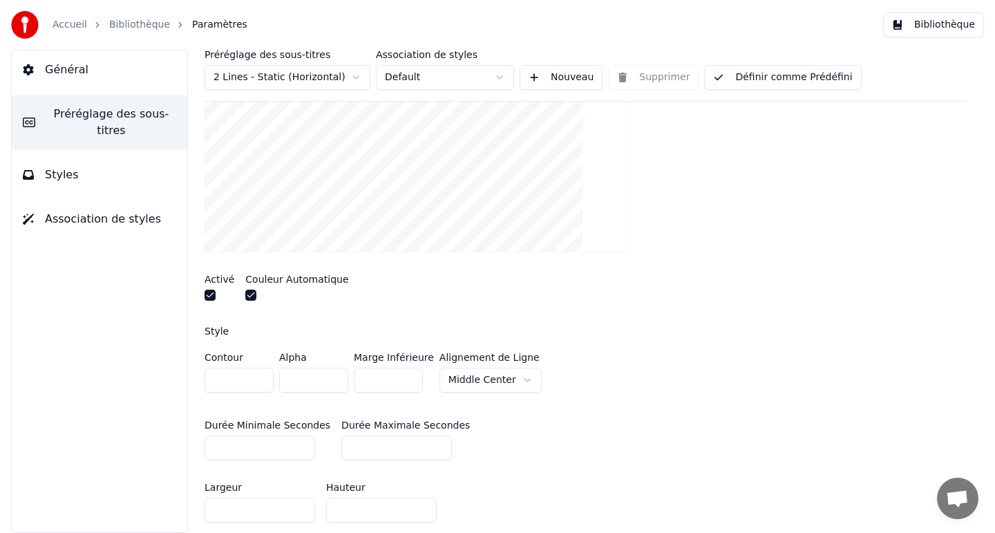
click at [247, 298] on button "button" at bounding box center [250, 294] width 11 height 11
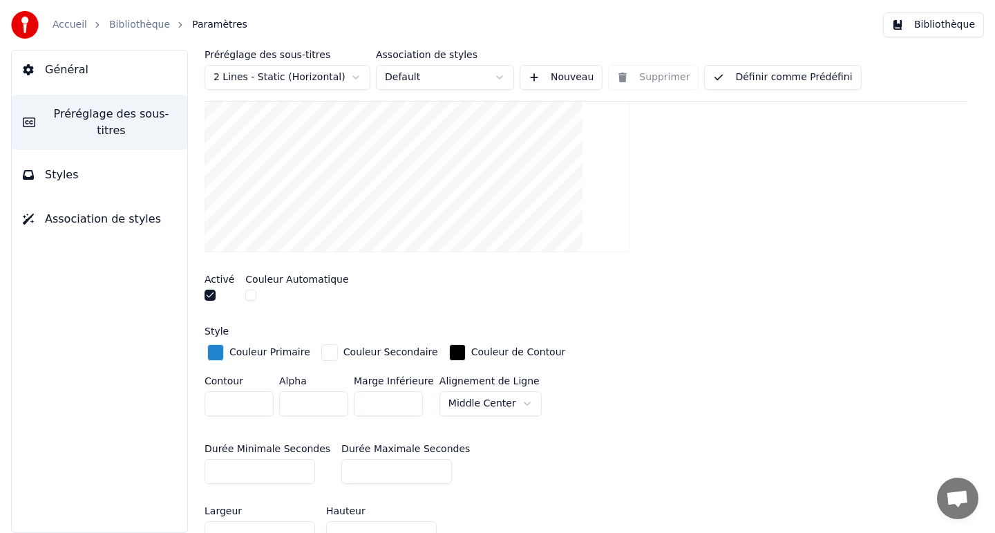
click at [213, 347] on div "button" at bounding box center [215, 352] width 17 height 17
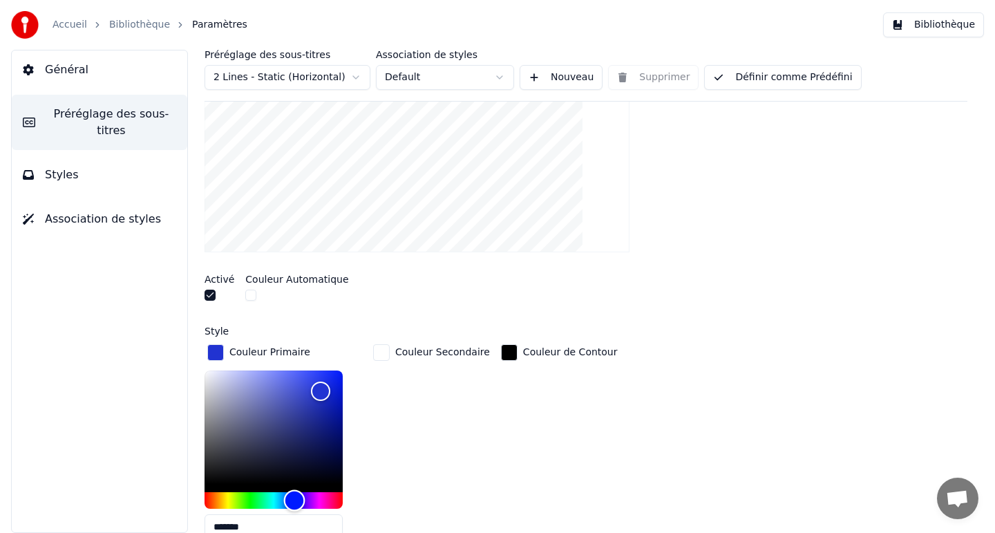
click at [294, 496] on div "Hue" at bounding box center [273, 500] width 138 height 17
type input "*******"
drag, startPoint x: 321, startPoint y: 387, endPoint x: 330, endPoint y: 358, distance: 30.2
click at [330, 360] on div "Color" at bounding box center [329, 370] width 21 height 21
click at [428, 407] on div "Couleur Secondaire" at bounding box center [431, 445] width 122 height 209
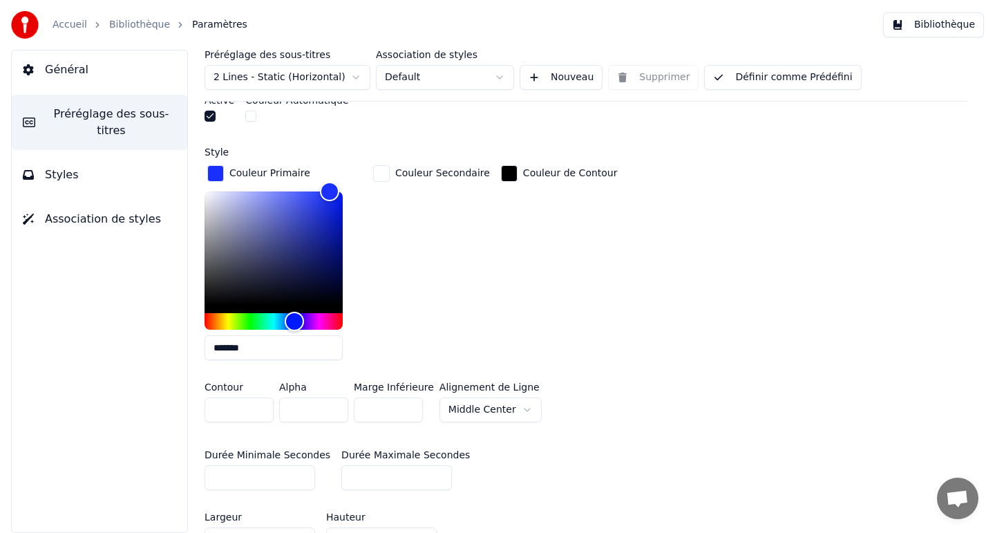
scroll to position [446, 0]
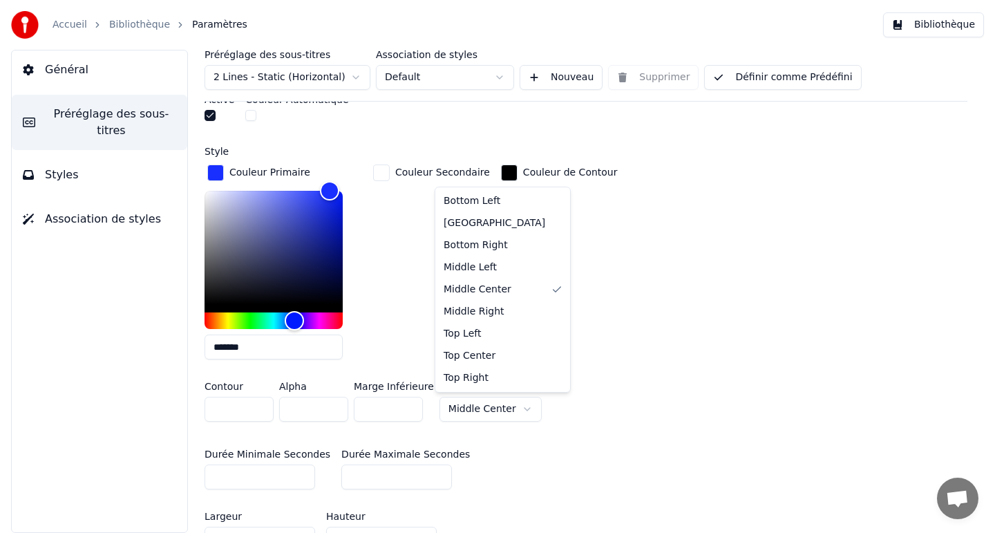
click at [506, 405] on html "Accueil Bibliothèque Paramètres Bibliothèque Général Préréglage des sous-titres…" at bounding box center [497, 266] width 995 height 533
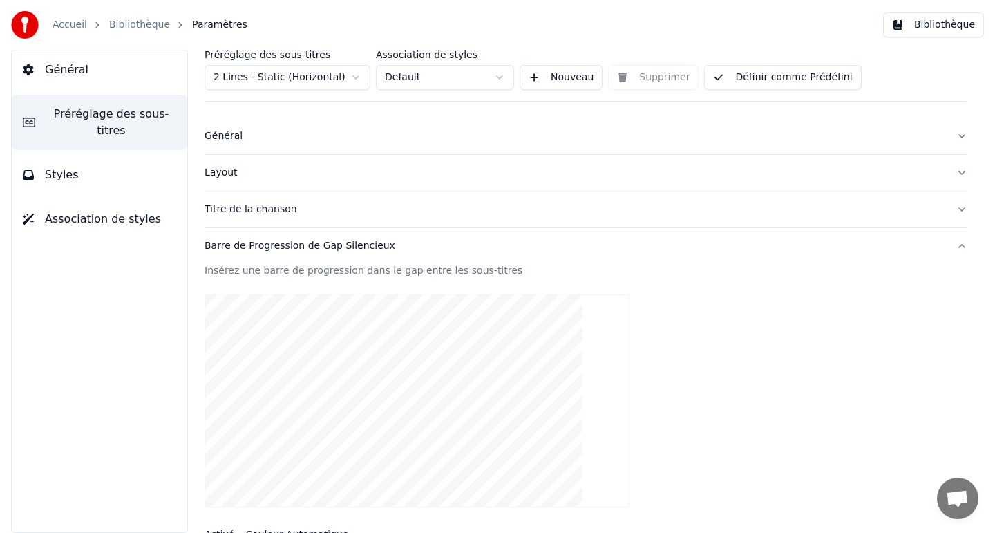
scroll to position [0, 0]
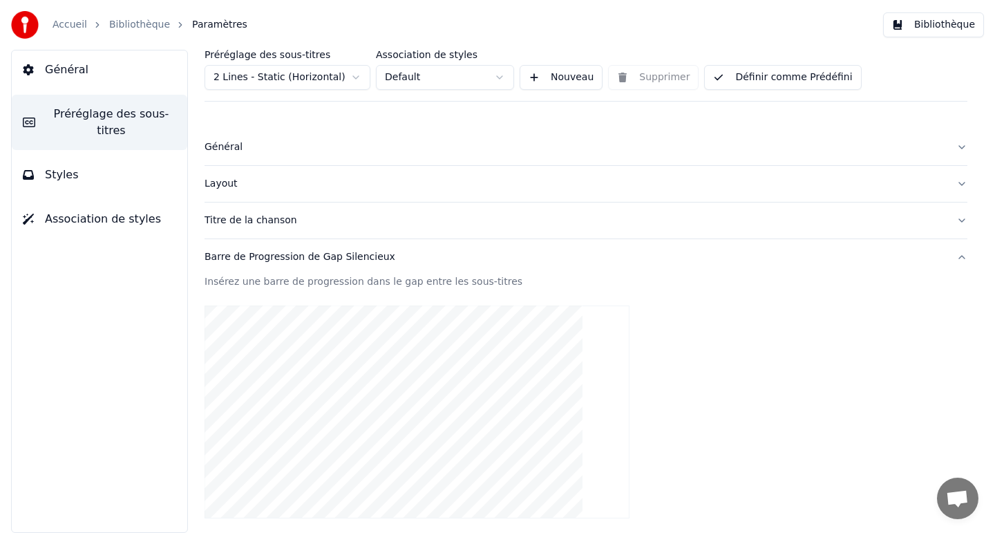
click at [920, 22] on button "Bibliothèque" at bounding box center [933, 24] width 101 height 25
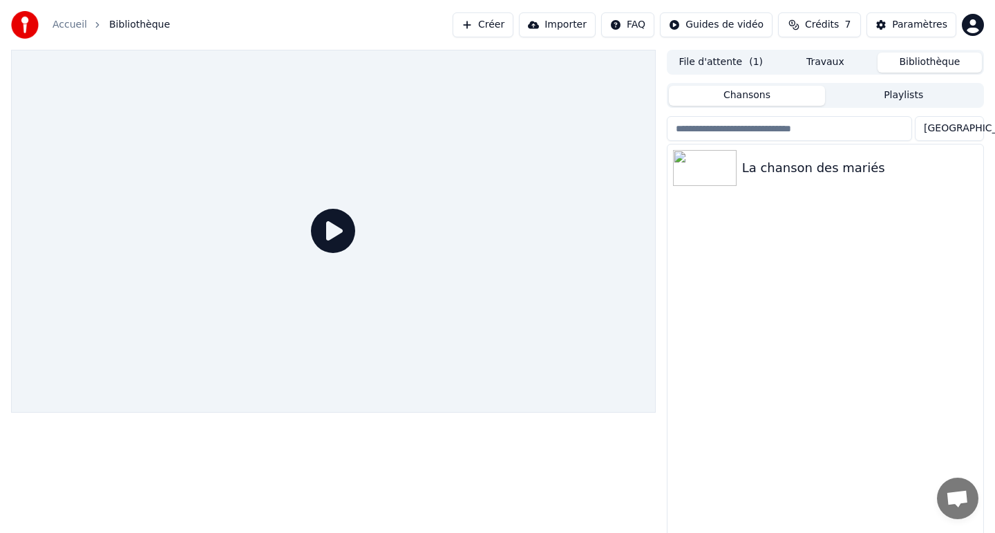
click at [338, 226] on icon at bounding box center [333, 231] width 44 height 44
click at [813, 160] on div "La chanson des mariés" at bounding box center [853, 167] width 222 height 19
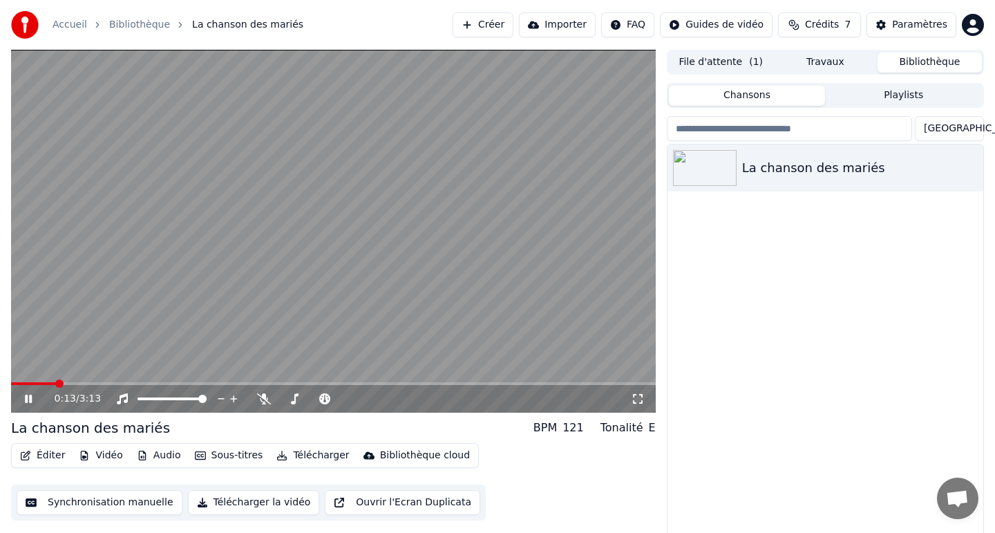
click at [43, 455] on button "Éditer" at bounding box center [43, 455] width 56 height 19
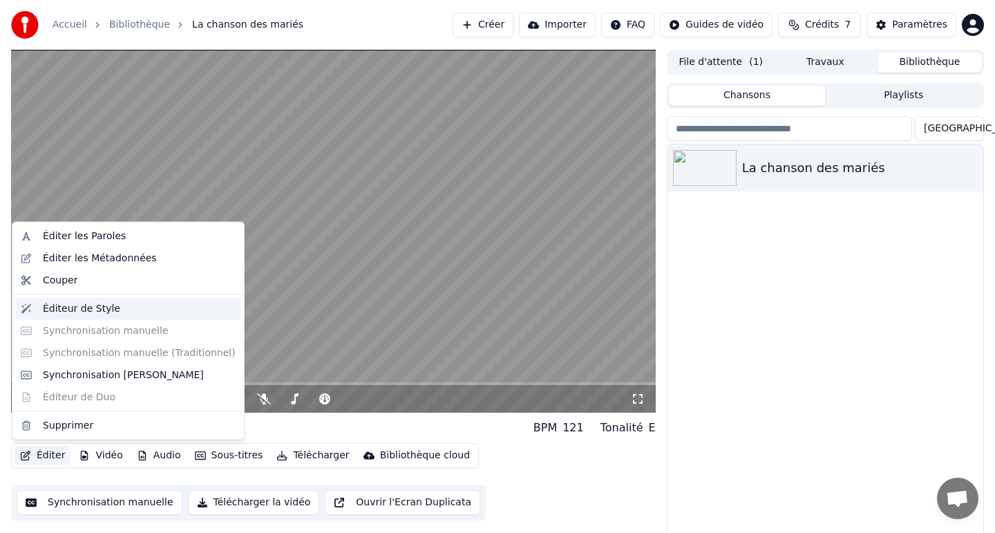
click at [102, 302] on div "Éditeur de Style" at bounding box center [81, 308] width 77 height 14
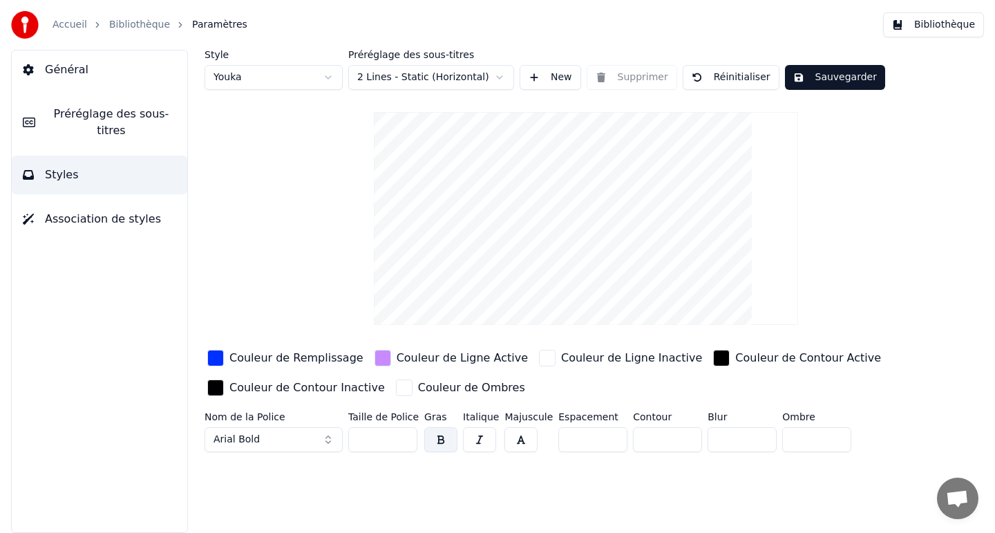
click at [117, 135] on span "Préréglage des sous-titres" at bounding box center [111, 122] width 130 height 33
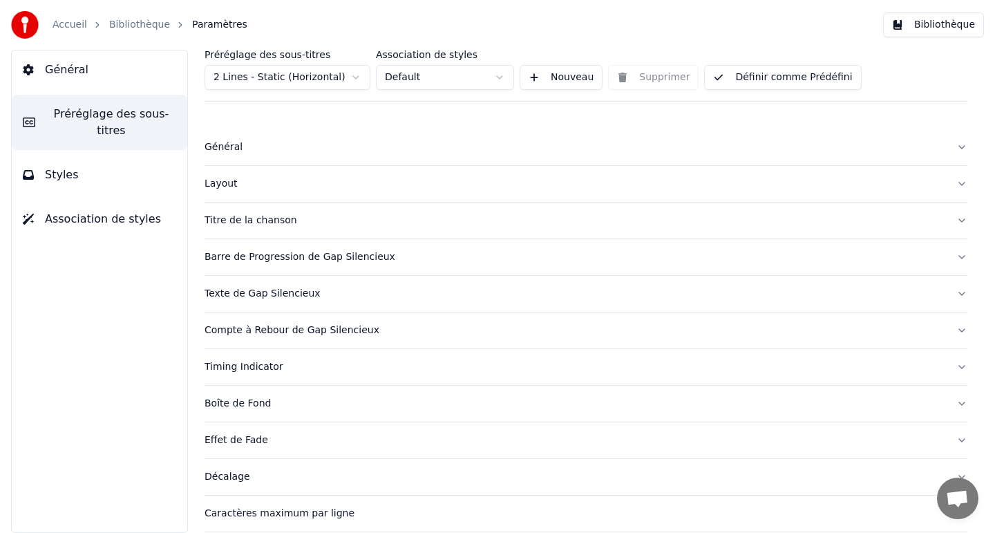
click at [249, 259] on div "Barre de Progression de Gap Silencieux" at bounding box center [574, 257] width 741 height 14
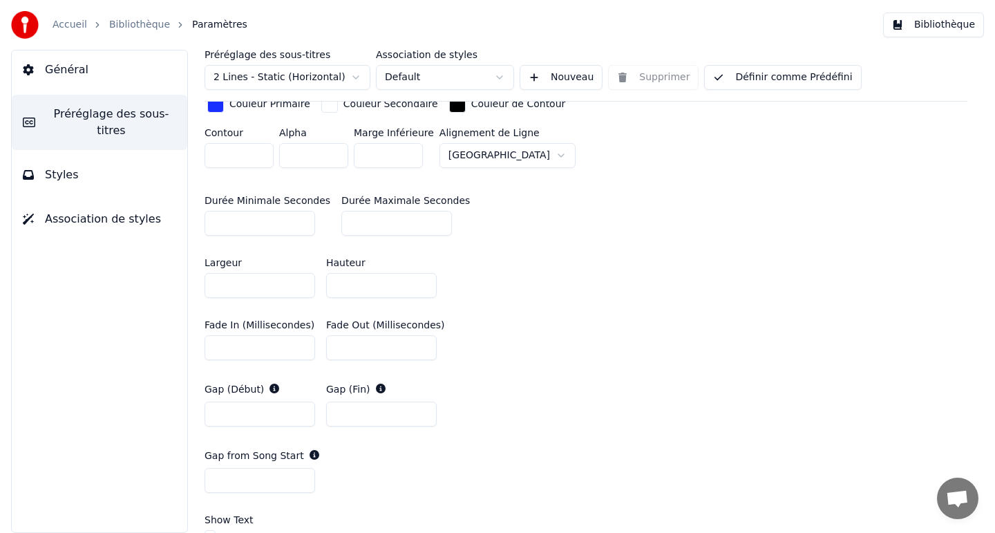
scroll to position [530, 0]
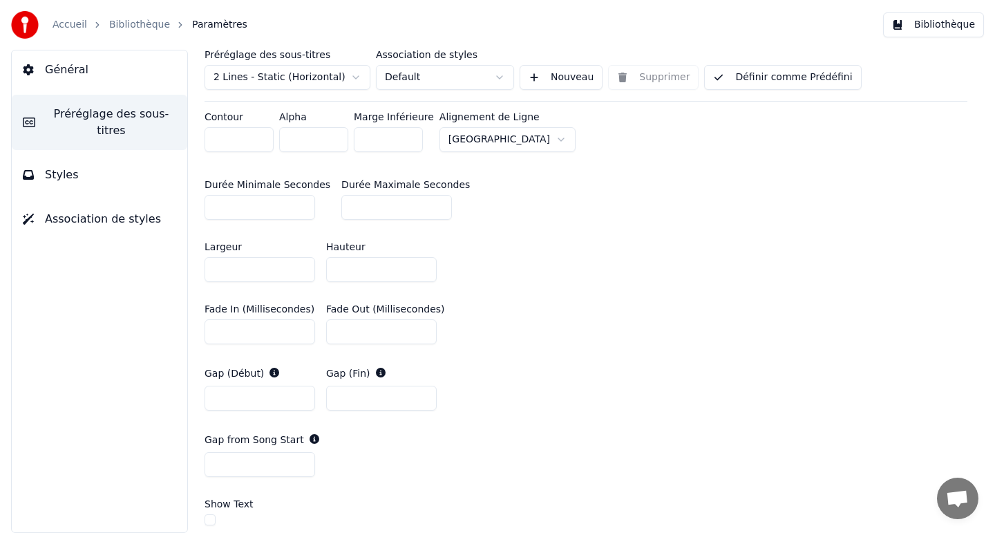
click at [506, 137] on html "Accueil Bibliothèque Paramètres Bibliothèque Général Préréglage des sous-titres…" at bounding box center [497, 266] width 995 height 533
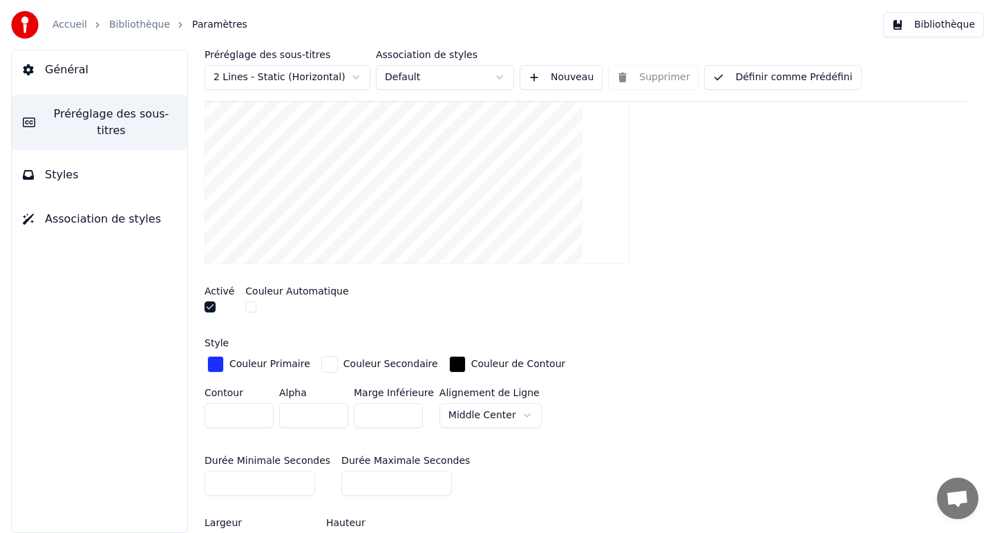
scroll to position [0, 0]
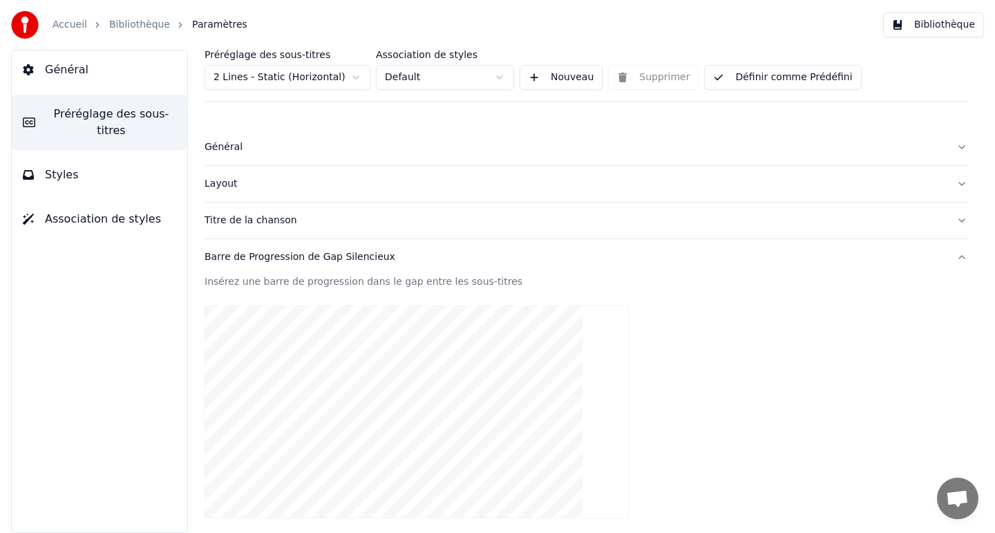
click at [903, 25] on button "Bibliothèque" at bounding box center [933, 24] width 101 height 25
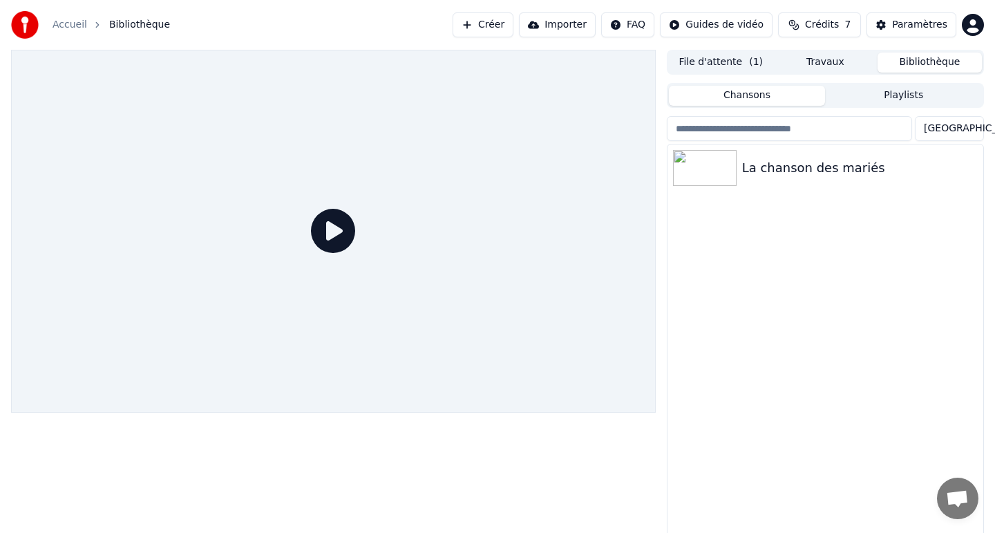
click at [331, 228] on icon at bounding box center [333, 231] width 44 height 44
click at [846, 157] on div "La chanson des mariés" at bounding box center [825, 167] width 316 height 47
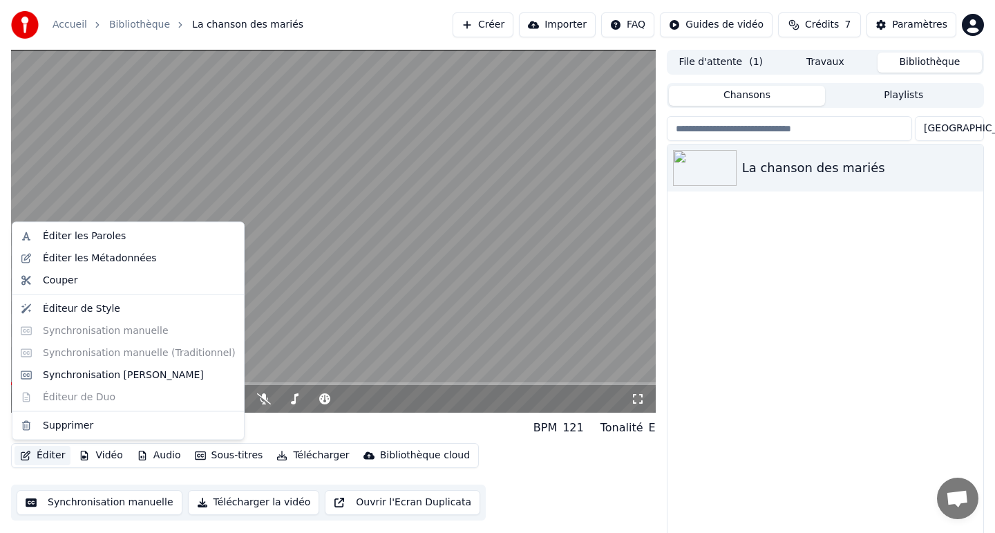
click at [55, 447] on button "Éditer" at bounding box center [43, 455] width 56 height 19
click at [82, 305] on div "Éditeur de Style" at bounding box center [81, 308] width 77 height 14
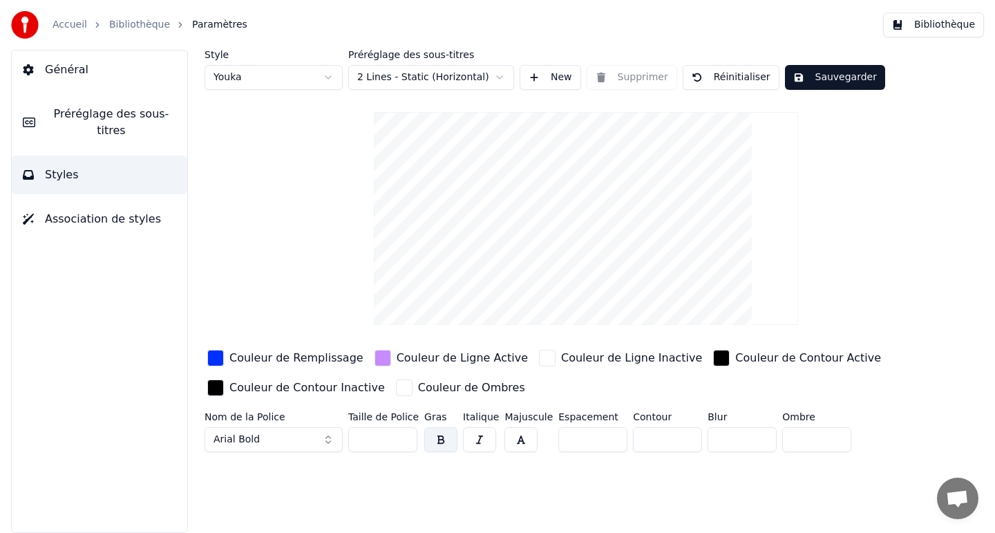
click at [235, 356] on div "Couleur de Remplissage" at bounding box center [296, 358] width 134 height 17
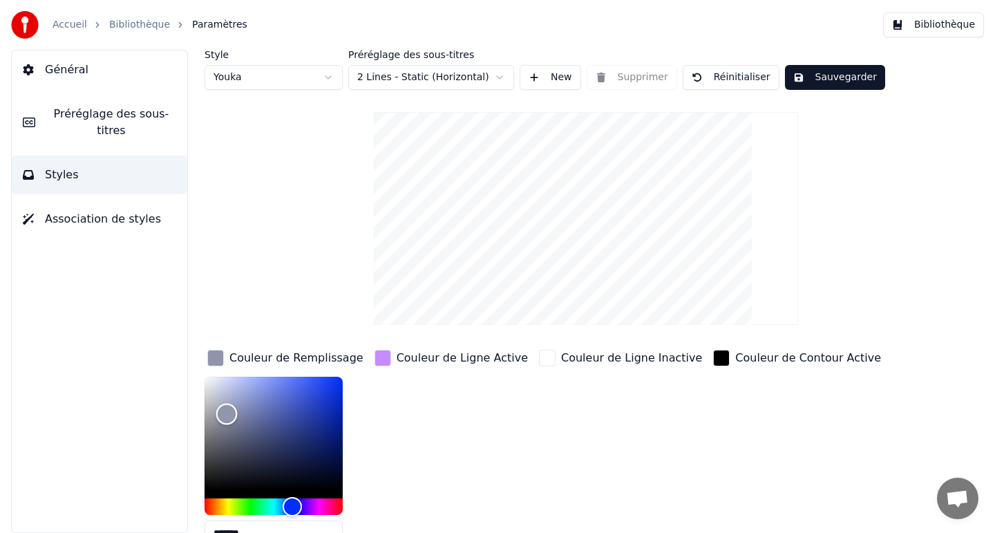
drag, startPoint x: 336, startPoint y: 379, endPoint x: 227, endPoint y: 413, distance: 114.9
click at [227, 413] on div "Color" at bounding box center [226, 413] width 21 height 21
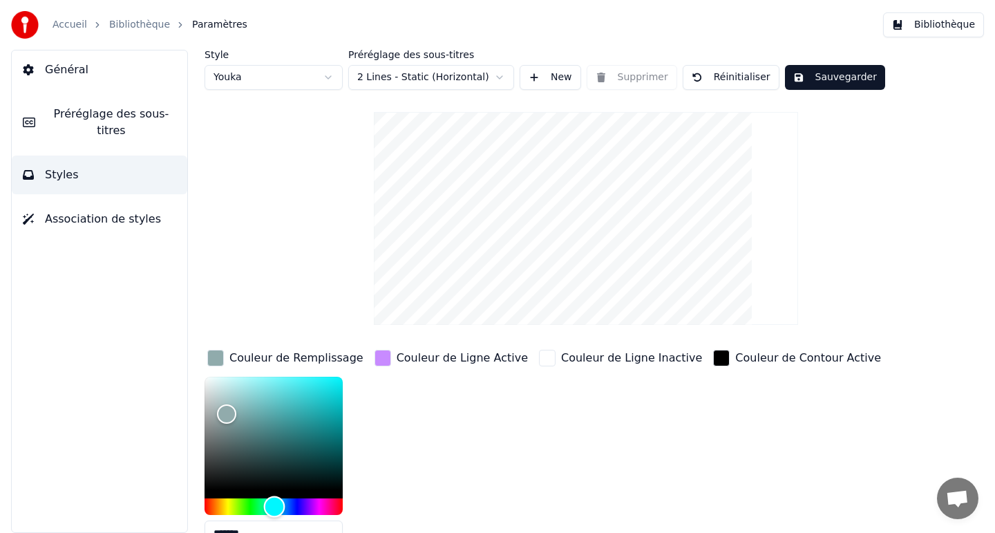
drag, startPoint x: 286, startPoint y: 506, endPoint x: 274, endPoint y: 505, distance: 11.8
click at [274, 505] on div "Hue" at bounding box center [274, 506] width 21 height 21
type input "*******"
drag, startPoint x: 229, startPoint y: 419, endPoint x: 388, endPoint y: 343, distance: 176.1
click at [388, 343] on div "Style Youka Préréglage des sous-titres 2 Lines - Static (Horizontal) New Suppri…" at bounding box center [585, 346] width 763 height 593
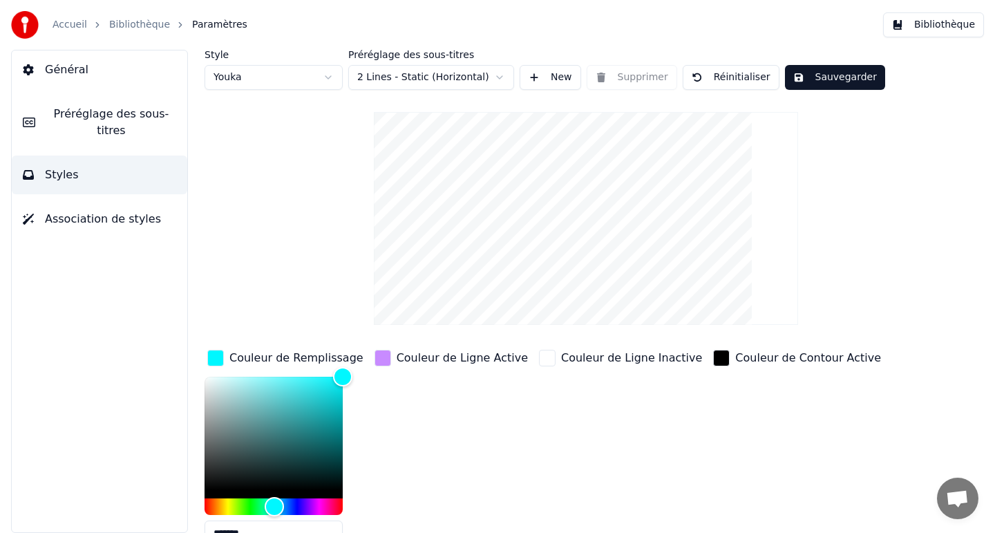
click at [805, 86] on button "Sauvegarder" at bounding box center [835, 77] width 100 height 25
click at [911, 23] on button "Bibliothèque" at bounding box center [933, 24] width 101 height 25
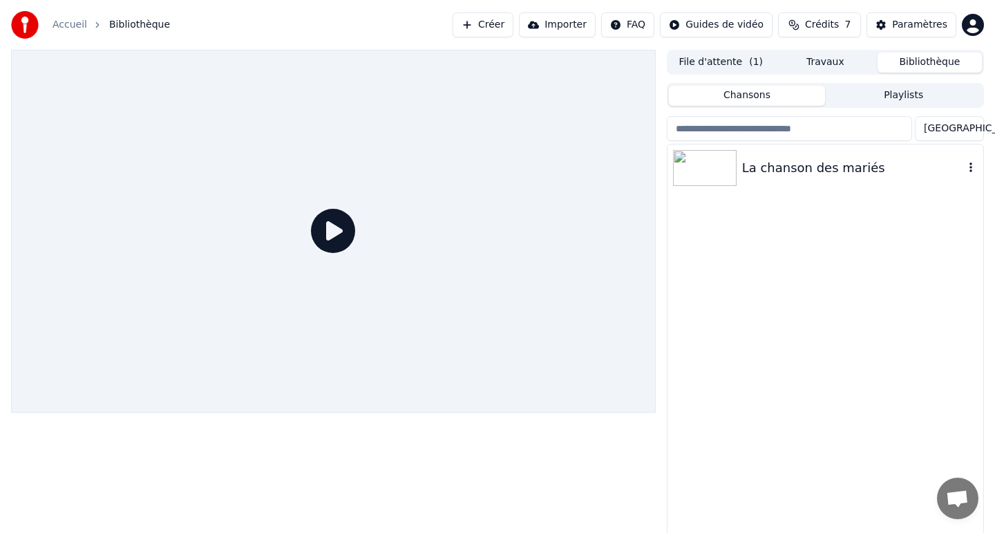
click at [772, 166] on div "La chanson des mariés" at bounding box center [853, 167] width 222 height 19
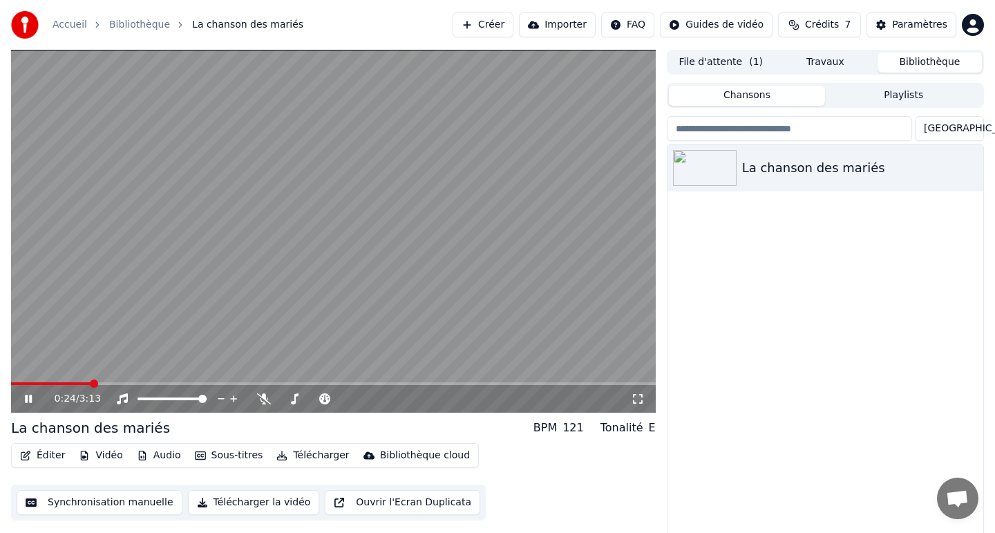
click at [25, 399] on icon at bounding box center [28, 398] width 7 height 8
click at [27, 399] on icon at bounding box center [28, 399] width 8 height 10
click at [57, 383] on span at bounding box center [61, 383] width 8 height 8
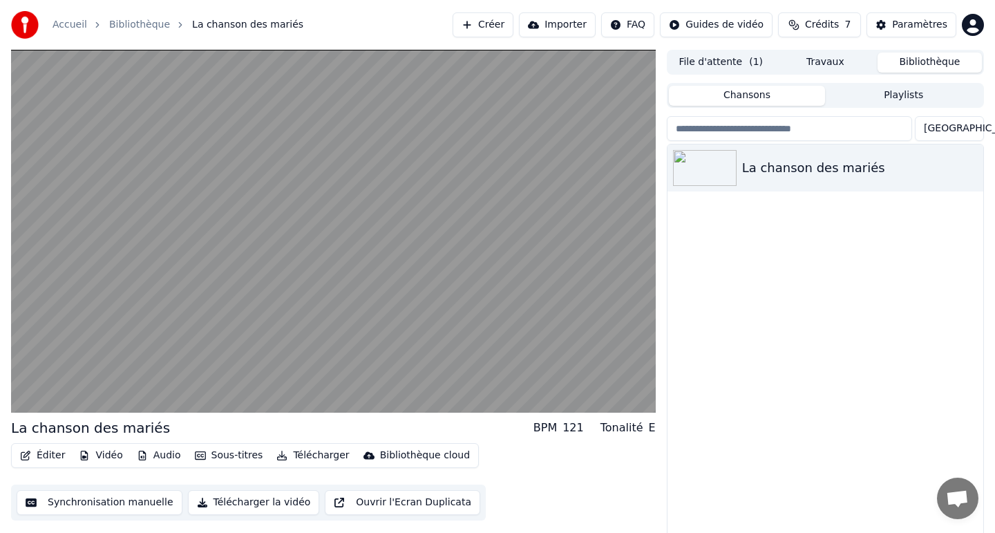
click at [252, 499] on button "Télécharger la vidéo" at bounding box center [254, 502] width 132 height 25
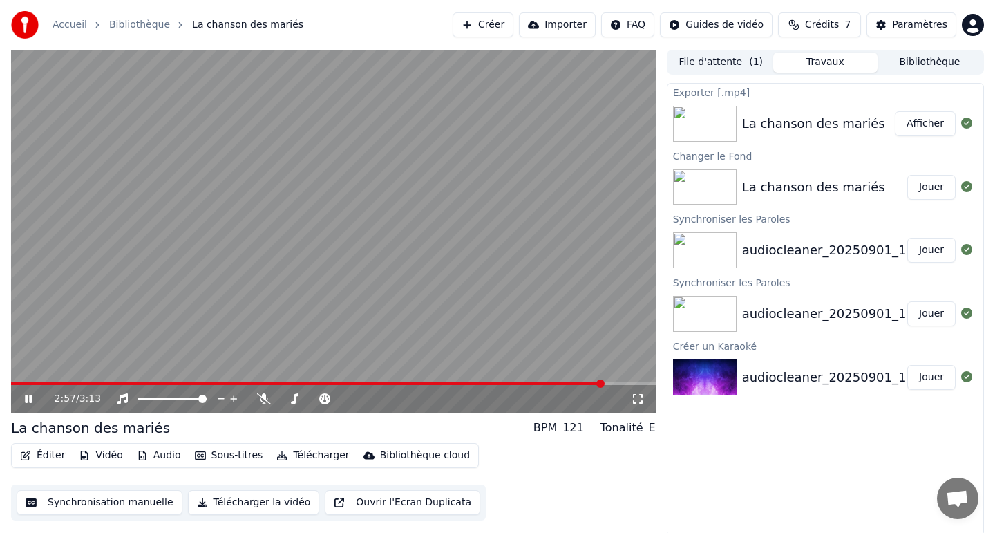
click at [358, 222] on video at bounding box center [333, 231] width 645 height 363
click at [531, 211] on video at bounding box center [333, 231] width 645 height 363
click at [926, 122] on button "Afficher" at bounding box center [925, 123] width 61 height 25
click at [23, 399] on icon at bounding box center [38, 398] width 32 height 11
